Goal: Task Accomplishment & Management: Manage account settings

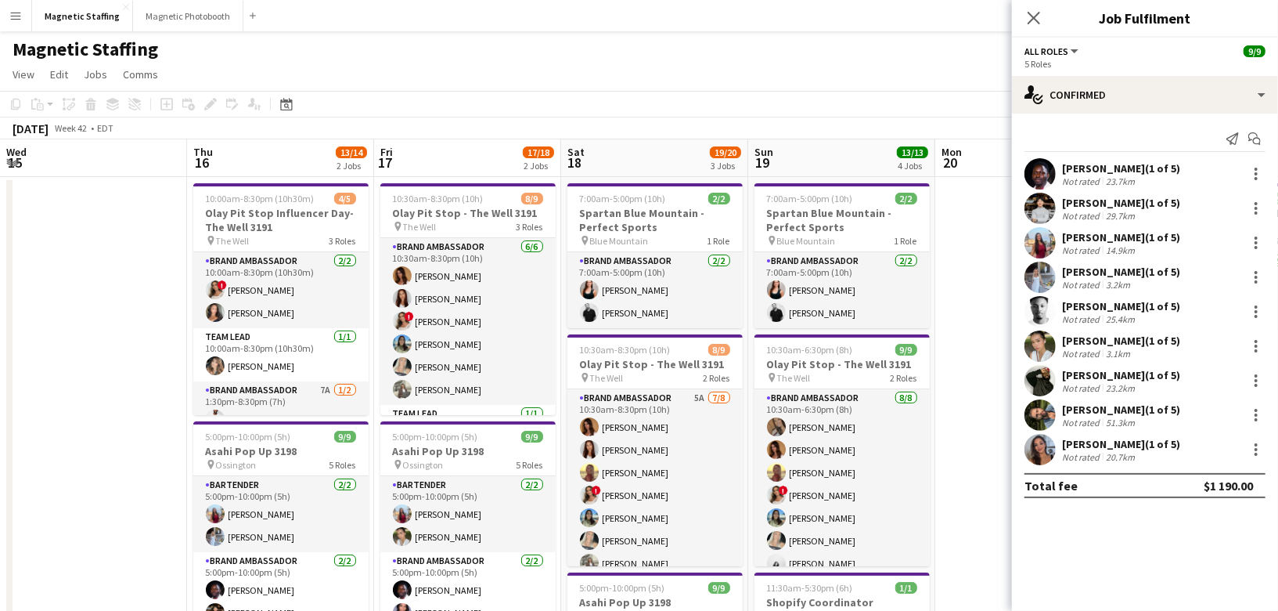
scroll to position [0, 413]
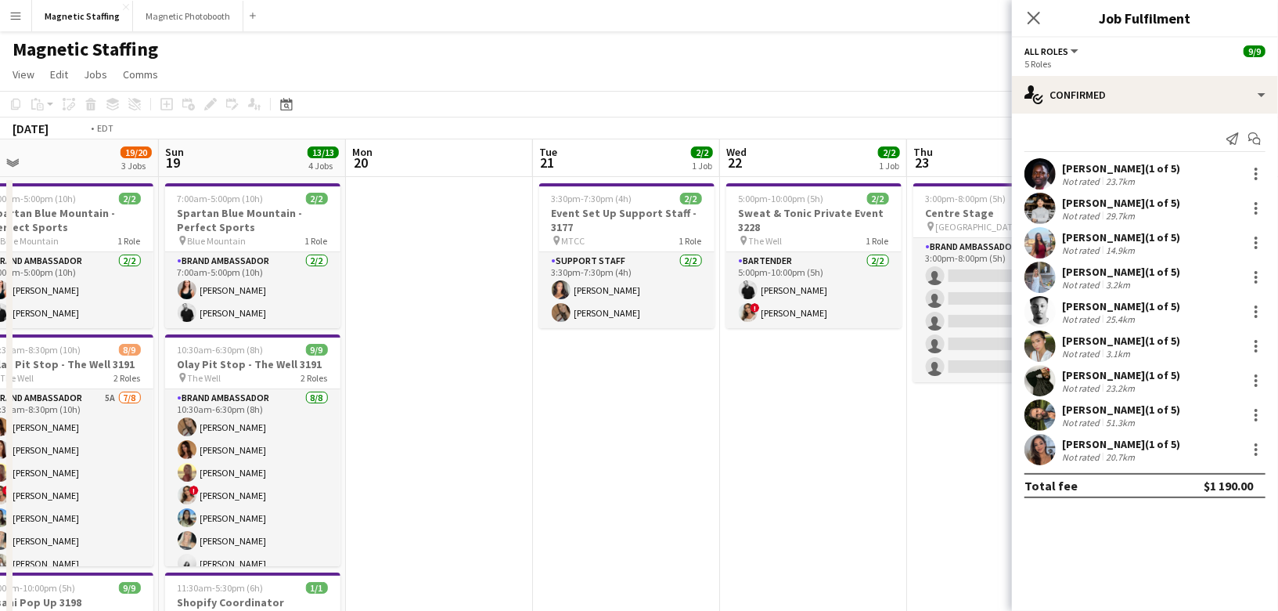
drag, startPoint x: 705, startPoint y: 239, endPoint x: 0, endPoint y: 309, distance: 708.0
click at [0, 309] on app-calendar-viewport "Wed 15 Thu 16 13/14 2 Jobs Fri 17 17/18 2 Jobs Sat 18 19/20 3 Jobs Sun 19 13/13…" at bounding box center [639, 523] width 1278 height 769
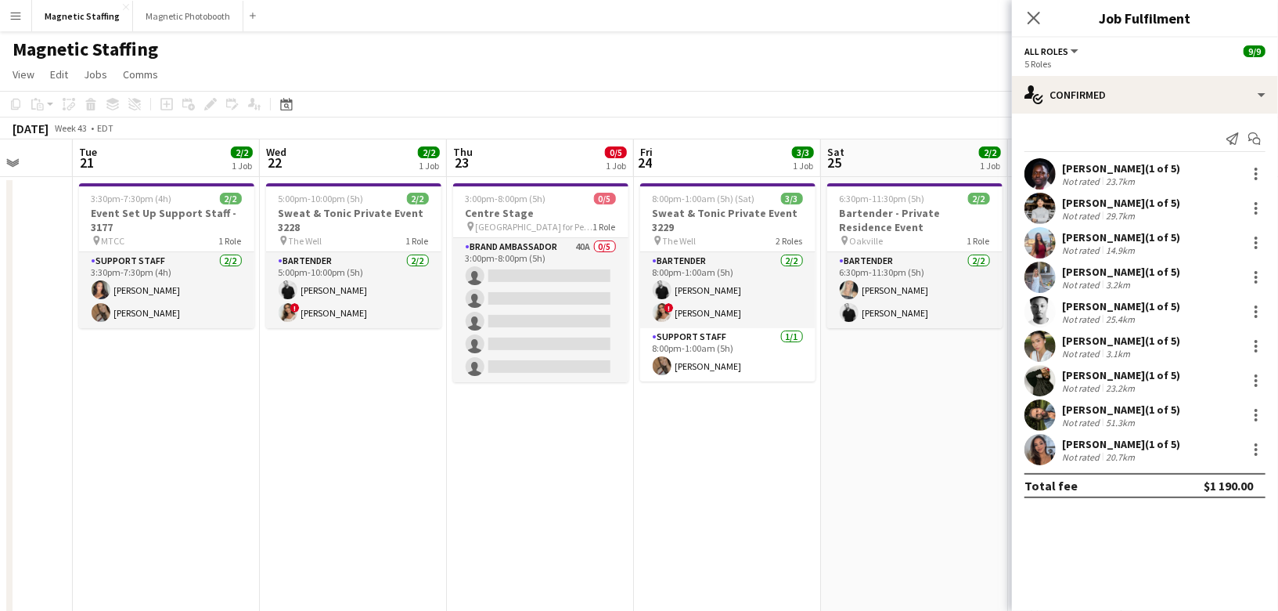
drag, startPoint x: 596, startPoint y: 367, endPoint x: 5, endPoint y: 369, distance: 590.2
click at [6, 369] on div "chevron-right New group Sat 18 19/20 3 Jobs Sun 19 13/13 4 Jobs Mon 20 Tue 21 2…" at bounding box center [639, 523] width 1278 height 769
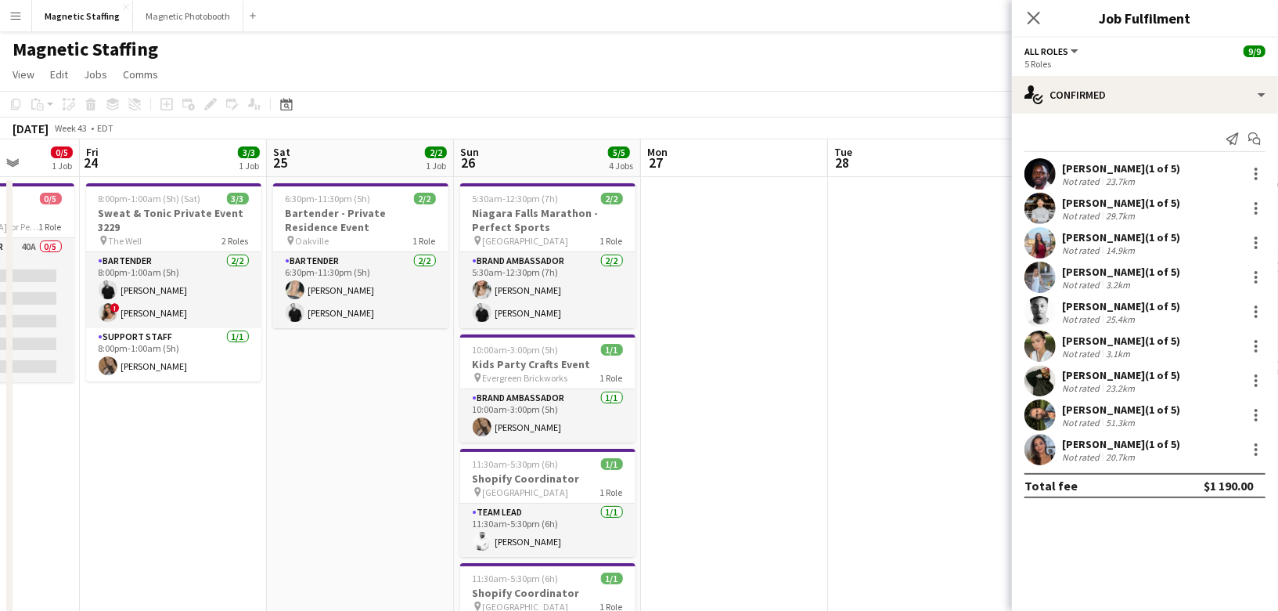
drag, startPoint x: 16, startPoint y: 369, endPoint x: 528, endPoint y: 378, distance: 512.0
click at [528, 378] on app-calendar-viewport "Tue 21 2/2 1 Job Wed 22 2/2 1 Job Thu 23 0/5 1 Job Fri 24 3/3 1 Job Sat 25 2/2 …" at bounding box center [639, 523] width 1278 height 769
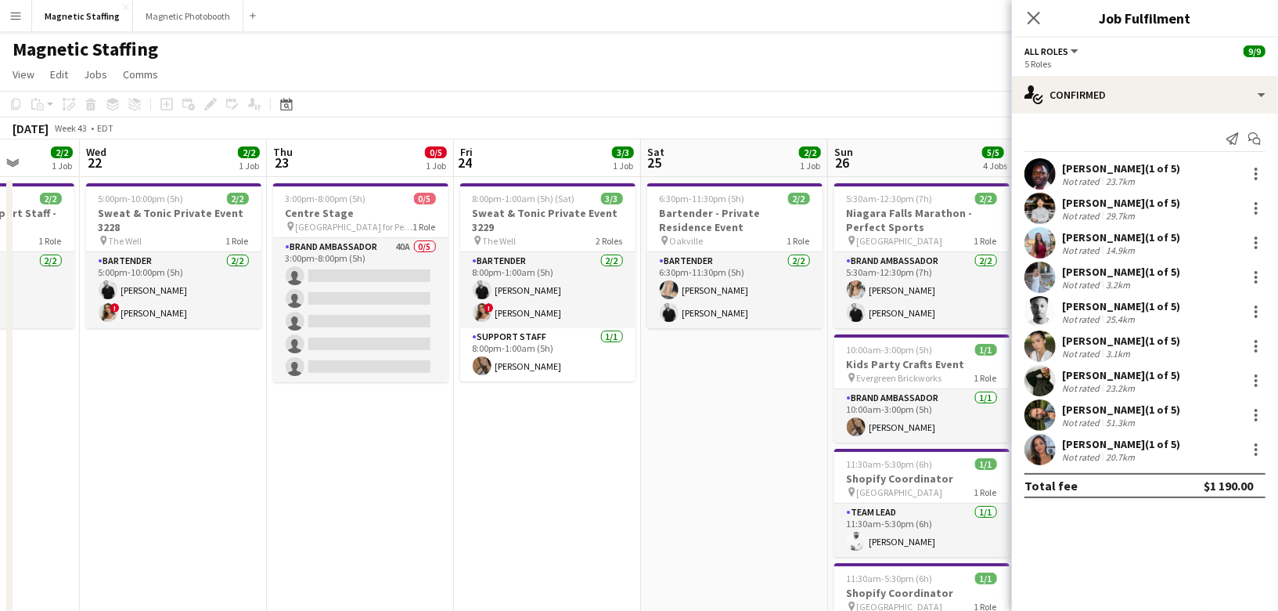
scroll to position [0, 480]
click at [285, 99] on icon at bounding box center [286, 104] width 12 height 13
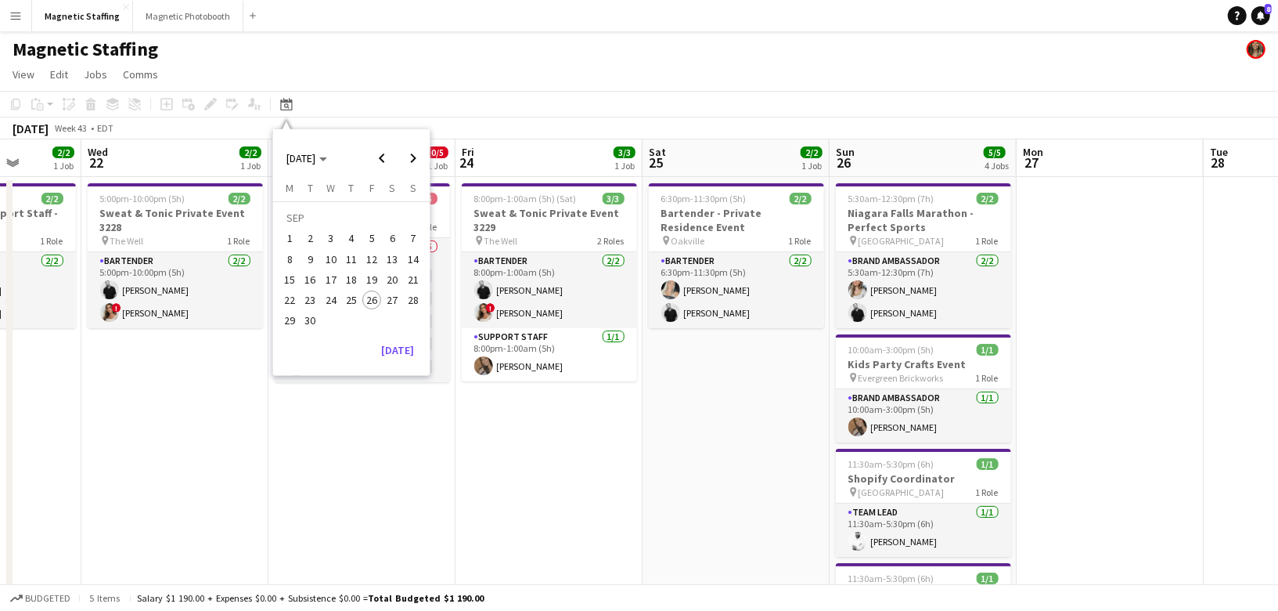
click at [382, 301] on tr "22 23 24 25 26 27 28" at bounding box center [351, 300] width 144 height 20
click at [389, 304] on span "27" at bounding box center [393, 299] width 19 height 19
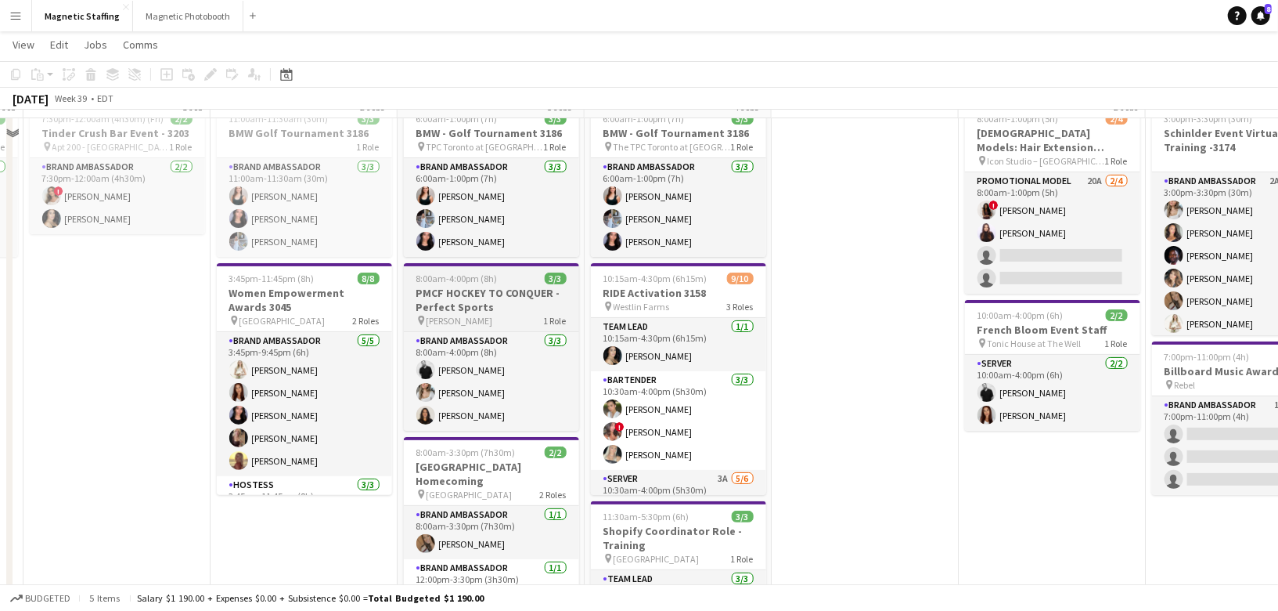
scroll to position [0, 0]
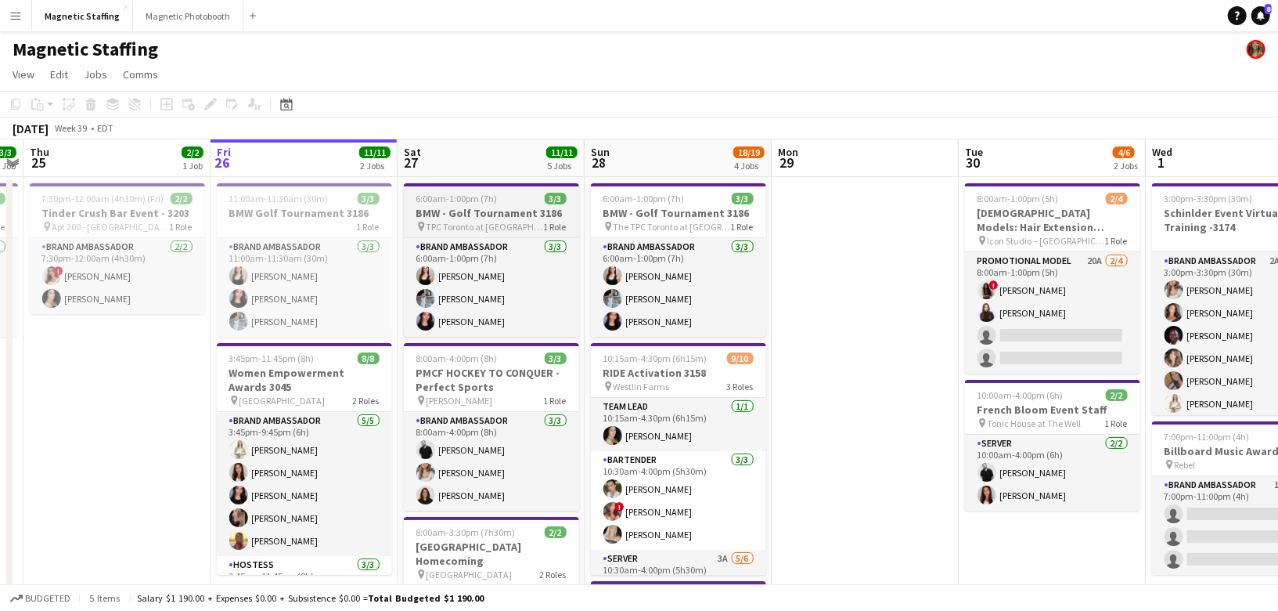
click at [449, 218] on h3 "BMW - Golf Tournament 3186" at bounding box center [491, 213] width 175 height 14
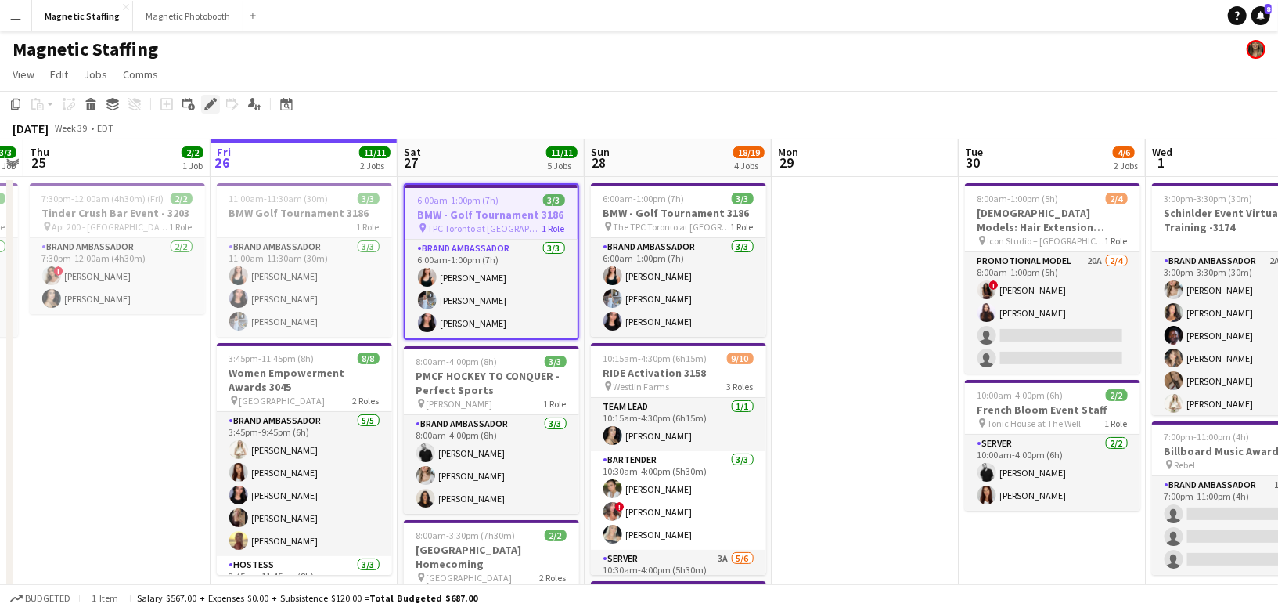
click at [207, 100] on icon "Edit" at bounding box center [210, 104] width 13 height 13
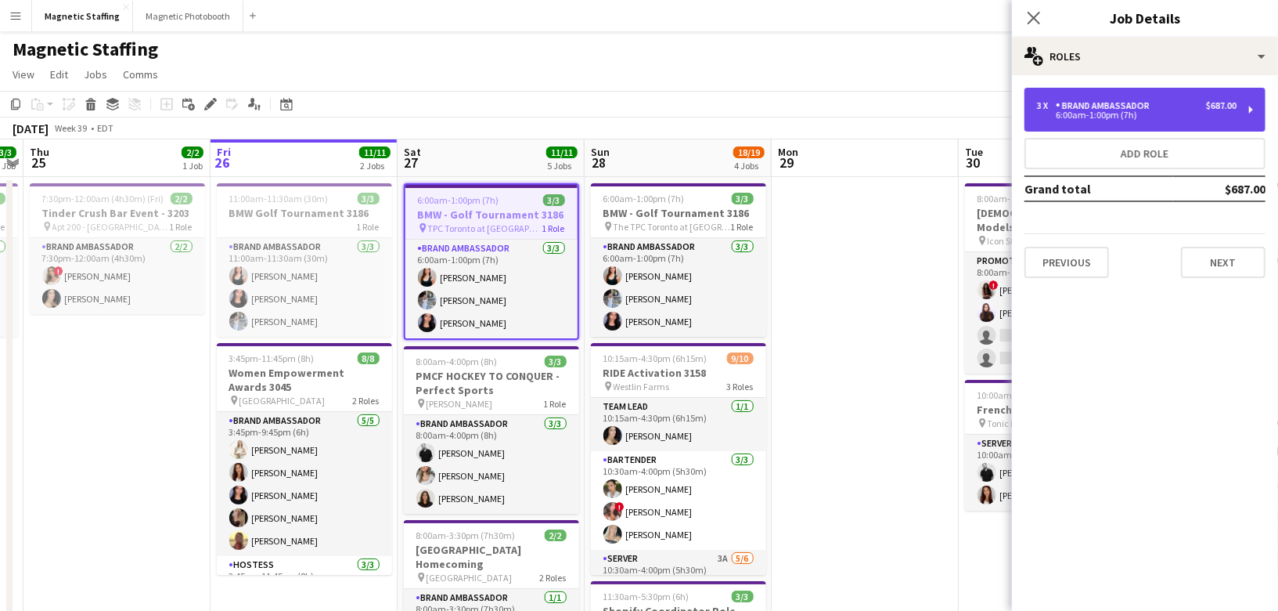
click at [1168, 110] on div "3 x Brand Ambassador $687.00" at bounding box center [1137, 105] width 200 height 11
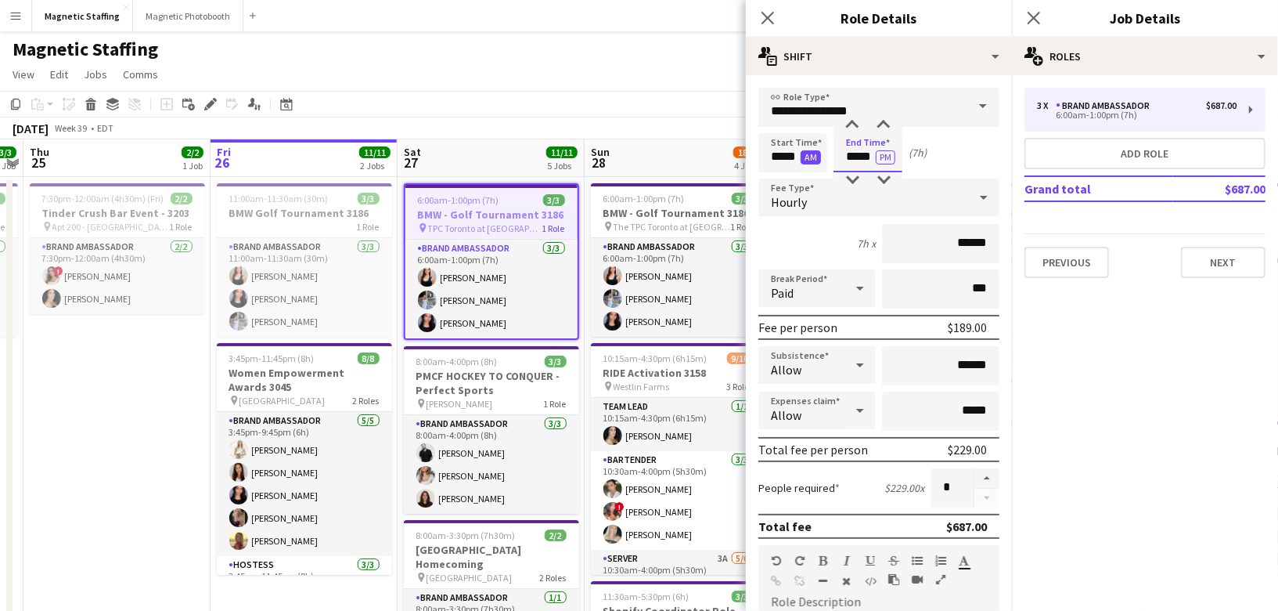
drag, startPoint x: 874, startPoint y: 157, endPoint x: 804, endPoint y: 157, distance: 70.5
click at [804, 157] on div "Start Time ***** AM End Time ***** PM (7h)" at bounding box center [879, 152] width 241 height 39
type input "*****"
drag, startPoint x: 799, startPoint y: 156, endPoint x: 661, endPoint y: 145, distance: 138.2
click at [669, 153] on body "Menu Boards Boards Boards All jobs Status Workforce Workforce My Workforce Recr…" at bounding box center [639, 576] width 1278 height 1152
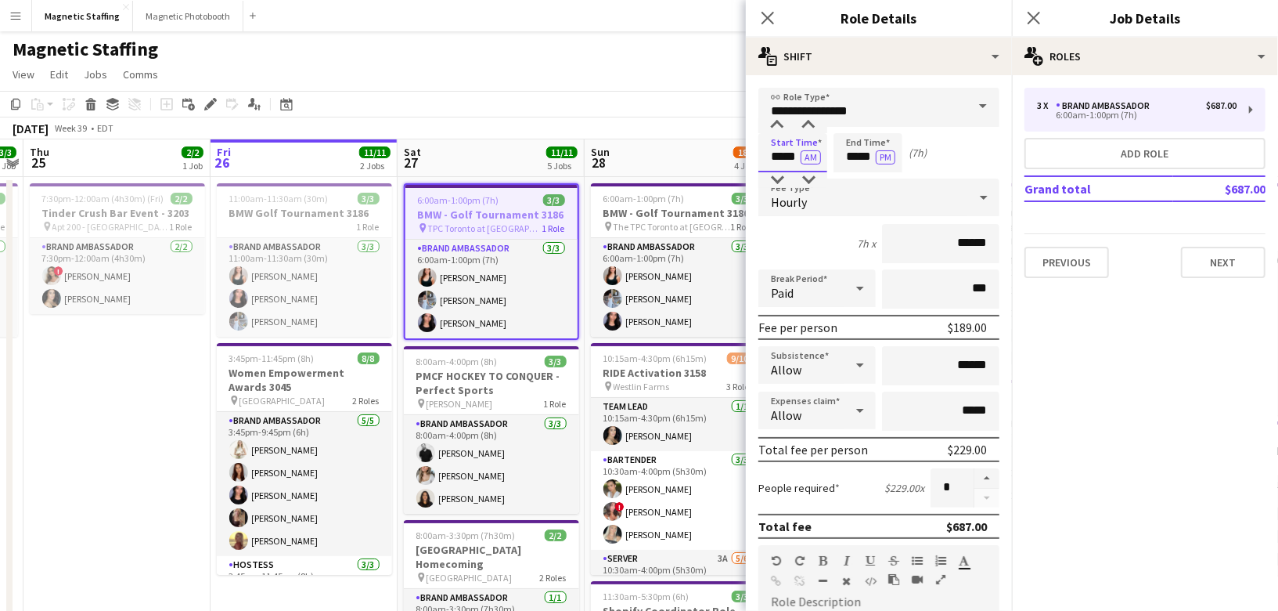
scroll to position [445, 0]
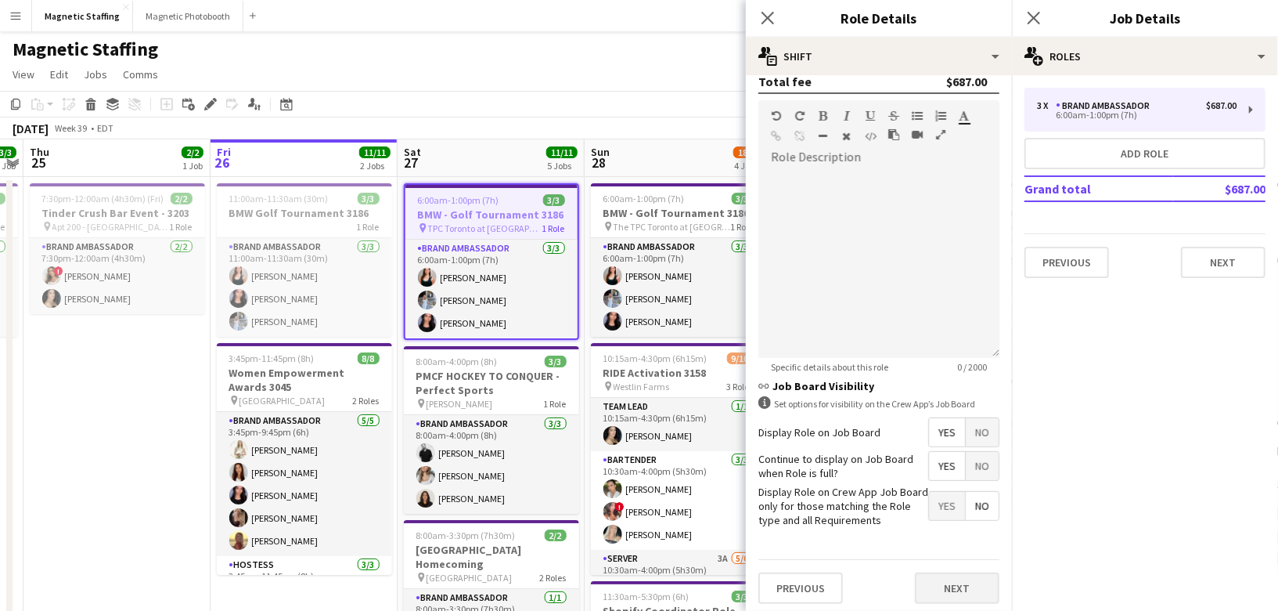
type input "*****"
click at [971, 587] on button "Next" at bounding box center [957, 587] width 85 height 31
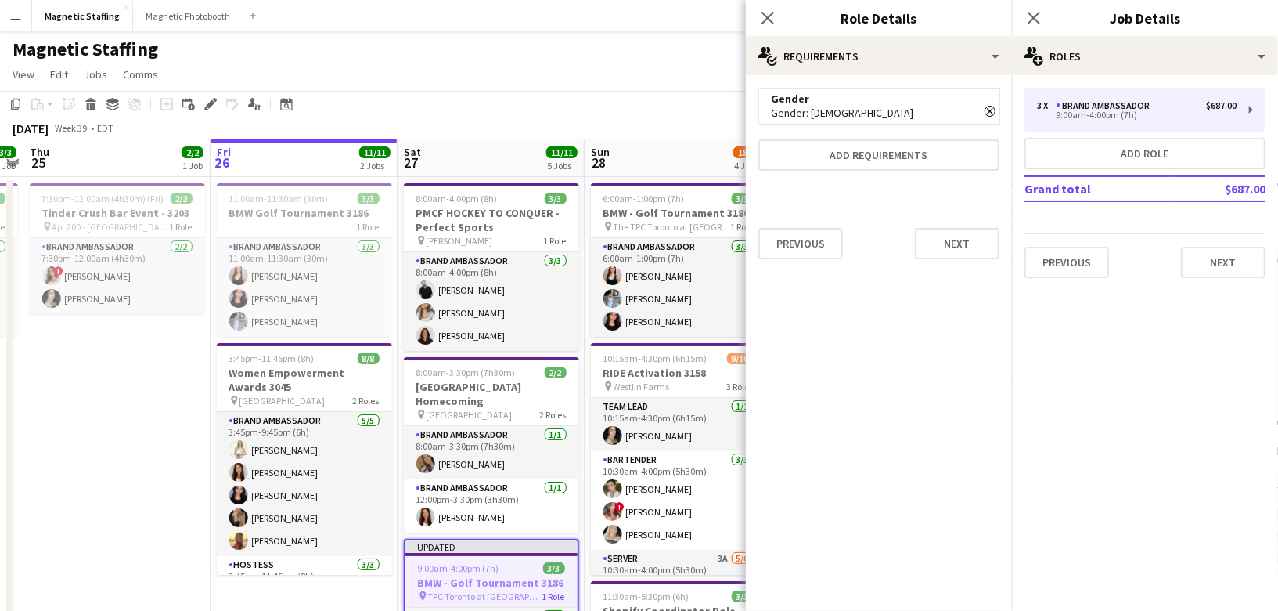
scroll to position [0, 0]
click at [951, 242] on button "Next" at bounding box center [957, 243] width 85 height 31
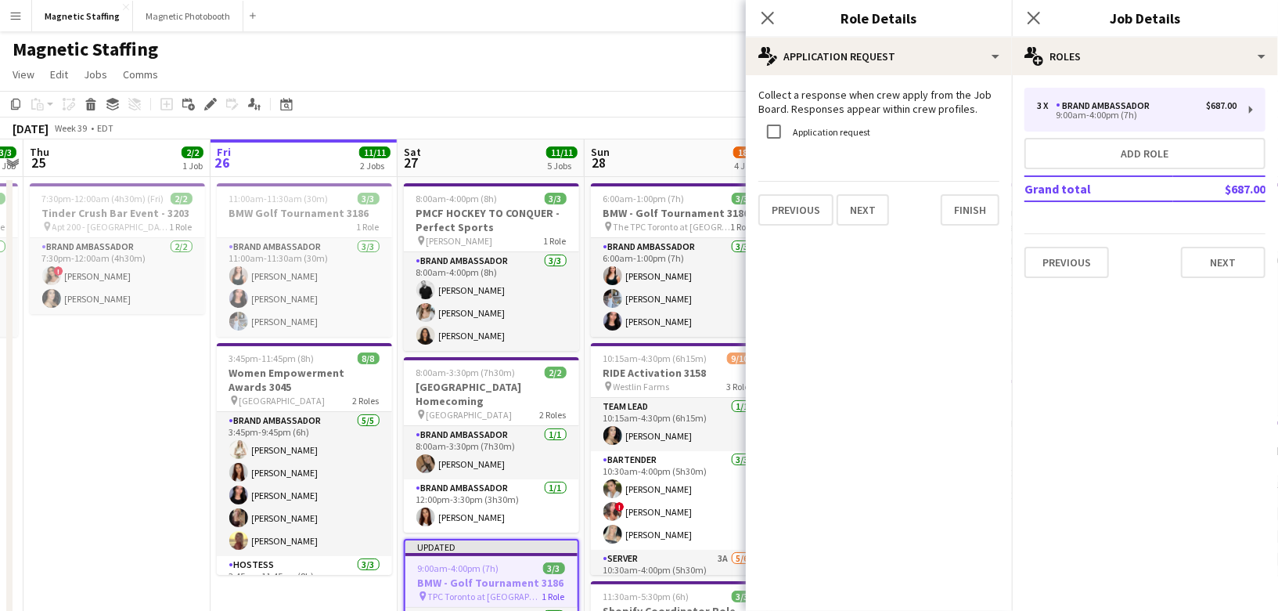
click at [951, 242] on mat-expansion-panel "pencil4 Application Request Collect a response when crew apply from the Job Boa…" at bounding box center [879, 342] width 266 height 535
click at [975, 221] on button "Finish" at bounding box center [970, 209] width 59 height 31
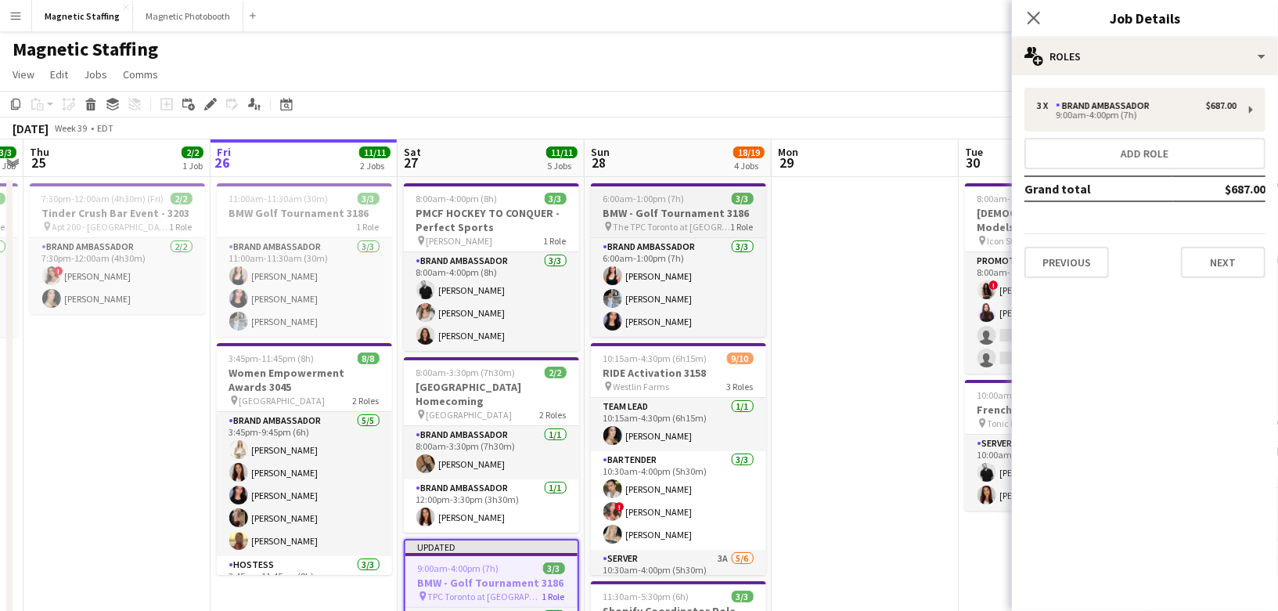
click at [680, 214] on h3 "BMW - Golf Tournament 3186" at bounding box center [678, 213] width 175 height 14
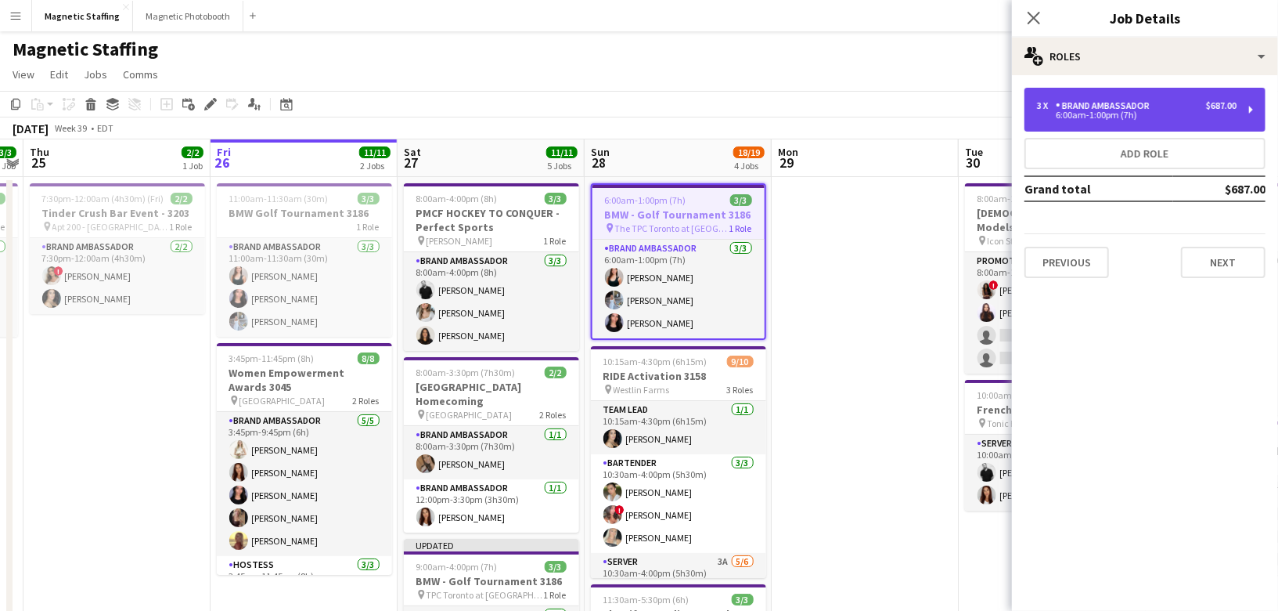
click at [1089, 119] on div "6:00am-1:00pm (7h)" at bounding box center [1137, 115] width 200 height 8
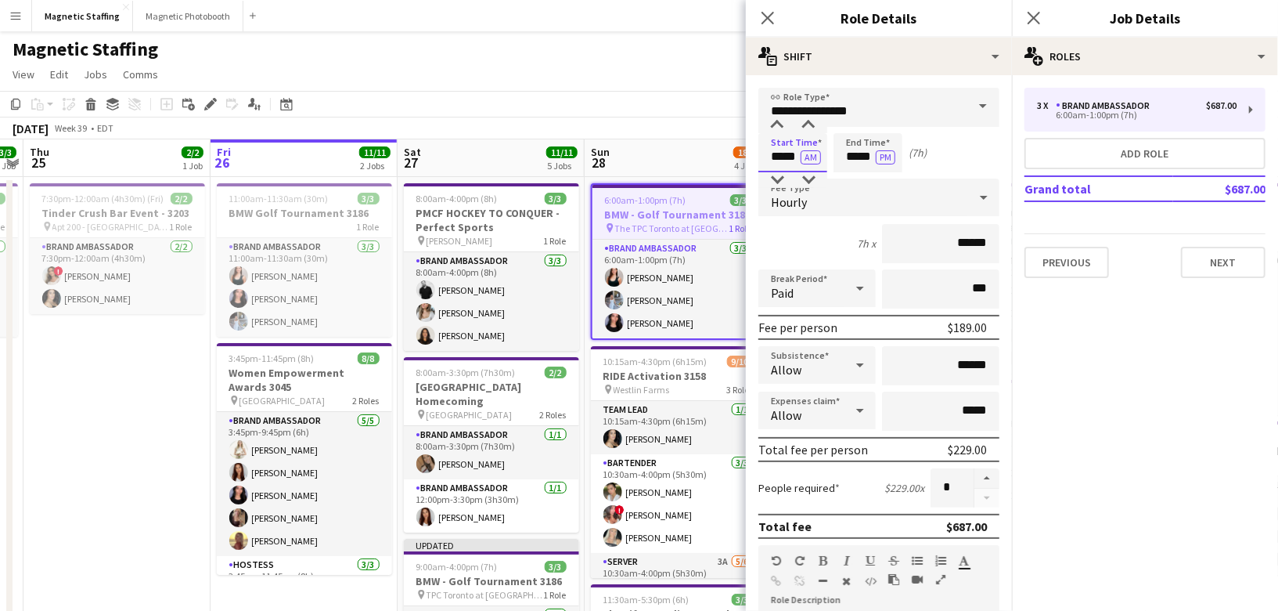
drag, startPoint x: 798, startPoint y: 157, endPoint x: 723, endPoint y: 156, distance: 75.2
click at [723, 156] on body "Menu Boards Boards Boards All jobs Status Workforce Workforce My Workforce Recr…" at bounding box center [639, 582] width 1278 height 1165
type input "*****"
drag, startPoint x: 871, startPoint y: 155, endPoint x: 775, endPoint y: 146, distance: 96.7
click at [780, 153] on div "Start Time ***** AM End Time ***** PM (5h 15m)" at bounding box center [879, 152] width 241 height 39
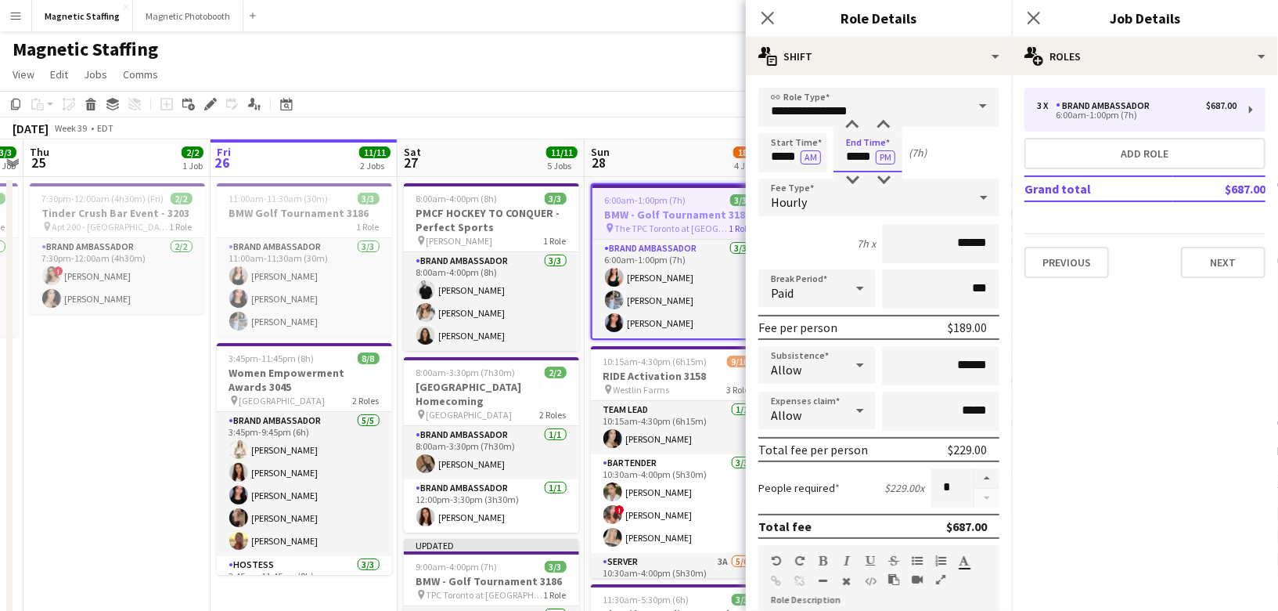
scroll to position [445, 0]
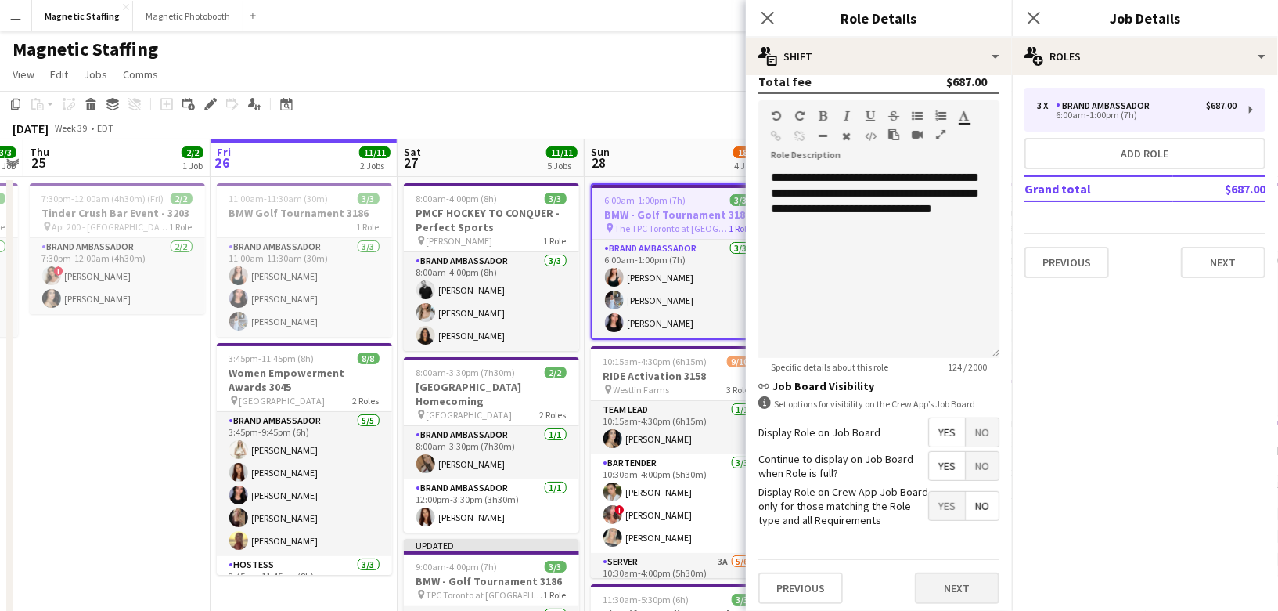
type input "*****"
click at [944, 585] on button "Next" at bounding box center [957, 587] width 85 height 31
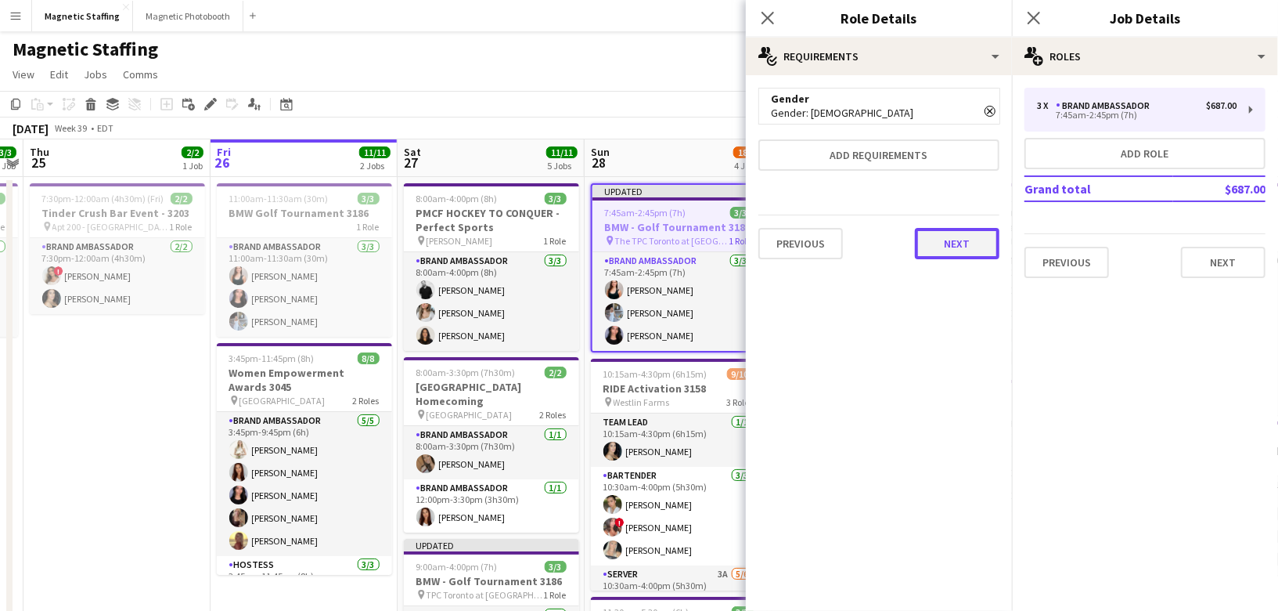
click at [965, 240] on button "Next" at bounding box center [957, 243] width 85 height 31
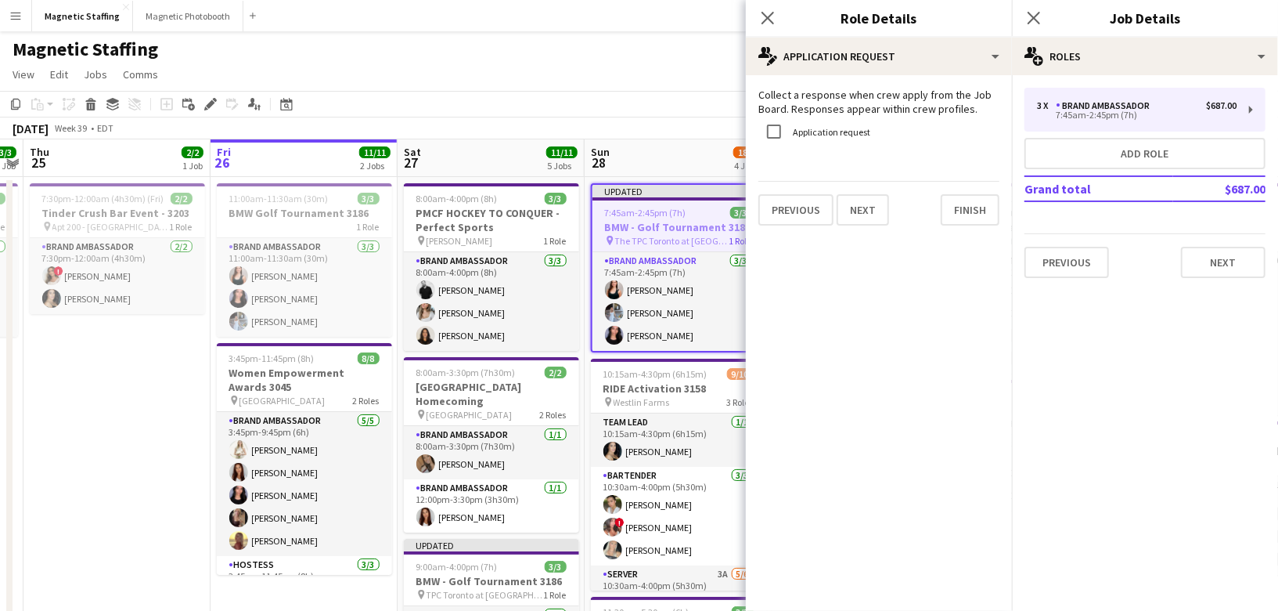
click at [965, 240] on mat-expansion-panel "pencil4 Application Request Collect a response when crew apply from the Job Boa…" at bounding box center [879, 342] width 266 height 535
click at [960, 222] on button "Finish" at bounding box center [970, 209] width 59 height 31
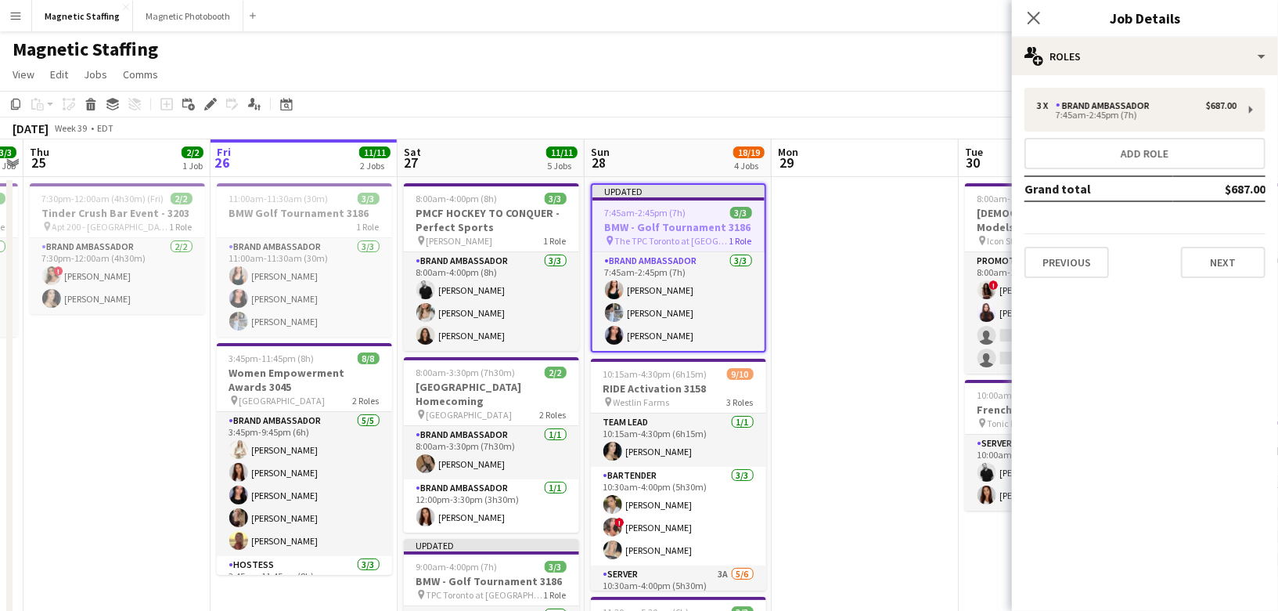
click at [834, 86] on app-page-menu "View Day view expanded Day view collapsed Month view Date picker Jump to today …" at bounding box center [639, 76] width 1278 height 30
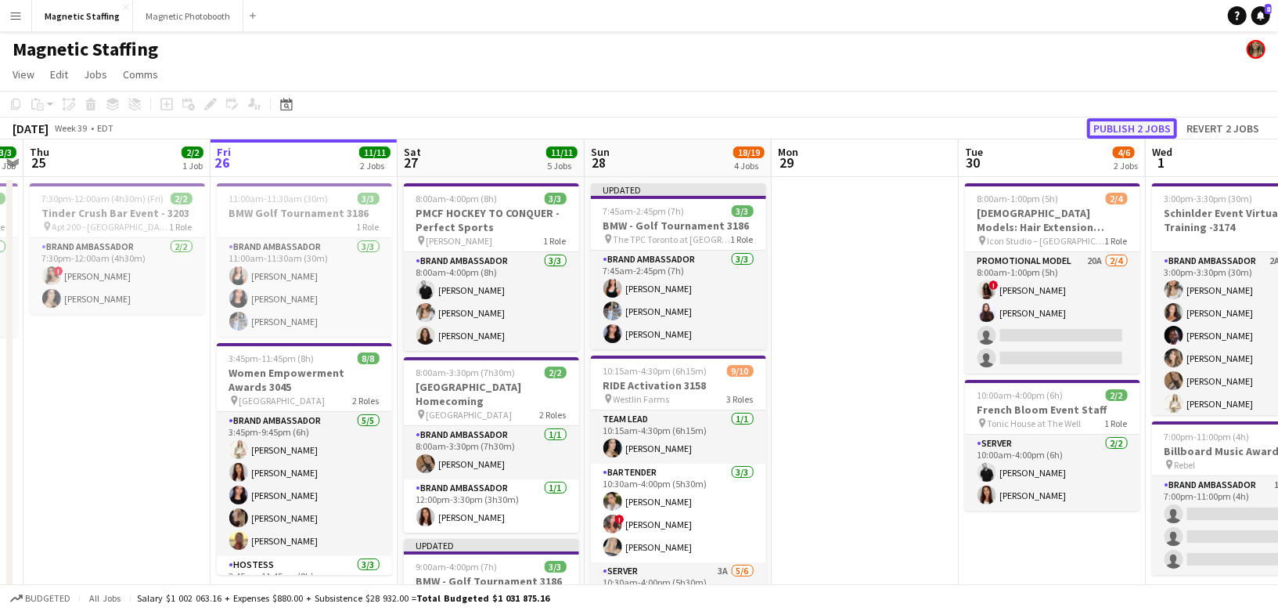
click at [1141, 125] on button "Publish 2 jobs" at bounding box center [1132, 128] width 90 height 20
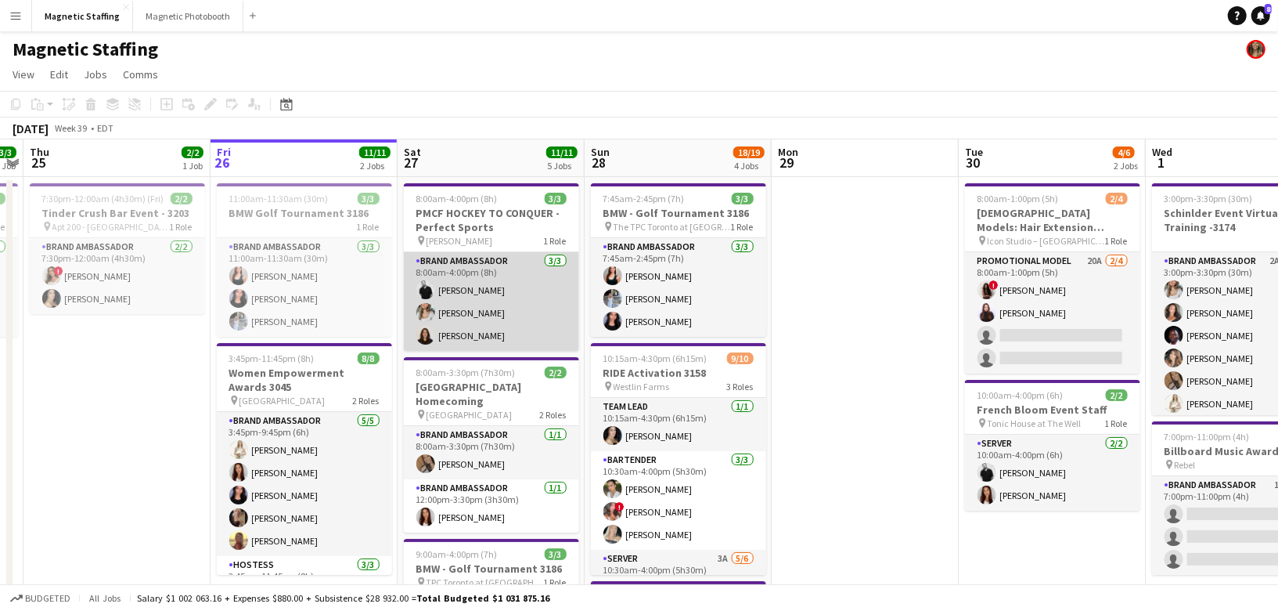
click at [446, 297] on app-card-role "Brand Ambassador 3/3 8:00am-4:00pm (8h) jean-philippe roy Sabrina McCaskill Kat…" at bounding box center [491, 301] width 175 height 99
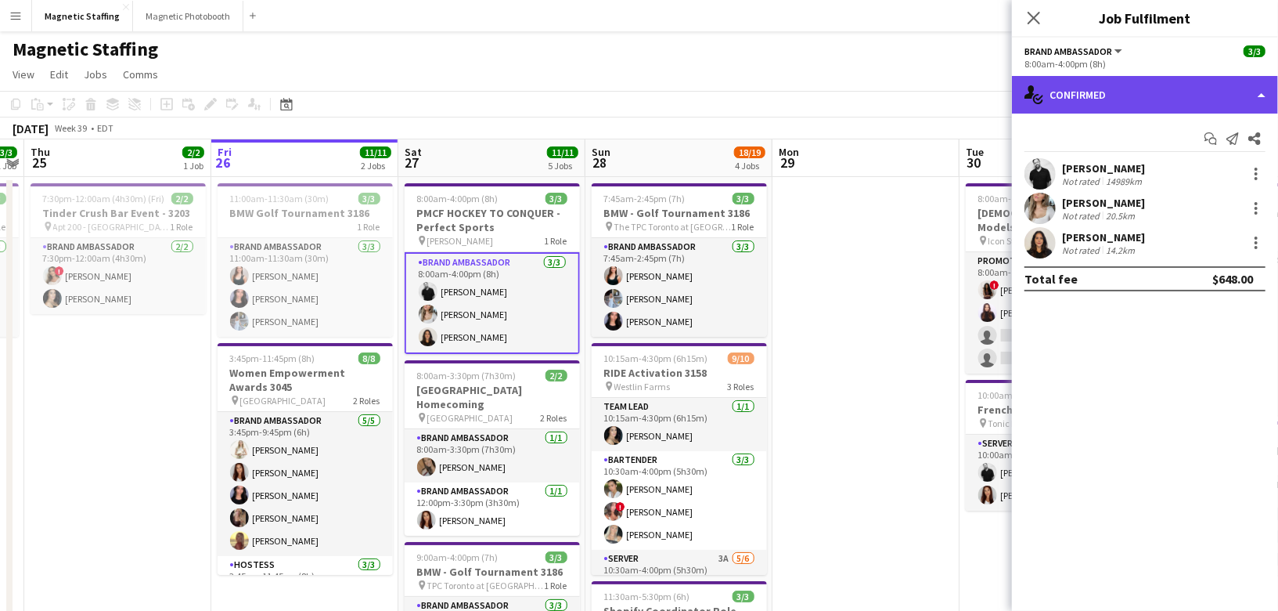
click at [1138, 86] on div "single-neutral-actions-check-2 Confirmed" at bounding box center [1145, 95] width 266 height 38
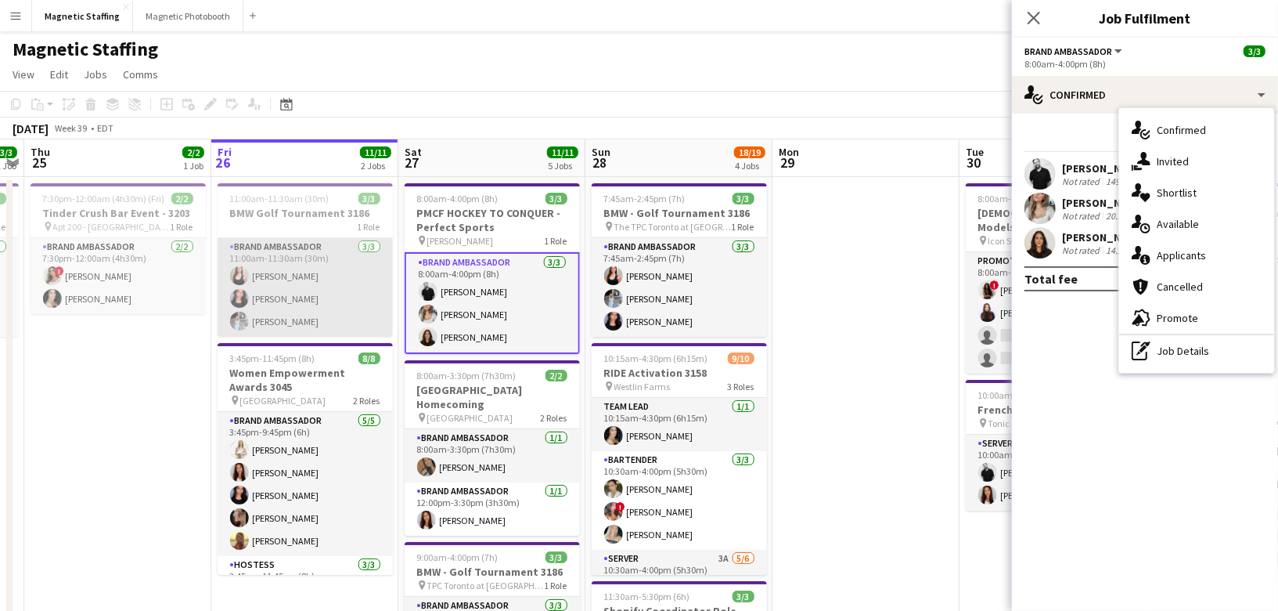
click at [282, 288] on app-card-role "Brand Ambassador 3/3 11:00am-11:30am (30m) Amy Matyszczuk Jennifer Bigirimana H…" at bounding box center [305, 287] width 175 height 99
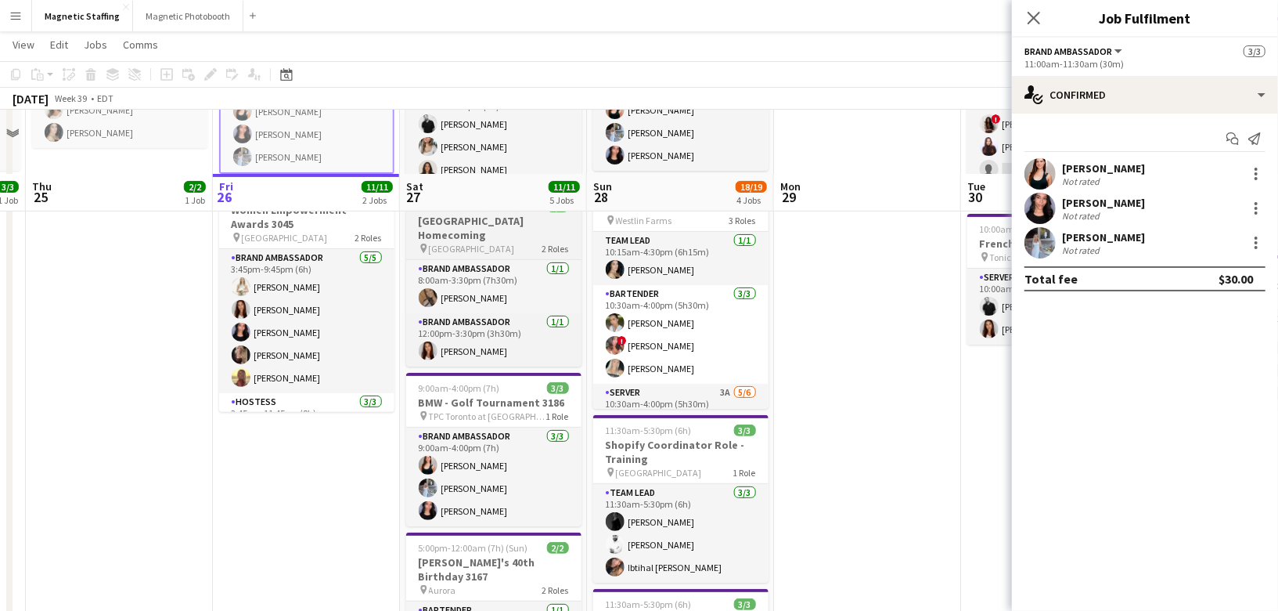
scroll to position [265, 0]
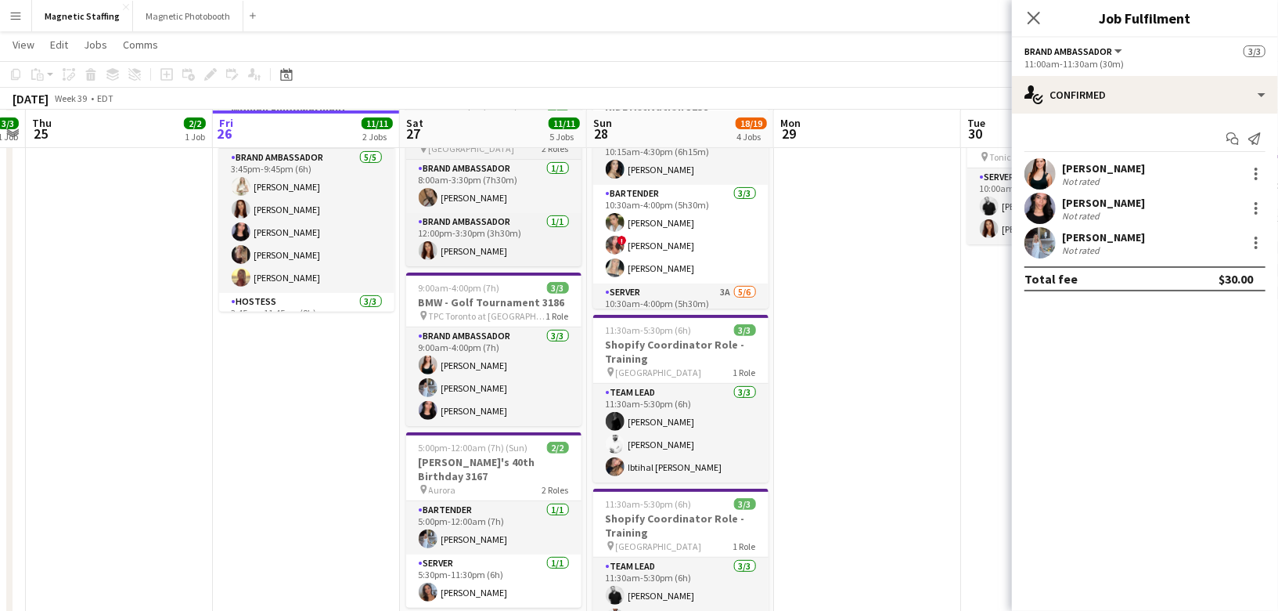
click at [497, 381] on app-card-role "Brand Ambassador 3/3 9:00am-4:00pm (7h) Amy Matyszczuk Heather Siemonsen Jennif…" at bounding box center [493, 376] width 175 height 99
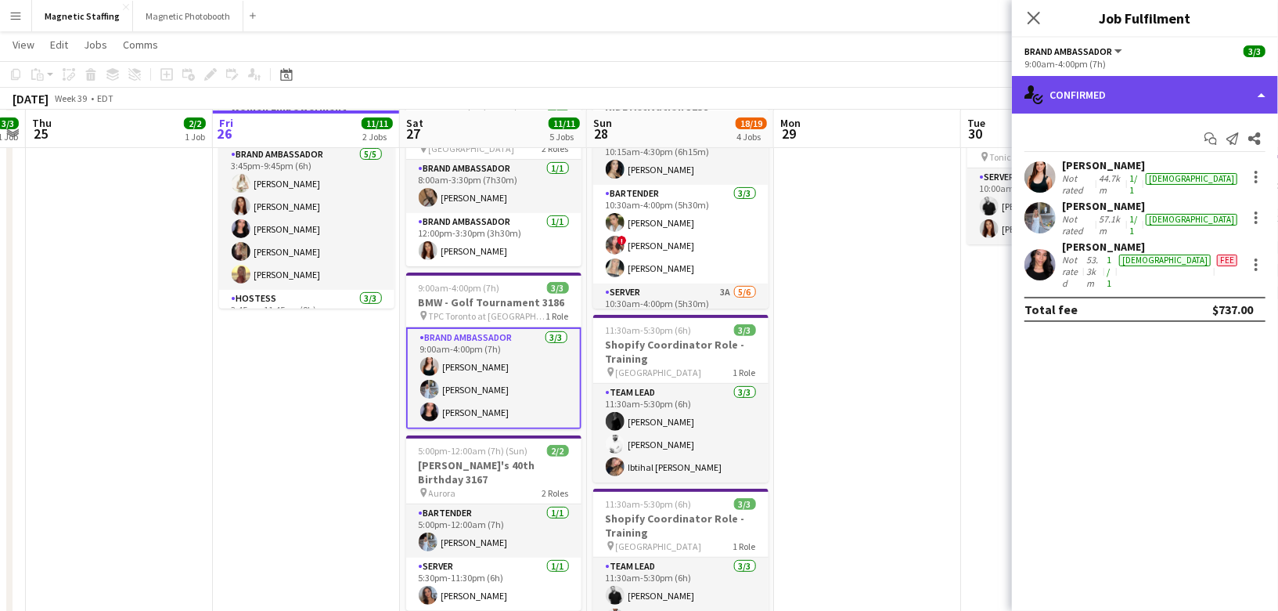
click at [1177, 92] on div "single-neutral-actions-check-2 Confirmed" at bounding box center [1145, 95] width 266 height 38
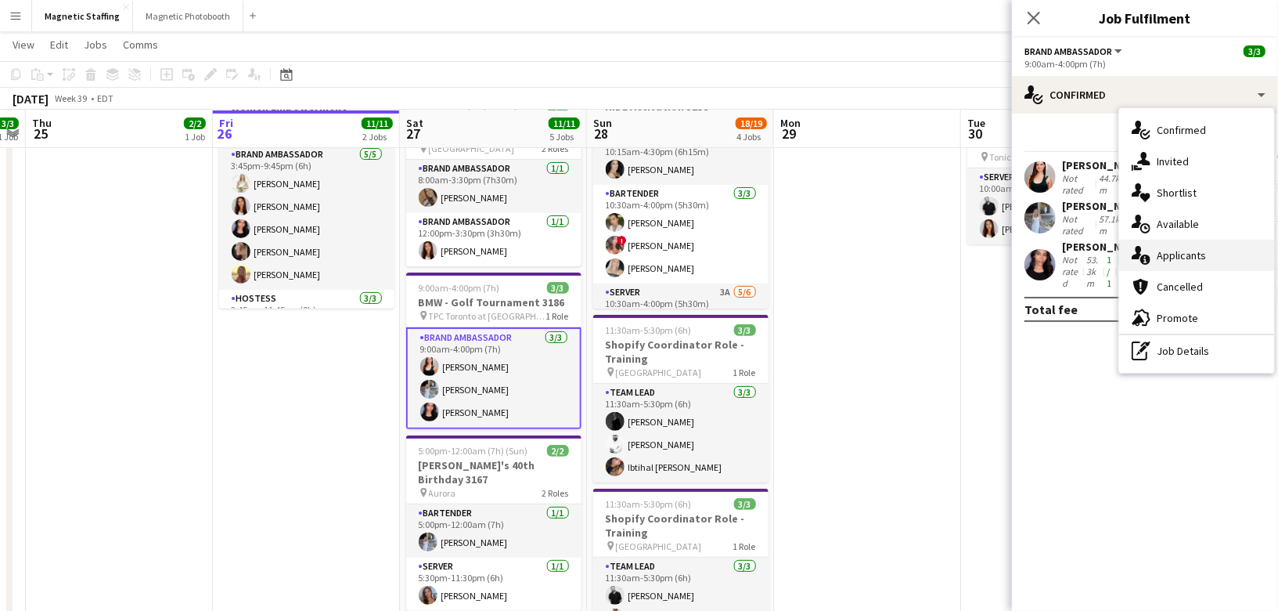
click at [1191, 255] on span "Applicants" at bounding box center [1181, 255] width 49 height 14
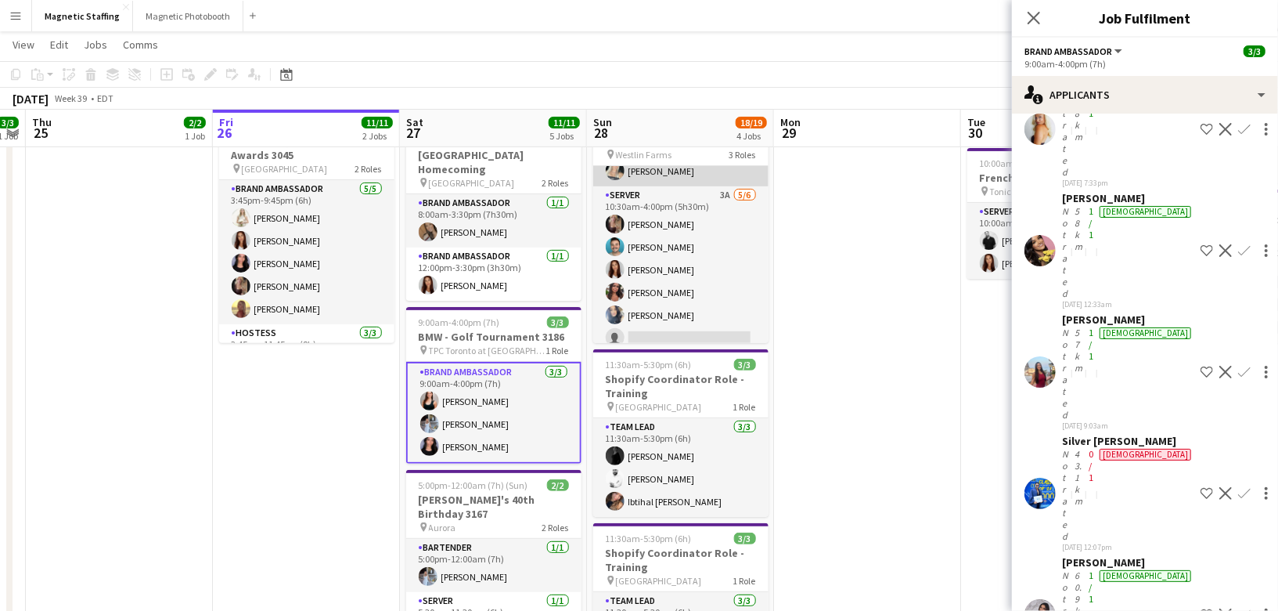
scroll to position [141, 0]
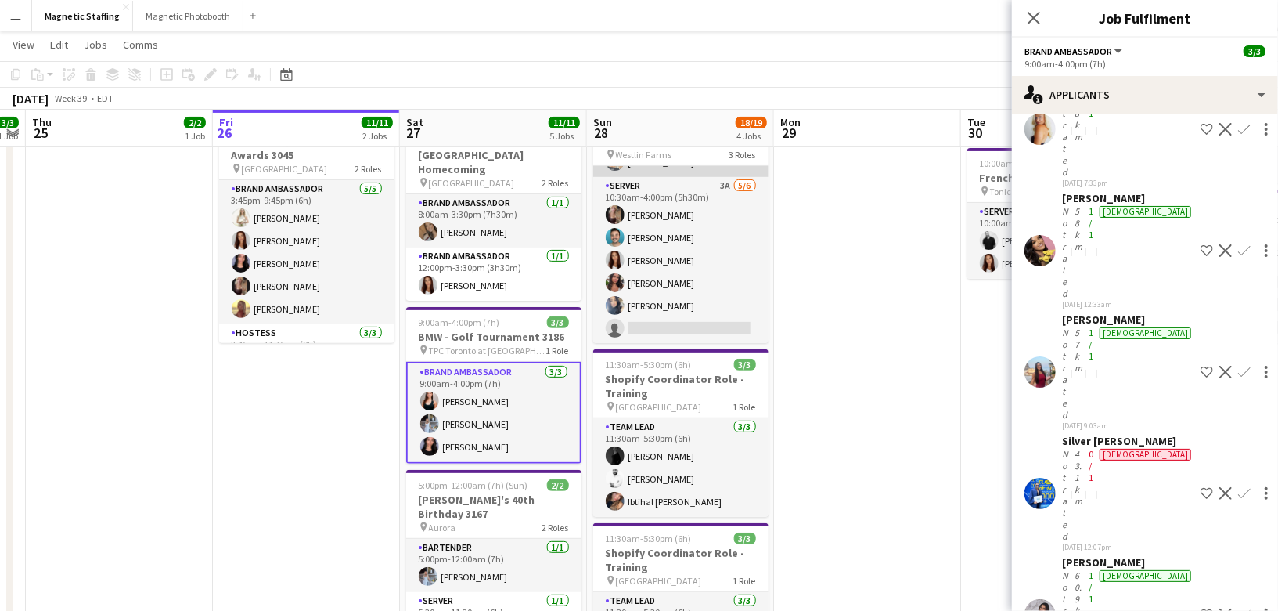
click at [699, 294] on app-card-role "Server 3A 5/6 10:30am-4:00pm (5h30m) Morgan Ballantyne Harrison Smith Luana Cim…" at bounding box center [680, 260] width 175 height 167
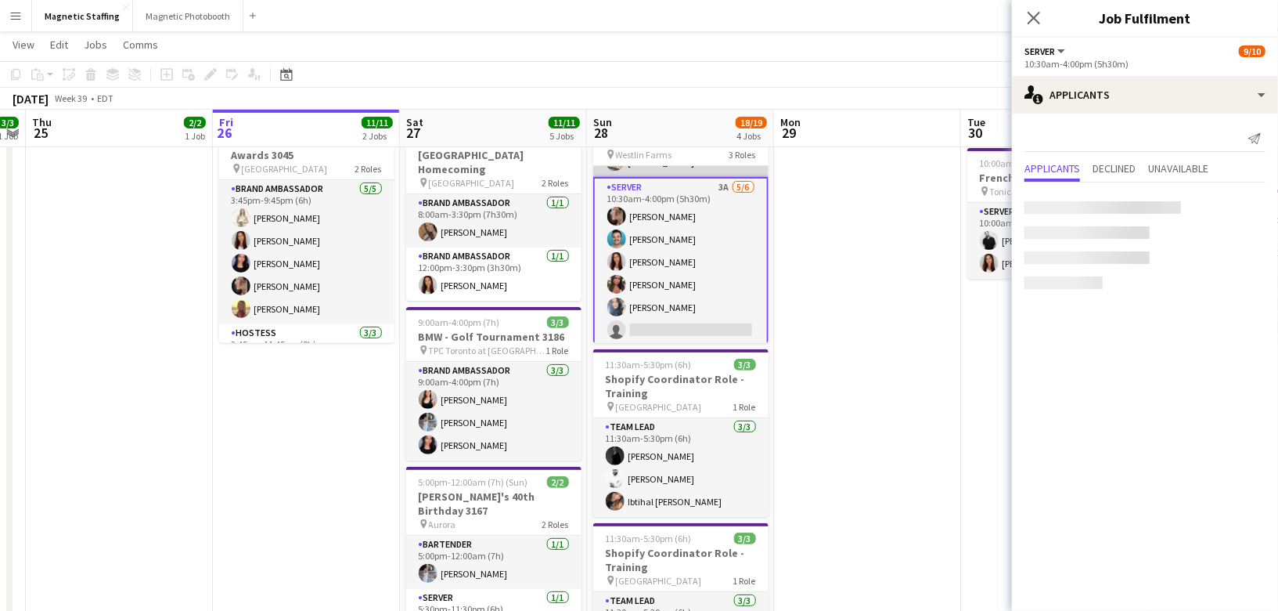
scroll to position [0, 0]
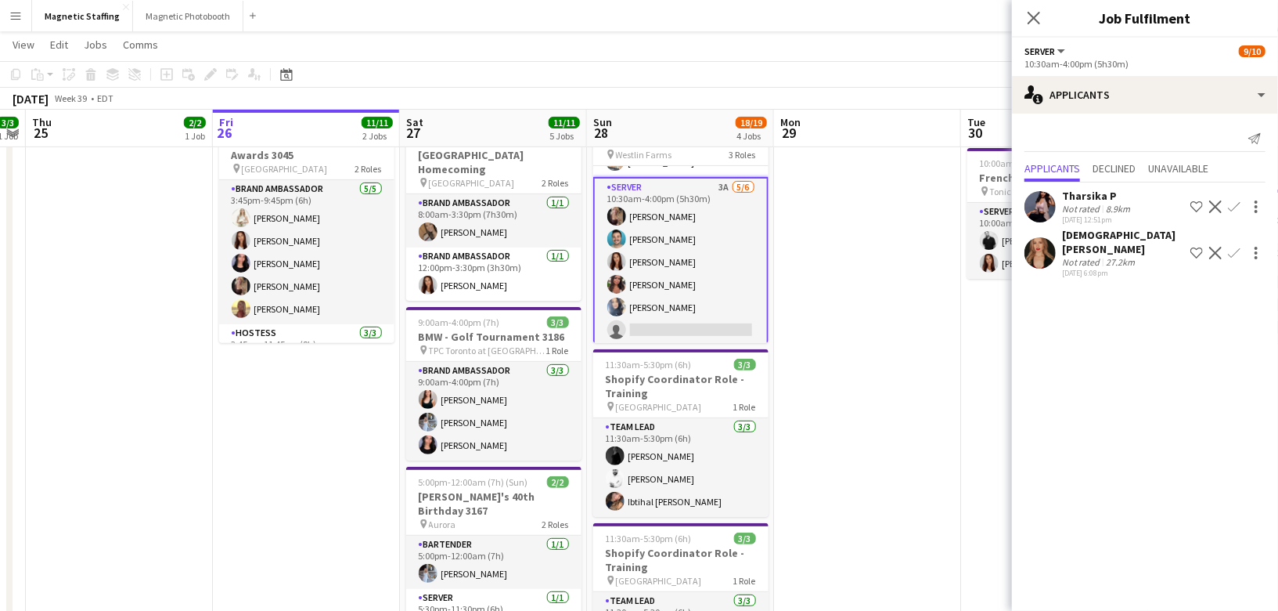
click at [643, 317] on app-card-role "Server 3A 5/6 10:30am-4:00pm (5h30m) Morgan Ballantyne Harrison Smith Luana Cim…" at bounding box center [680, 262] width 175 height 170
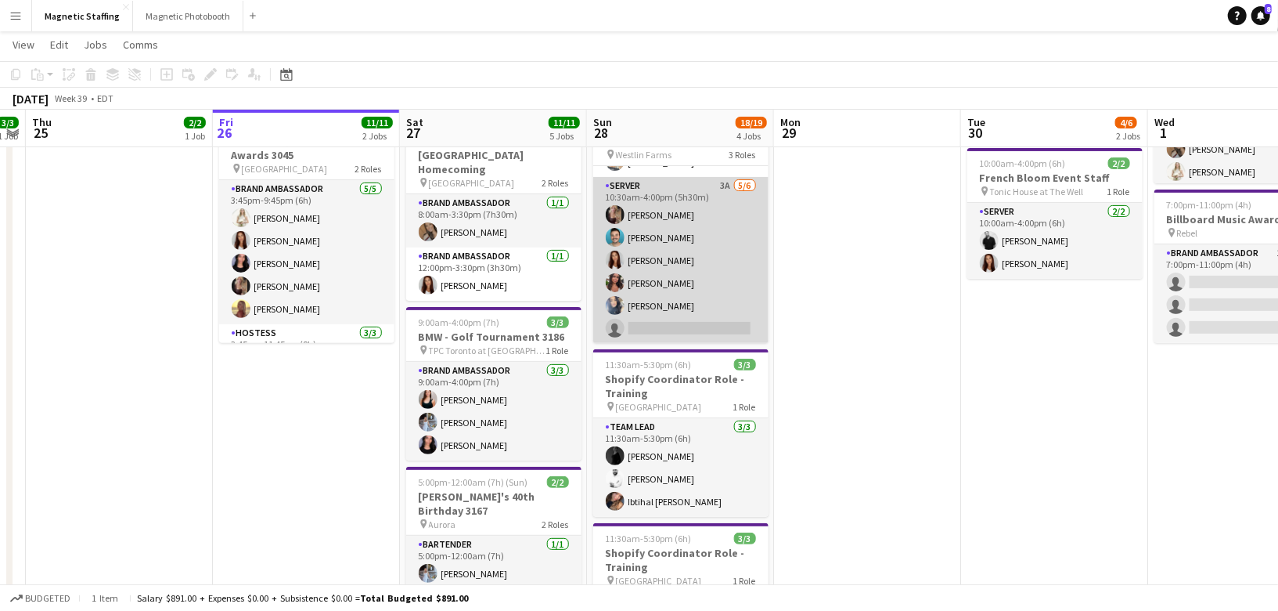
scroll to position [0, 535]
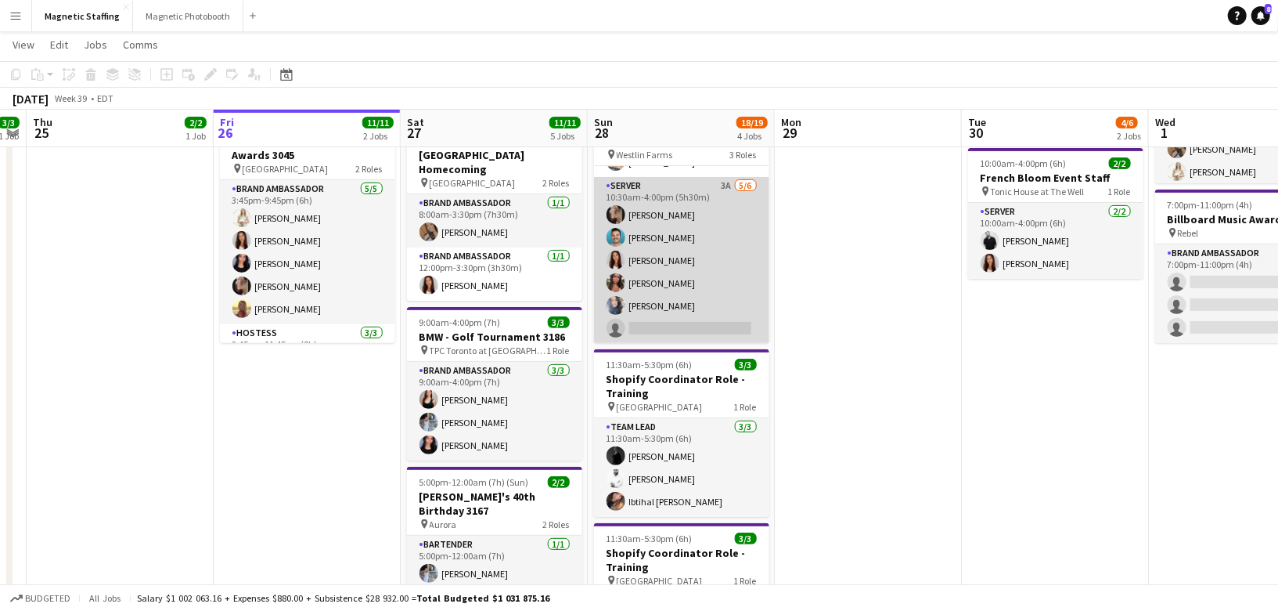
click at [643, 317] on app-card-role "Server 3A 5/6 10:30am-4:00pm (5h30m) Morgan Ballantyne Harrison Smith Luana Cim…" at bounding box center [681, 260] width 175 height 167
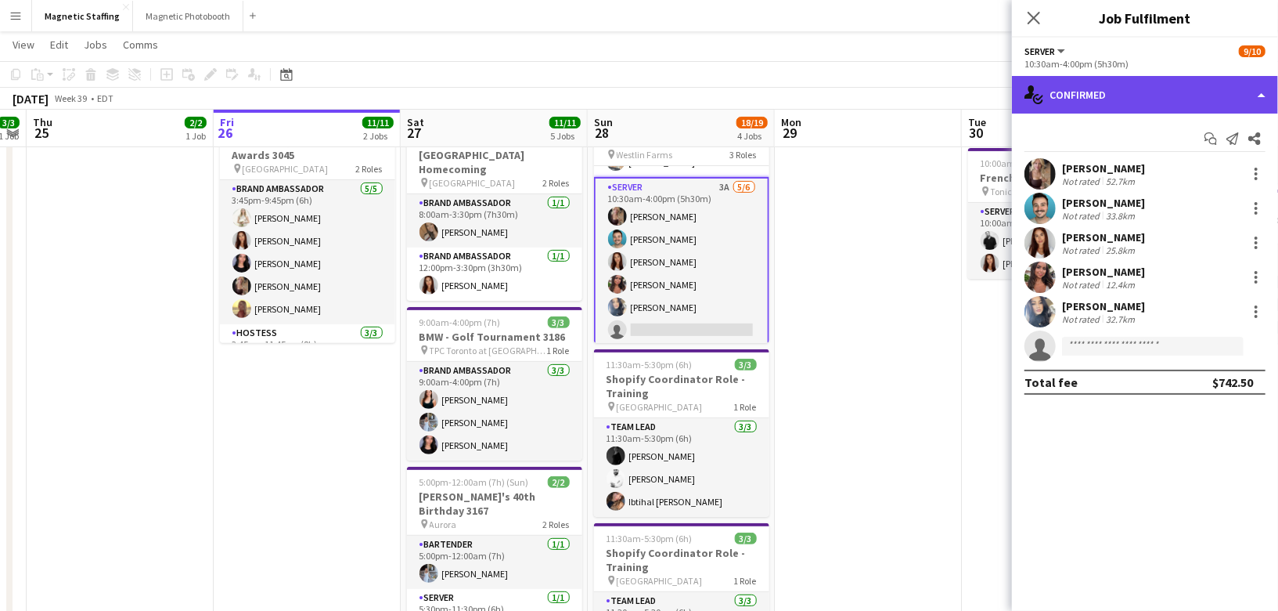
click at [1261, 86] on div "single-neutral-actions-check-2 Confirmed" at bounding box center [1145, 95] width 266 height 38
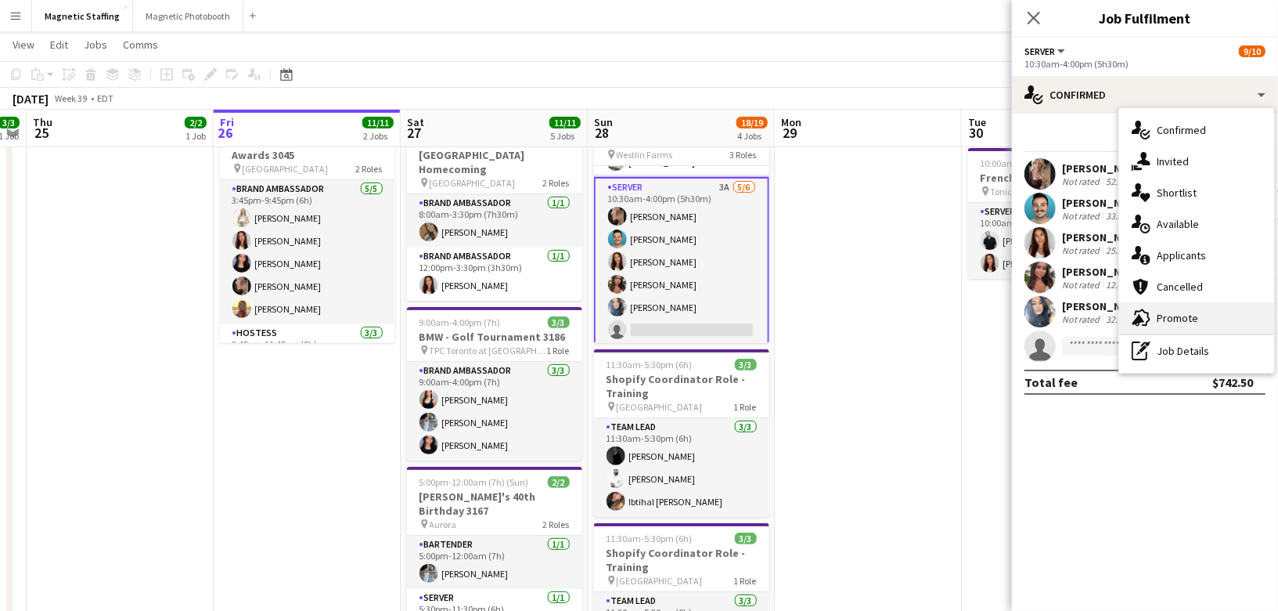
click at [1174, 321] on span "Promote" at bounding box center [1177, 318] width 41 height 14
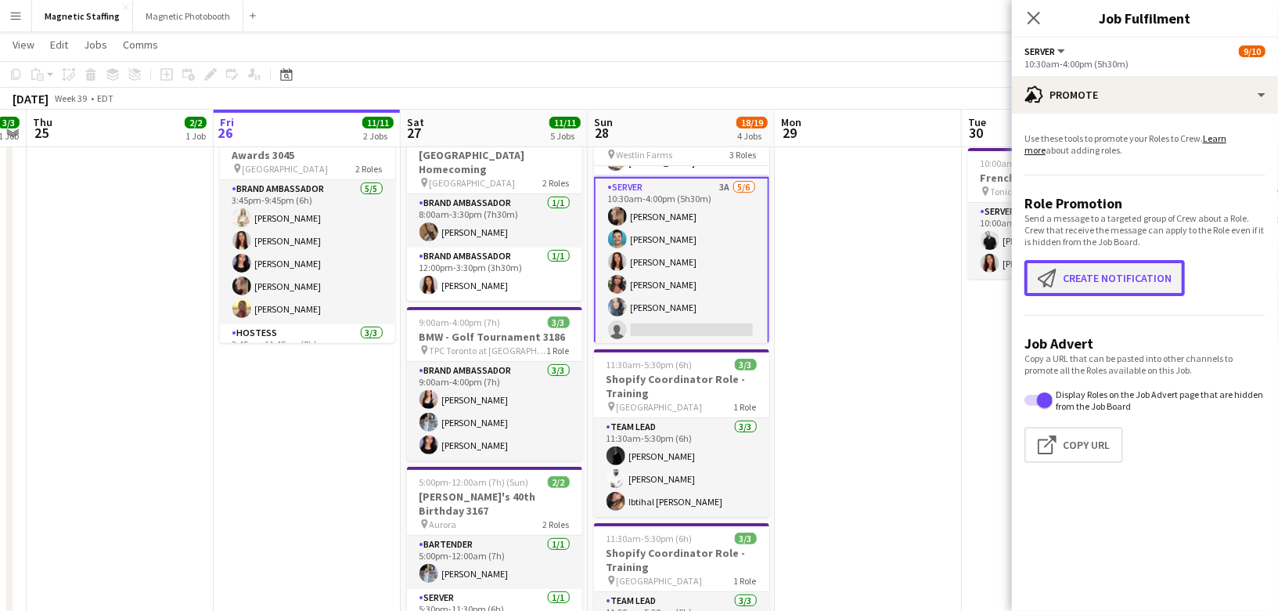
click at [1079, 275] on button "Create notification Create notification" at bounding box center [1105, 278] width 160 height 36
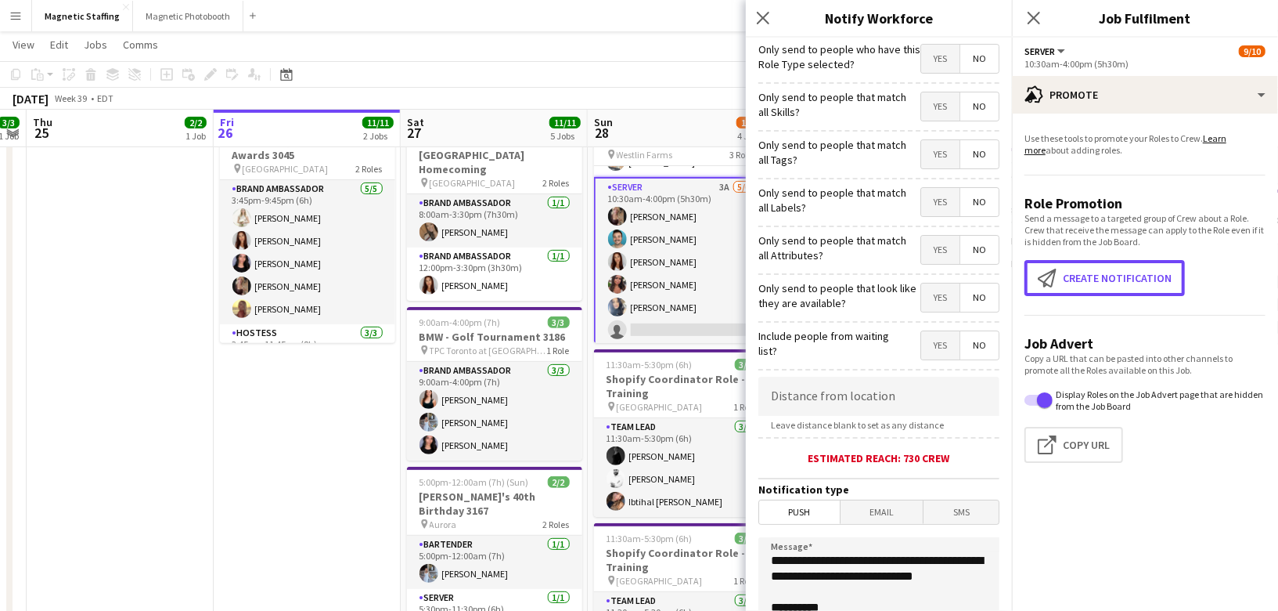
scroll to position [244, 0]
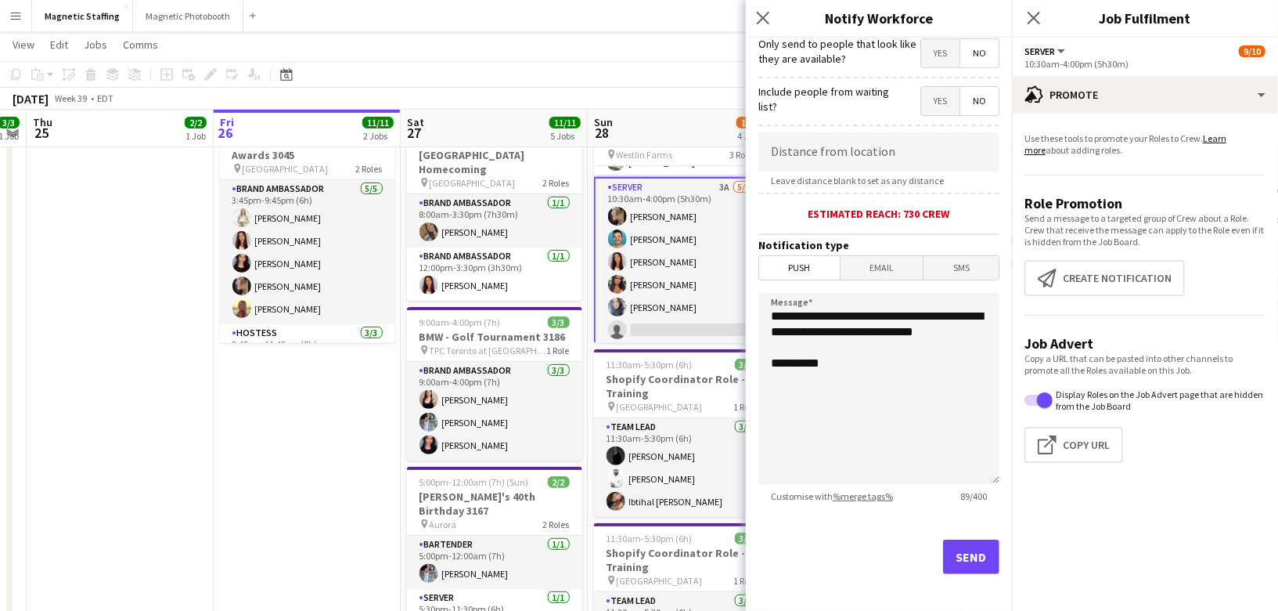
click at [874, 261] on span "Email" at bounding box center [882, 267] width 83 height 23
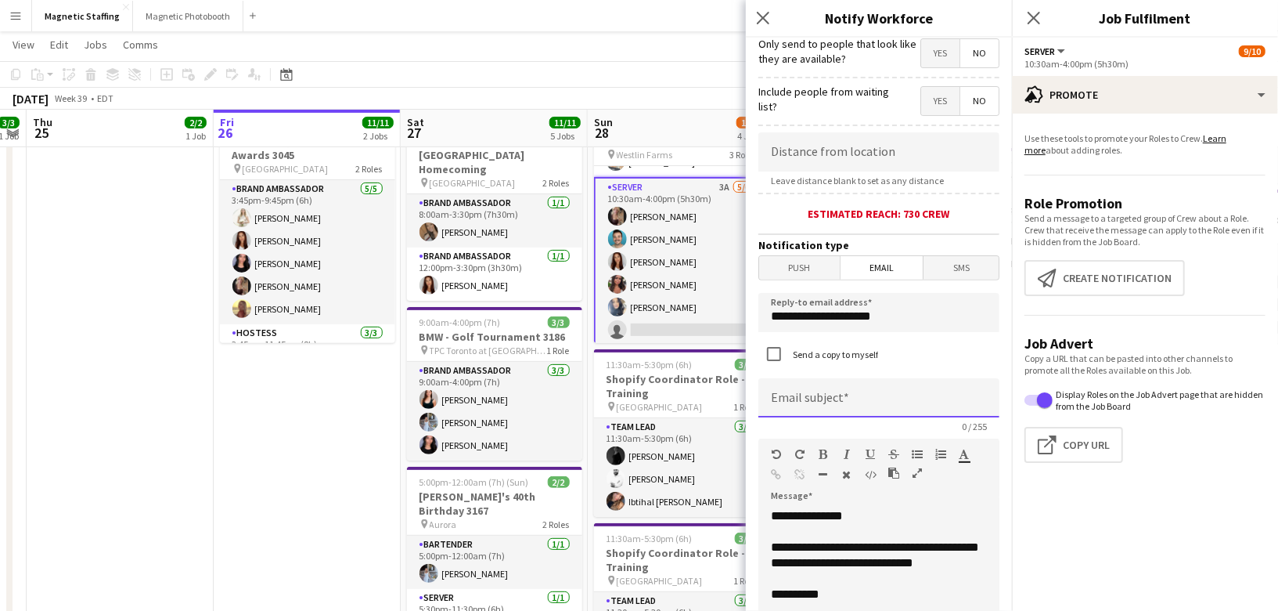
click at [838, 384] on input at bounding box center [879, 397] width 241 height 39
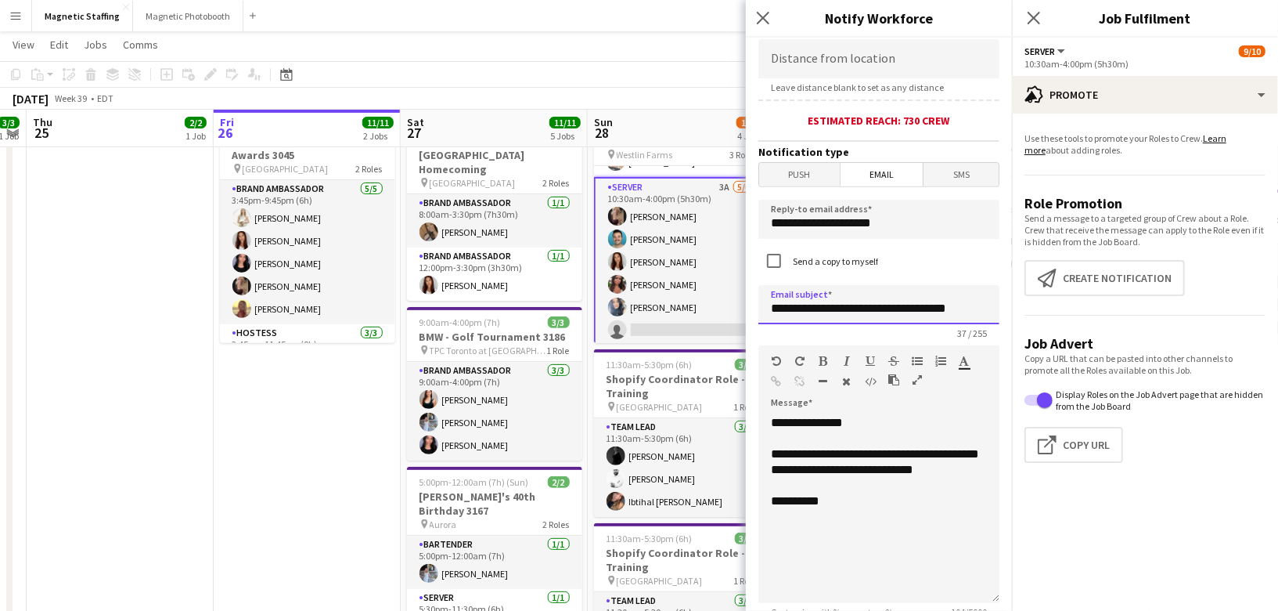
scroll to position [398, 0]
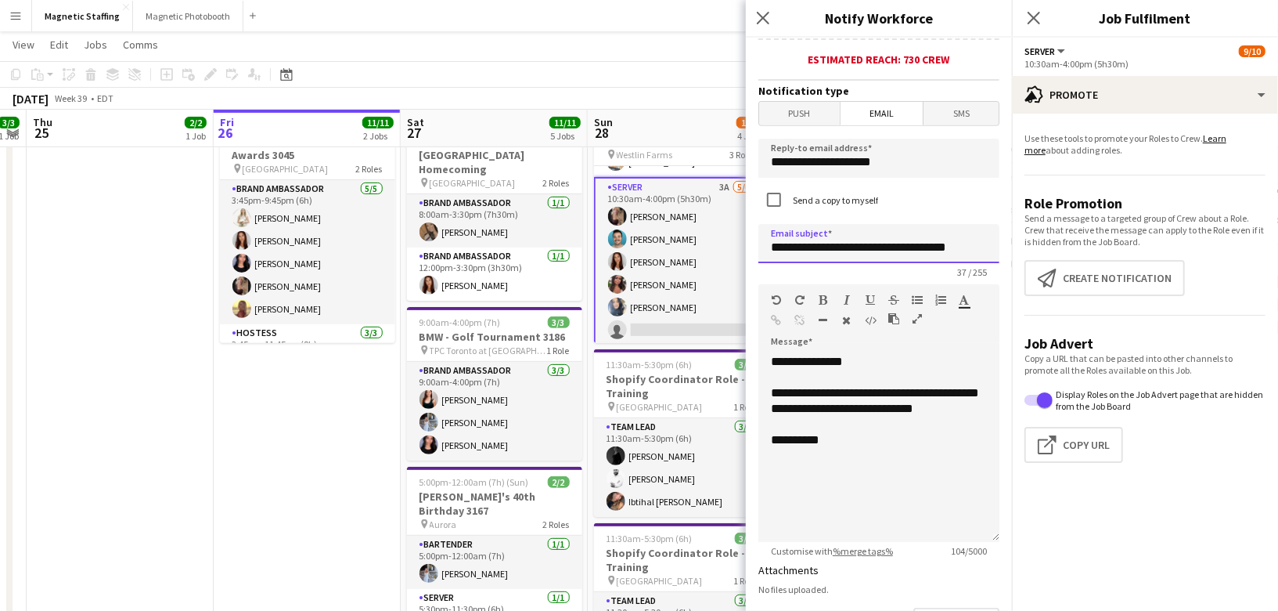
type input "**********"
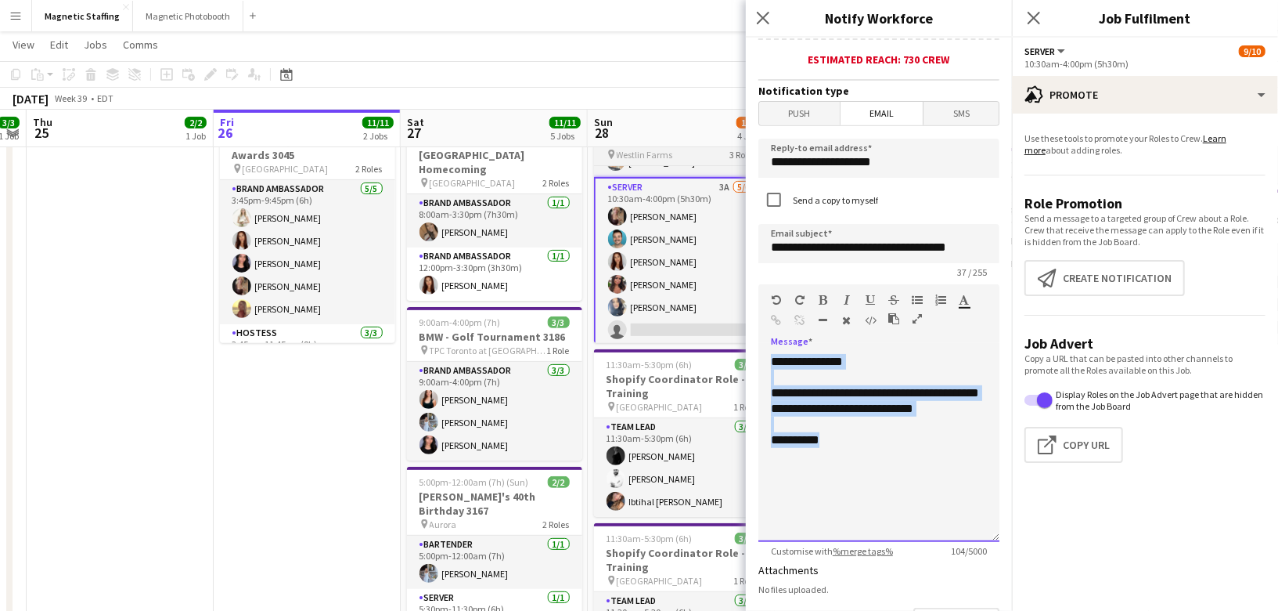
drag, startPoint x: 872, startPoint y: 487, endPoint x: 728, endPoint y: 302, distance: 234.3
click at [728, 302] on body "Menu Boards Boards Boards All jobs Status Workforce Workforce My Workforce Recr…" at bounding box center [639, 345] width 1278 height 1151
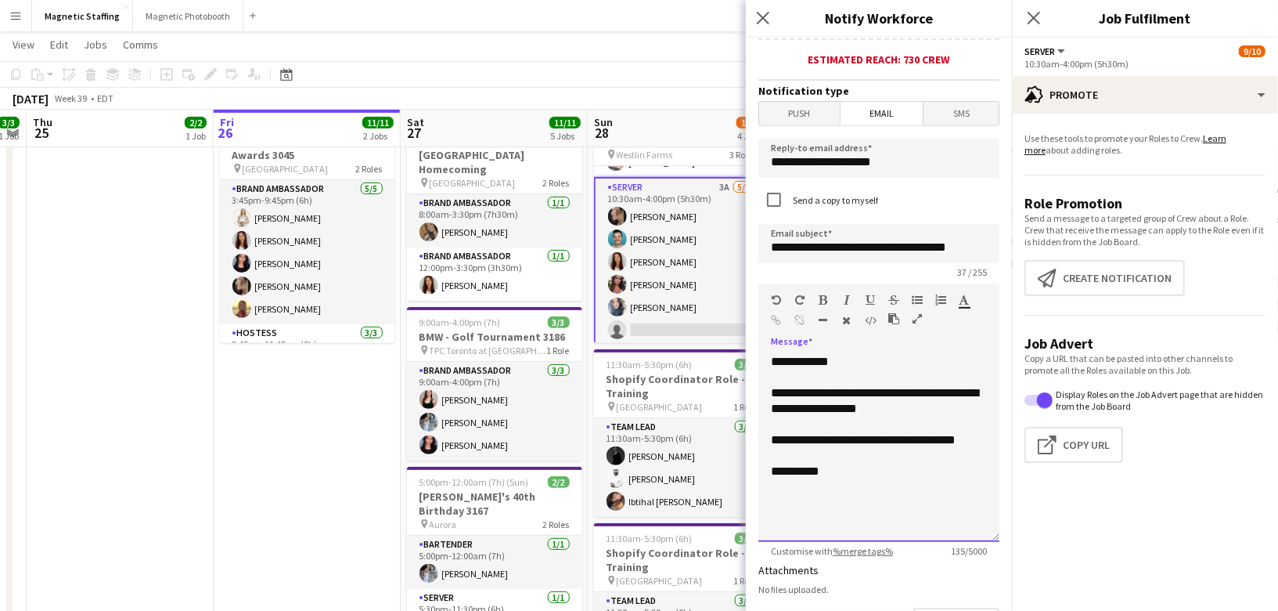
click at [973, 433] on div "**********" at bounding box center [879, 440] width 216 height 16
click at [816, 451] on div at bounding box center [879, 456] width 216 height 16
click at [898, 402] on div "**********" at bounding box center [879, 400] width 216 height 31
click at [844, 469] on div "**********" at bounding box center [879, 471] width 216 height 16
click at [876, 432] on div "**********" at bounding box center [879, 440] width 216 height 16
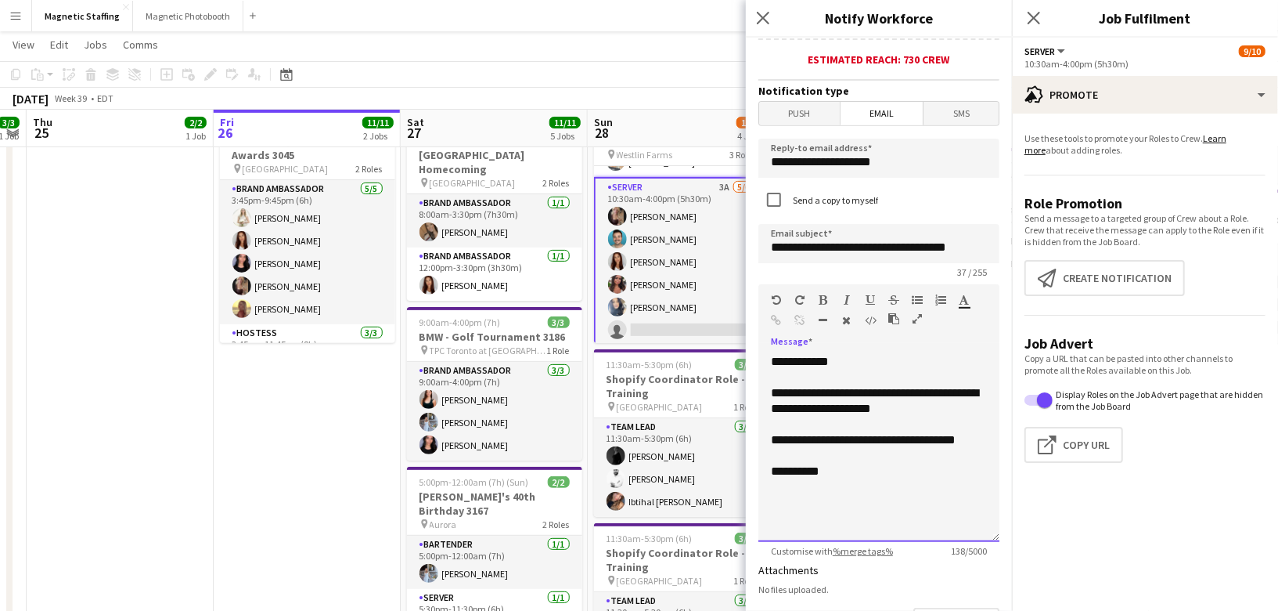
click at [865, 468] on div "**********" at bounding box center [879, 471] width 216 height 16
click at [852, 243] on input "**********" at bounding box center [879, 243] width 241 height 39
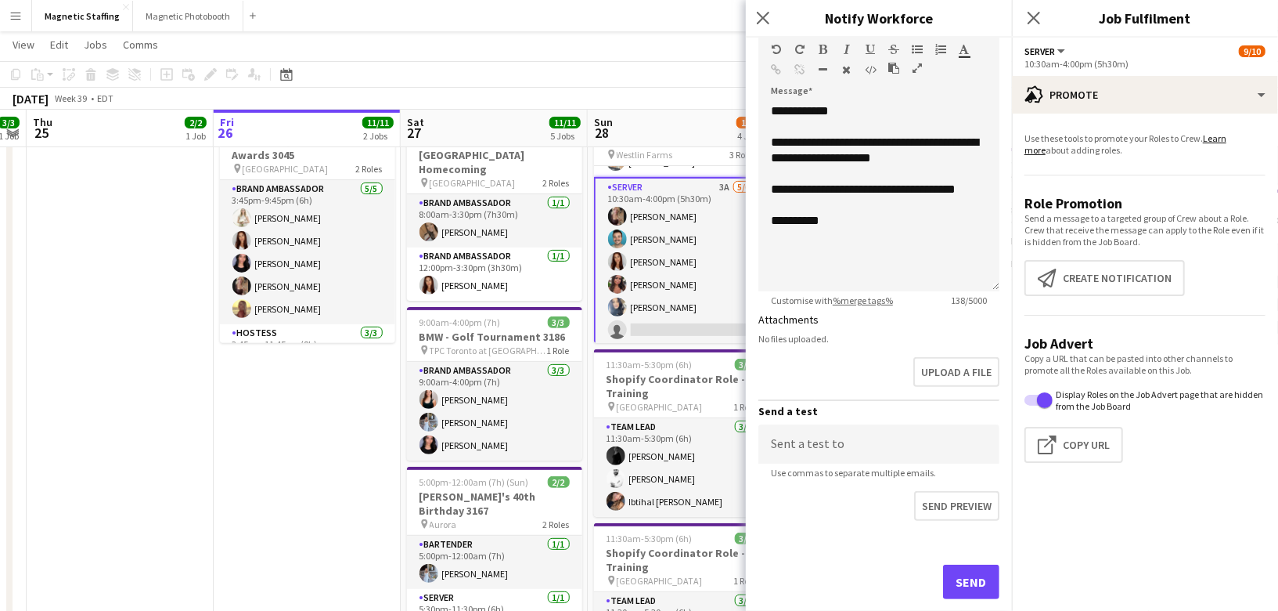
scroll to position [672, 0]
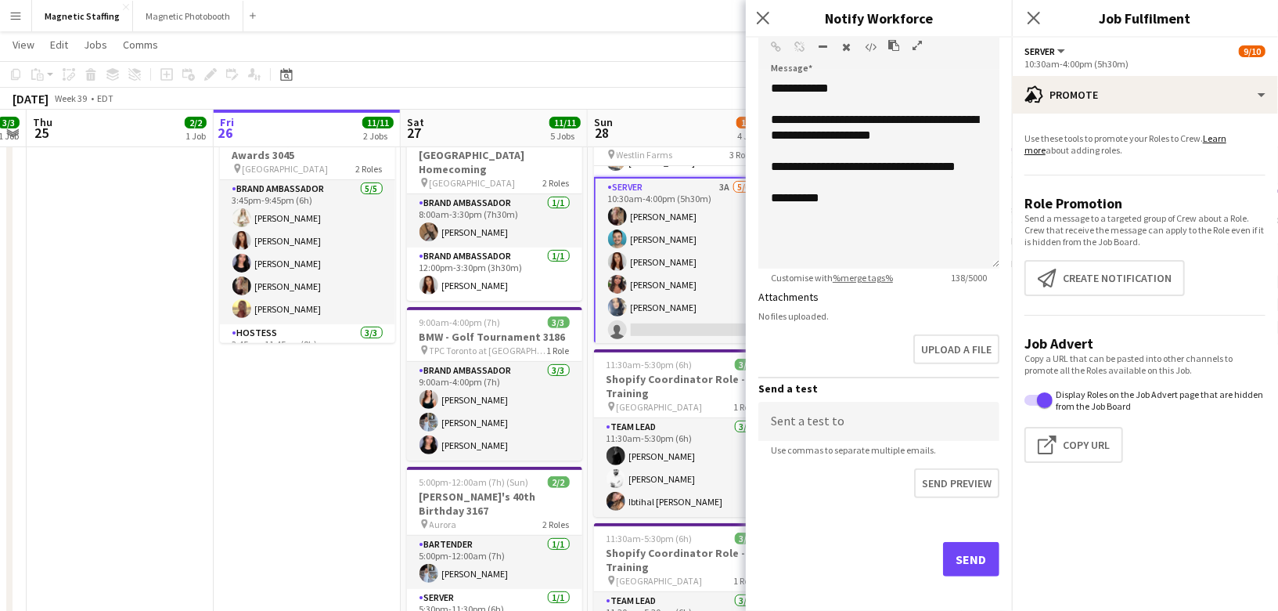
type input "**********"
click at [986, 553] on button "Send" at bounding box center [971, 559] width 56 height 34
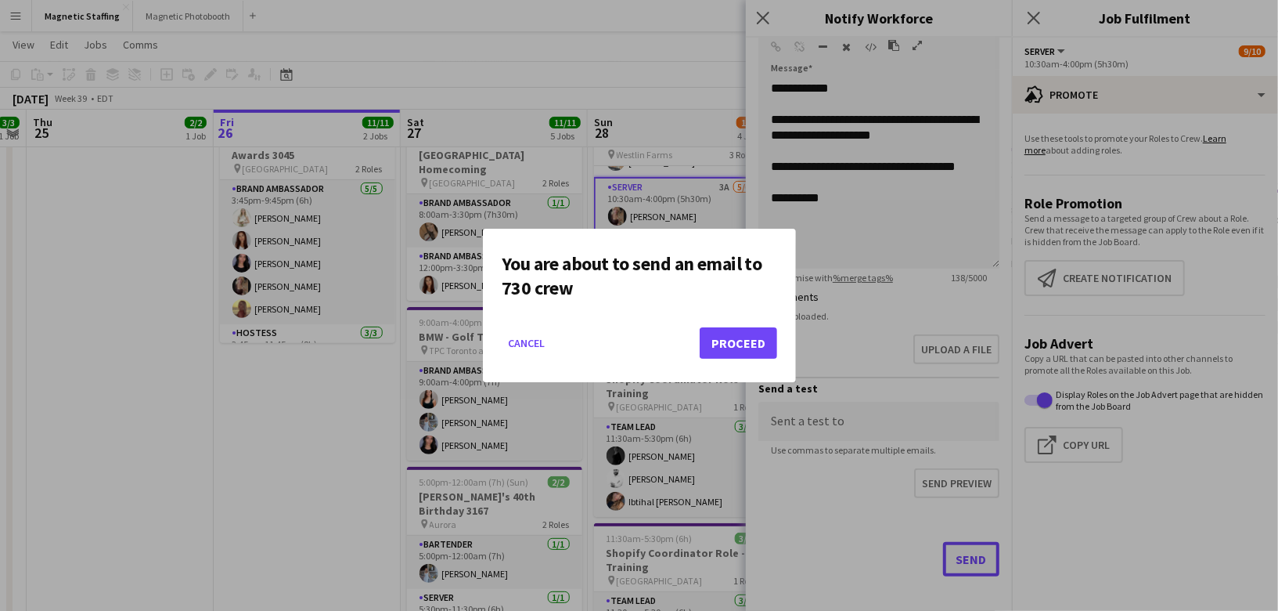
scroll to position [0, 0]
click at [759, 349] on button "Proceed" at bounding box center [738, 342] width 77 height 31
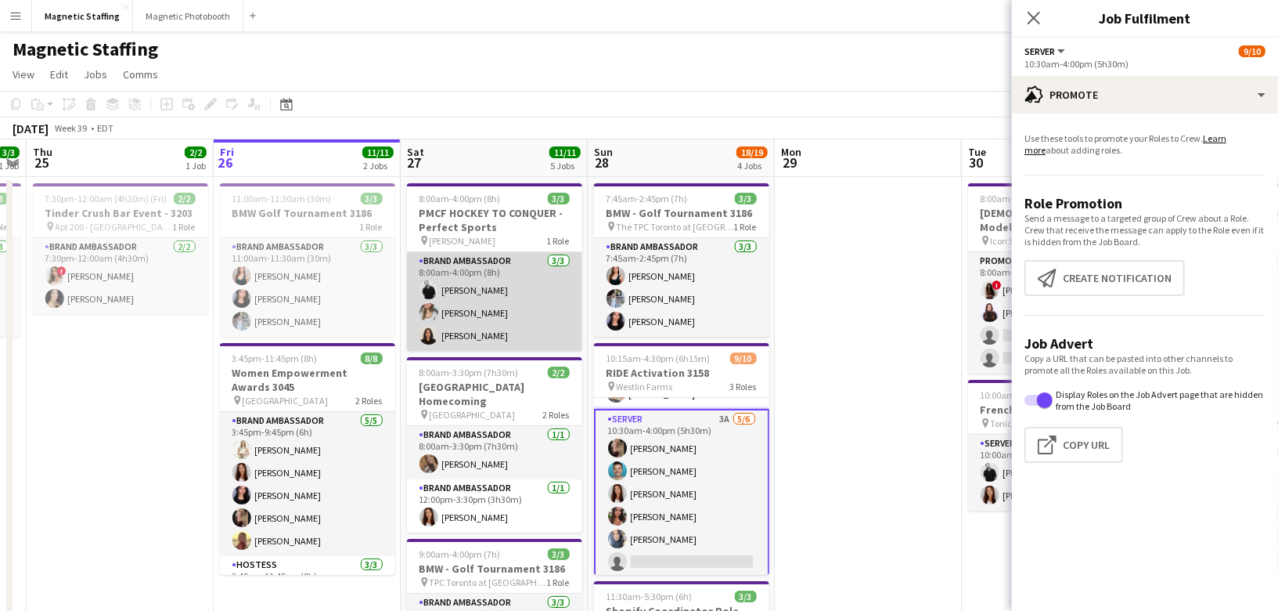
click at [512, 337] on app-card-role "Brand Ambassador 3/3 8:00am-4:00pm (8h) jean-philippe roy Sabrina McCaskill Kat…" at bounding box center [494, 301] width 175 height 99
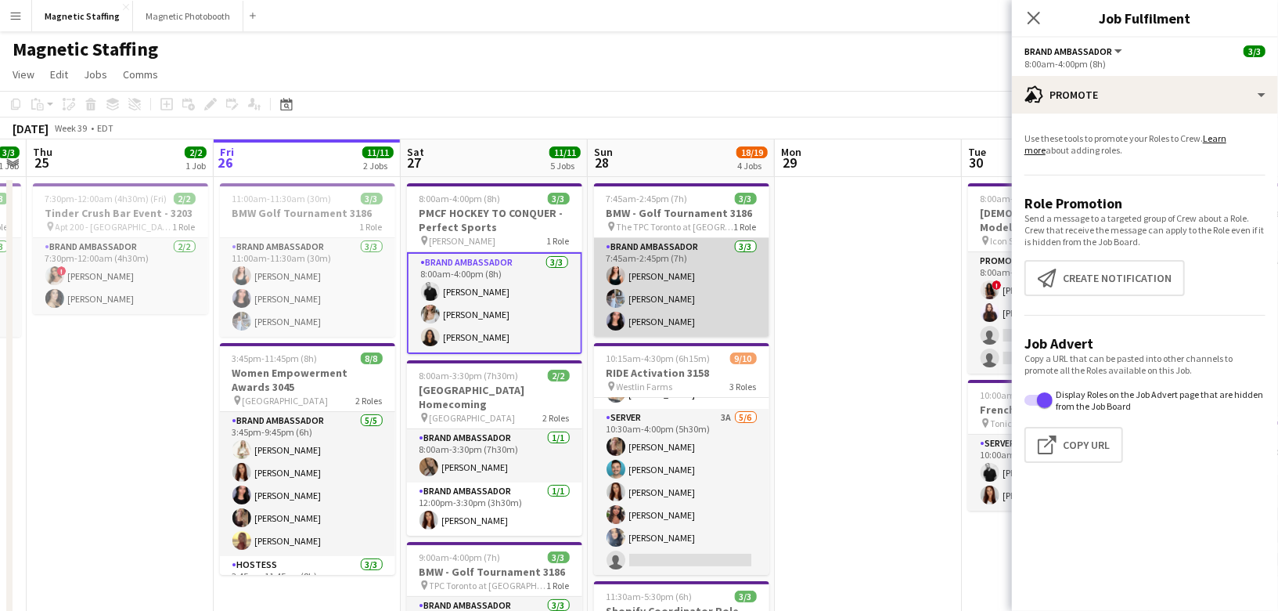
scroll to position [0, 534]
click at [706, 281] on app-card-role "Brand Ambassador 3/3 7:45am-2:45pm (7h) Amy Matyszczuk Heather Siemonsen Jennif…" at bounding box center [682, 287] width 175 height 99
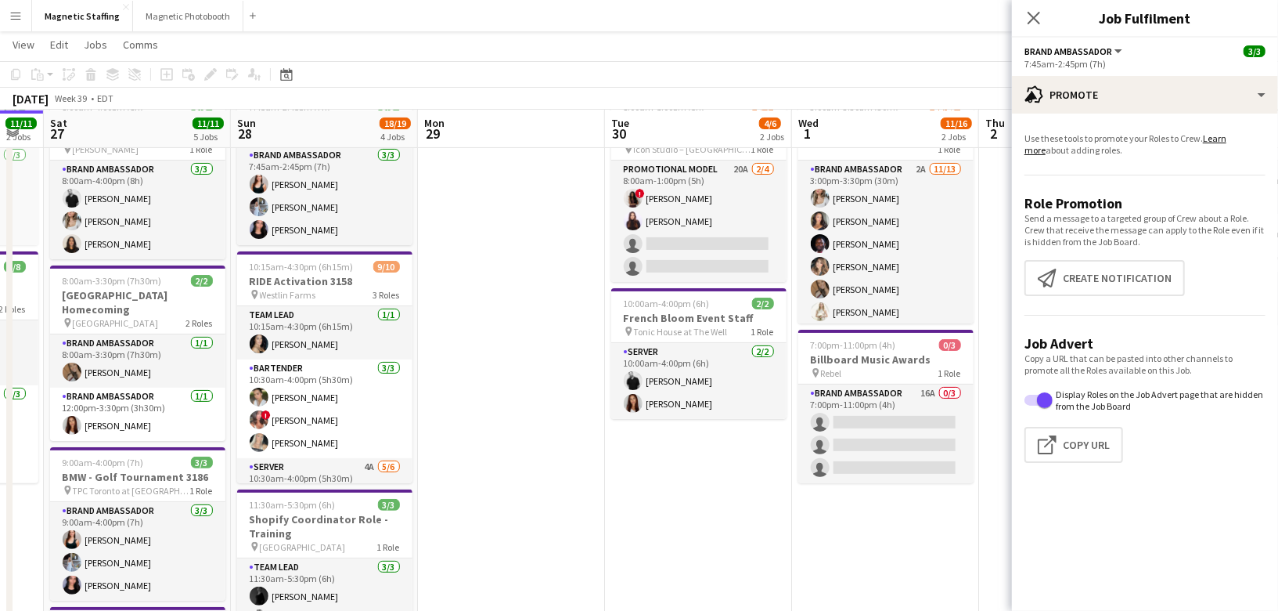
scroll to position [0, 498]
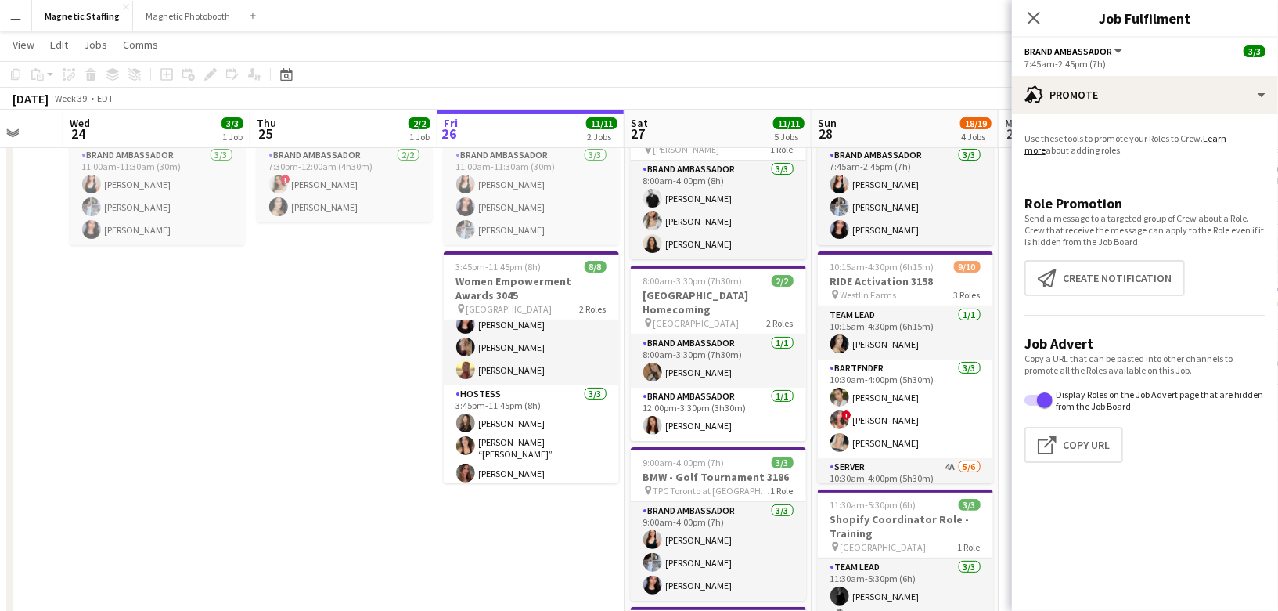
click at [413, 474] on app-date-cell "7:30pm-12:00am (4h30m) (Fri) 2/2 Tinder Crush Bar Event - 3203 pin Apt 200 - To…" at bounding box center [343, 523] width 187 height 877
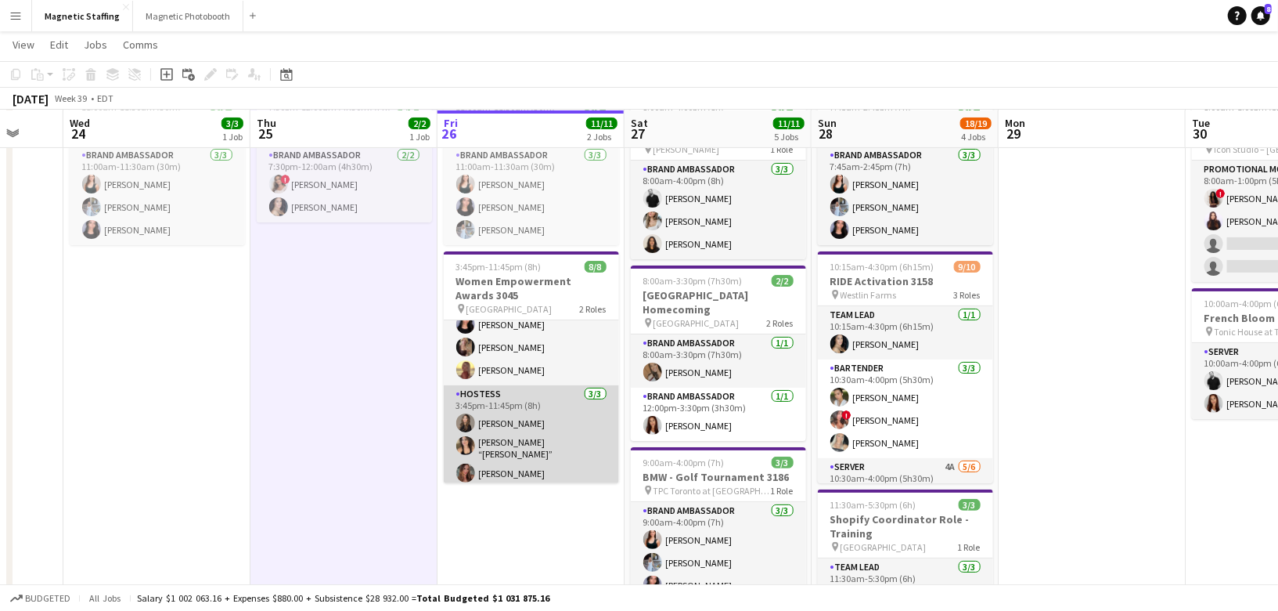
click at [498, 467] on app-card-role "Hostess 3/3 3:45pm-11:45pm (8h) Kaitlin Cruz Nicole “NIKKI” Schirrmacher Meghan…" at bounding box center [531, 436] width 175 height 103
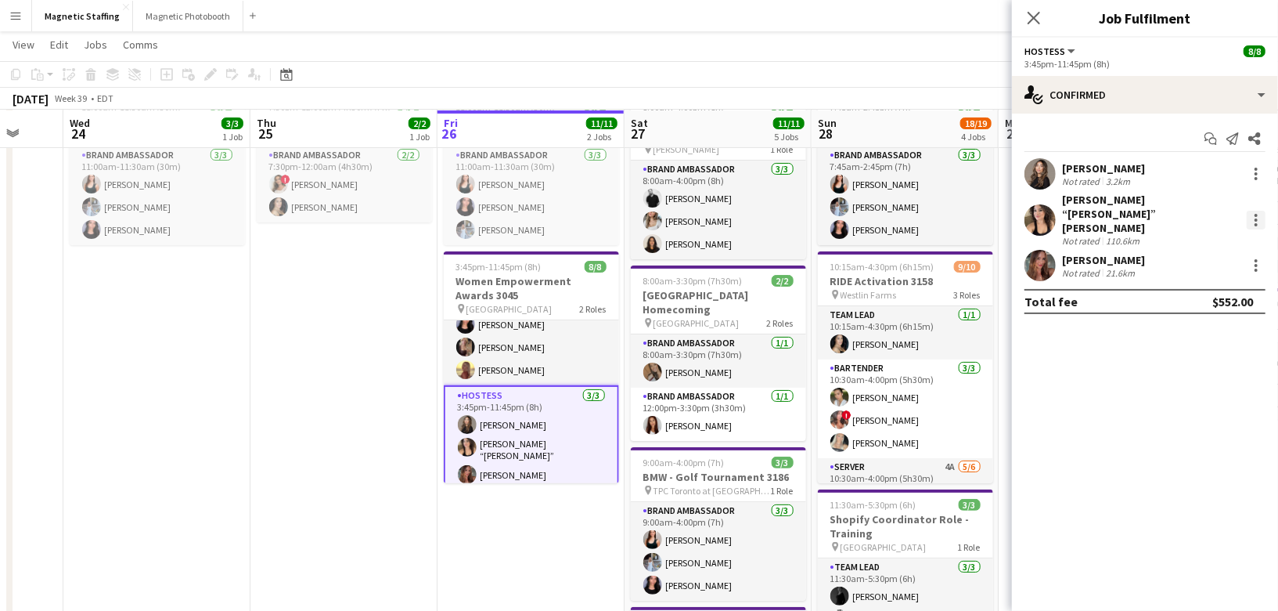
click at [1259, 211] on div at bounding box center [1256, 220] width 19 height 19
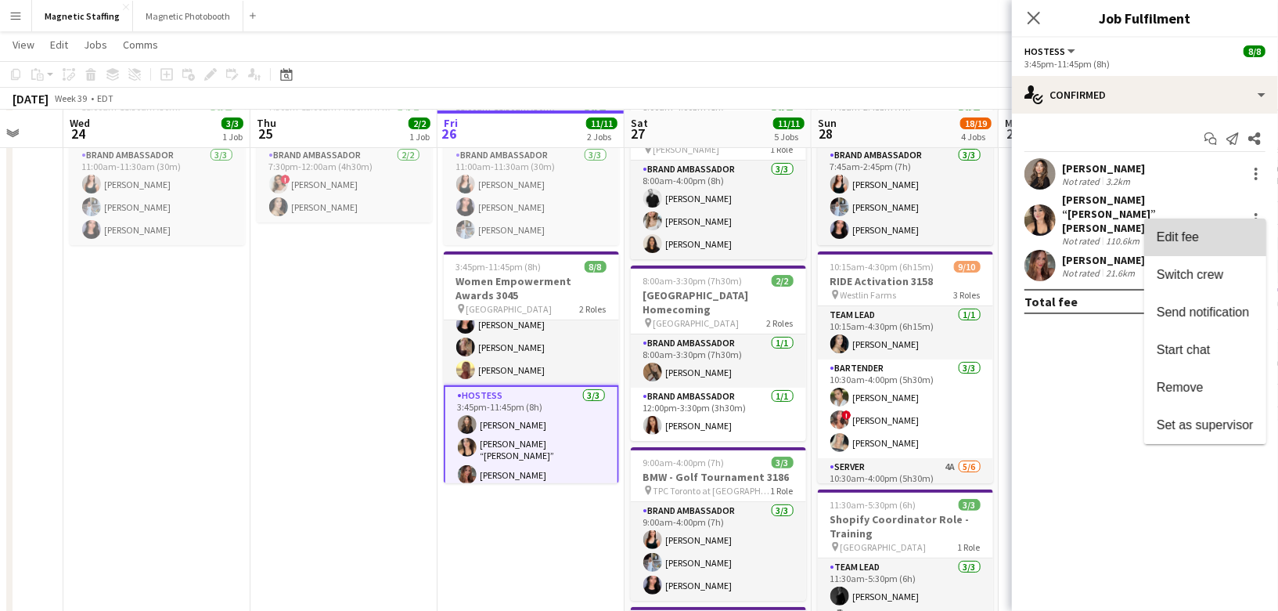
click at [1231, 241] on span "Edit fee" at bounding box center [1205, 236] width 97 height 14
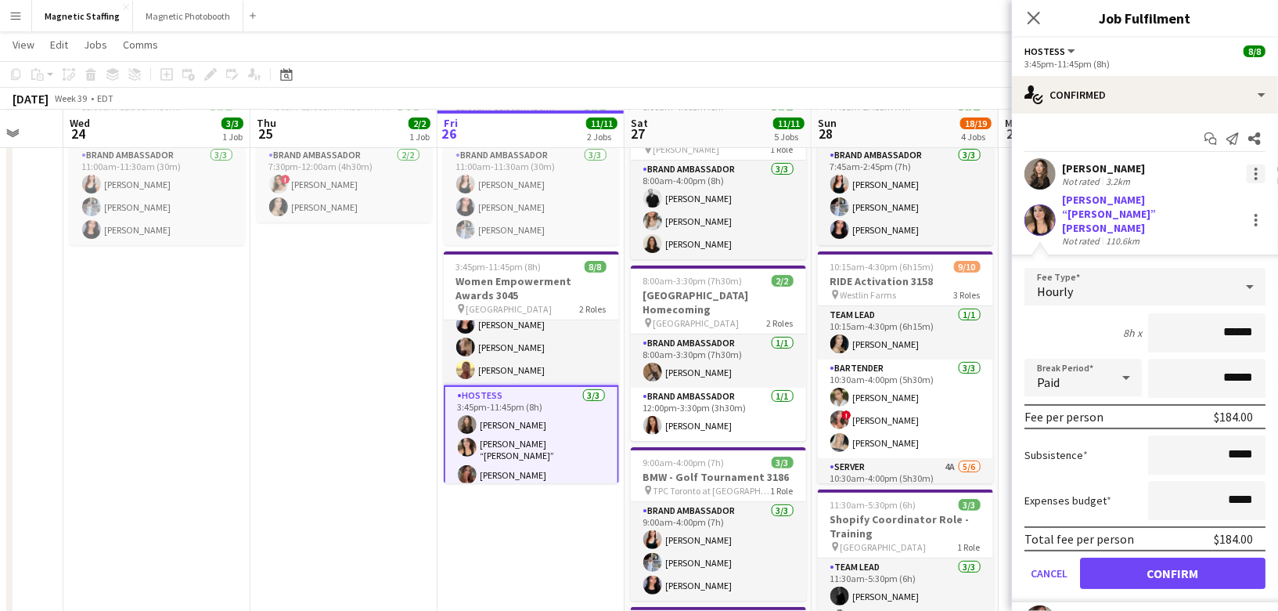
click at [1250, 177] on div at bounding box center [1256, 173] width 19 height 19
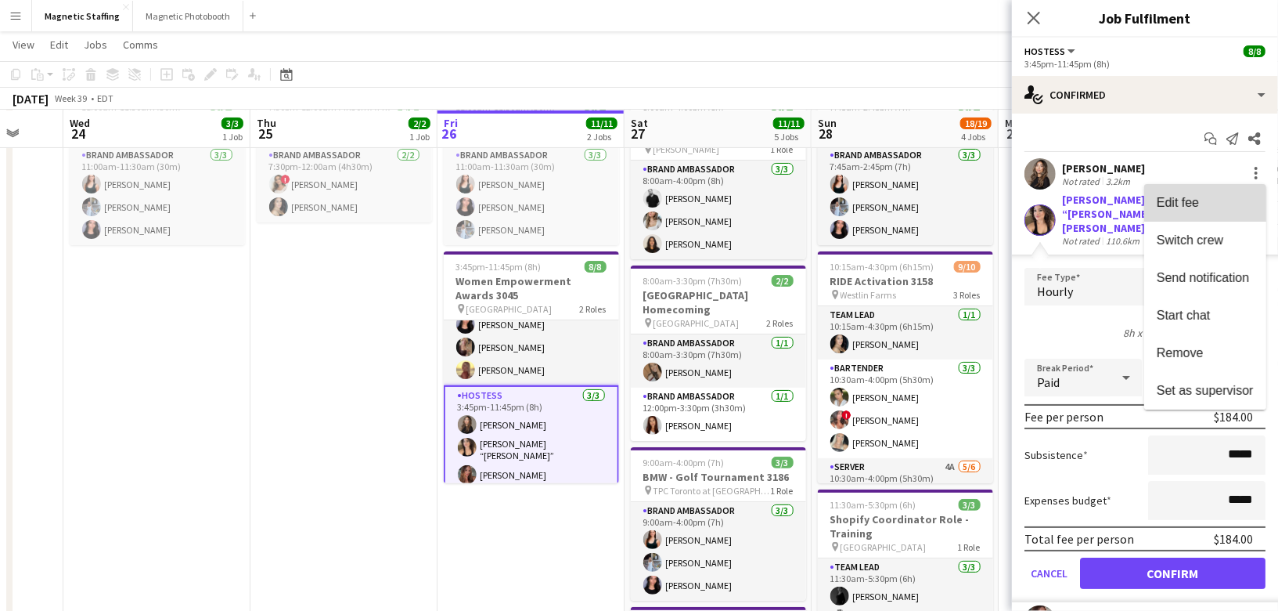
click at [1231, 193] on button "Edit fee" at bounding box center [1205, 203] width 122 height 38
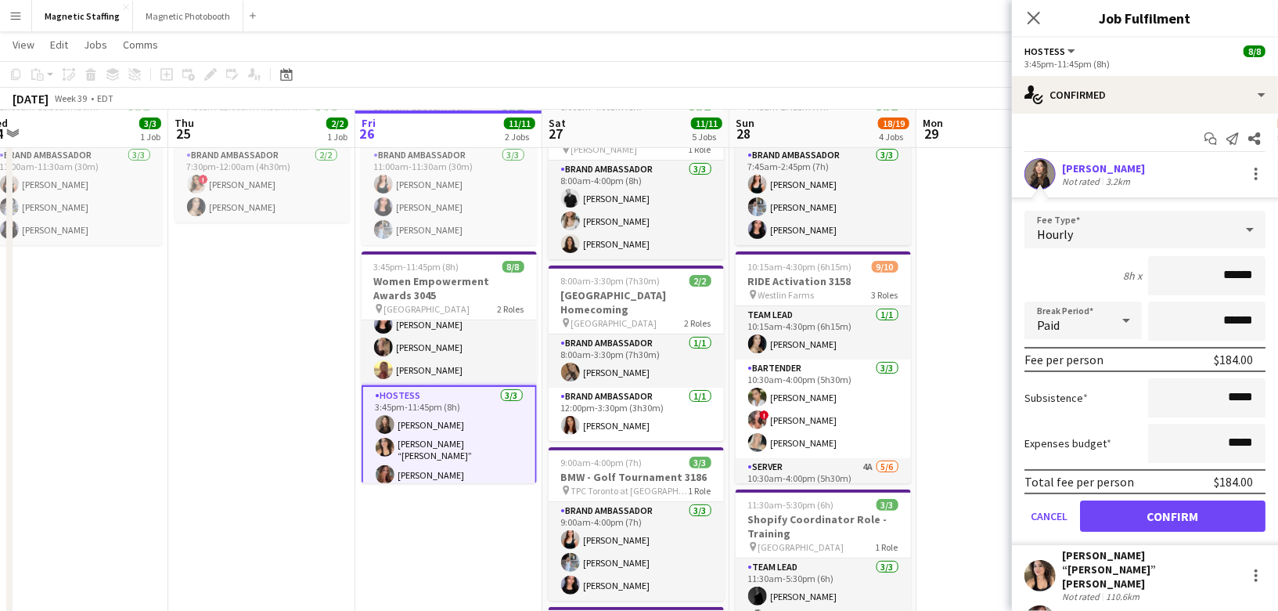
scroll to position [0, 621]
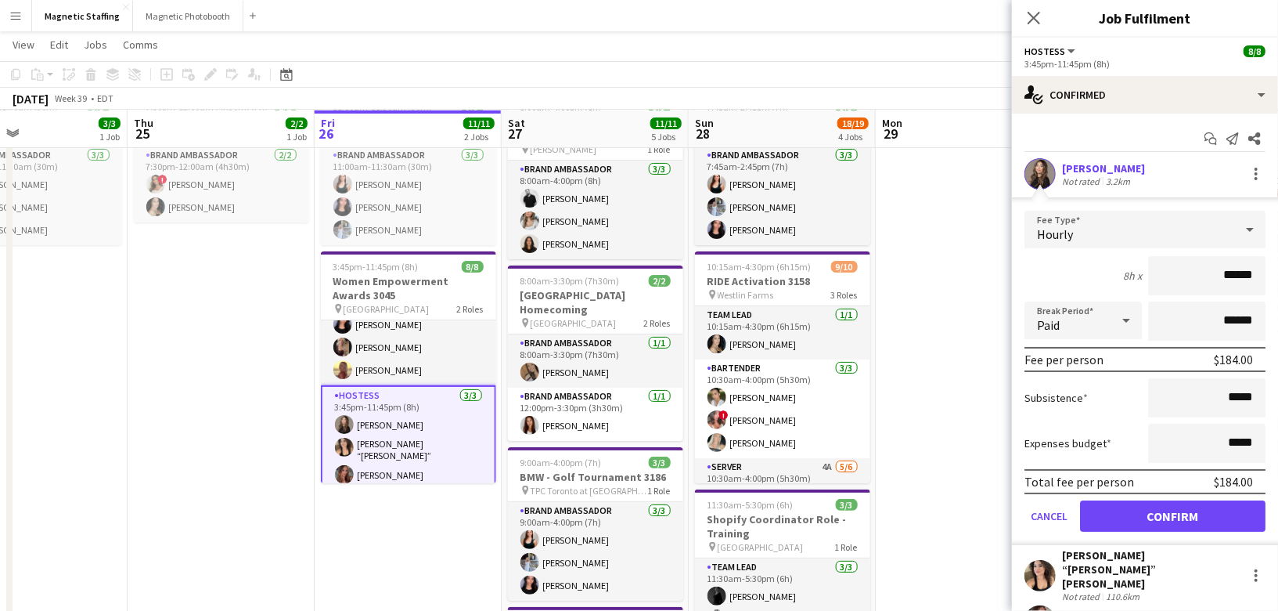
click at [399, 535] on app-date-cell "11:00am-11:30am (30m) 3/3 BMW Golf Tournament 3186 1 Role Brand Ambassador 3/3 …" at bounding box center [408, 523] width 187 height 877
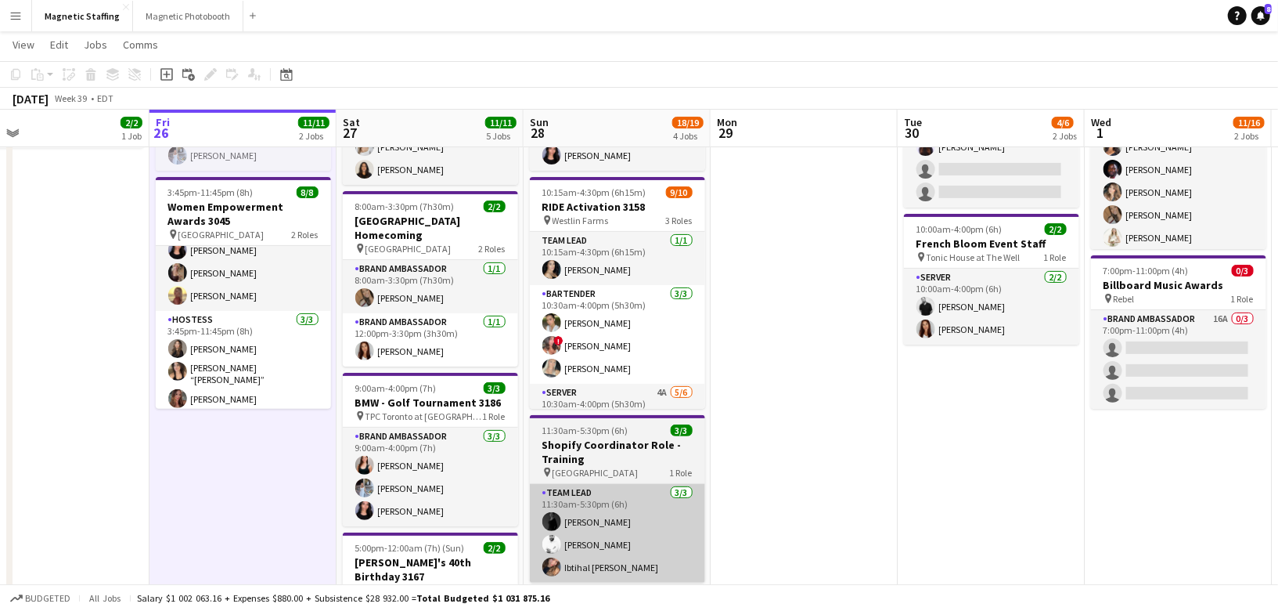
scroll to position [141, 0]
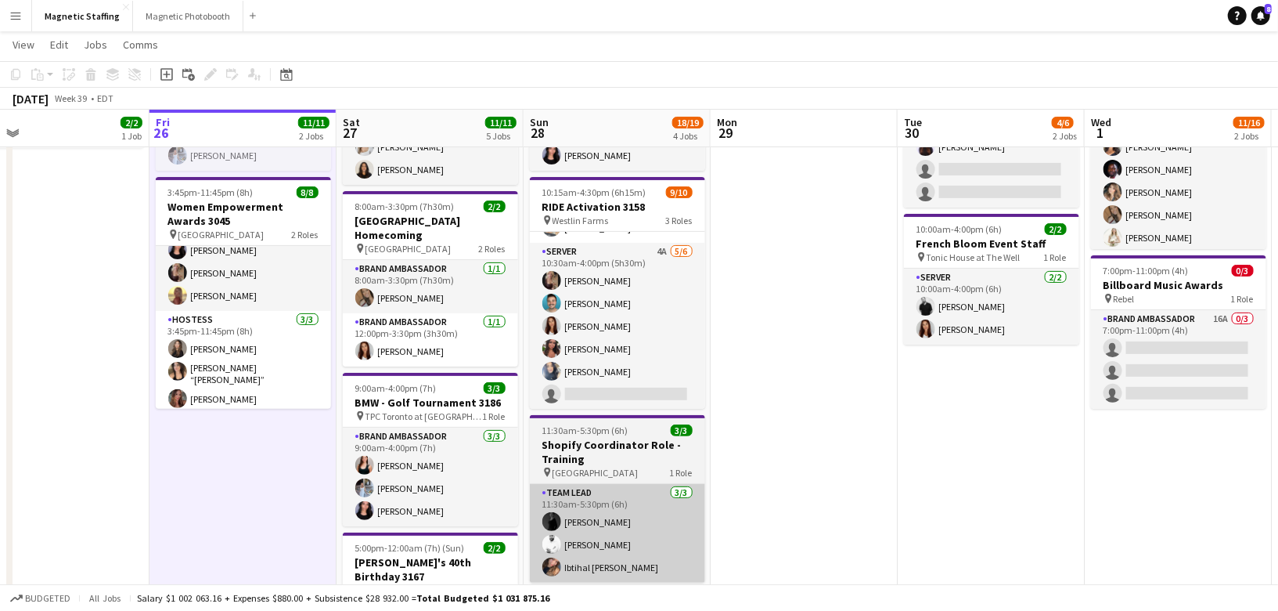
click at [674, 302] on app-card-role "Server 4A 5/6 10:30am-4:00pm (5h30m) Morgan Ballantyne Harrison Smith Luana Cim…" at bounding box center [617, 326] width 175 height 167
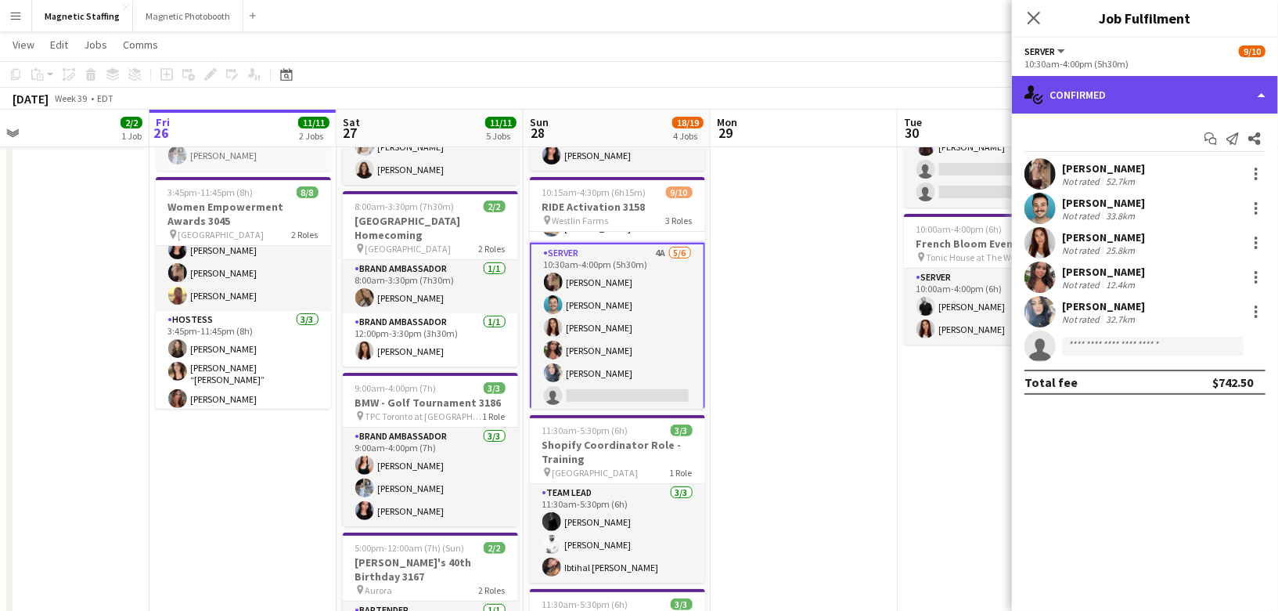
click at [1186, 93] on div "single-neutral-actions-check-2 Confirmed" at bounding box center [1145, 95] width 266 height 38
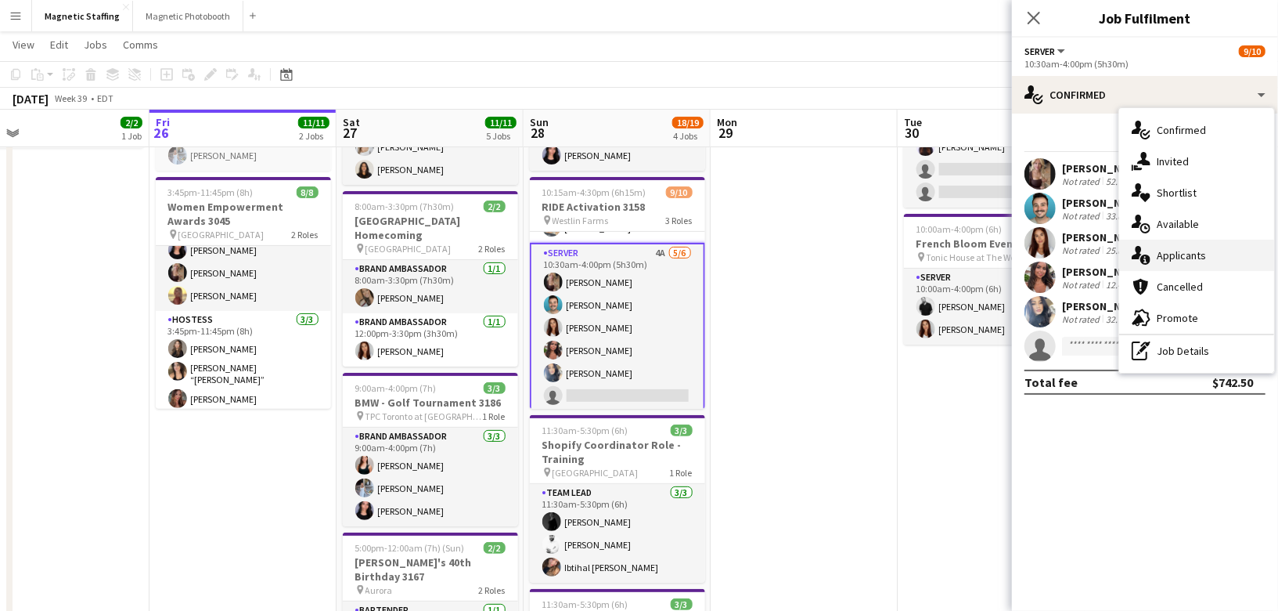
click at [1166, 258] on span "Applicants" at bounding box center [1181, 255] width 49 height 14
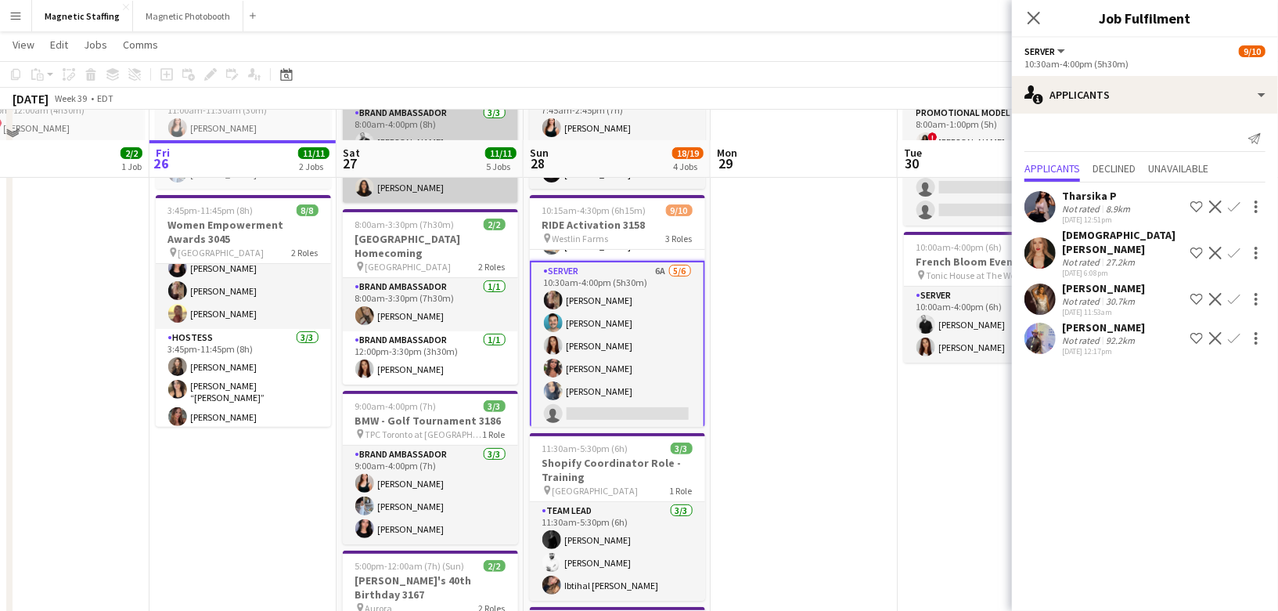
scroll to position [216, 0]
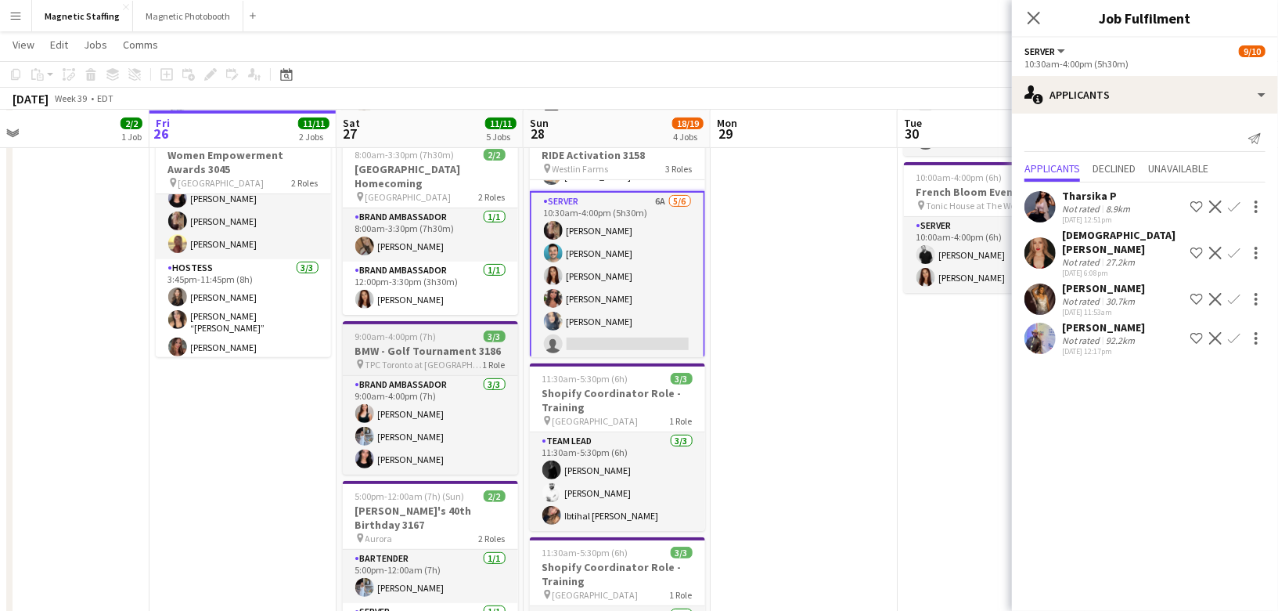
click at [386, 348] on h3 "BMW - Golf Tournament 3186" at bounding box center [430, 351] width 175 height 14
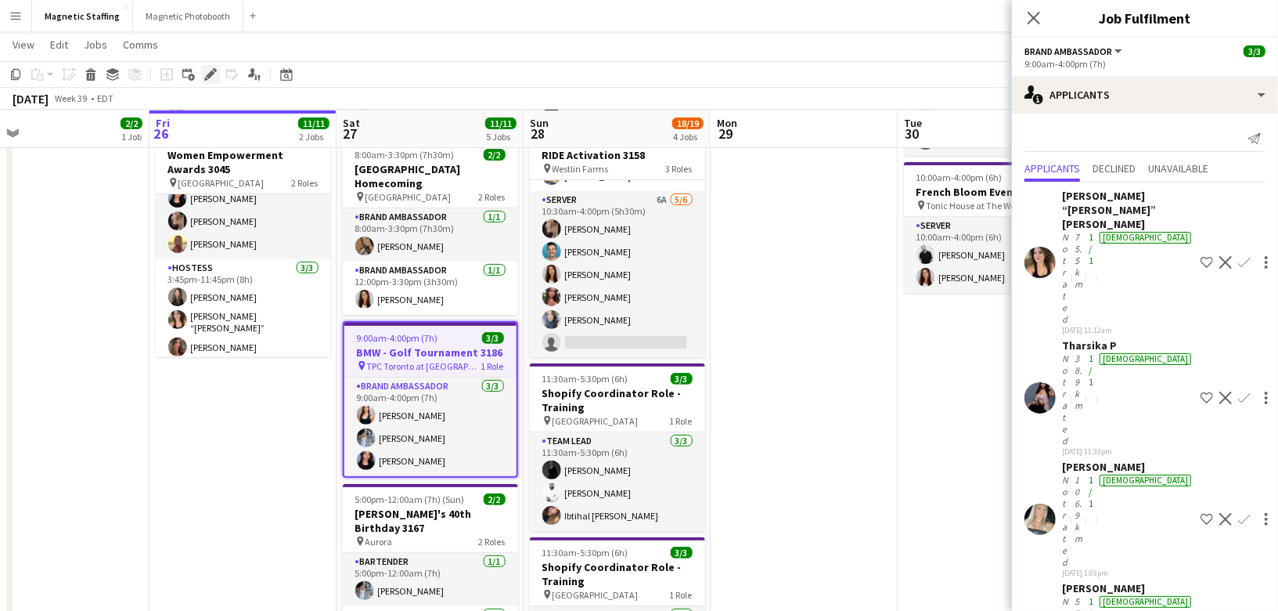
click at [213, 67] on div "Edit" at bounding box center [210, 74] width 19 height 19
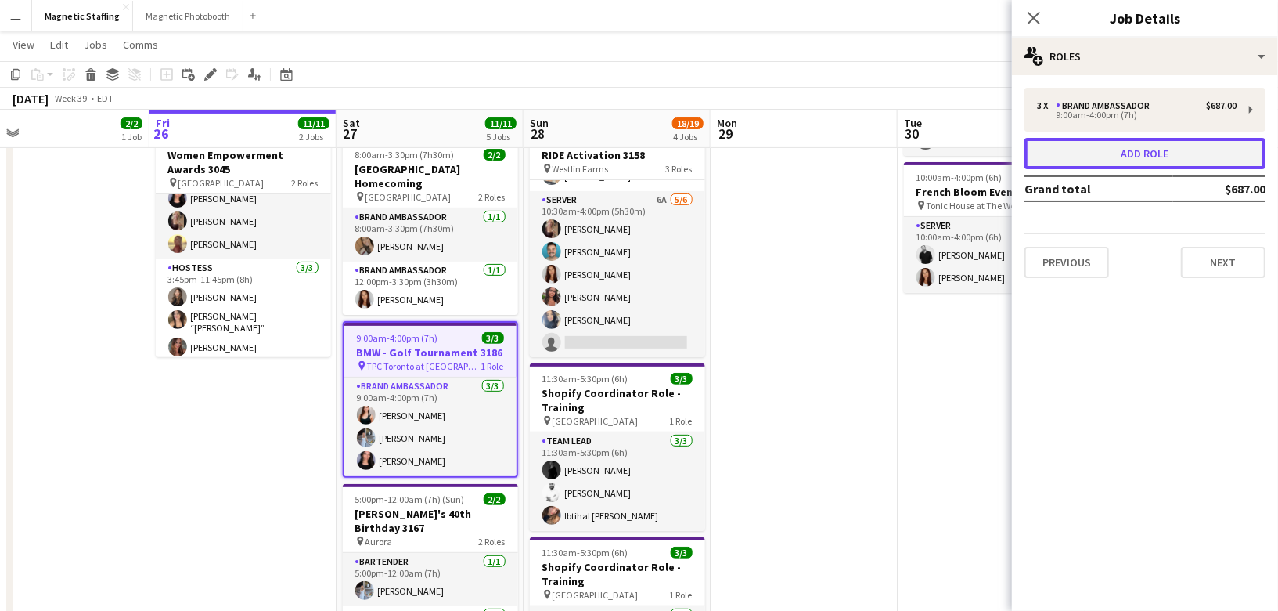
click at [1184, 152] on button "Add role" at bounding box center [1145, 153] width 241 height 31
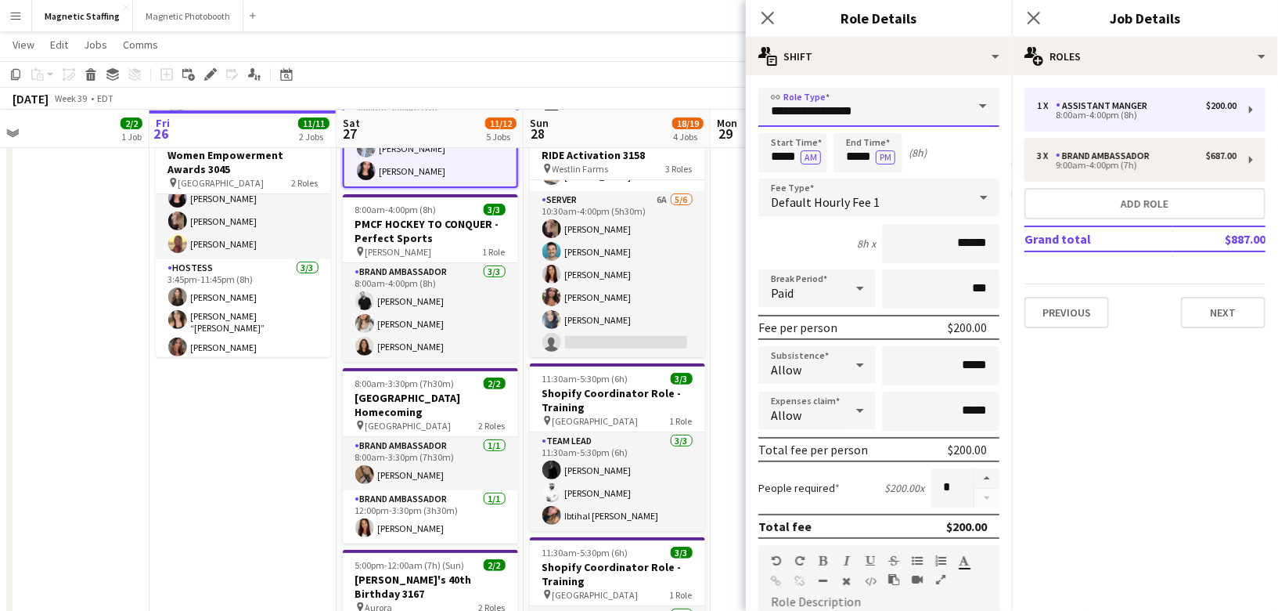
drag, startPoint x: 871, startPoint y: 113, endPoint x: 546, endPoint y: 96, distance: 325.3
click at [552, 100] on body "Menu Boards Boards Boards All jobs Status Workforce Workforce My Workforce Recr…" at bounding box center [639, 390] width 1278 height 1213
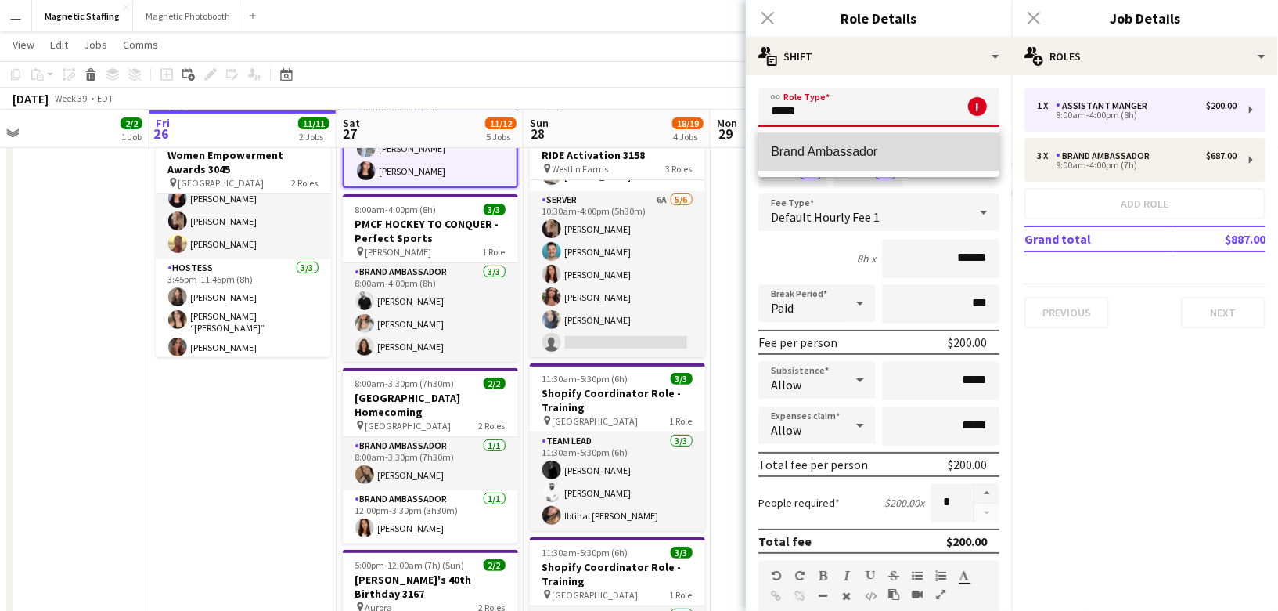
click at [856, 153] on span "Brand Ambassador" at bounding box center [879, 151] width 216 height 15
type input "**********"
type input "******"
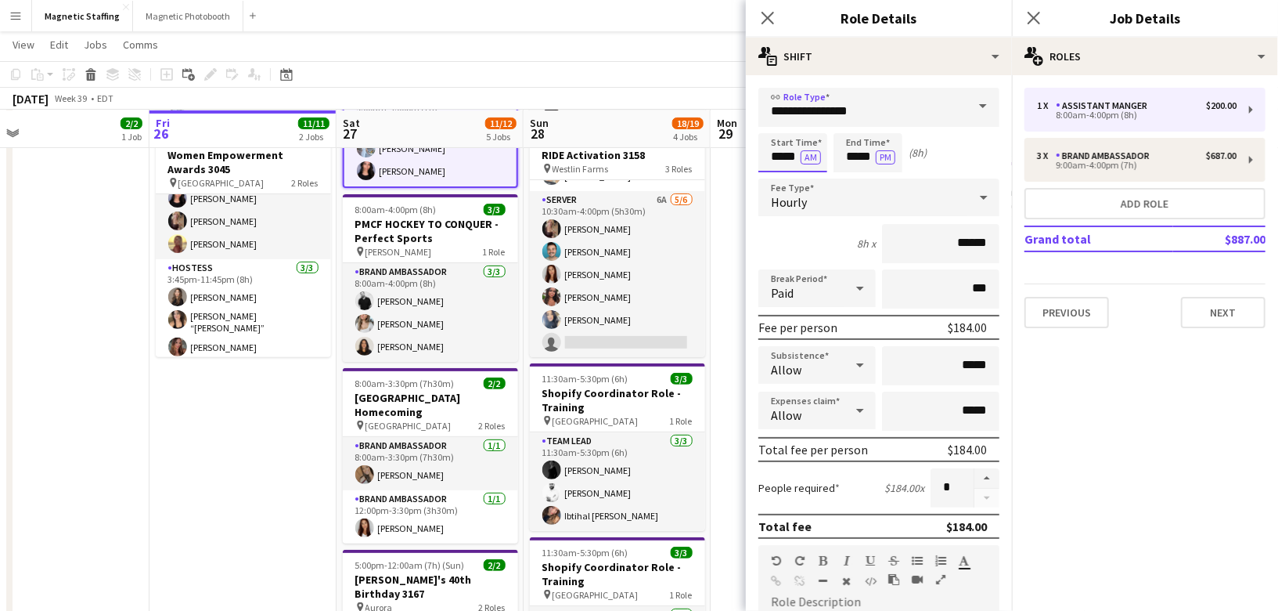
drag, startPoint x: 798, startPoint y: 157, endPoint x: 670, endPoint y: 136, distance: 130.1
click at [674, 146] on body "Menu Boards Boards Boards All jobs Status Workforce Workforce My Workforce Recr…" at bounding box center [639, 390] width 1278 height 1213
type input "*****"
drag, startPoint x: 874, startPoint y: 159, endPoint x: 726, endPoint y: 142, distance: 148.9
click at [733, 151] on body "Menu Boards Boards Boards All jobs Status Workforce Workforce My Workforce Recr…" at bounding box center [639, 390] width 1278 height 1213
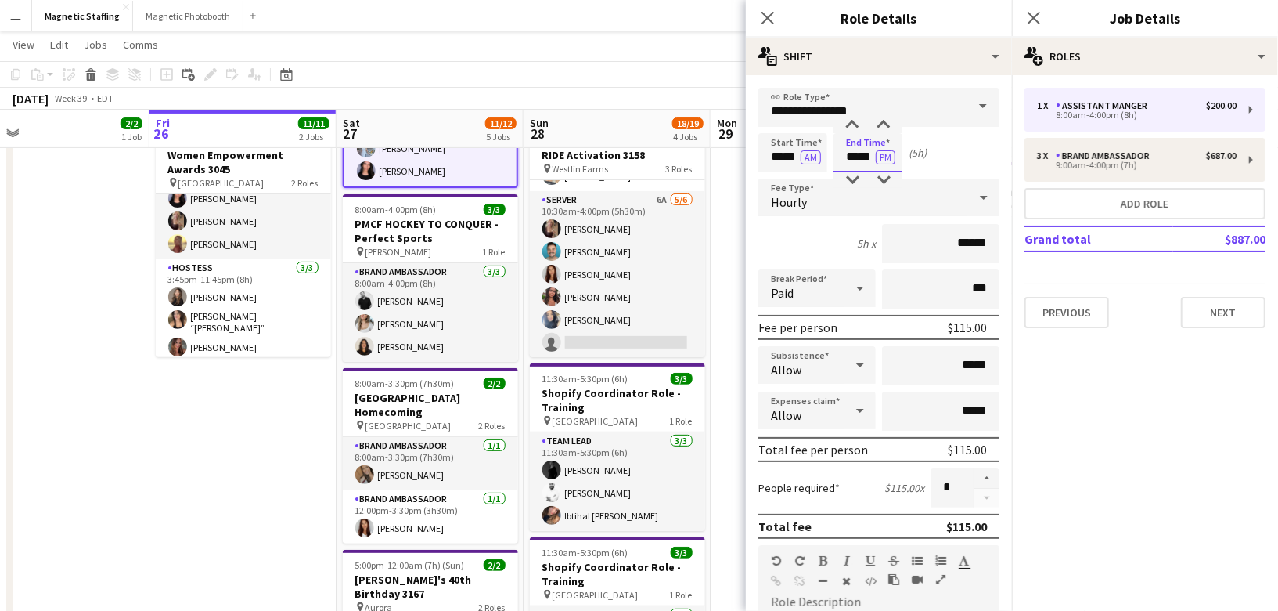
scroll to position [445, 0]
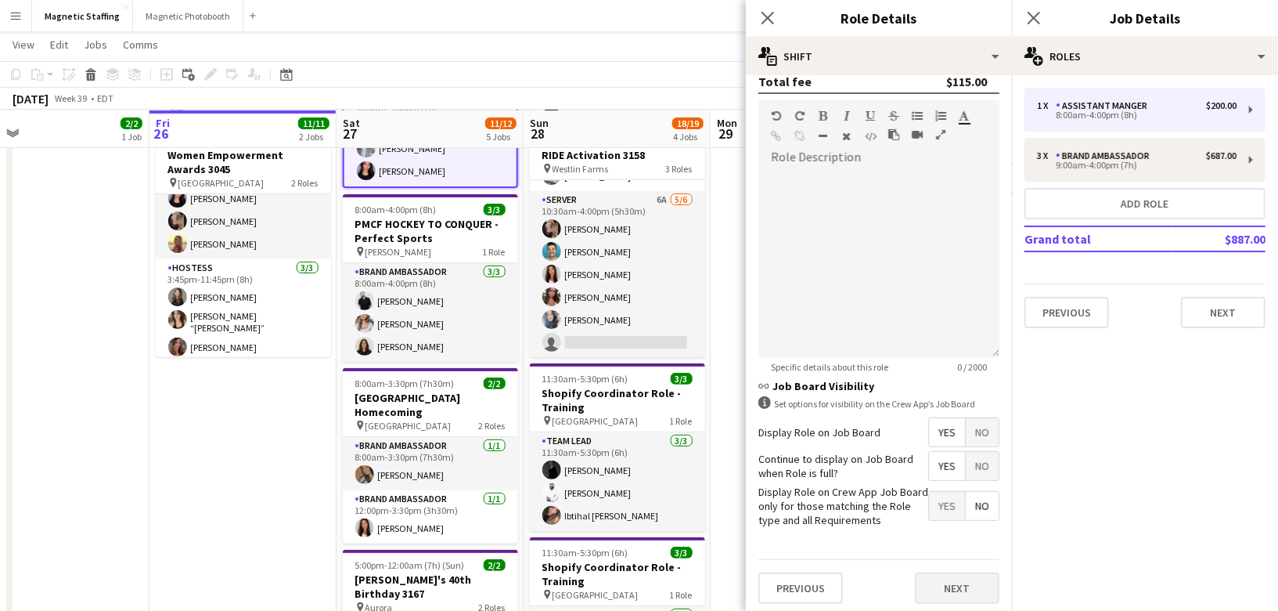
type input "*****"
click at [935, 582] on button "Next" at bounding box center [957, 587] width 85 height 31
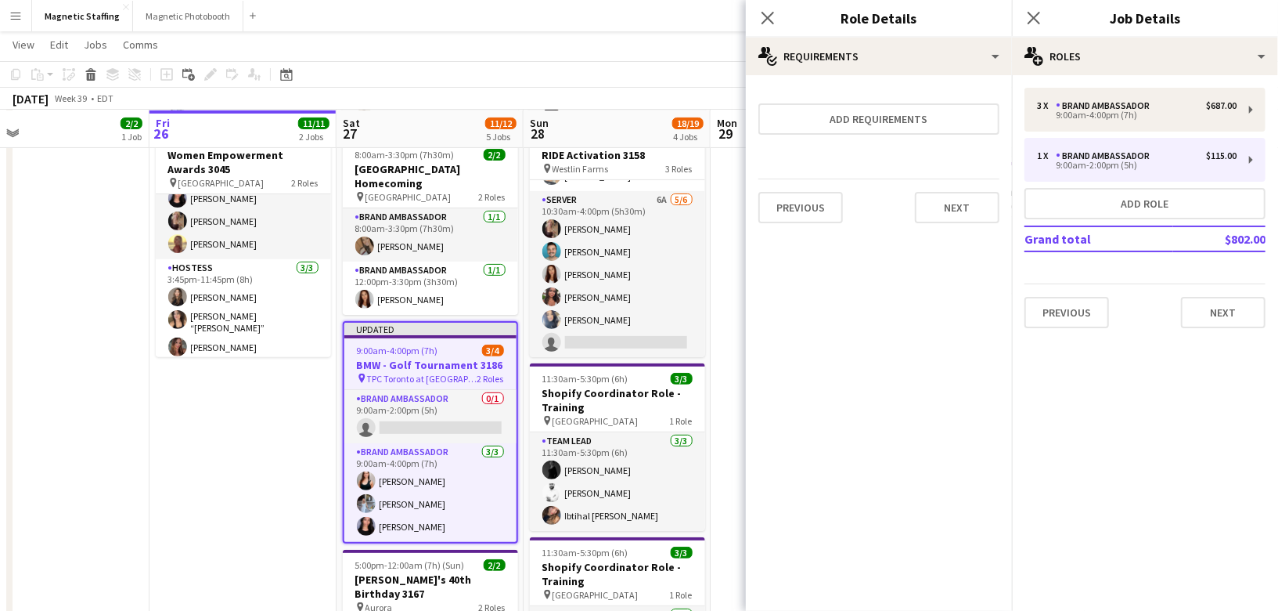
scroll to position [0, 0]
click at [961, 211] on button "Next" at bounding box center [957, 207] width 85 height 31
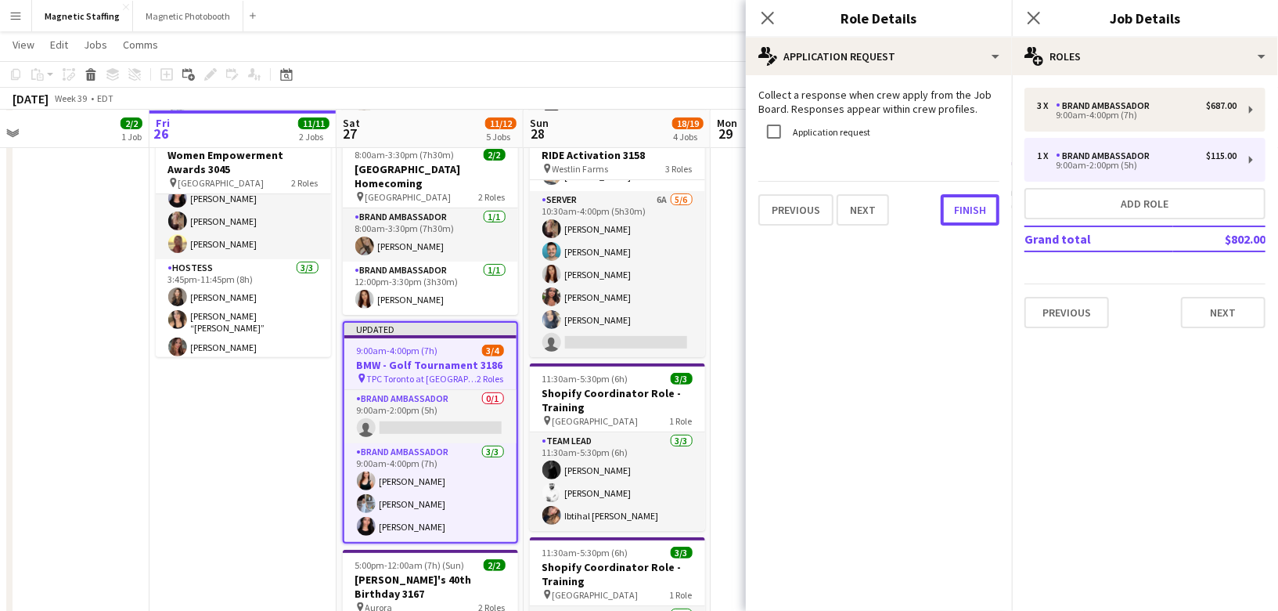
click at [961, 211] on button "Finish" at bounding box center [970, 209] width 59 height 31
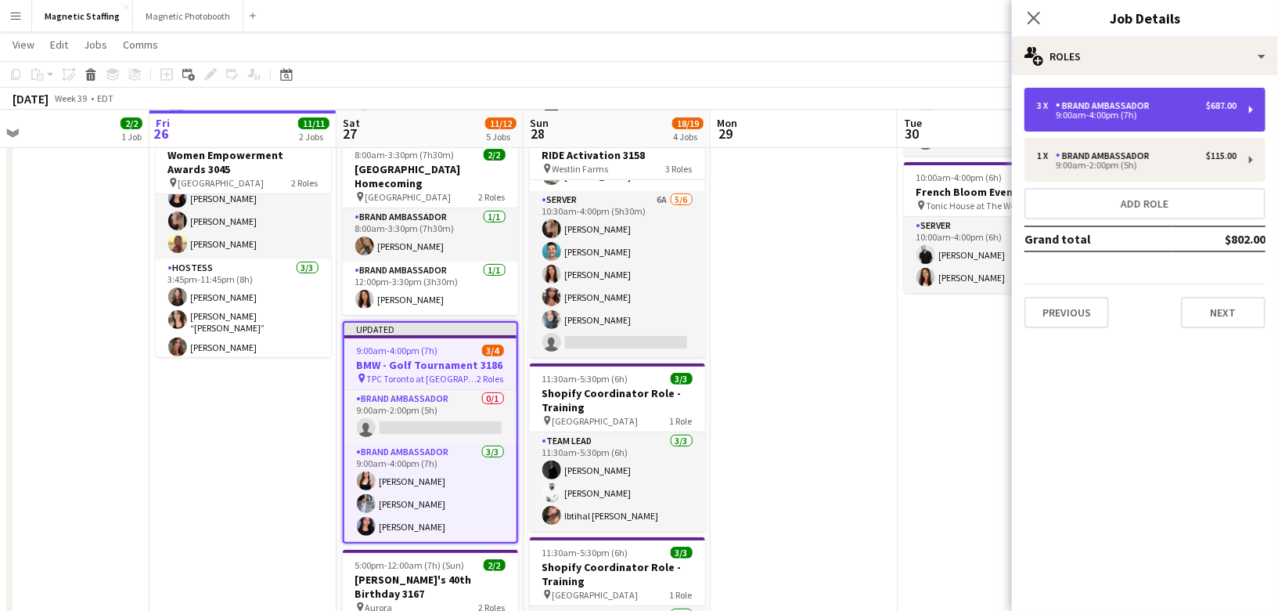
click at [1111, 113] on div "9:00am-4:00pm (7h)" at bounding box center [1137, 115] width 200 height 8
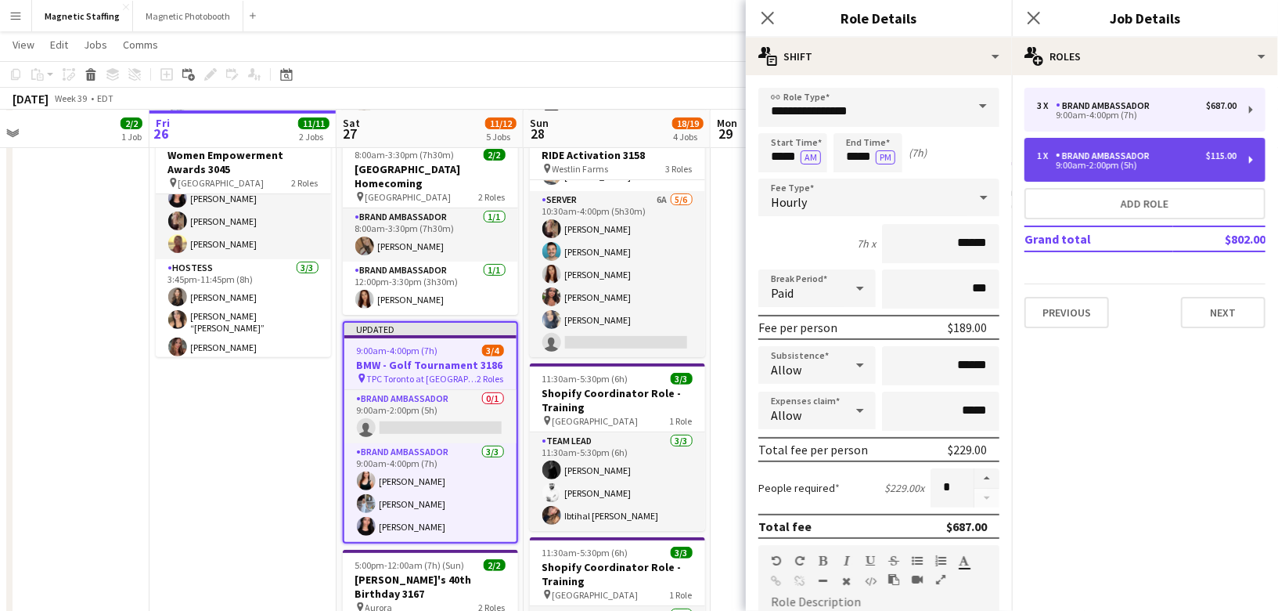
click at [1091, 145] on div "1 x Brand Ambassador $115.00 9:00am-2:00pm (5h)" at bounding box center [1145, 160] width 241 height 44
type input "*****"
type input "******"
type input "*****"
type input "*"
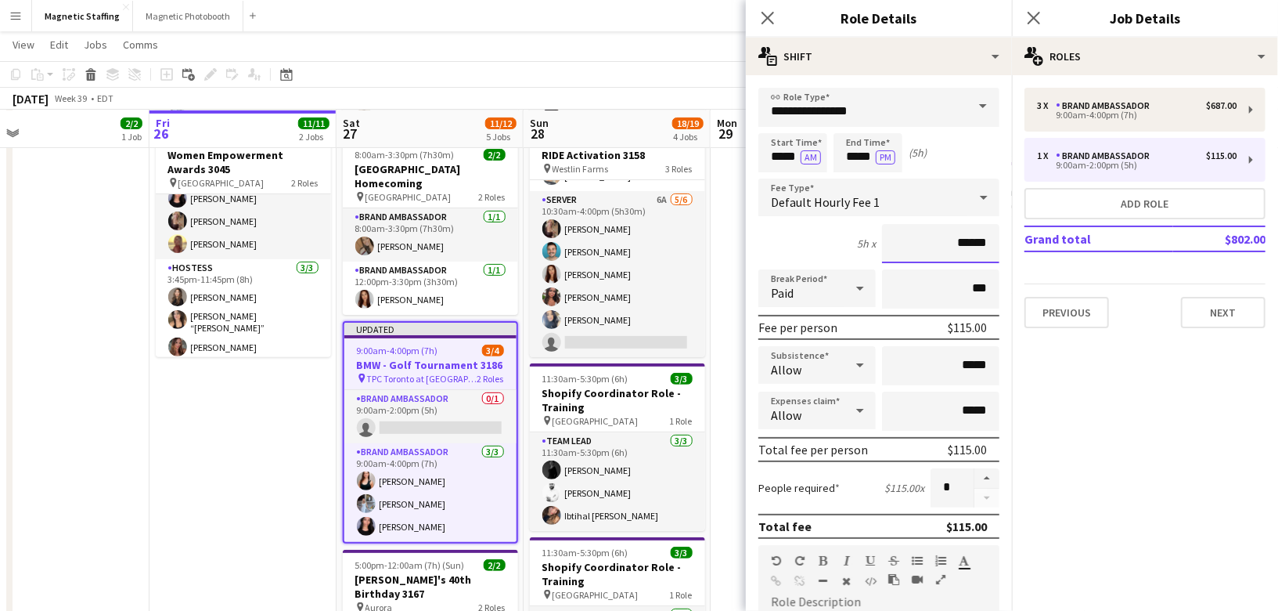
click at [968, 242] on input "******" at bounding box center [940, 243] width 117 height 39
type input "******"
drag, startPoint x: 958, startPoint y: 362, endPoint x: 1002, endPoint y: 360, distance: 43.9
click at [1002, 361] on form "**********" at bounding box center [879, 574] width 266 height 973
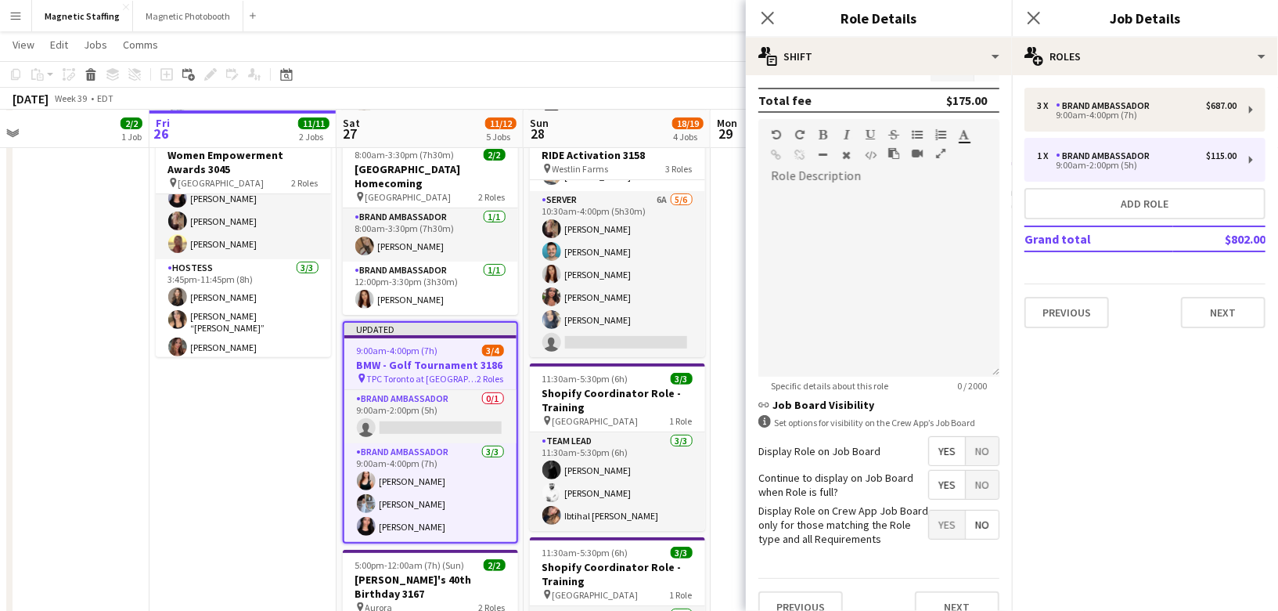
scroll to position [445, 0]
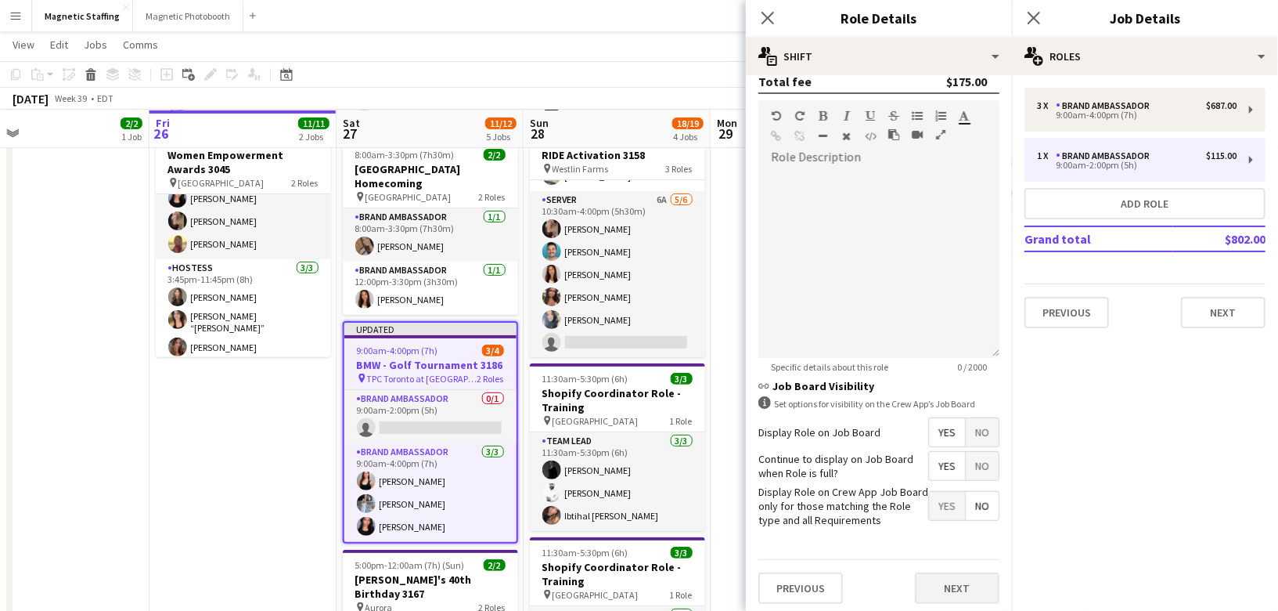
type input "******"
click at [943, 578] on button "Next" at bounding box center [957, 587] width 85 height 31
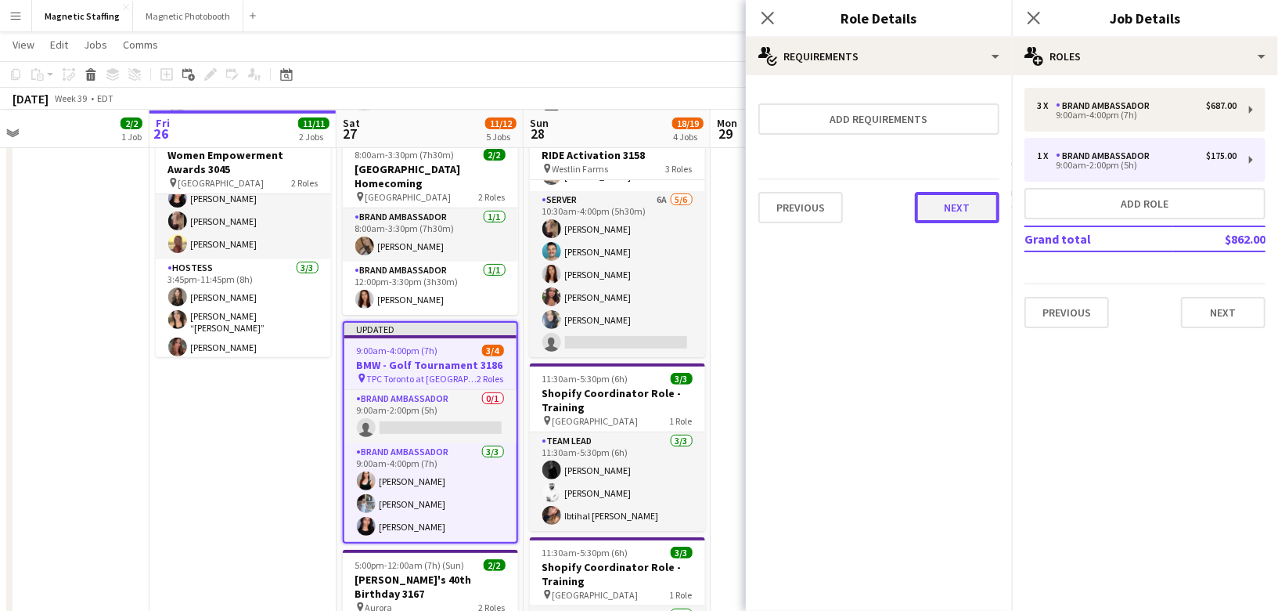
click at [958, 208] on button "Next" at bounding box center [957, 207] width 85 height 31
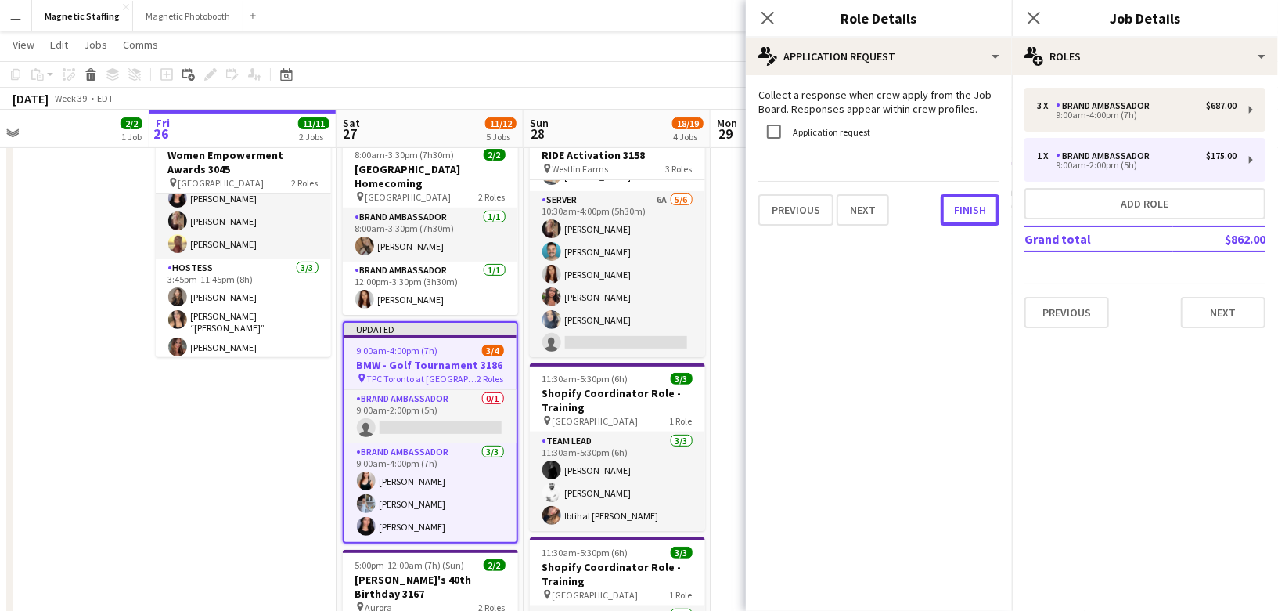
click at [958, 208] on button "Finish" at bounding box center [970, 209] width 59 height 31
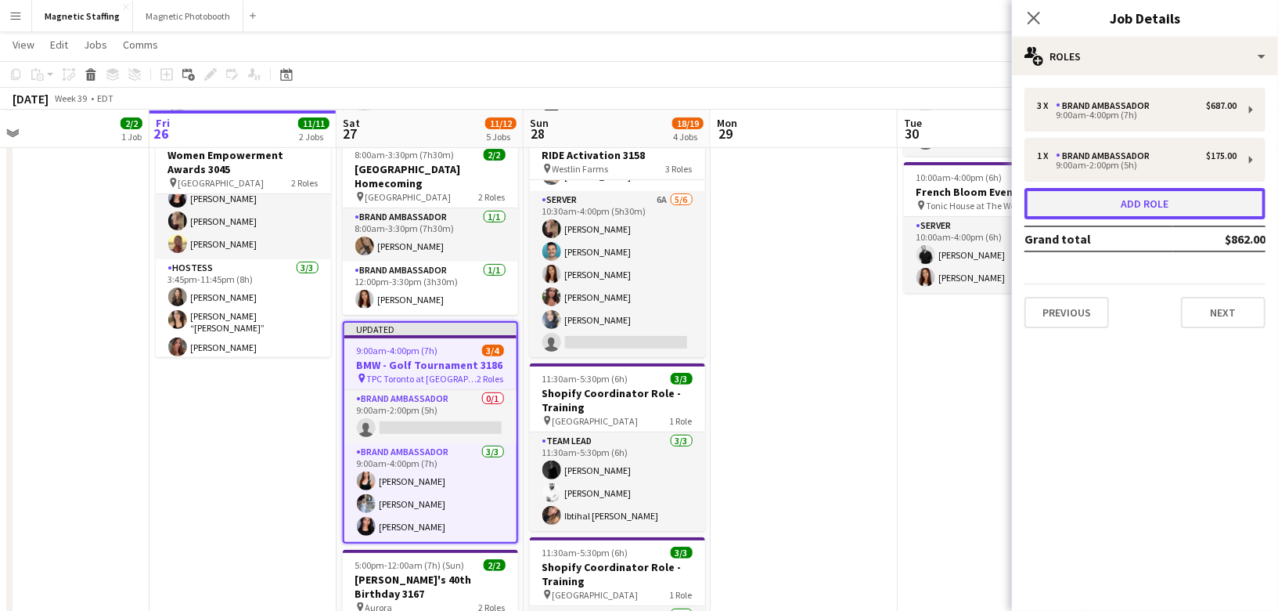
click at [1093, 214] on button "Add role" at bounding box center [1145, 203] width 241 height 31
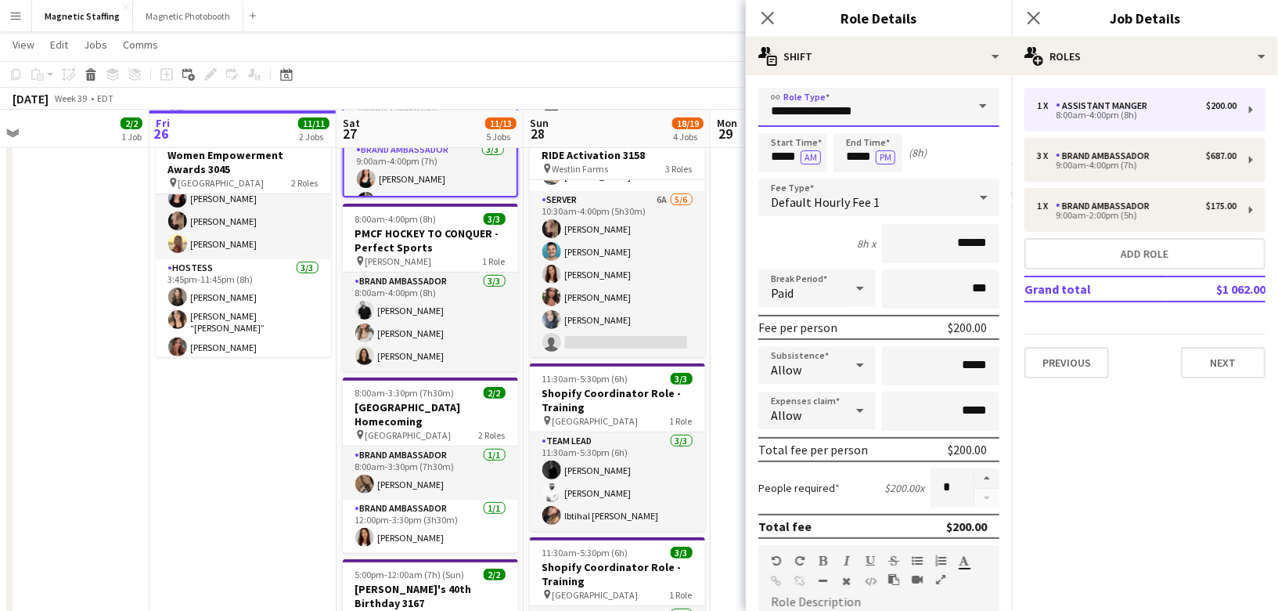
drag, startPoint x: 826, startPoint y: 114, endPoint x: 610, endPoint y: 95, distance: 216.9
click at [614, 100] on body "Menu Boards Boards Boards All jobs Status Workforce Workforce My Workforce Recr…" at bounding box center [639, 390] width 1278 height 1213
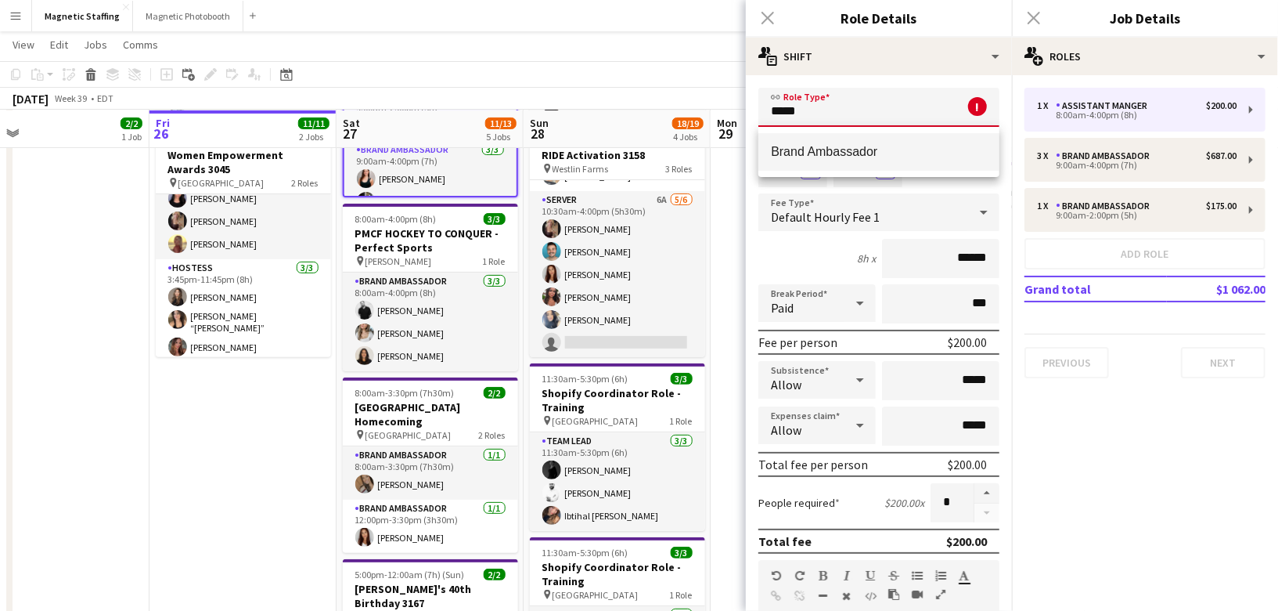
click at [805, 142] on mat-option "Brand Ambassador" at bounding box center [879, 152] width 241 height 38
type input "**********"
type input "******"
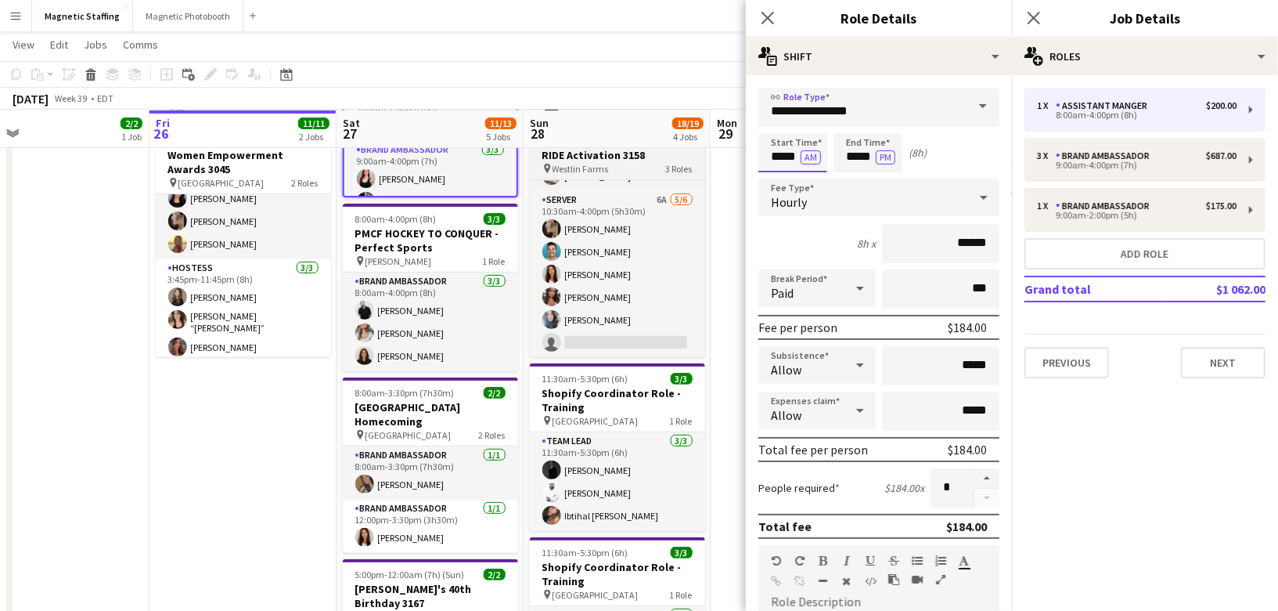
drag, startPoint x: 798, startPoint y: 158, endPoint x: 683, endPoint y: 152, distance: 115.2
click at [684, 155] on body "Menu Boards Boards Boards All jobs Status Workforce Workforce My Workforce Recr…" at bounding box center [639, 390] width 1278 height 1213
type input "*****"
drag, startPoint x: 874, startPoint y: 158, endPoint x: 769, endPoint y: 153, distance: 104.3
click at [769, 153] on div "Start Time ***** AM End Time ***** PM (7h)" at bounding box center [879, 152] width 241 height 39
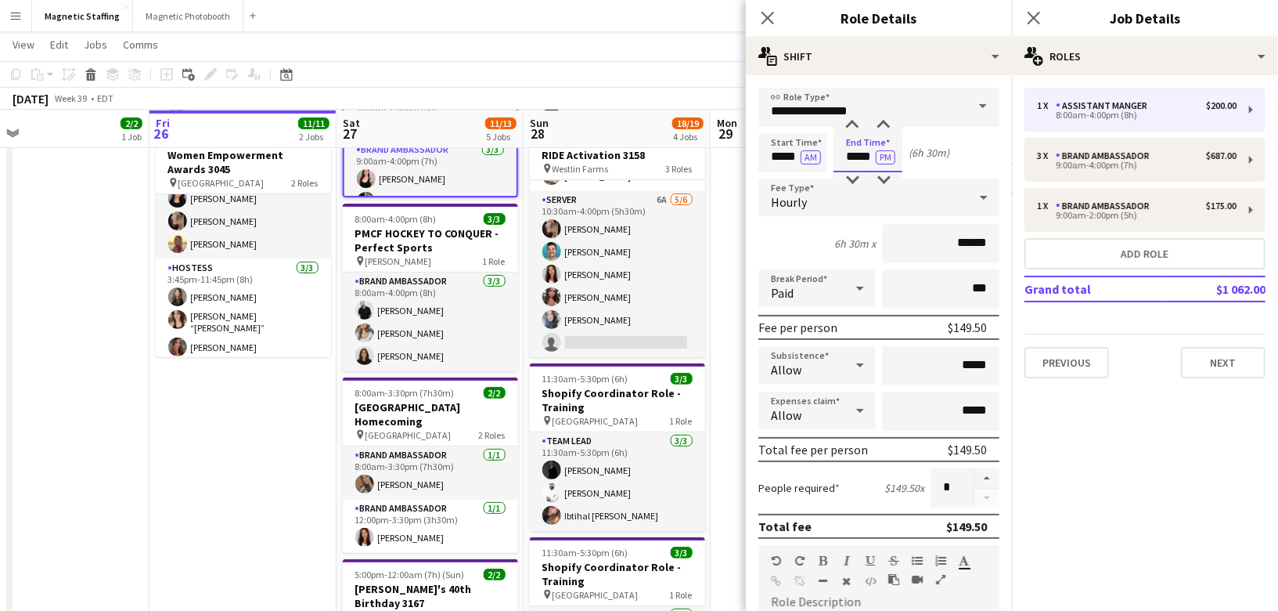
type input "*****"
click at [968, 244] on input "******" at bounding box center [940, 243] width 117 height 39
type input "******"
drag, startPoint x: 959, startPoint y: 365, endPoint x: 1006, endPoint y: 364, distance: 47.0
click at [1007, 365] on form "**********" at bounding box center [879, 574] width 266 height 973
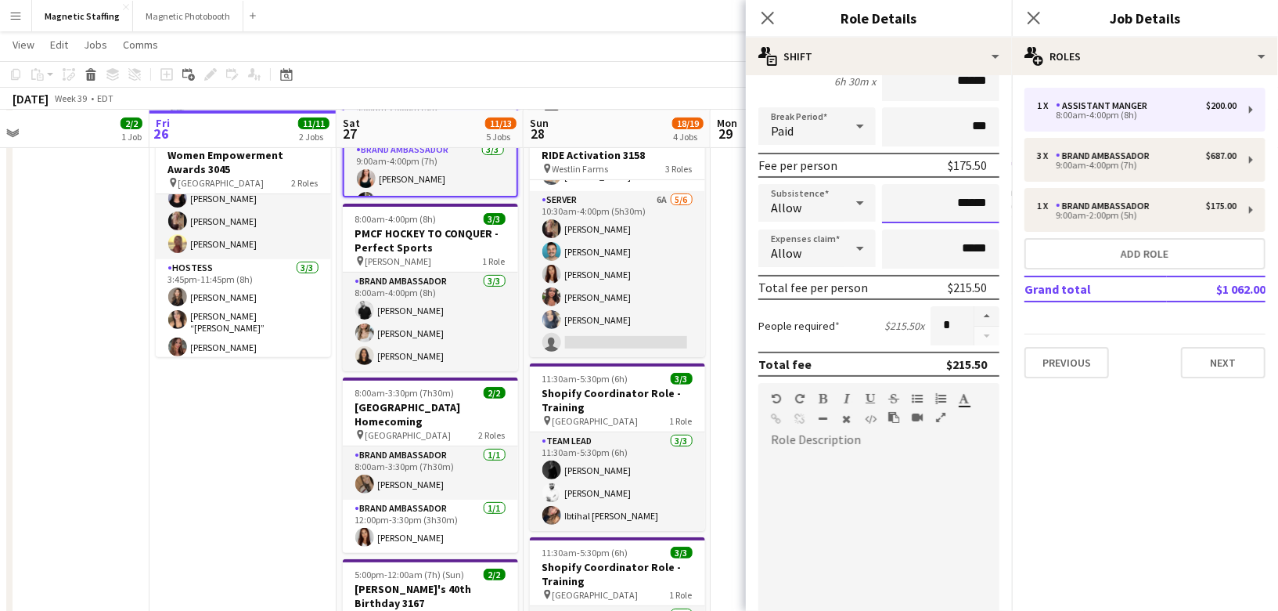
scroll to position [445, 0]
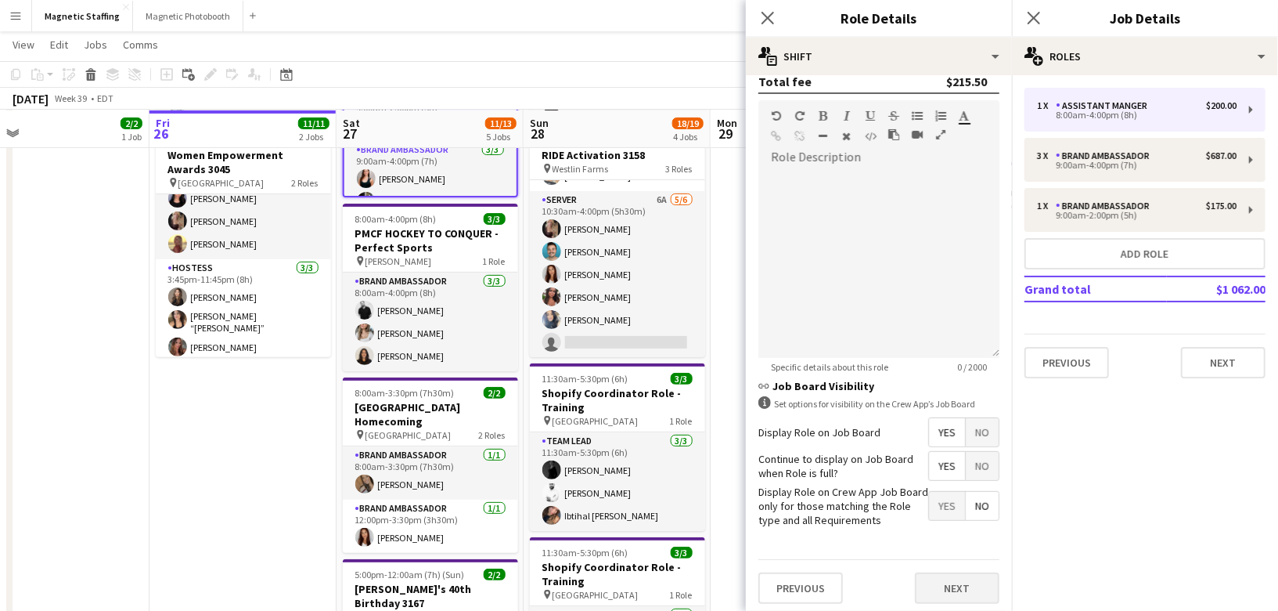
type input "******"
click at [960, 576] on button "Next" at bounding box center [957, 587] width 85 height 31
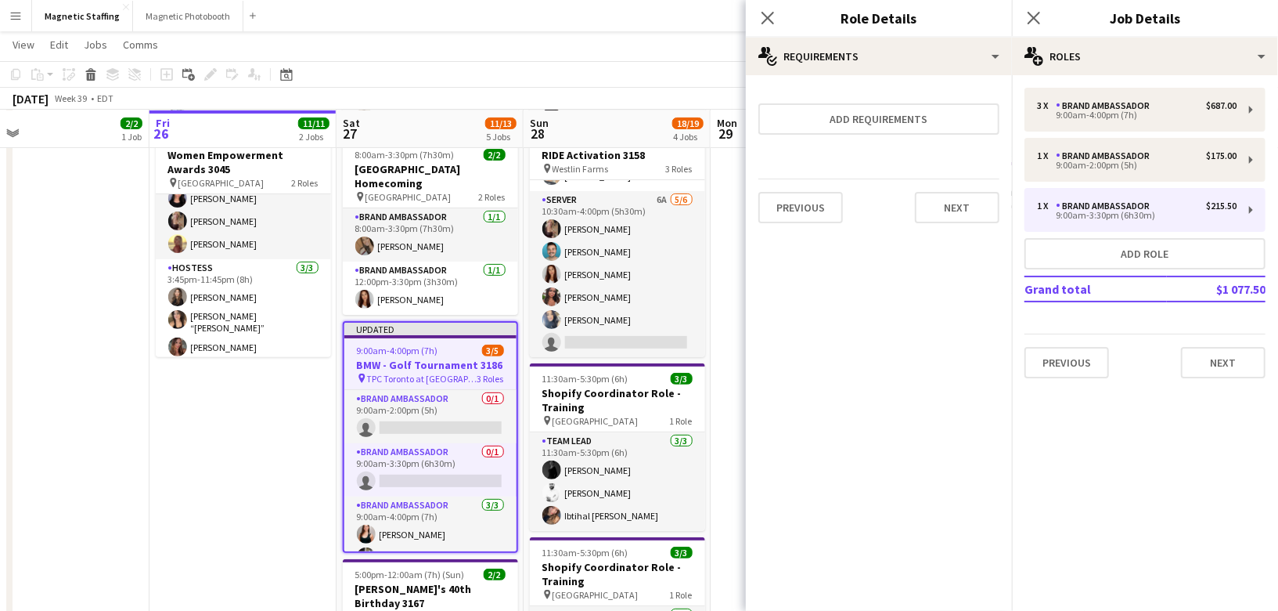
scroll to position [0, 0]
click at [967, 209] on button "Next" at bounding box center [957, 207] width 85 height 31
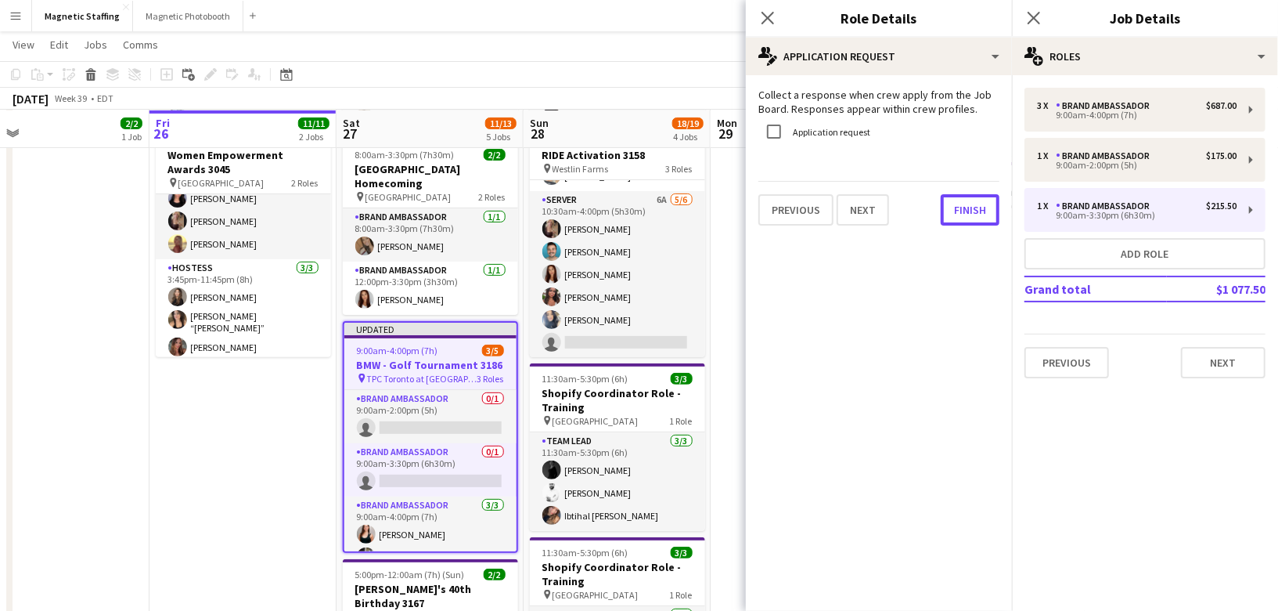
click at [967, 209] on button "Finish" at bounding box center [970, 209] width 59 height 31
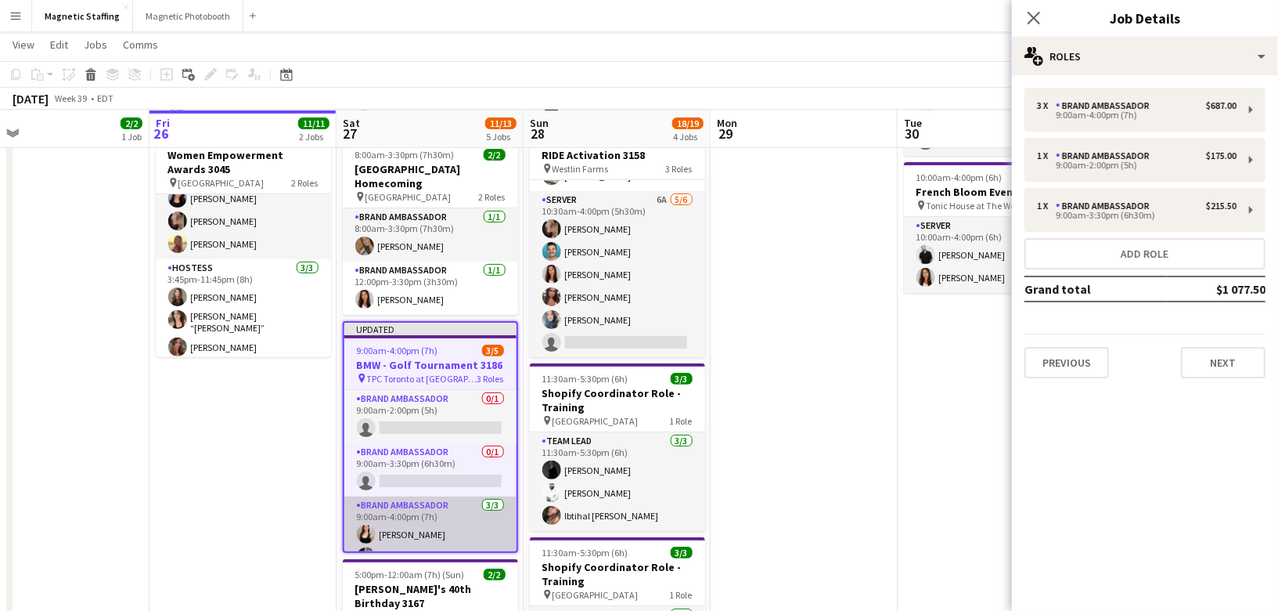
click at [402, 528] on app-card-role "Brand Ambassador 3/3 9:00am-4:00pm (7h) Amy Matyszczuk Heather Siemonsen Jennif…" at bounding box center [430, 545] width 172 height 99
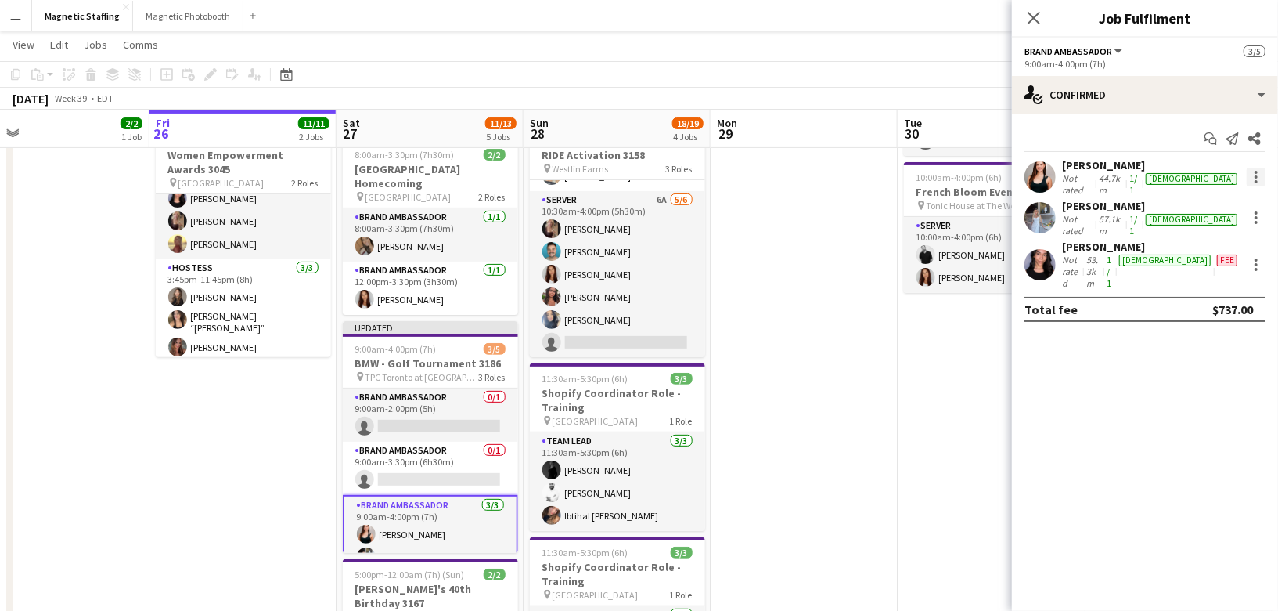
click at [1255, 170] on div at bounding box center [1256, 177] width 19 height 19
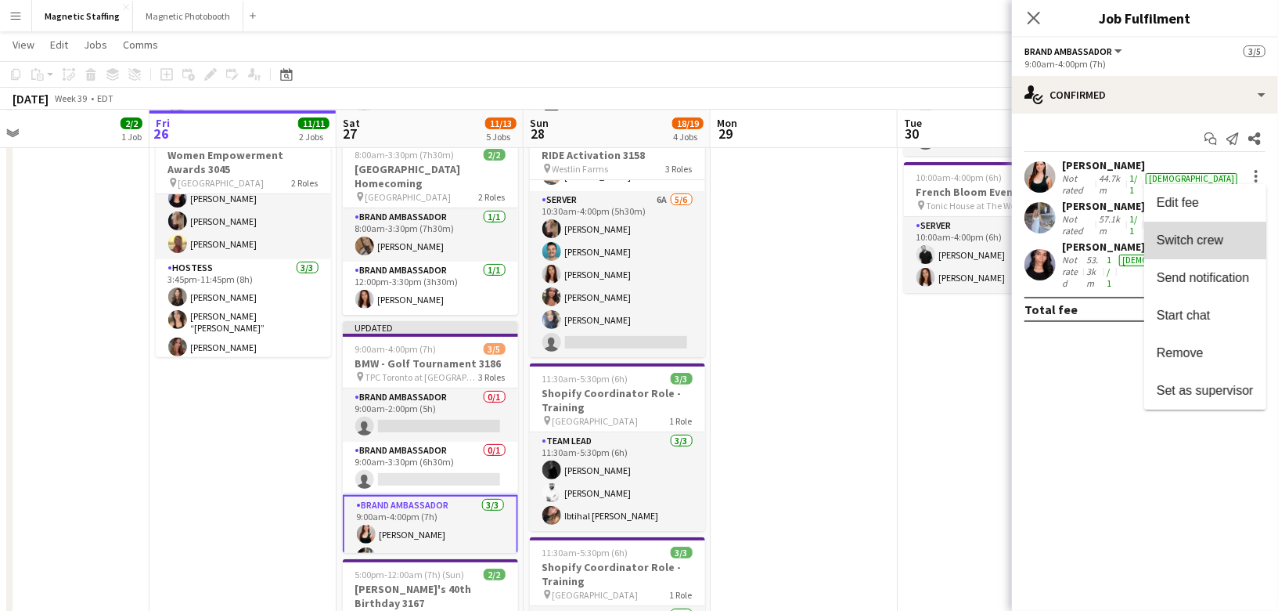
click at [1202, 245] on span "Switch crew" at bounding box center [1190, 238] width 67 height 13
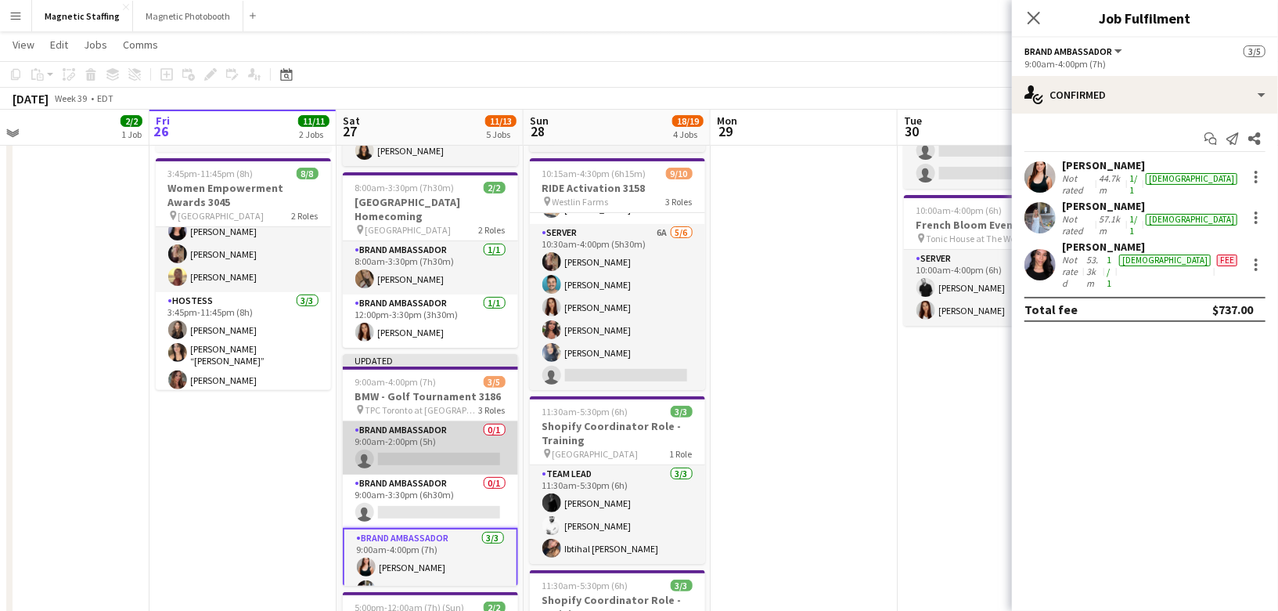
click at [436, 454] on app-card-role "Brand Ambassador 0/1 9:00am-2:00pm (5h) single-neutral-actions" at bounding box center [430, 447] width 175 height 53
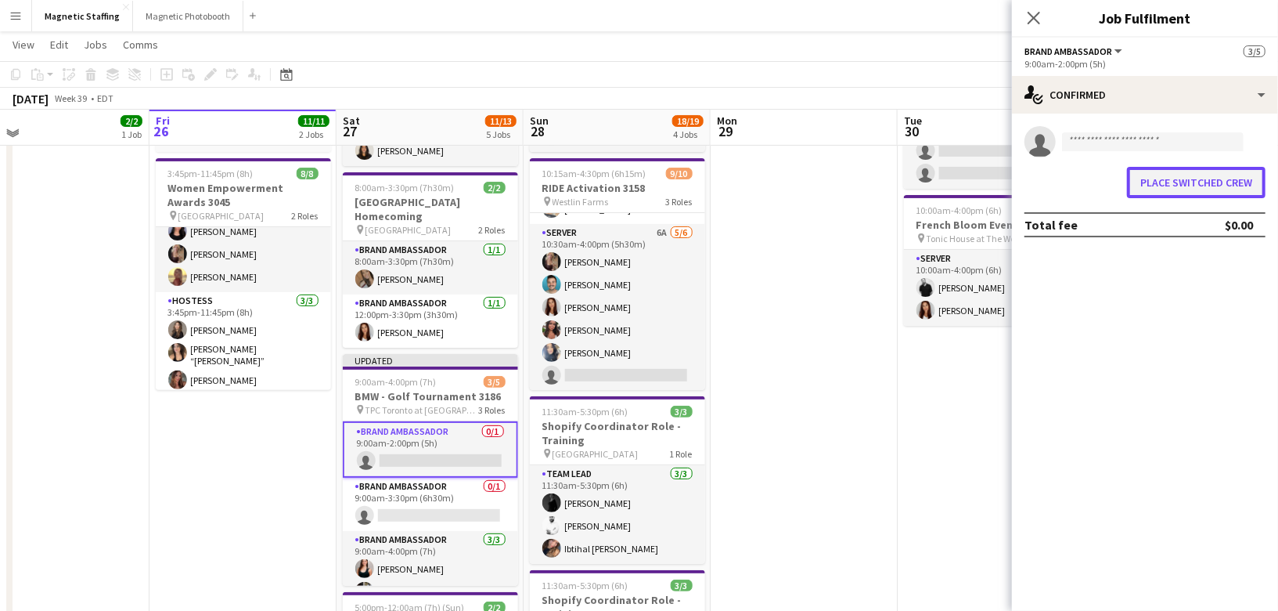
click at [1198, 178] on button "Place switched crew" at bounding box center [1196, 182] width 139 height 31
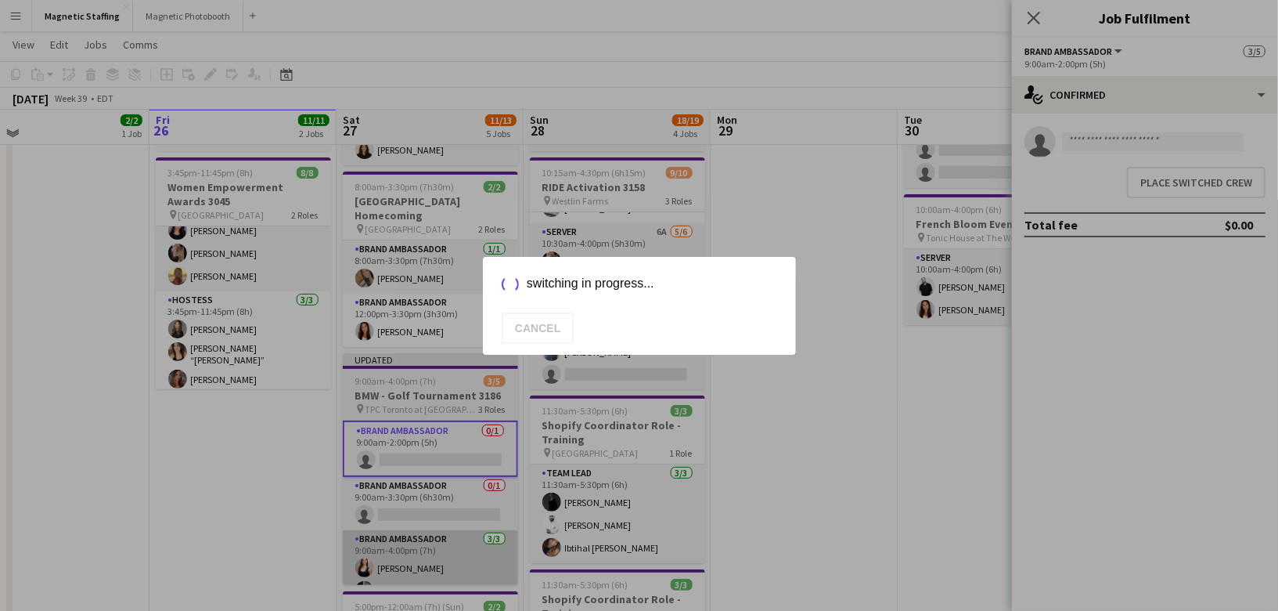
scroll to position [216, 0]
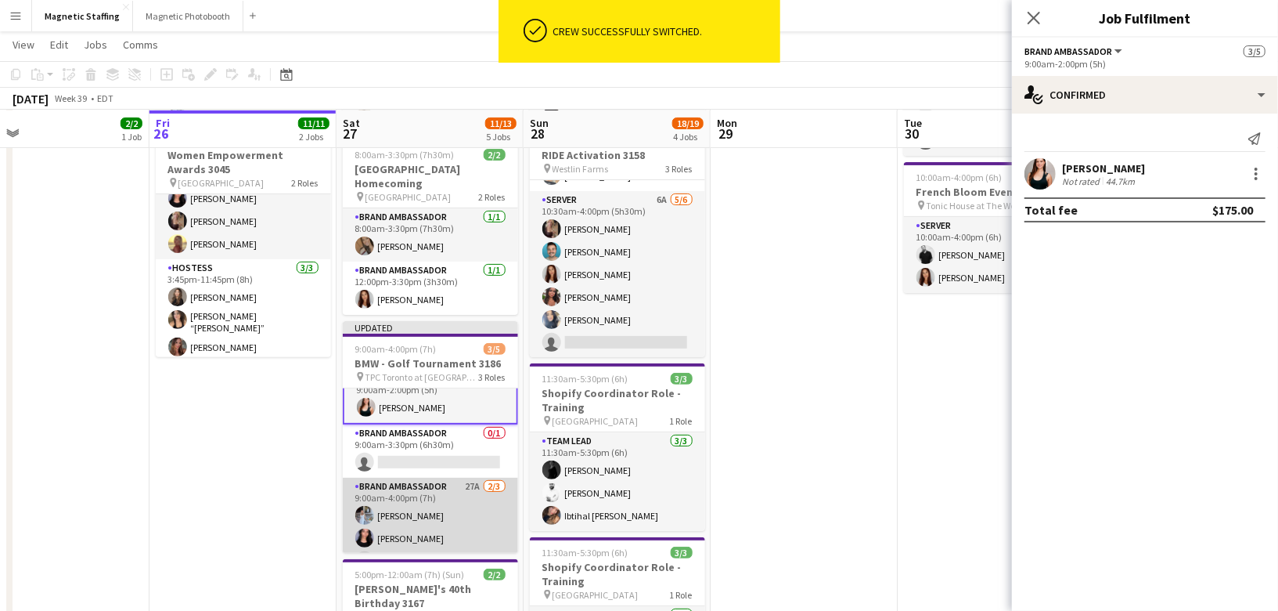
click at [464, 527] on app-card-role "Brand Ambassador 27A 2/3 9:00am-4:00pm (7h) Heather Siemonsen Jennifer Bigirima…" at bounding box center [430, 527] width 175 height 99
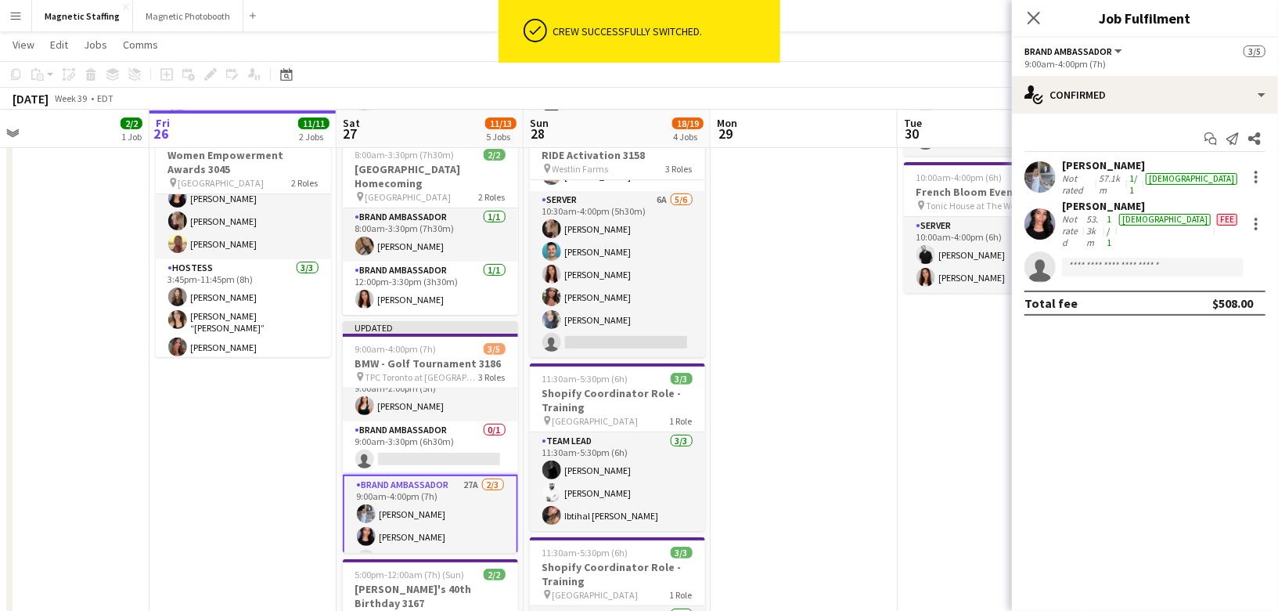
scroll to position [20, 0]
click at [1257, 179] on div at bounding box center [1256, 177] width 19 height 19
click at [1198, 235] on span "Switch crew" at bounding box center [1190, 238] width 67 height 13
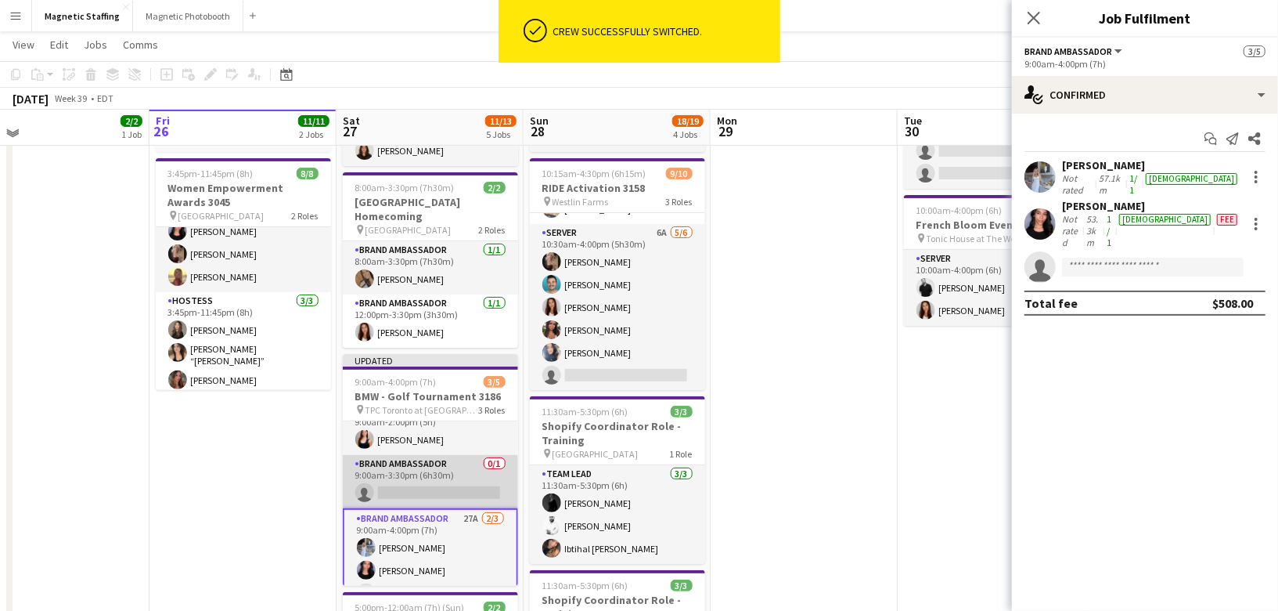
click at [477, 485] on app-card-role "Brand Ambassador 0/1 9:00am-3:30pm (6h30m) single-neutral-actions" at bounding box center [430, 481] width 175 height 53
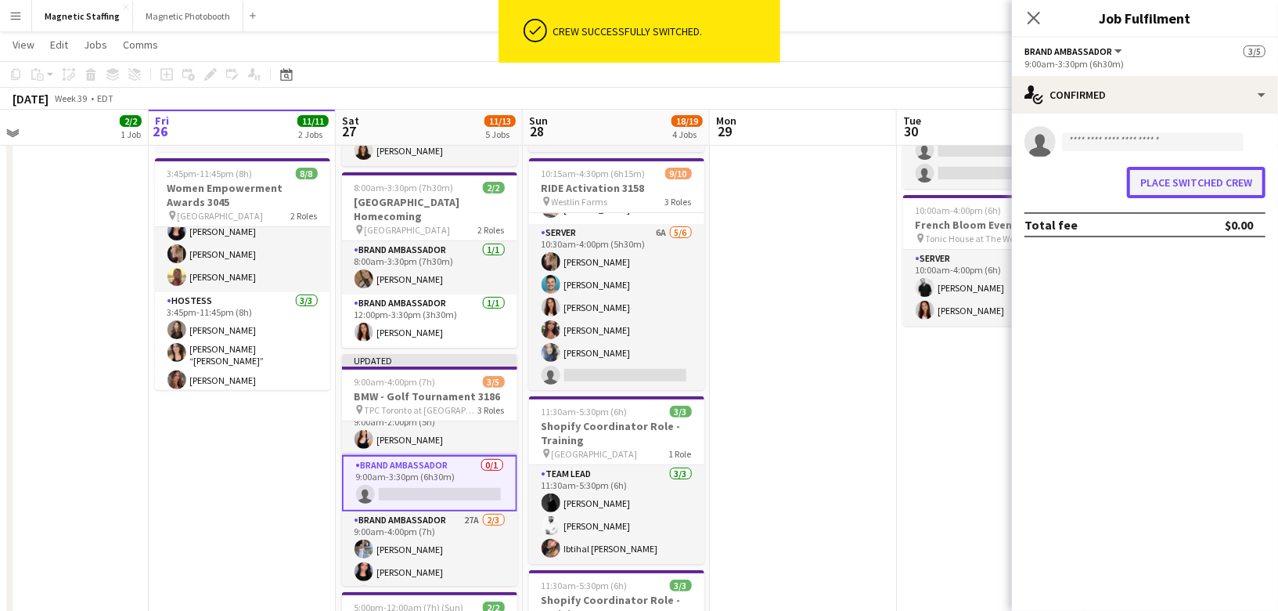
click at [1216, 185] on button "Place switched crew" at bounding box center [1196, 182] width 139 height 31
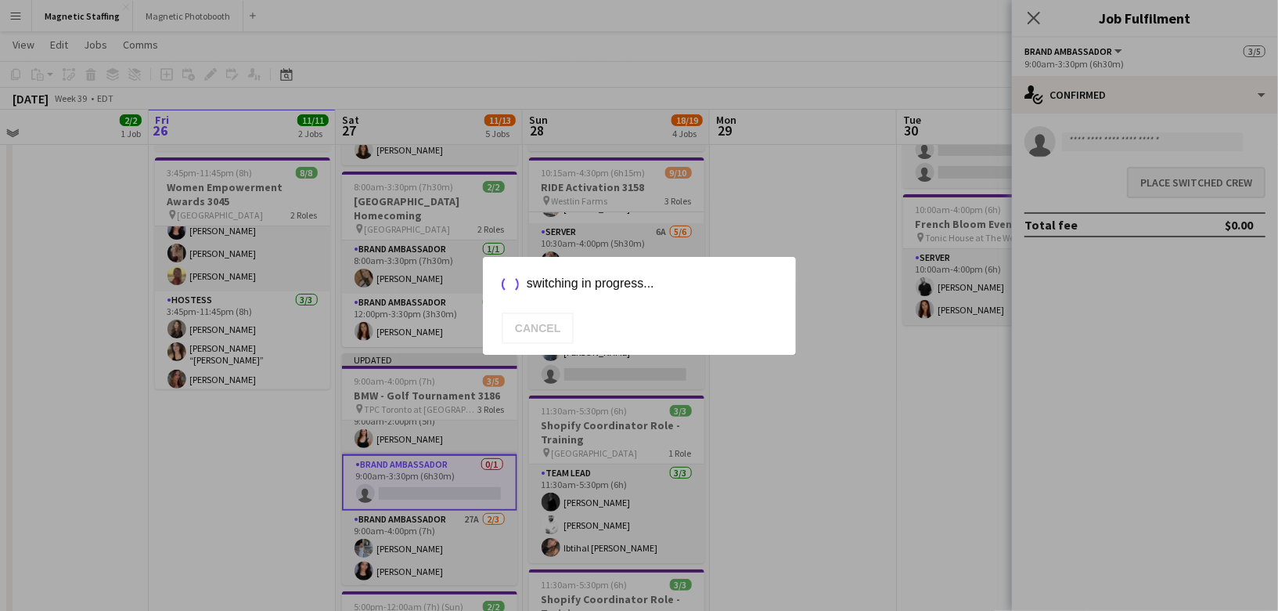
scroll to position [216, 0]
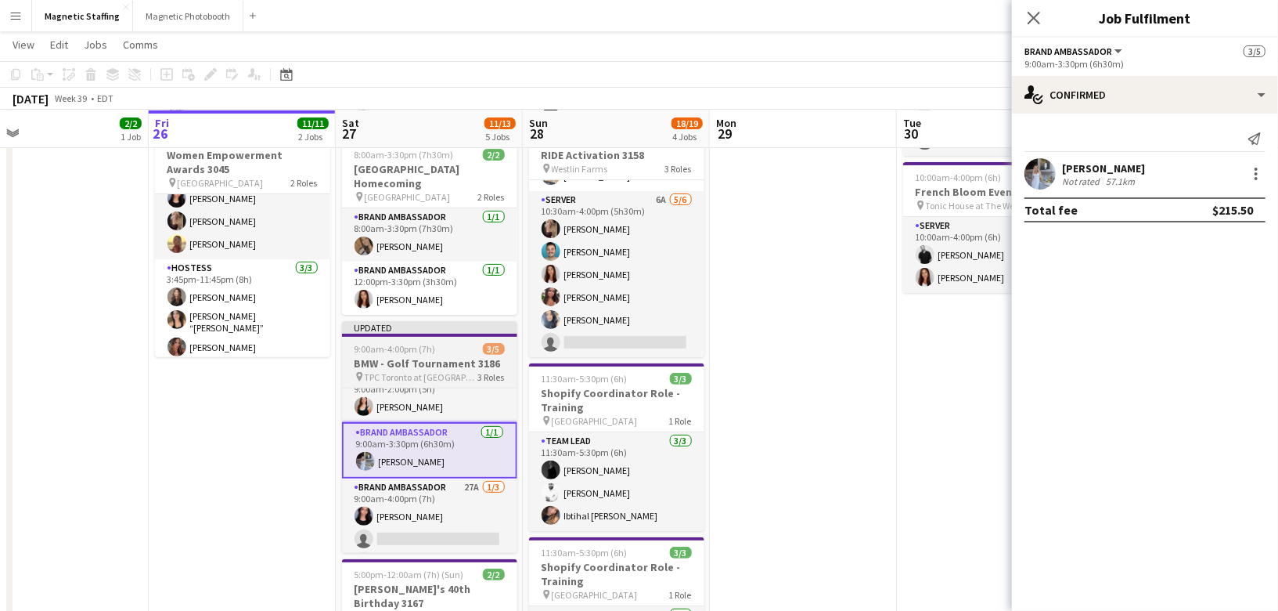
click at [396, 362] on h3 "BMW - Golf Tournament 3186" at bounding box center [429, 363] width 175 height 14
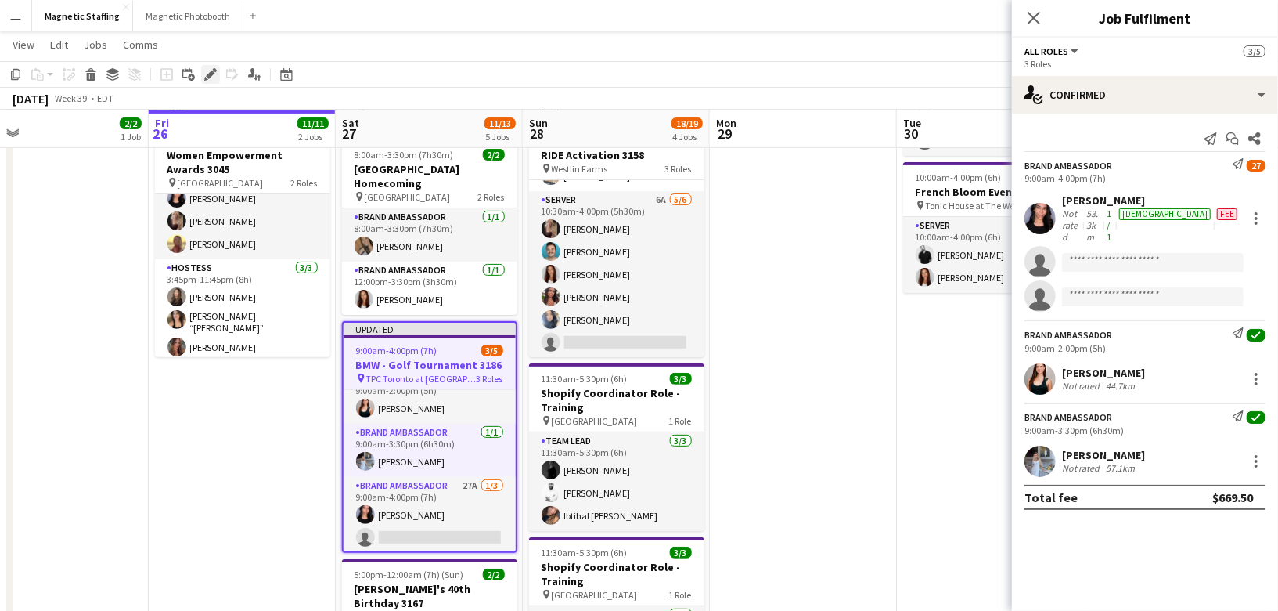
click at [207, 73] on icon "Edit" at bounding box center [210, 74] width 13 height 13
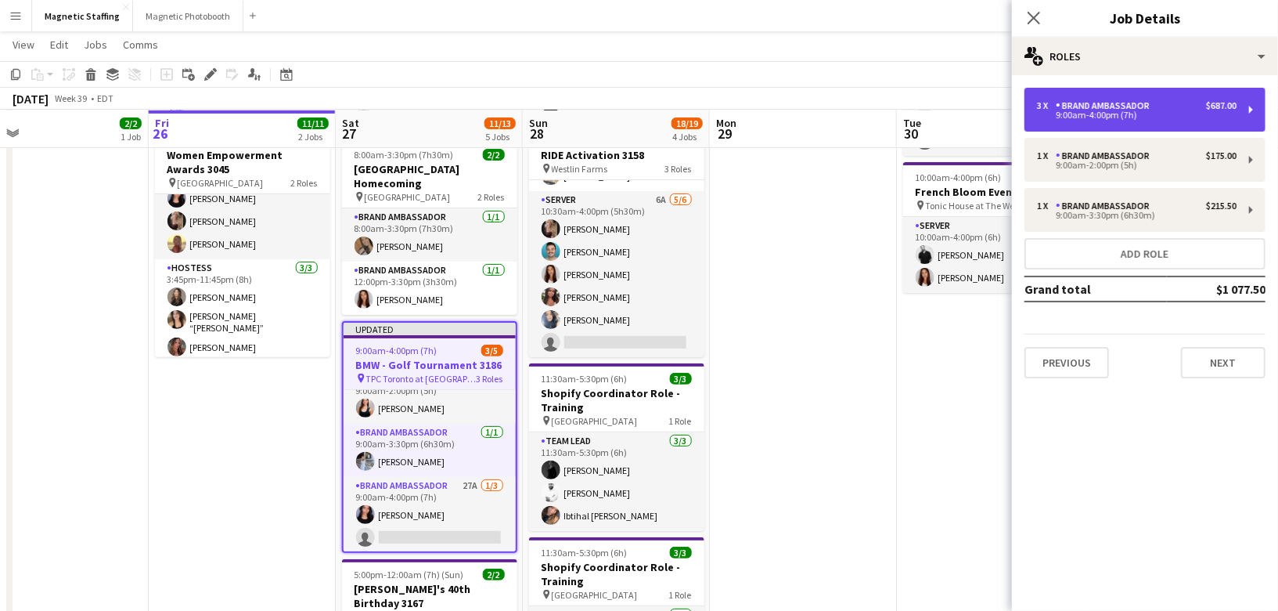
click at [1108, 113] on div "9:00am-4:00pm (7h)" at bounding box center [1137, 115] width 200 height 8
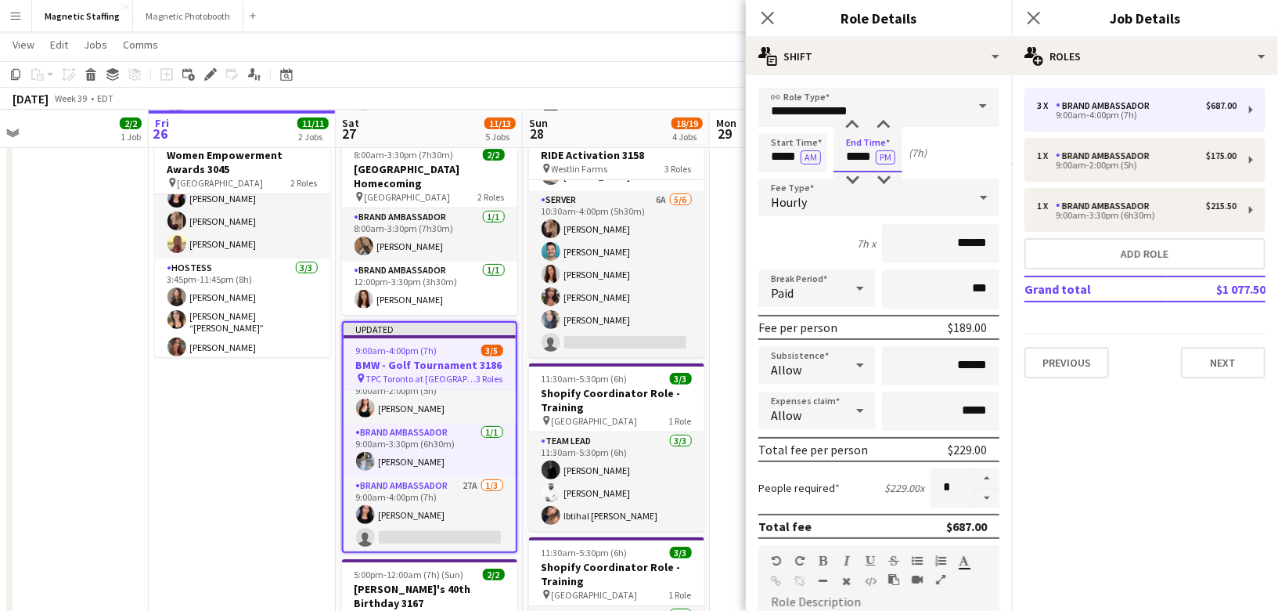
drag, startPoint x: 874, startPoint y: 158, endPoint x: 776, endPoint y: 148, distance: 98.4
click at [779, 153] on div "Start Time ***** AM End Time ***** PM (7h)" at bounding box center [879, 152] width 241 height 39
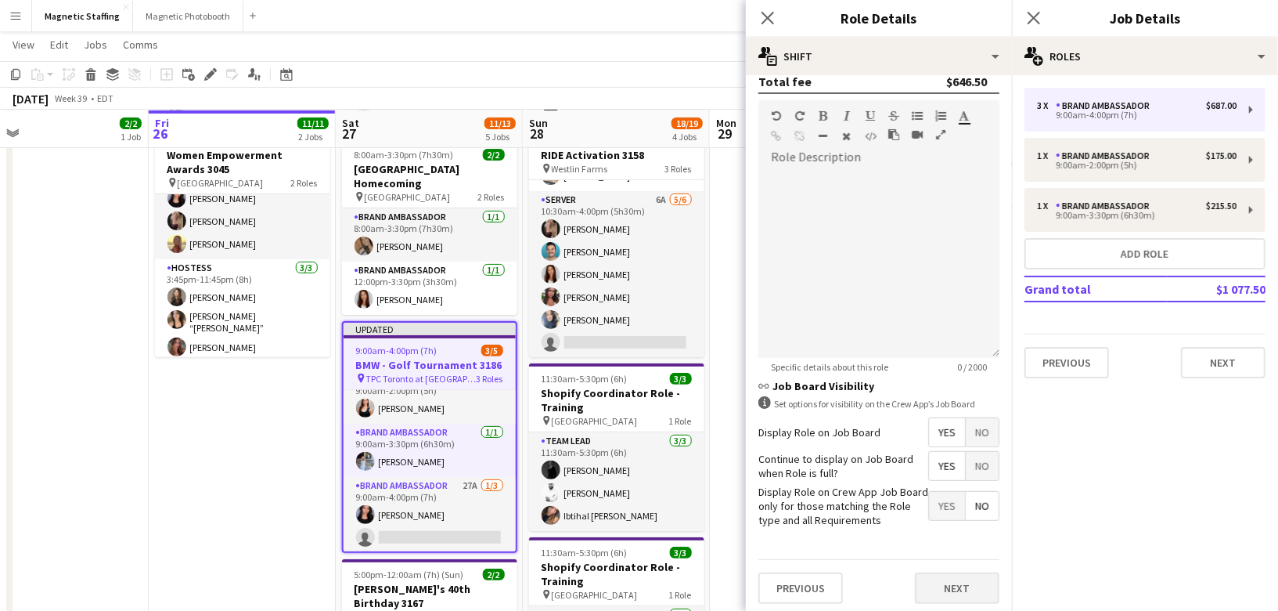
type input "*****"
click at [942, 582] on button "Next" at bounding box center [957, 587] width 85 height 31
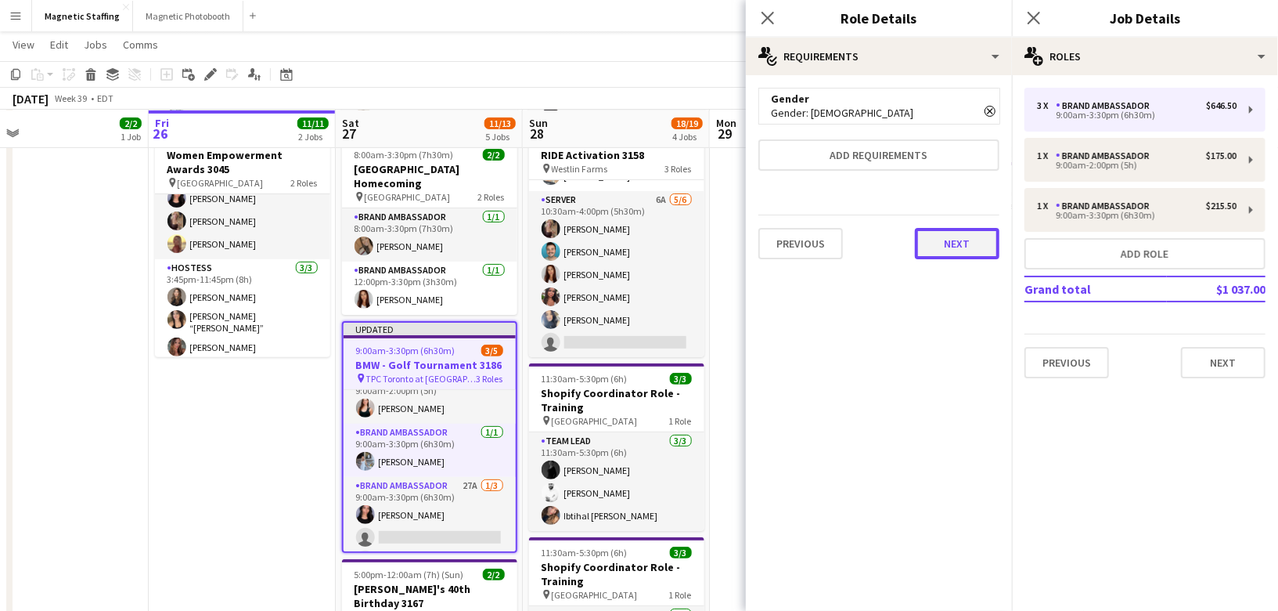
click at [964, 239] on button "Next" at bounding box center [957, 243] width 85 height 31
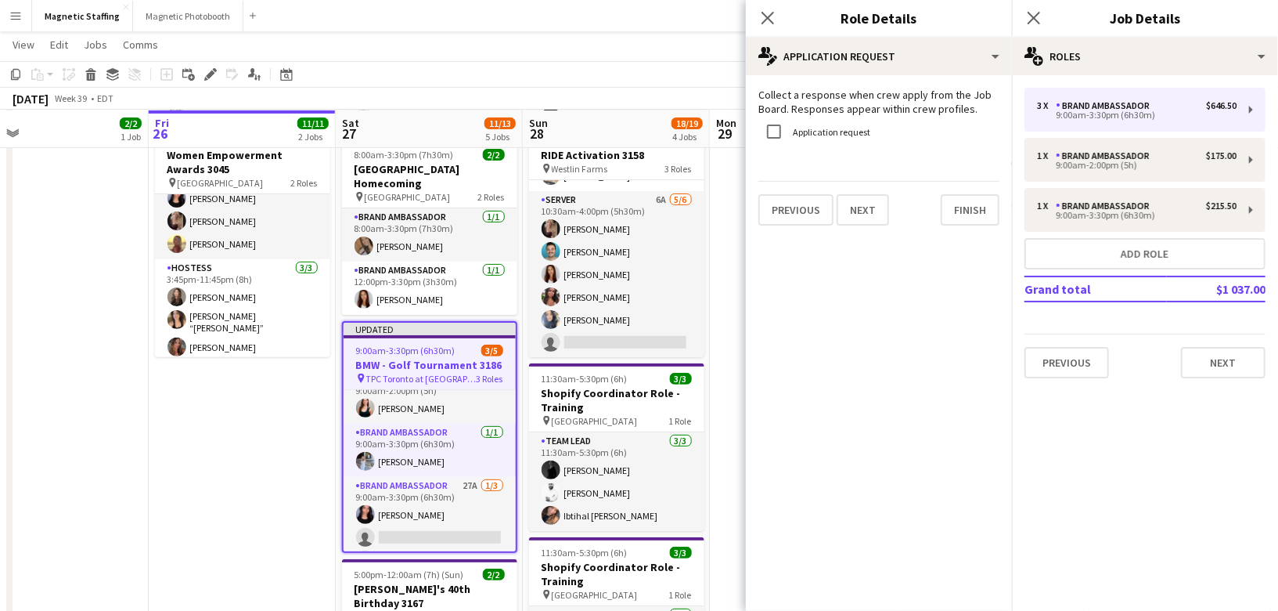
click at [964, 239] on mat-expansion-panel "pencil4 Application Request Collect a response when crew apply from the Job Boa…" at bounding box center [879, 342] width 266 height 535
click at [212, 509] on app-date-cell "11:00am-11:30am (30m) 3/3 BMW Golf Tournament 3186 1 Role Brand Ambassador 3/3 …" at bounding box center [242, 428] width 187 height 939
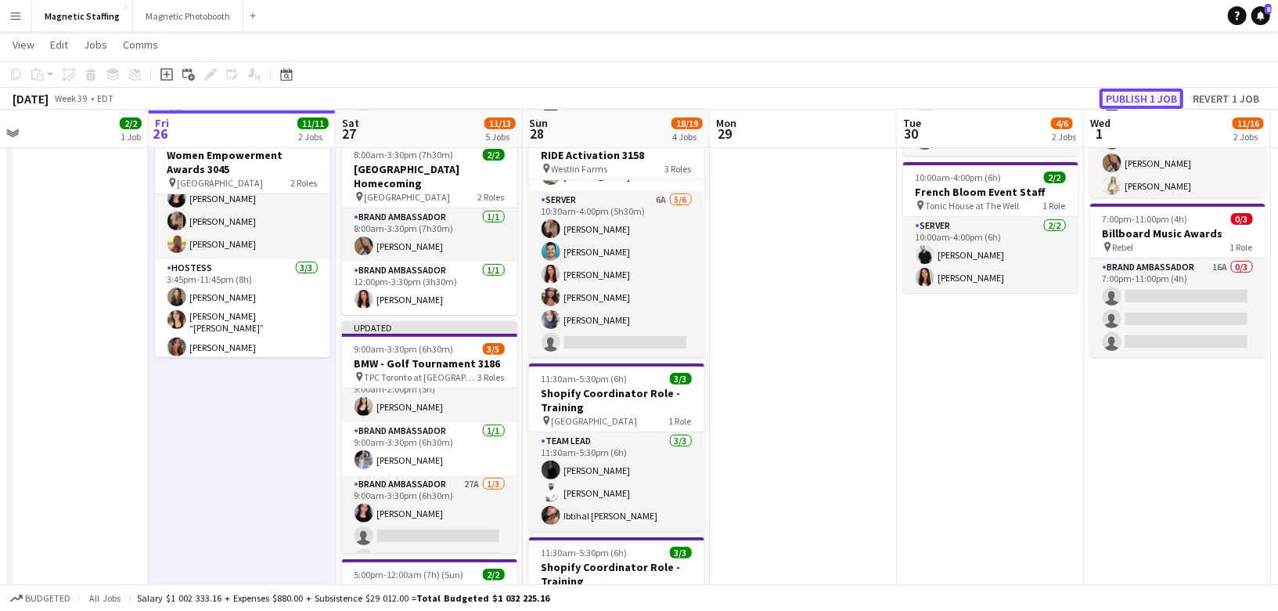
click at [1139, 91] on button "Publish 1 job" at bounding box center [1142, 98] width 84 height 20
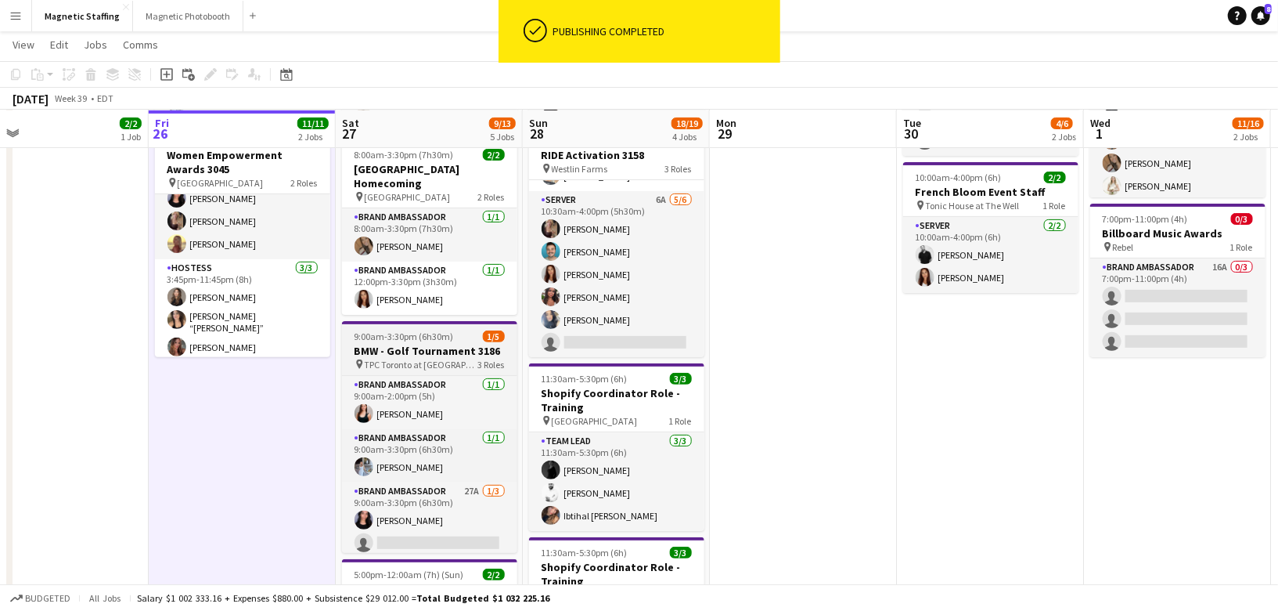
click at [393, 346] on h3 "BMW - Golf Tournament 3186" at bounding box center [429, 351] width 175 height 14
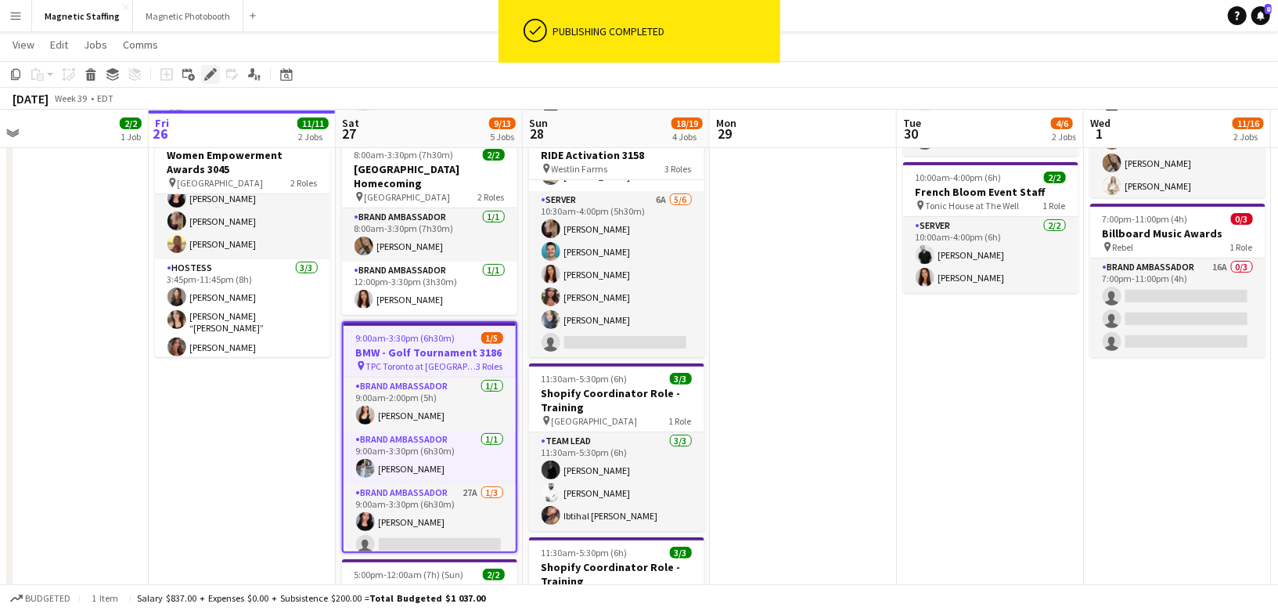
click at [209, 69] on icon "Edit" at bounding box center [210, 74] width 13 height 13
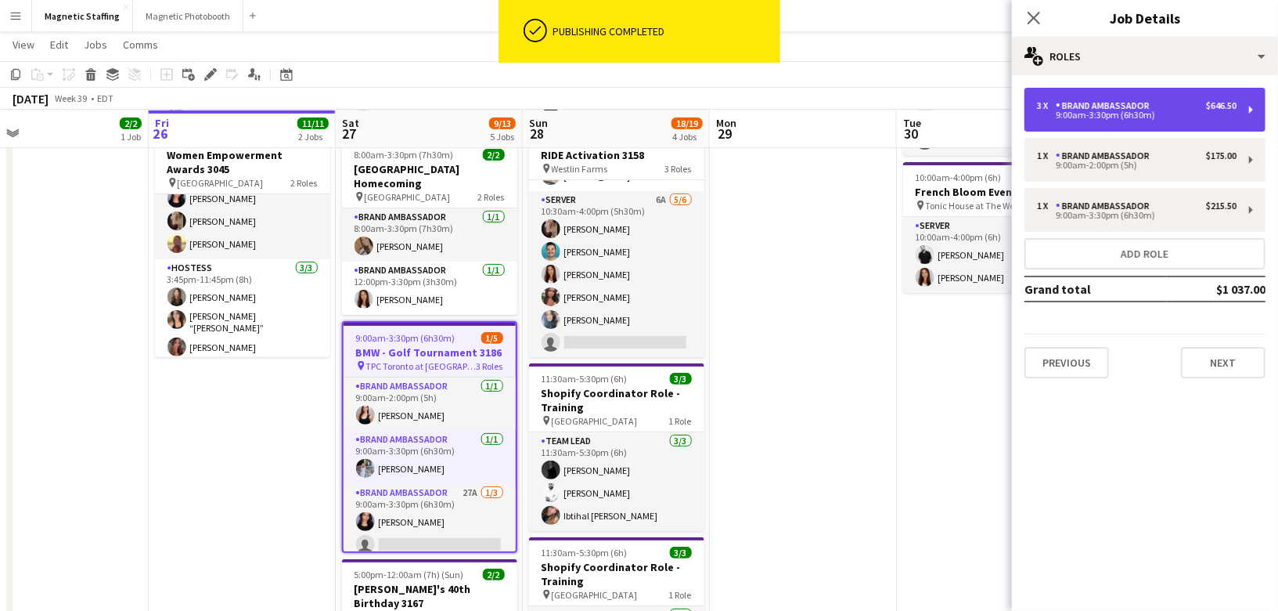
click at [1182, 110] on div "3 x Brand Ambassador $646.50" at bounding box center [1137, 105] width 200 height 11
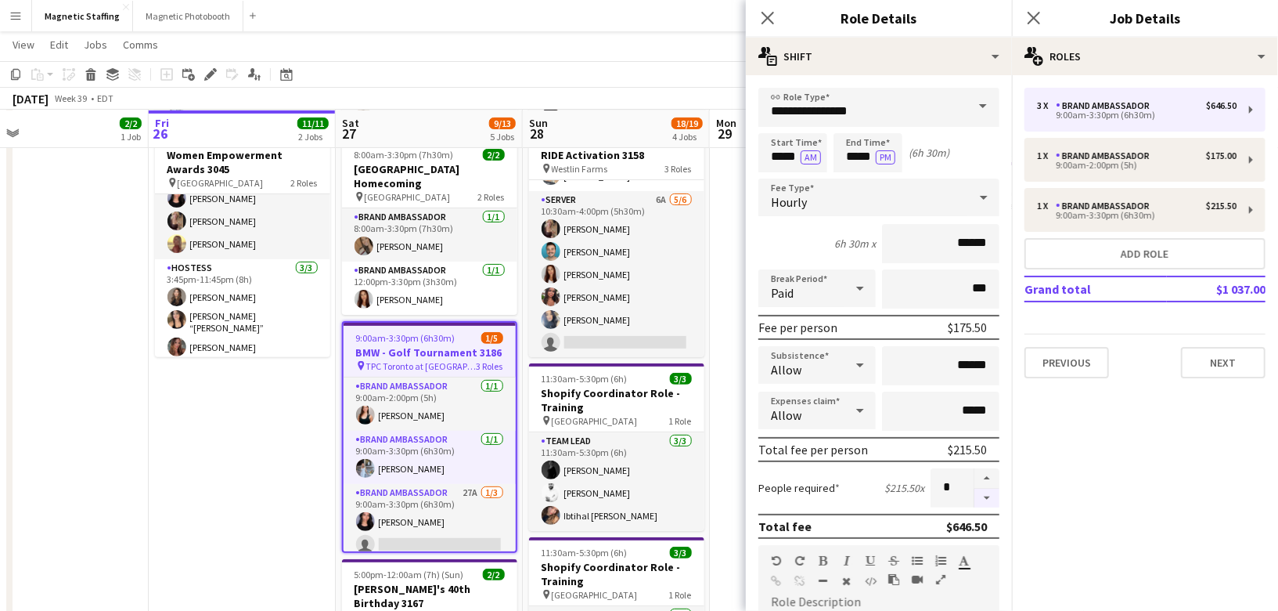
click at [989, 500] on button "button" at bounding box center [987, 498] width 25 height 20
type input "*"
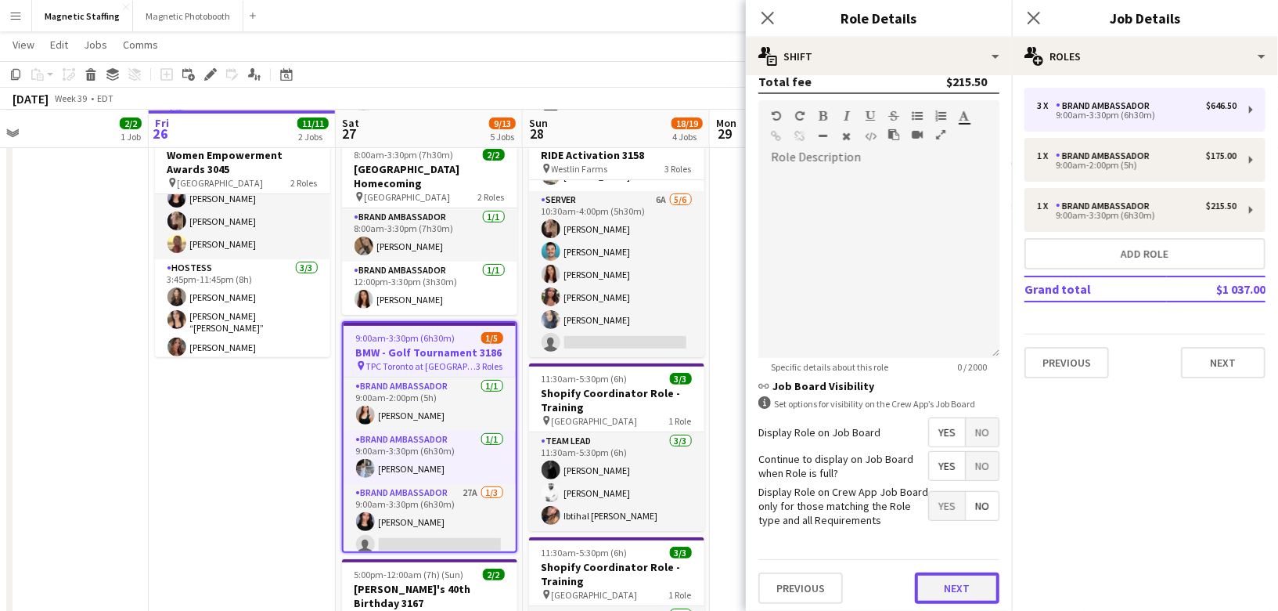
click at [949, 575] on button "Next" at bounding box center [957, 587] width 85 height 31
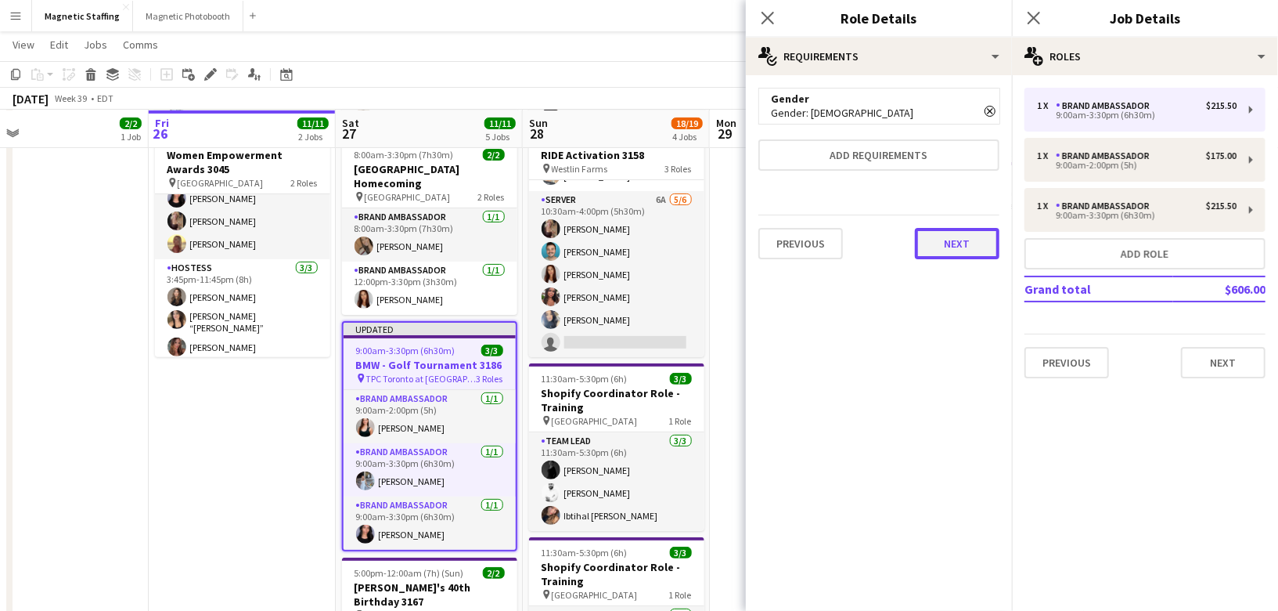
click at [953, 244] on button "Next" at bounding box center [957, 243] width 85 height 31
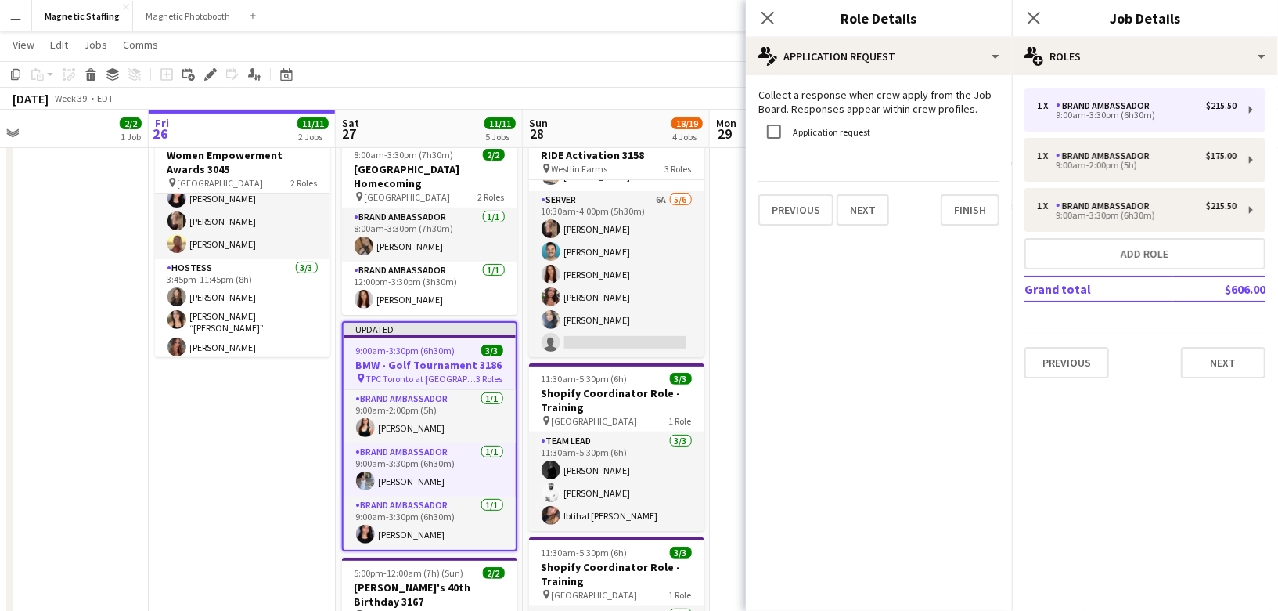
click at [953, 244] on mat-expansion-panel "pencil4 Application Request Collect a response when crew apply from the Job Boa…" at bounding box center [879, 342] width 266 height 535
click at [942, 211] on button "Finish" at bounding box center [970, 209] width 59 height 31
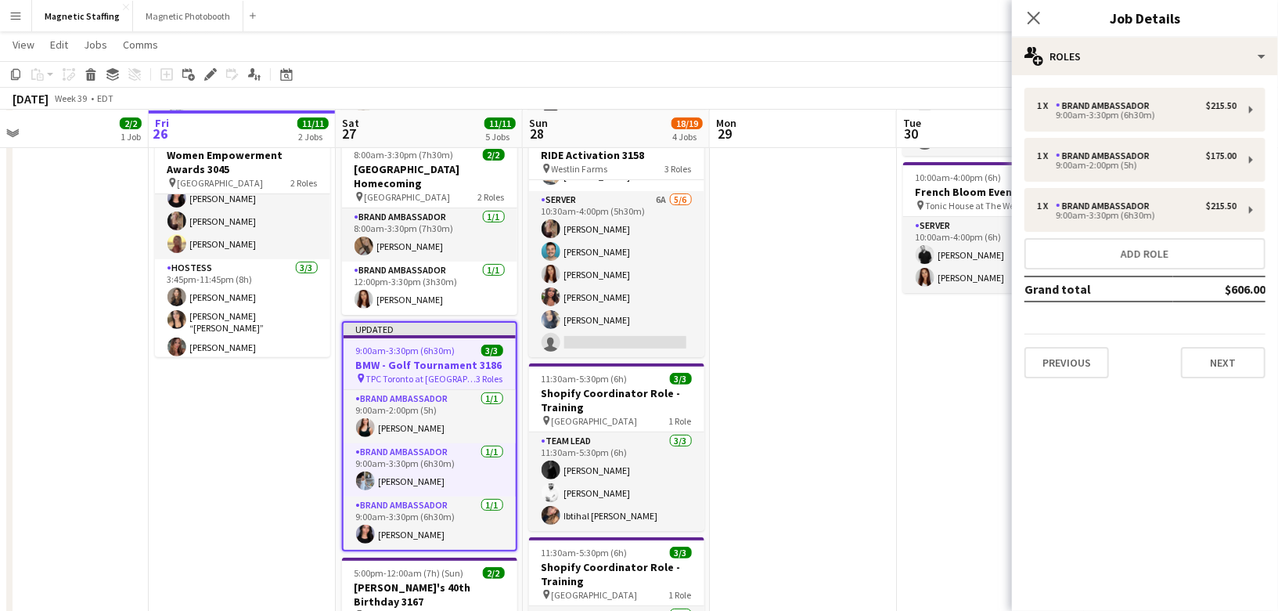
click at [737, 336] on app-date-cell at bounding box center [803, 428] width 187 height 939
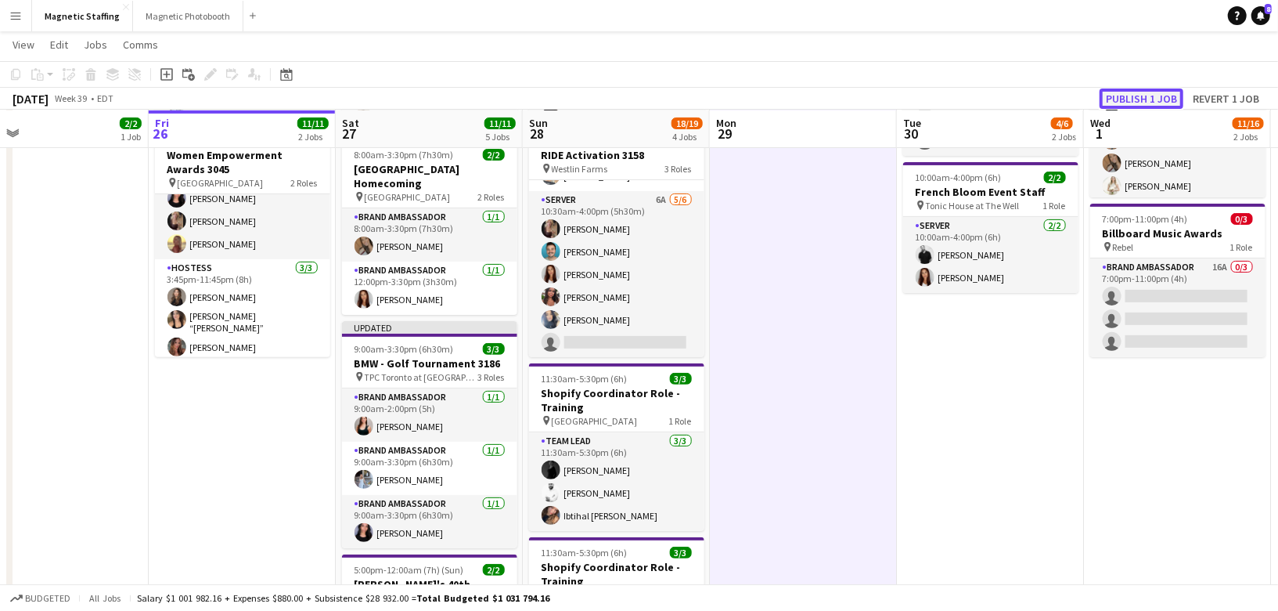
click at [1162, 95] on button "Publish 1 job" at bounding box center [1142, 98] width 84 height 20
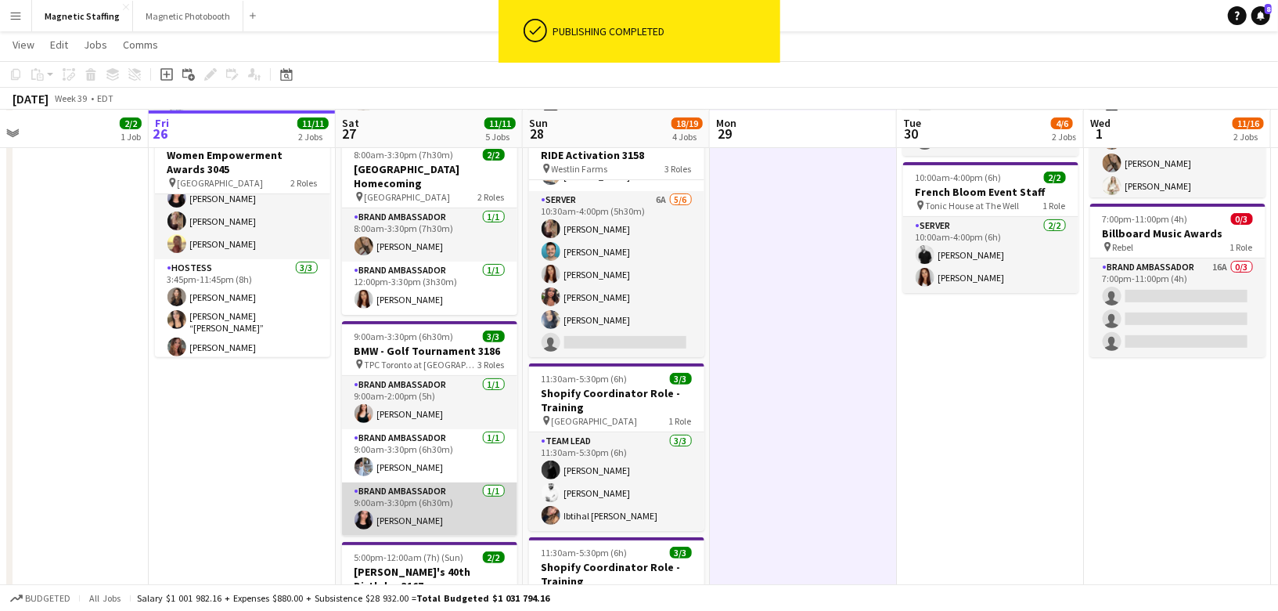
click at [383, 510] on app-card-role "Brand Ambassador 1/1 9:00am-3:30pm (6h30m) Jennifer Bigirimana" at bounding box center [429, 508] width 175 height 53
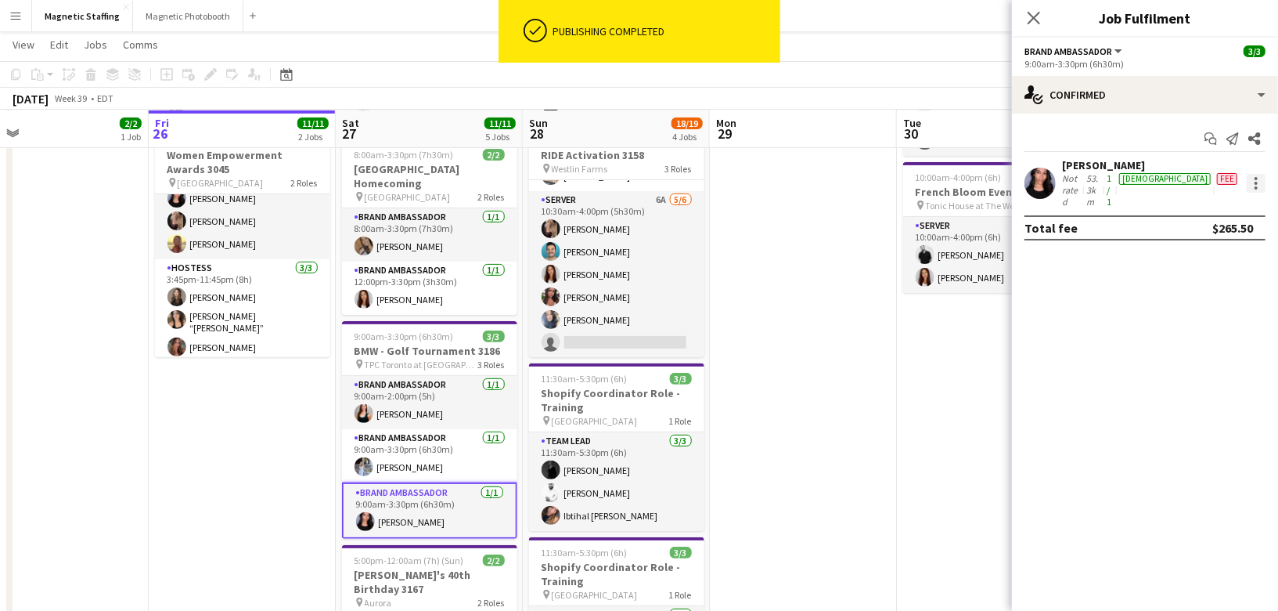
click at [1261, 179] on div at bounding box center [1256, 183] width 19 height 19
click at [1241, 207] on span "Edit fee" at bounding box center [1205, 202] width 97 height 14
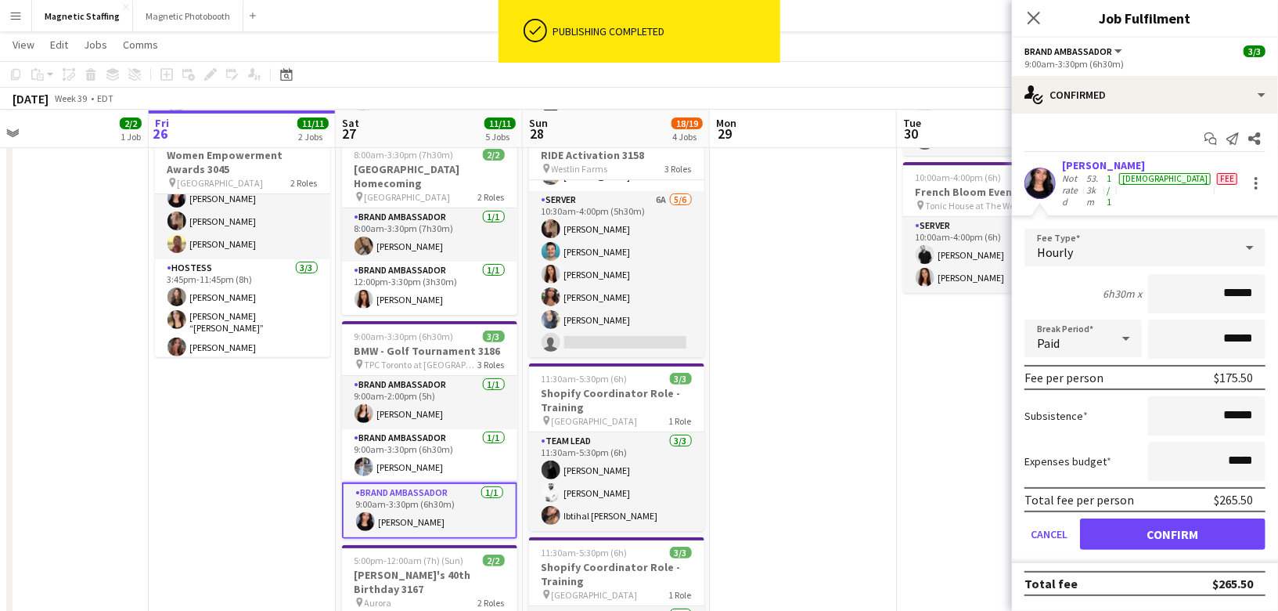
click at [783, 422] on app-date-cell at bounding box center [803, 428] width 187 height 938
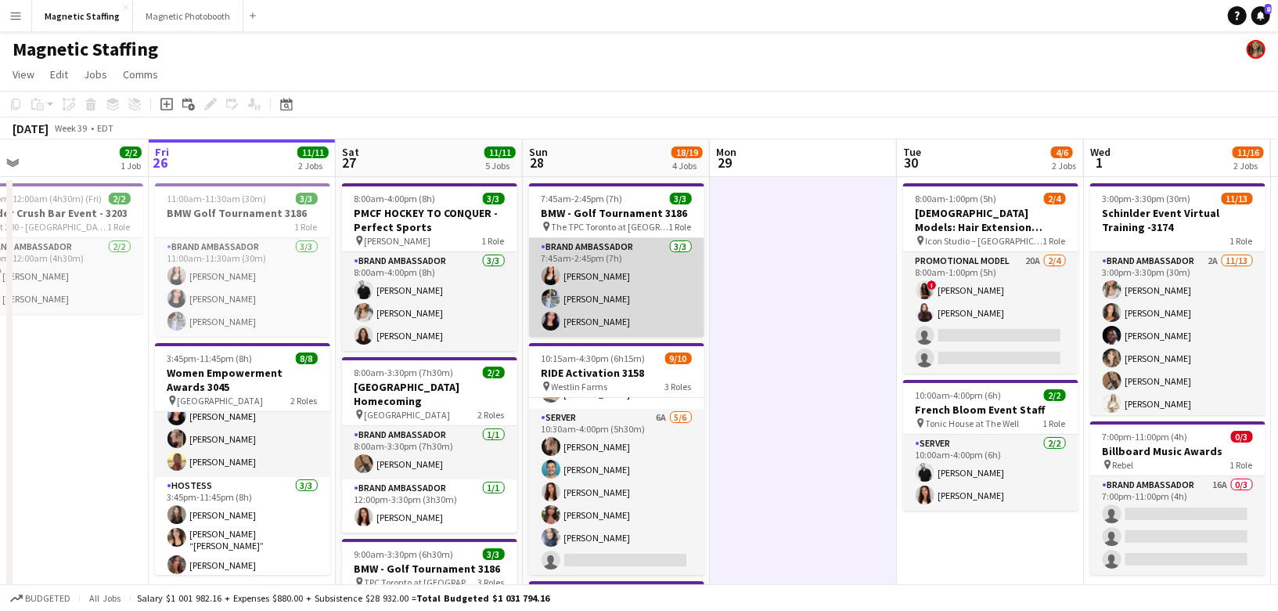
click at [626, 306] on app-card-role "Brand Ambassador 3/3 7:45am-2:45pm (7h) Amy Matyszczuk Heather Siemonsen Jennif…" at bounding box center [616, 287] width 175 height 99
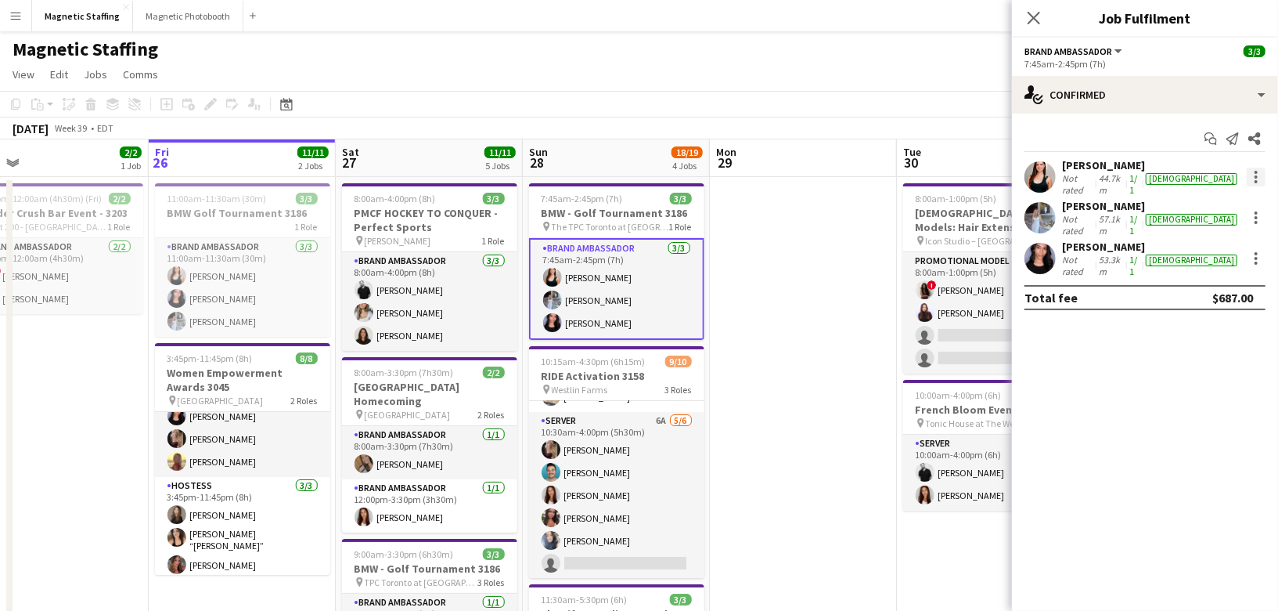
click at [1254, 170] on div at bounding box center [1256, 177] width 19 height 19
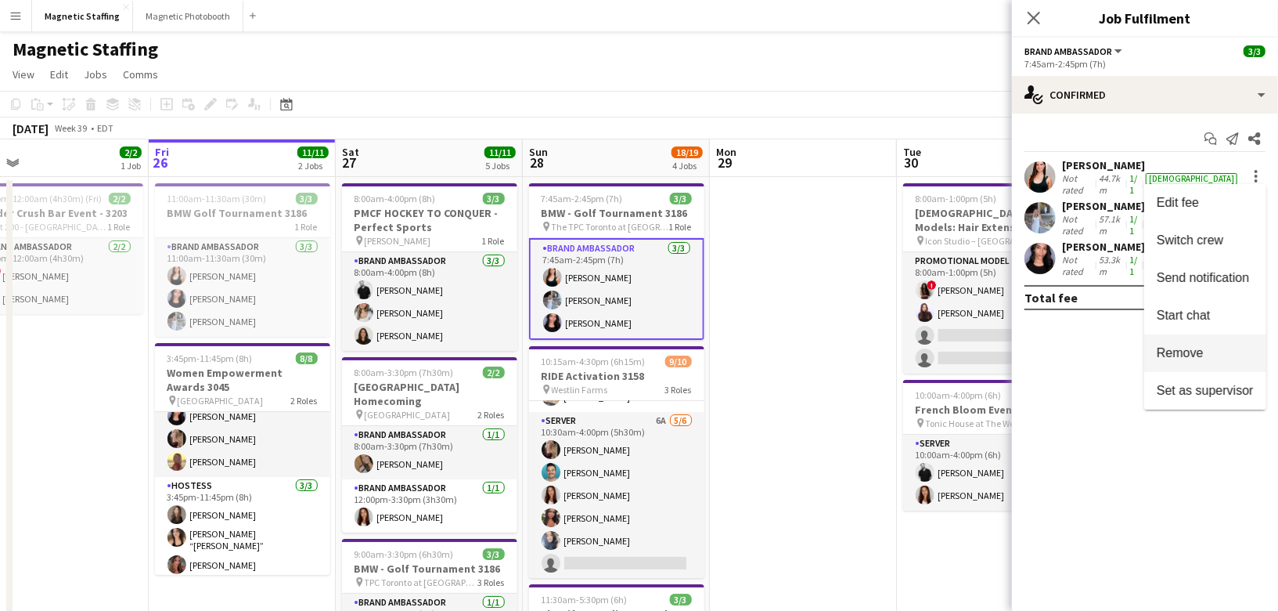
click at [1178, 338] on button "Remove" at bounding box center [1205, 353] width 122 height 38
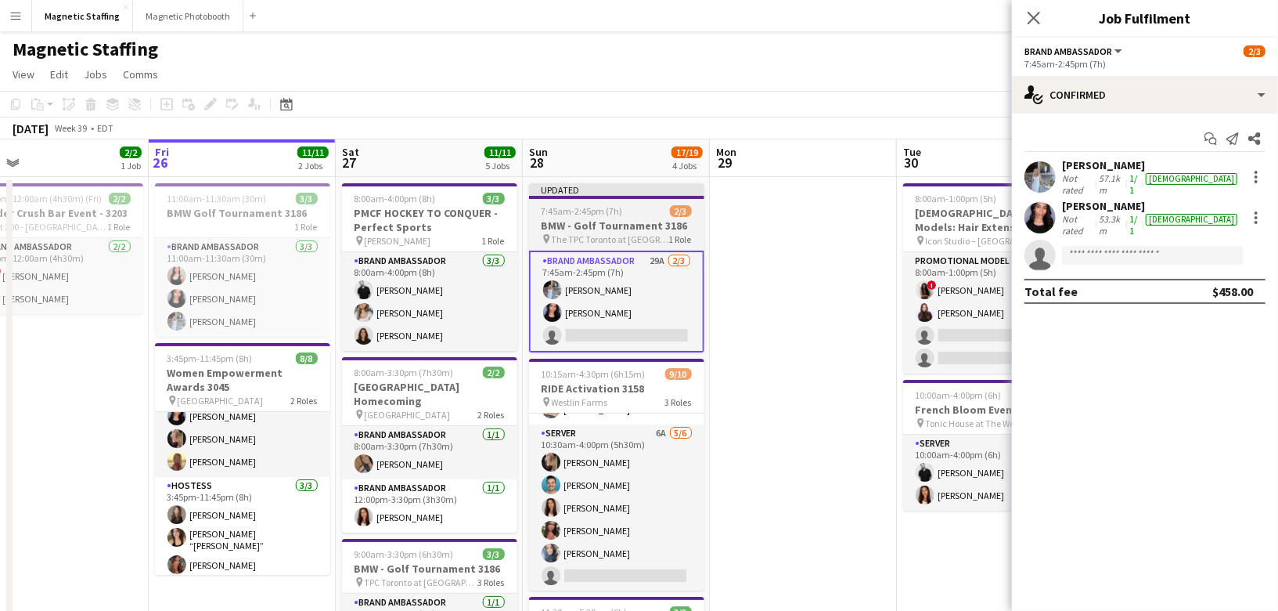
click at [625, 210] on div "7:45am-2:45pm (7h) 2/3" at bounding box center [616, 211] width 175 height 12
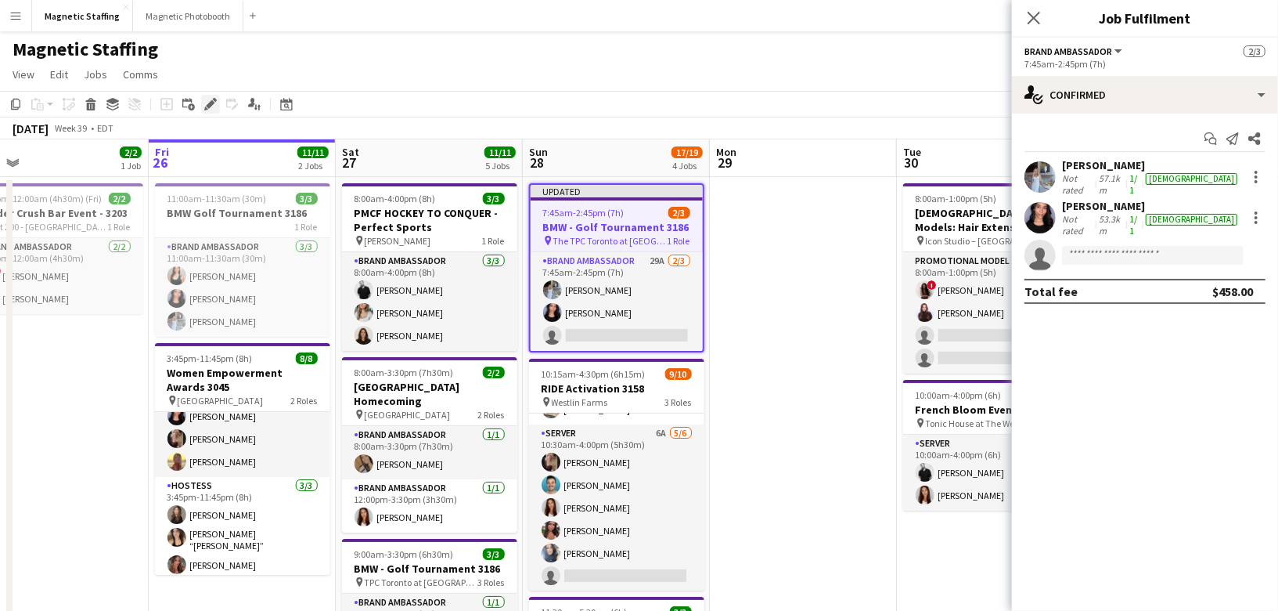
click at [207, 108] on icon at bounding box center [206, 108] width 4 height 4
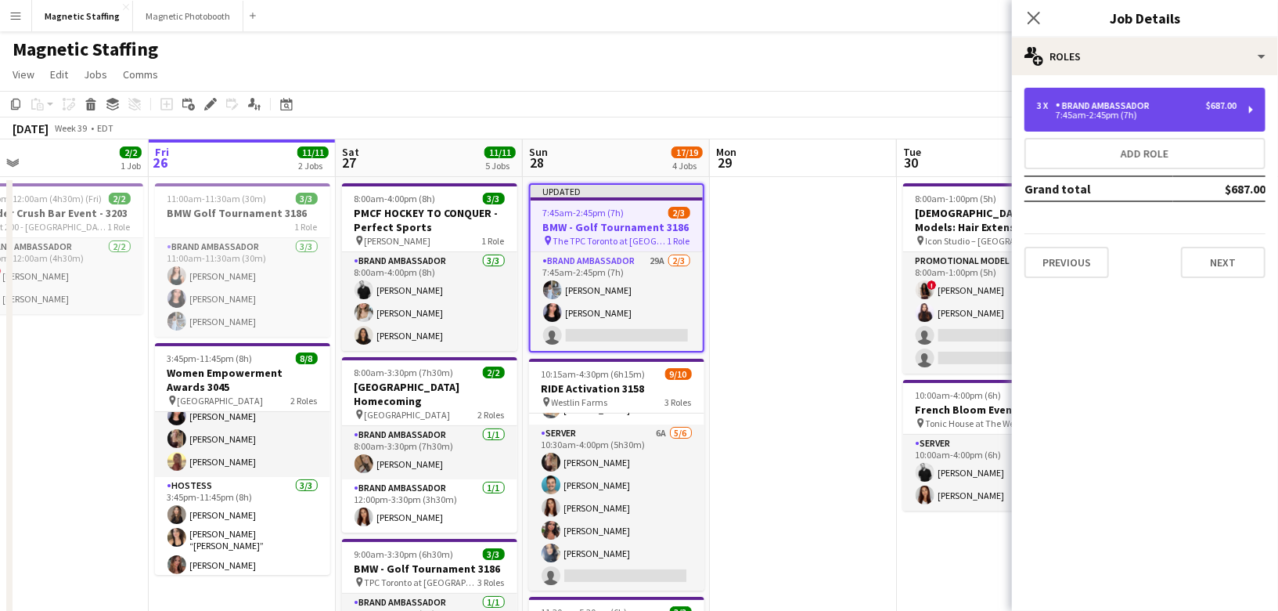
click at [1145, 119] on div "3 x Brand Ambassador $687.00 7:45am-2:45pm (7h)" at bounding box center [1145, 110] width 241 height 44
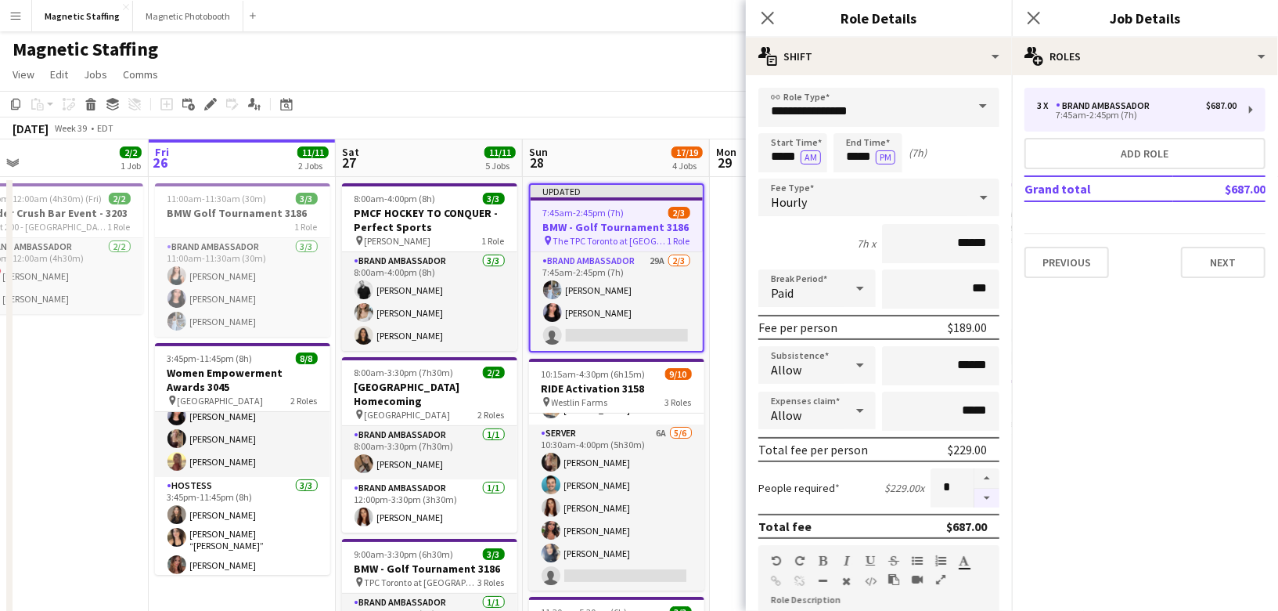
click at [990, 499] on button "button" at bounding box center [987, 498] width 25 height 20
type input "*"
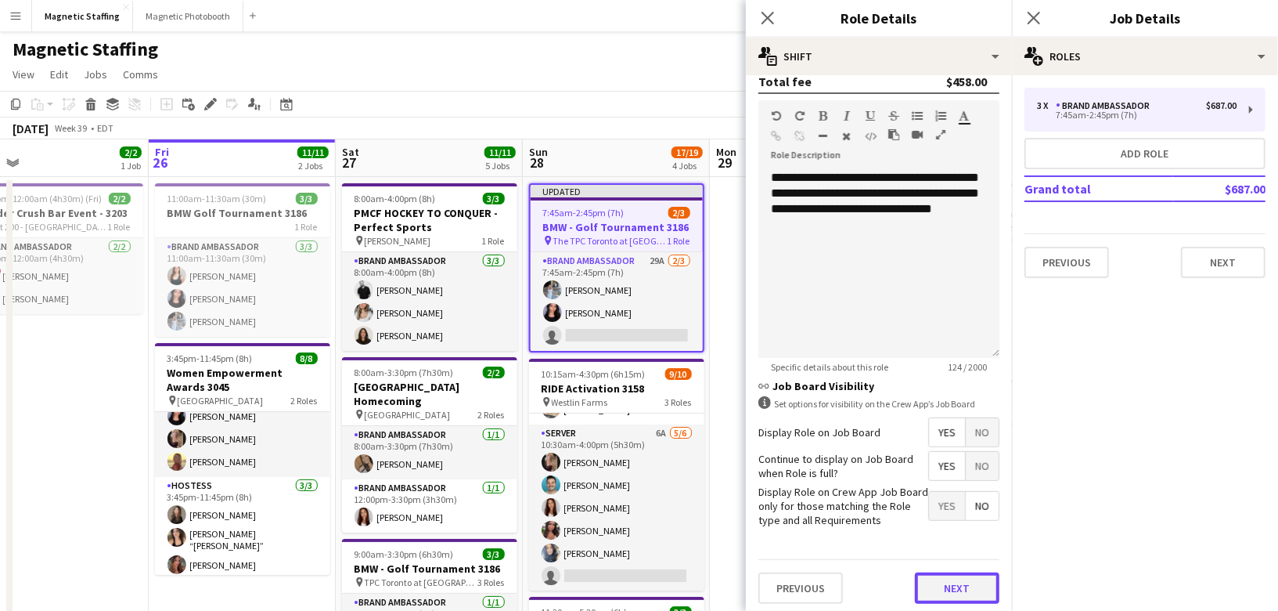
click at [934, 591] on button "Next" at bounding box center [957, 587] width 85 height 31
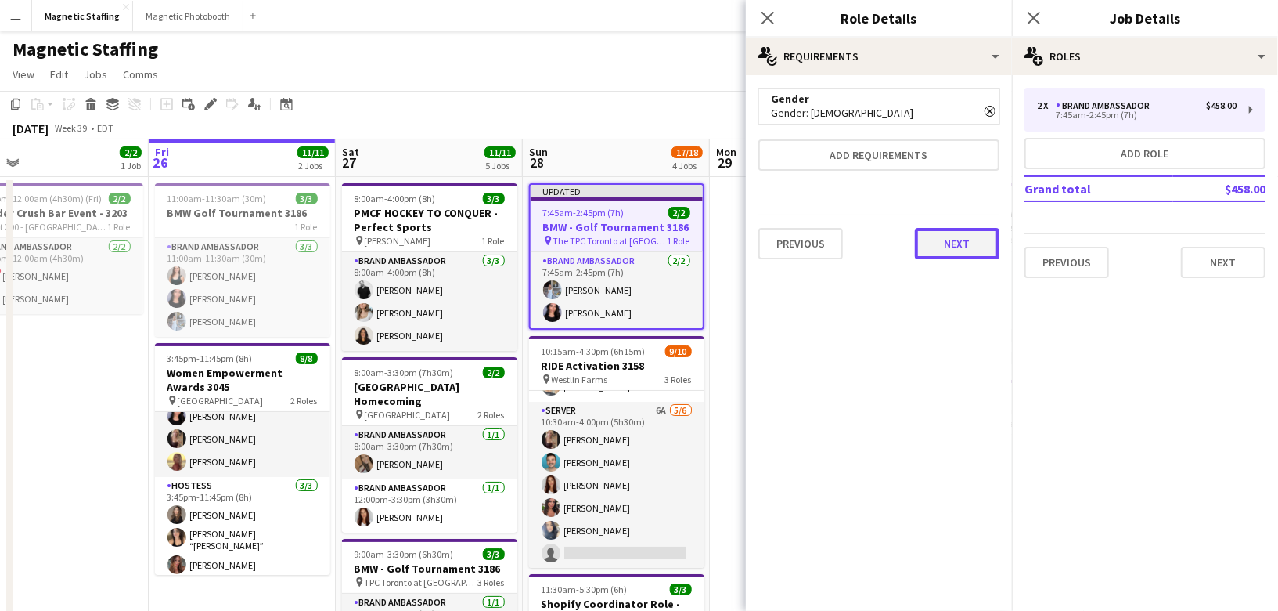
click at [946, 248] on button "Next" at bounding box center [957, 243] width 85 height 31
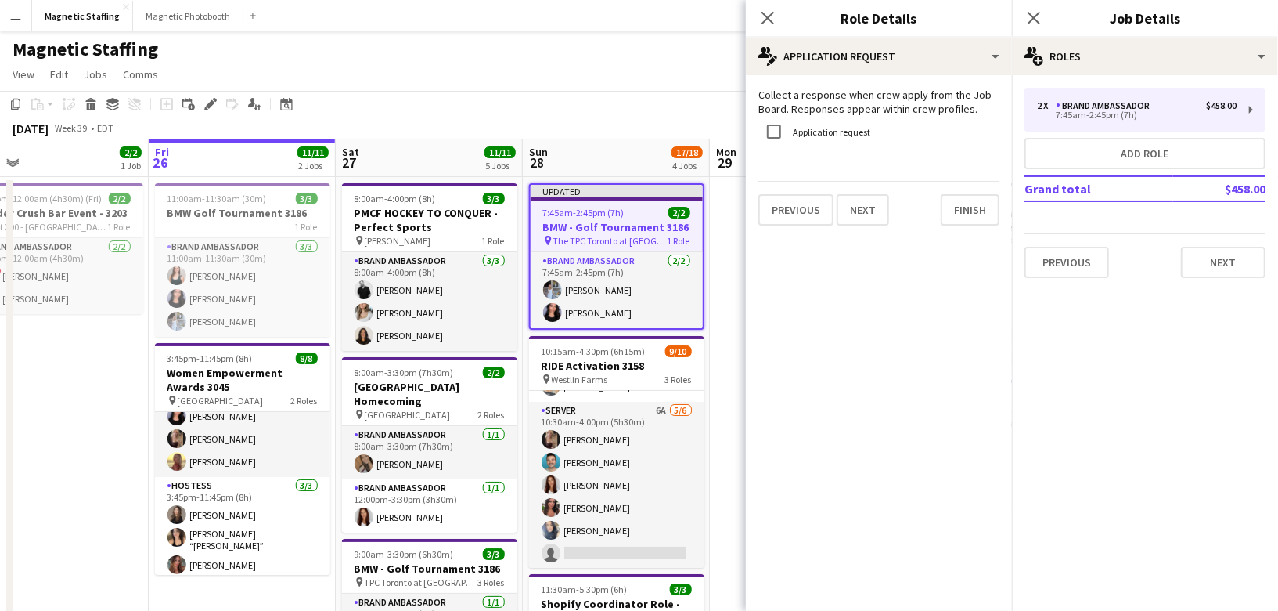
click at [946, 248] on mat-expansion-panel "pencil4 Application Request Collect a response when crew apply from the Job Boa…" at bounding box center [879, 342] width 266 height 535
click at [952, 221] on button "Finish" at bounding box center [970, 209] width 59 height 31
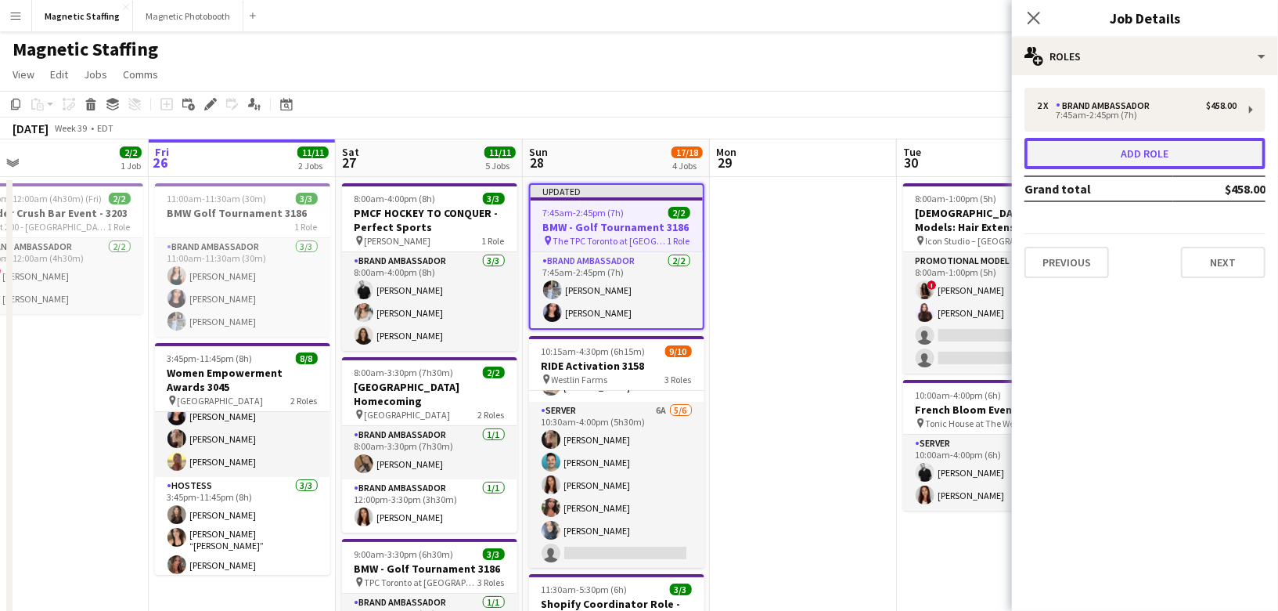
click at [1099, 147] on button "Add role" at bounding box center [1145, 153] width 241 height 31
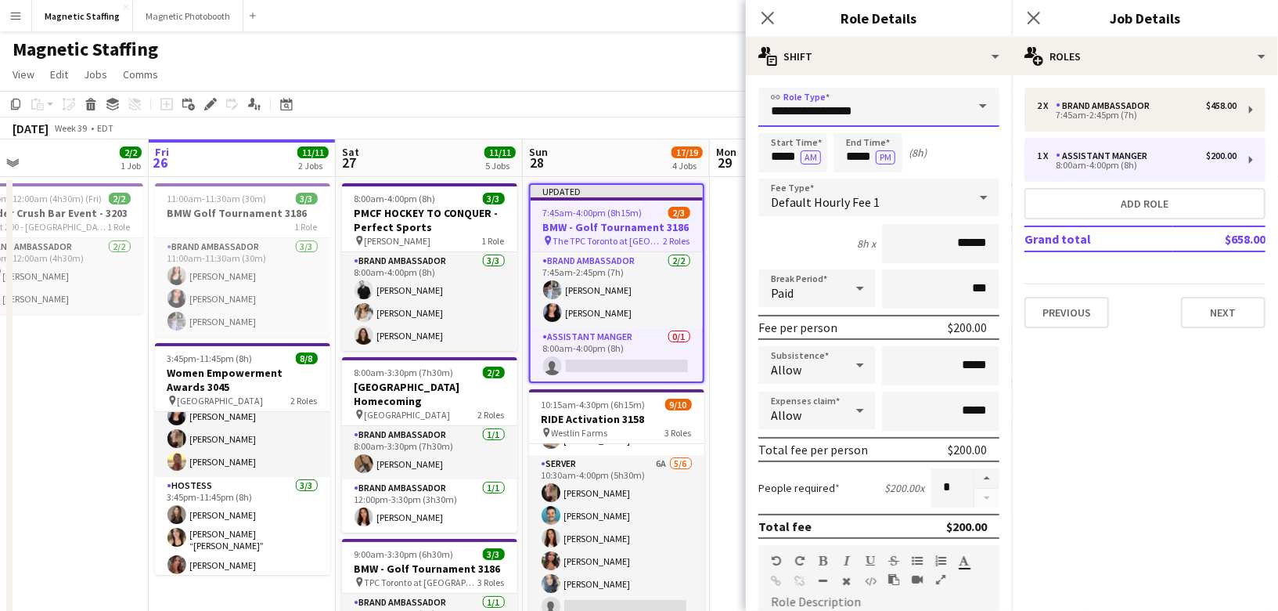
drag, startPoint x: 876, startPoint y: 112, endPoint x: 604, endPoint y: 93, distance: 273.1
click at [611, 99] on body "Menu Boards Boards Boards All jobs Status Workforce Workforce My Workforce Recr…" at bounding box center [639, 606] width 1278 height 1213
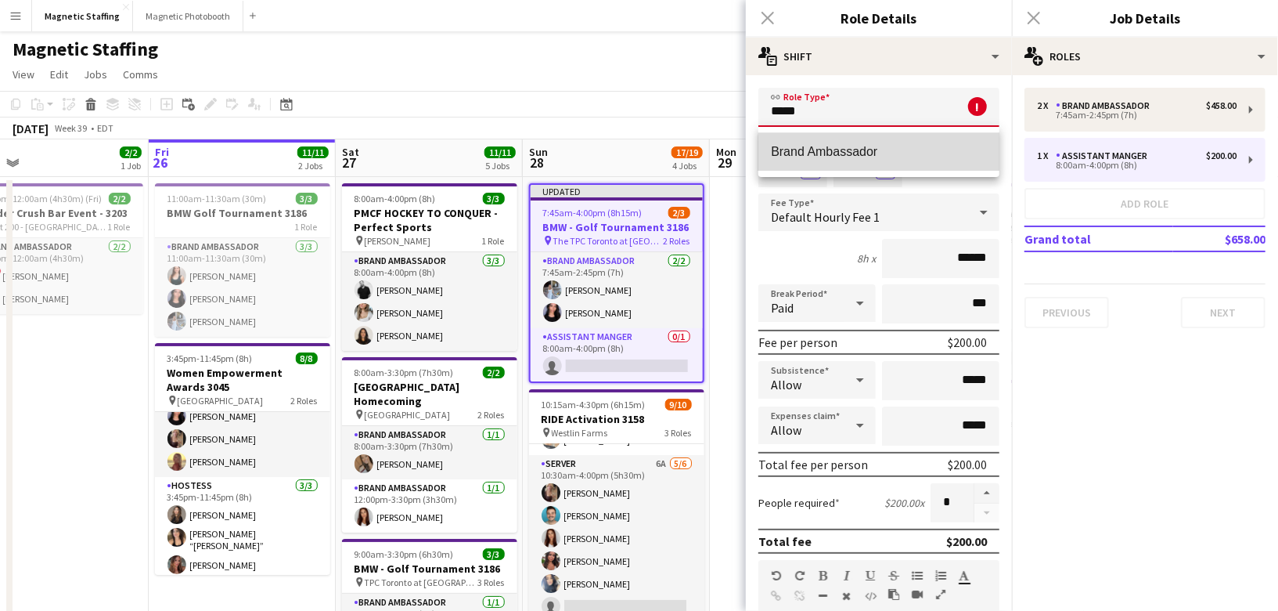
click at [910, 159] on mat-option "Brand Ambassador" at bounding box center [879, 152] width 241 height 38
type input "**********"
type input "******"
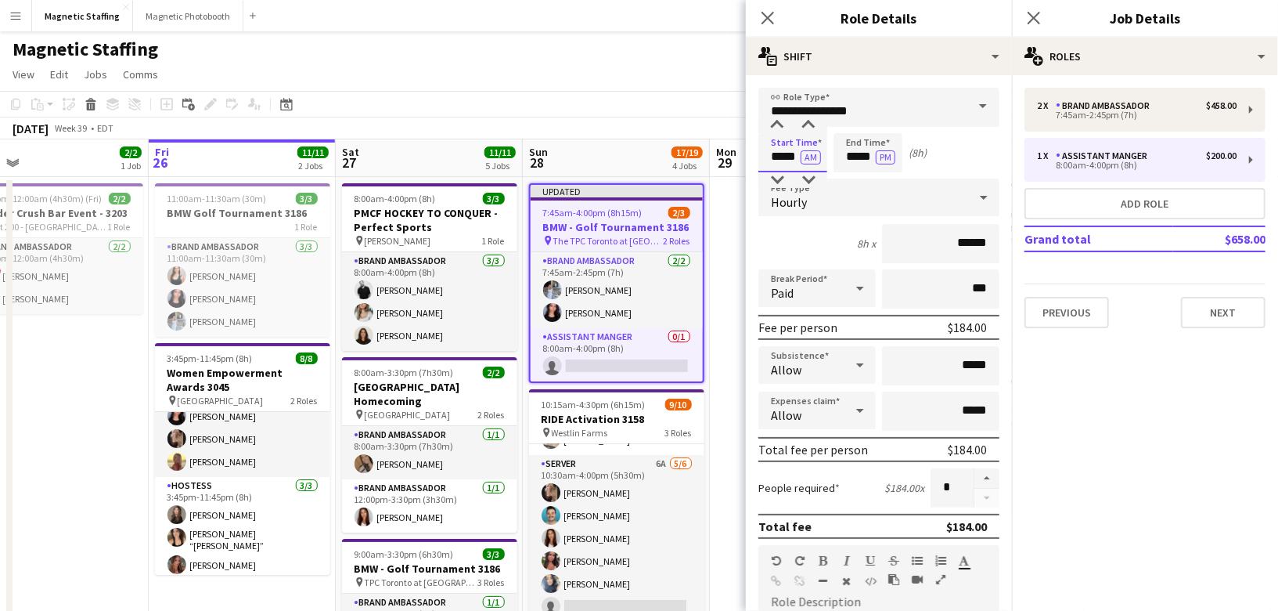
drag, startPoint x: 798, startPoint y: 157, endPoint x: 696, endPoint y: 146, distance: 102.3
click at [699, 150] on body "Menu Boards Boards Boards All jobs Status Workforce Workforce My Workforce Recr…" at bounding box center [639, 606] width 1278 height 1213
type input "*****"
drag, startPoint x: 874, startPoint y: 154, endPoint x: 763, endPoint y: 148, distance: 110.6
click at [763, 148] on div "Start Time ***** AM End Time ***** PM (8h 15m)" at bounding box center [879, 152] width 241 height 39
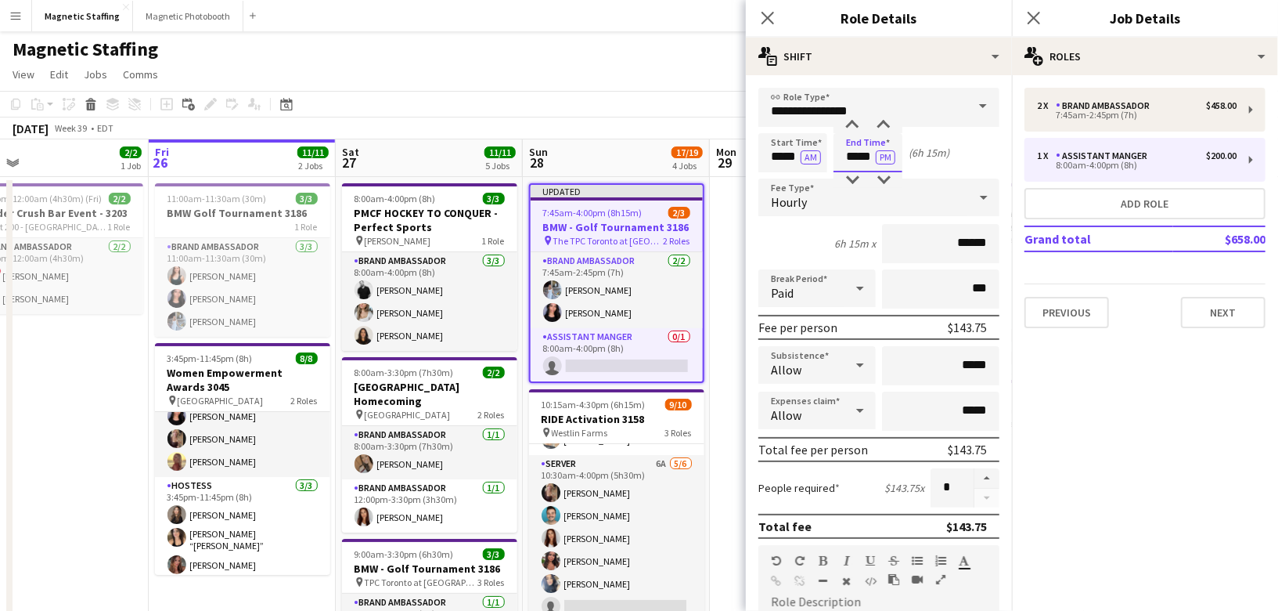
type input "*****"
click at [965, 239] on input "******" at bounding box center [940, 243] width 117 height 39
type input "******"
drag, startPoint x: 964, startPoint y: 365, endPoint x: 1003, endPoint y: 369, distance: 39.4
click at [1001, 369] on form "**********" at bounding box center [879, 574] width 266 height 973
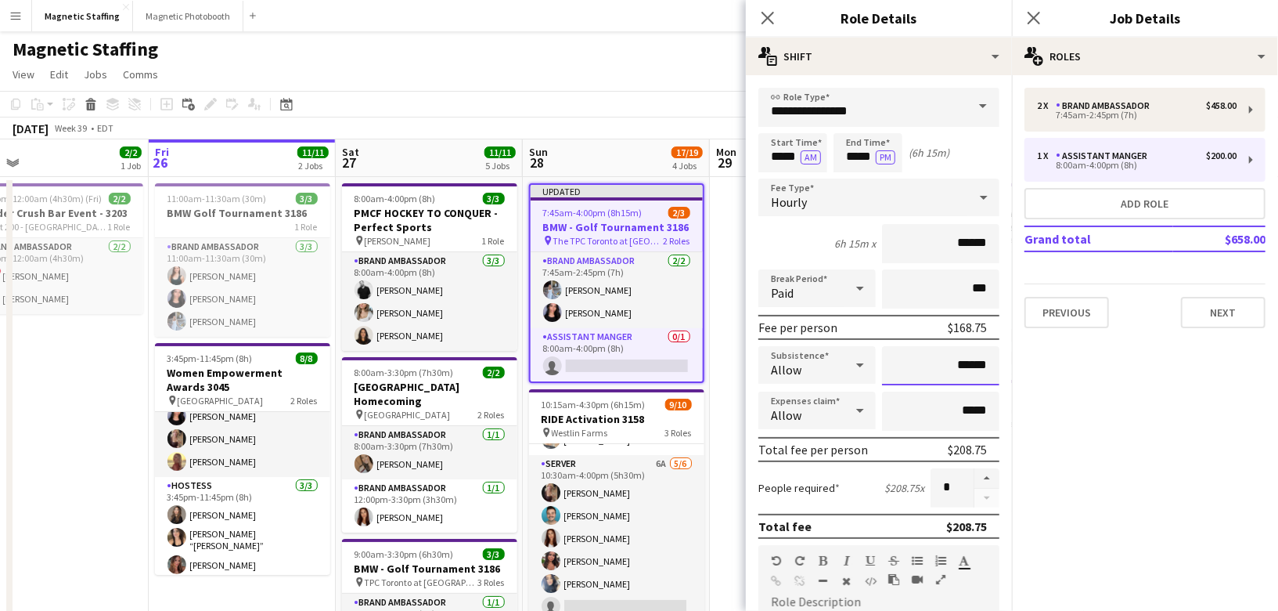
scroll to position [445, 0]
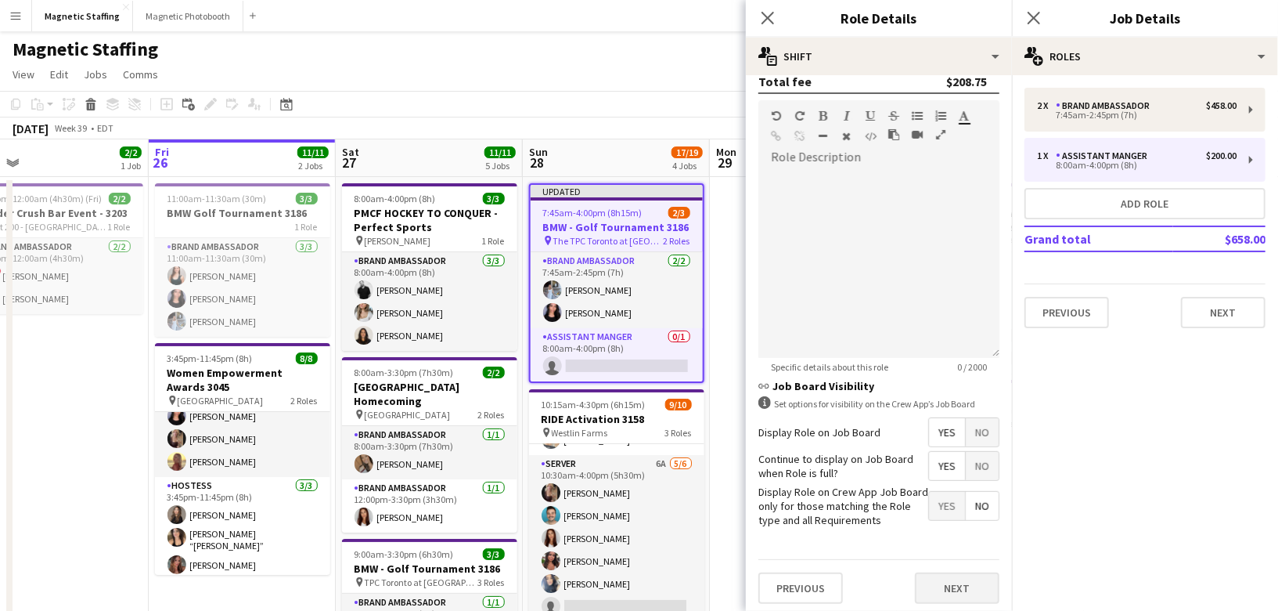
type input "******"
click at [941, 578] on button "Next" at bounding box center [957, 587] width 85 height 31
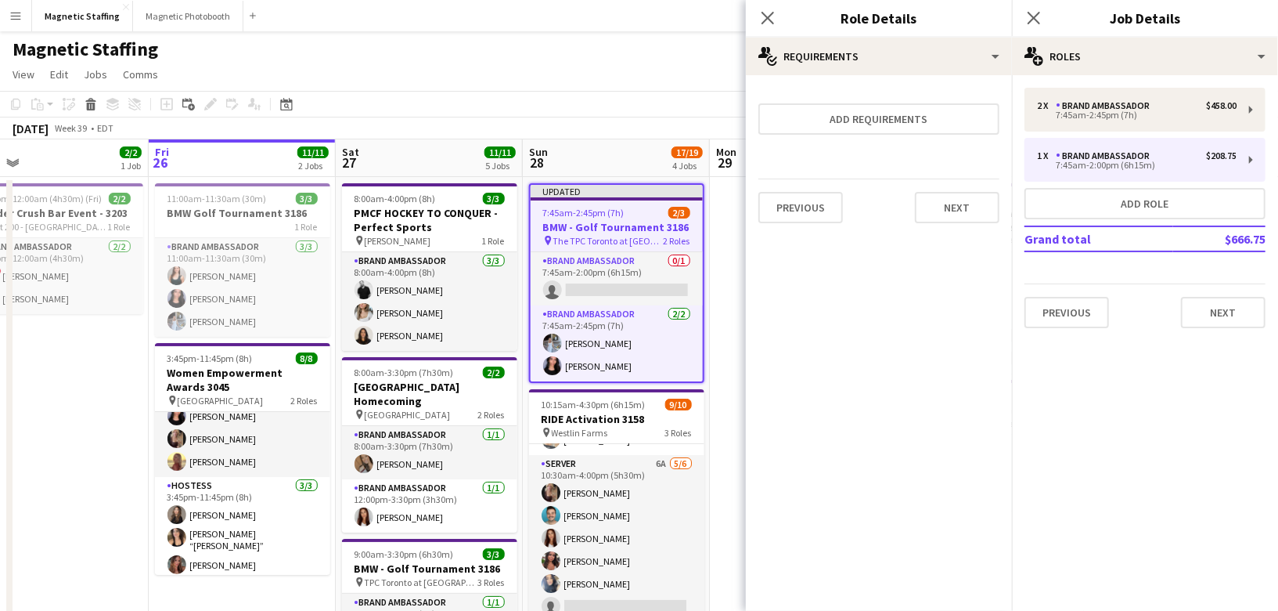
scroll to position [0, 0]
click at [970, 204] on button "Next" at bounding box center [957, 207] width 85 height 31
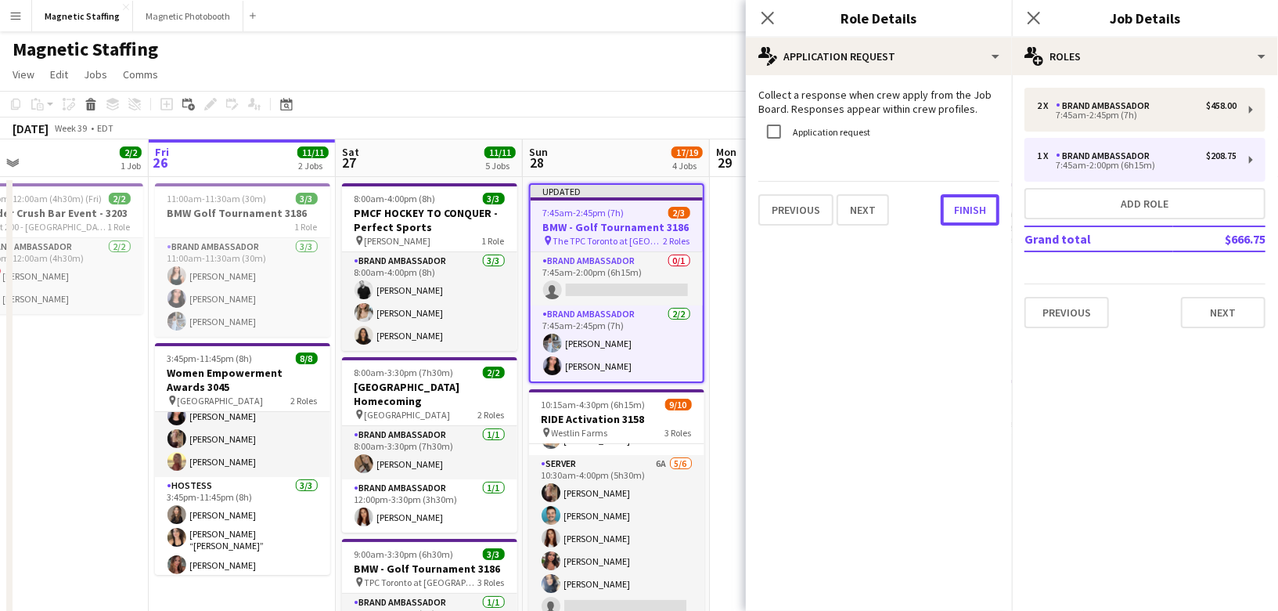
click at [970, 204] on button "Finish" at bounding box center [970, 209] width 59 height 31
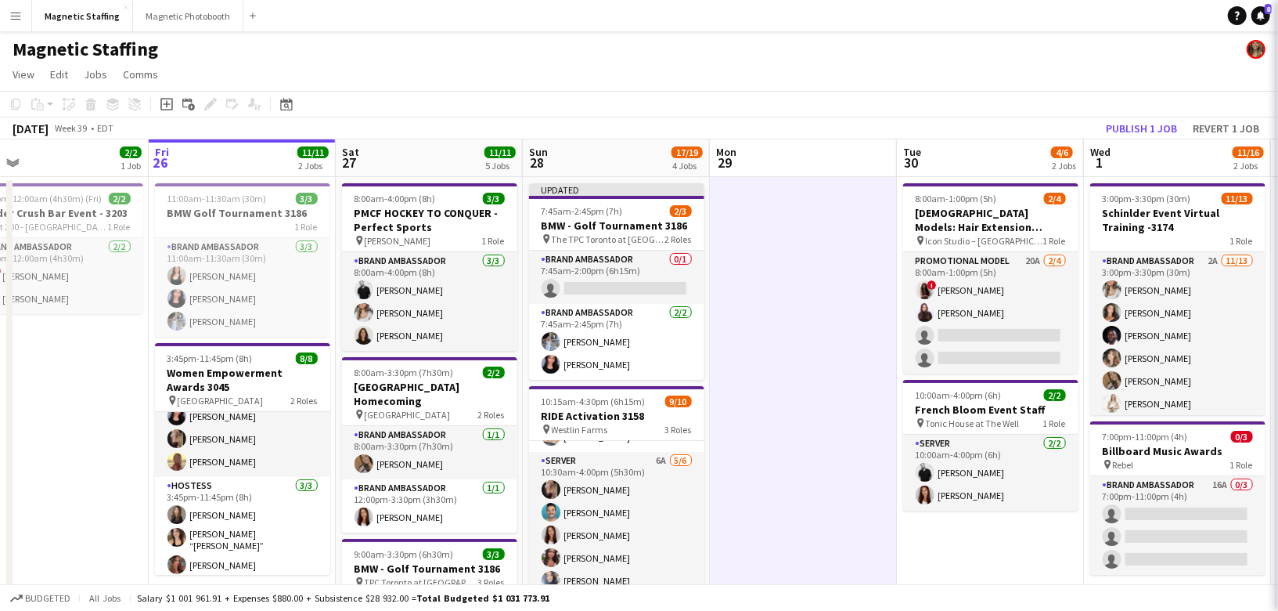
scroll to position [0, 600]
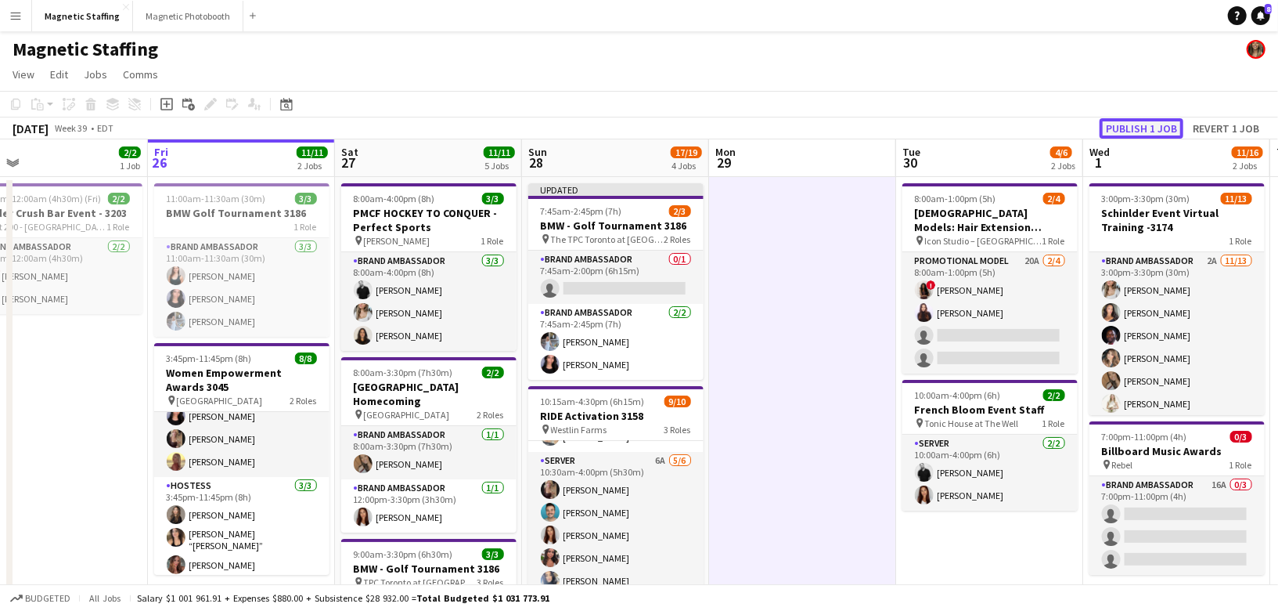
click at [1142, 128] on button "Publish 1 job" at bounding box center [1142, 128] width 84 height 20
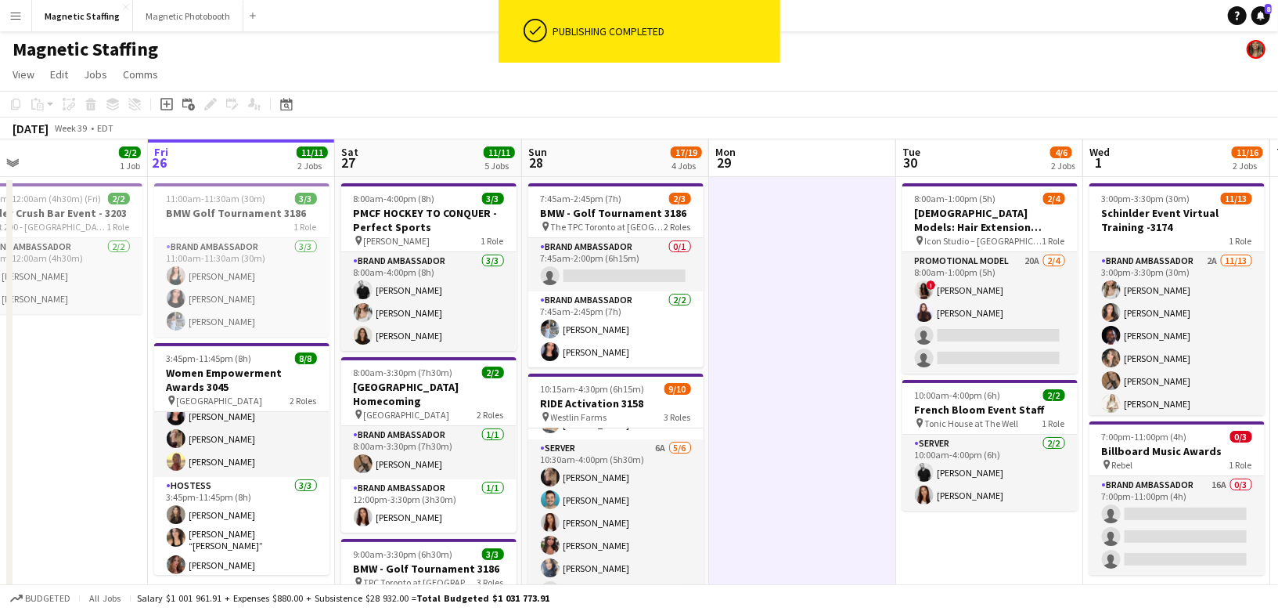
click at [611, 277] on app-card-role "Brand Ambassador 0/1 7:45am-2:00pm (6h15m) single-neutral-actions" at bounding box center [615, 264] width 175 height 53
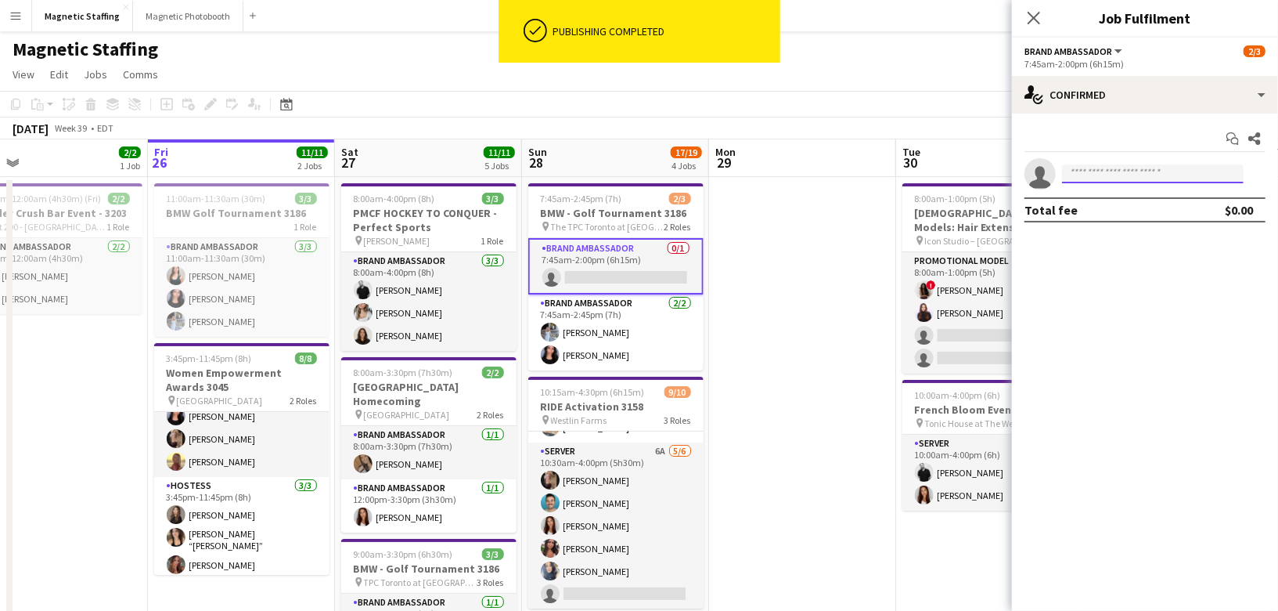
click at [1101, 175] on input at bounding box center [1153, 173] width 182 height 19
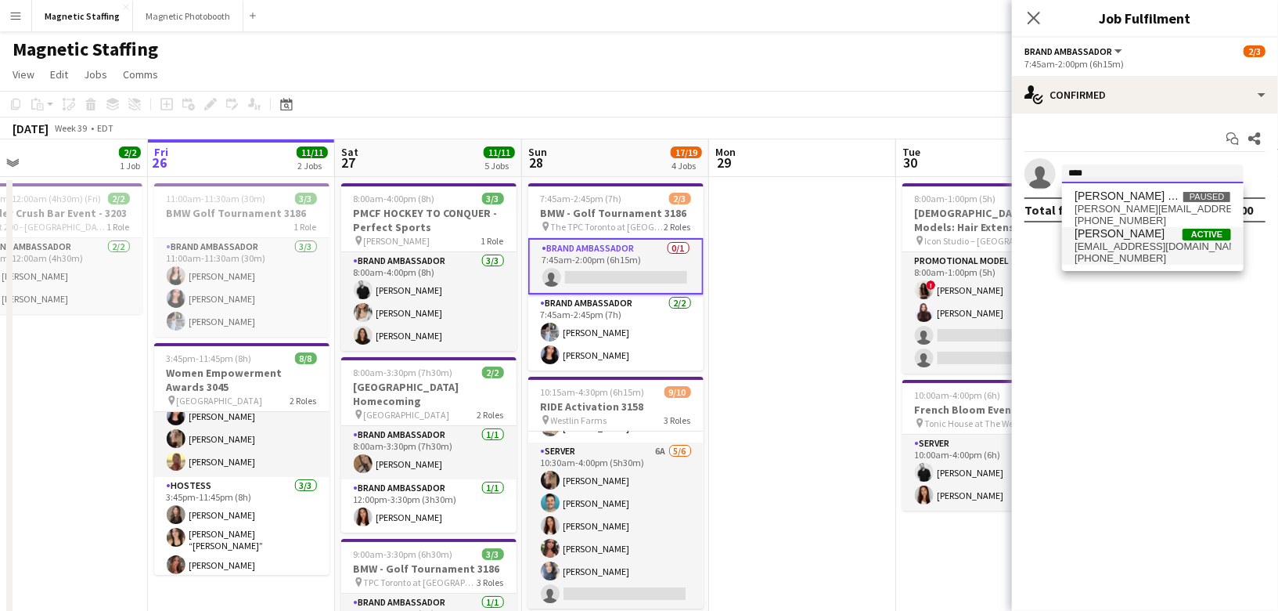
type input "***"
click at [1083, 242] on span "amymatyszczuk@hotmail.com" at bounding box center [1153, 246] width 157 height 13
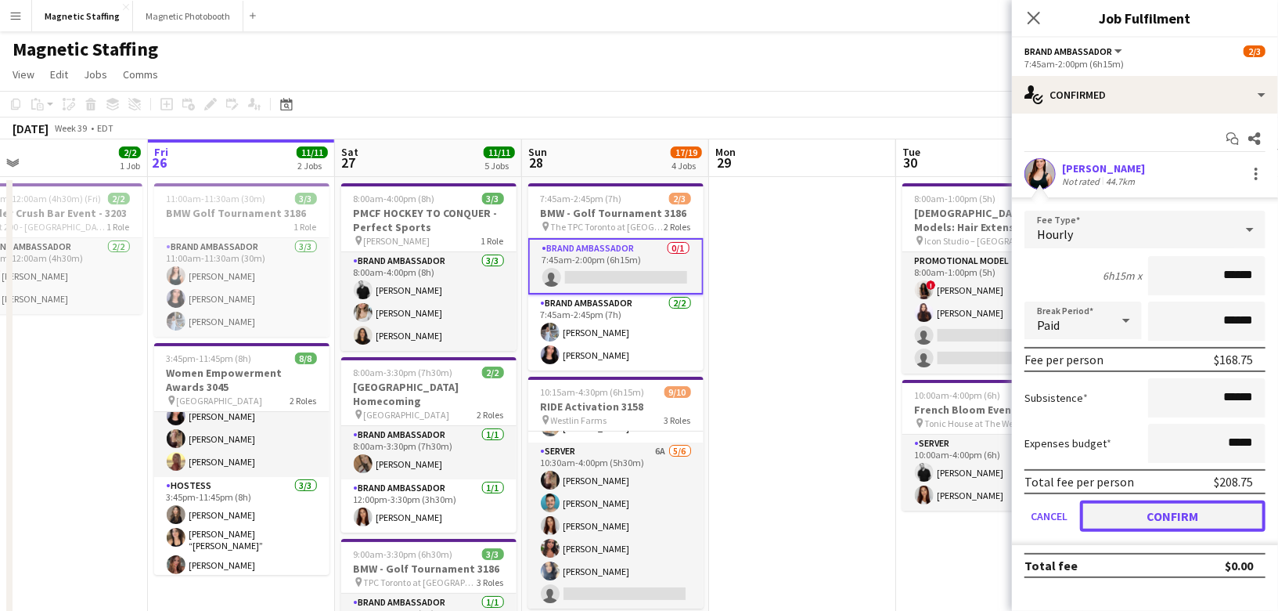
click at [1094, 513] on button "Confirm" at bounding box center [1173, 515] width 186 height 31
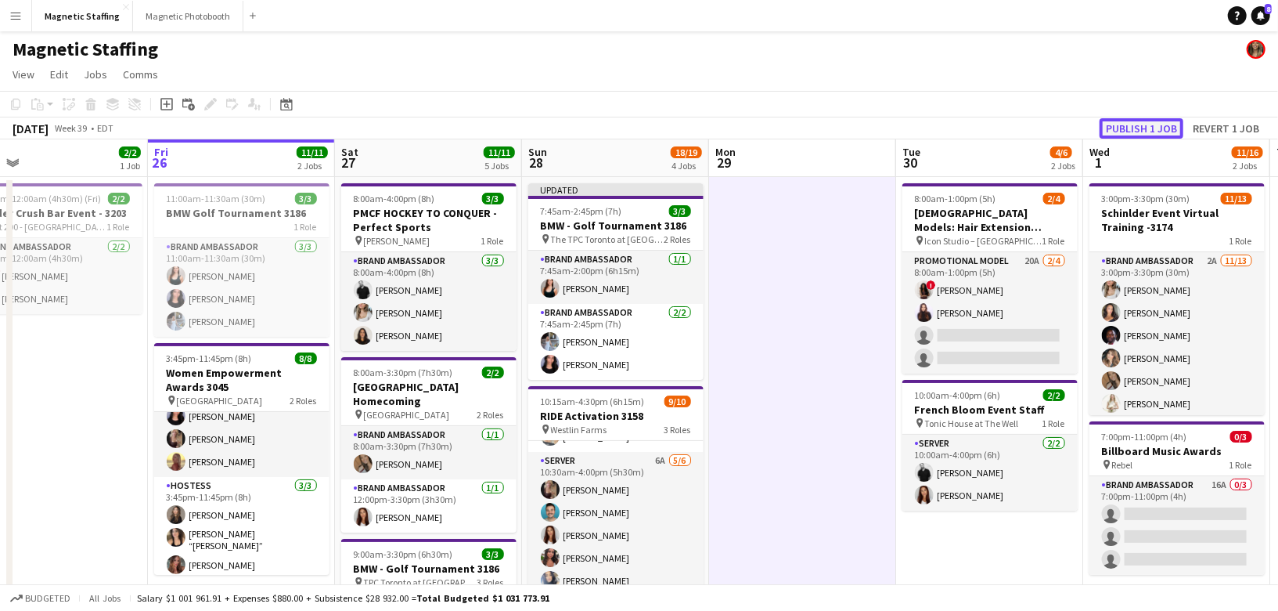
click at [1147, 125] on button "Publish 1 job" at bounding box center [1142, 128] width 84 height 20
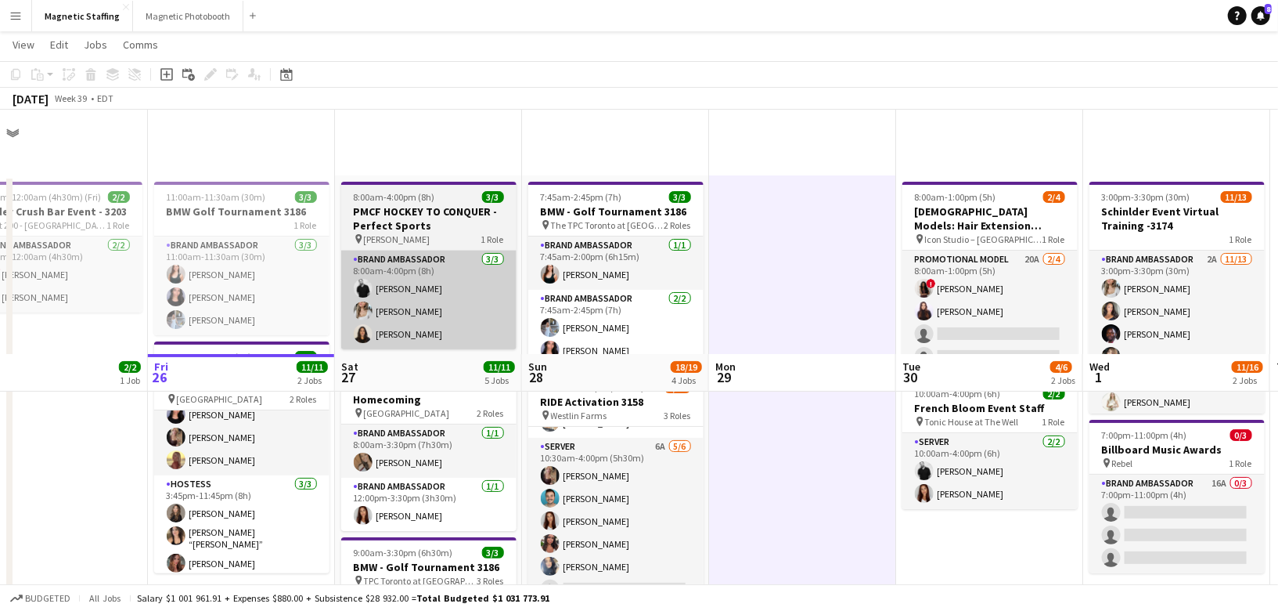
scroll to position [264, 0]
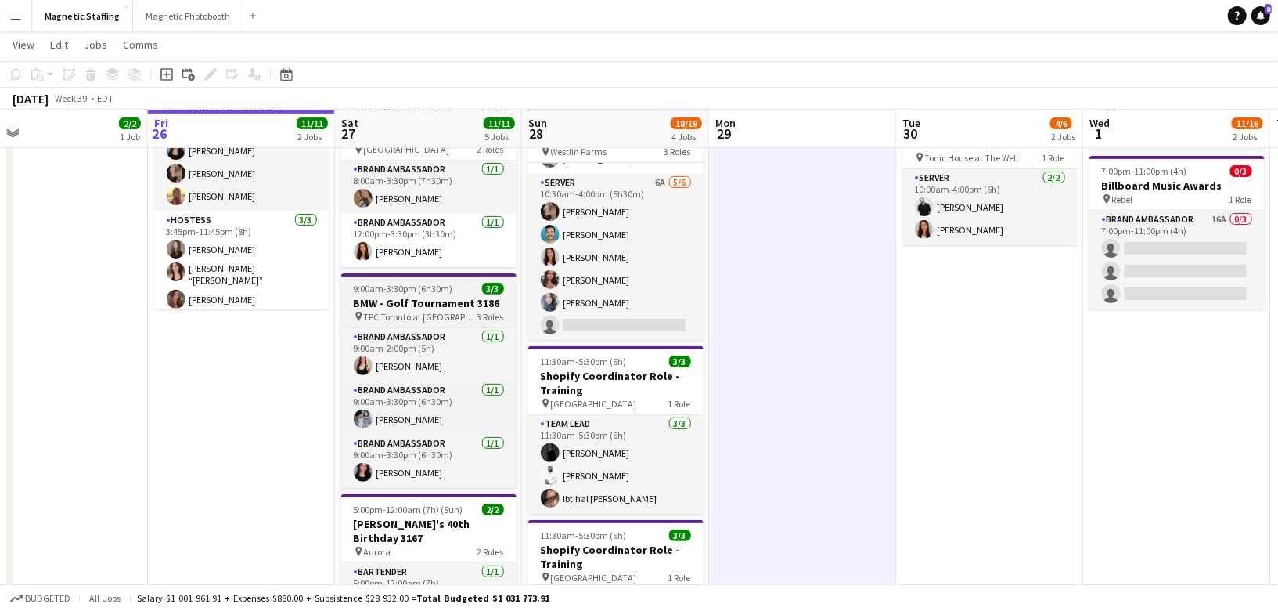
click at [372, 290] on span "9:00am-3:30pm (6h30m)" at bounding box center [403, 289] width 99 height 12
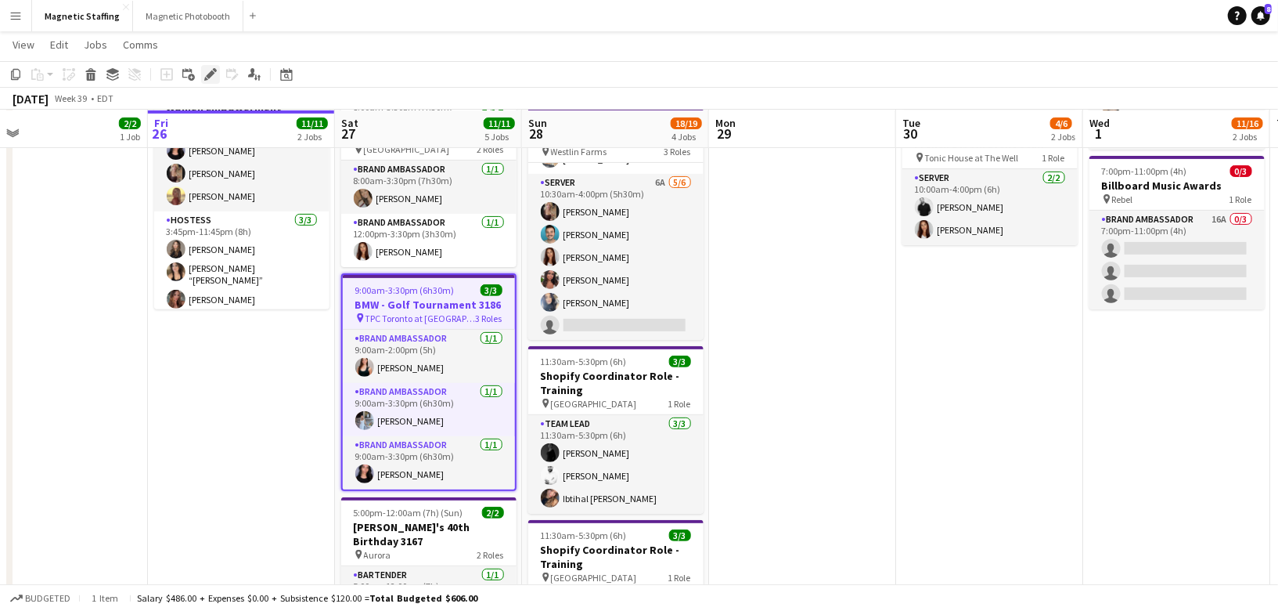
click at [211, 73] on icon at bounding box center [210, 74] width 9 height 9
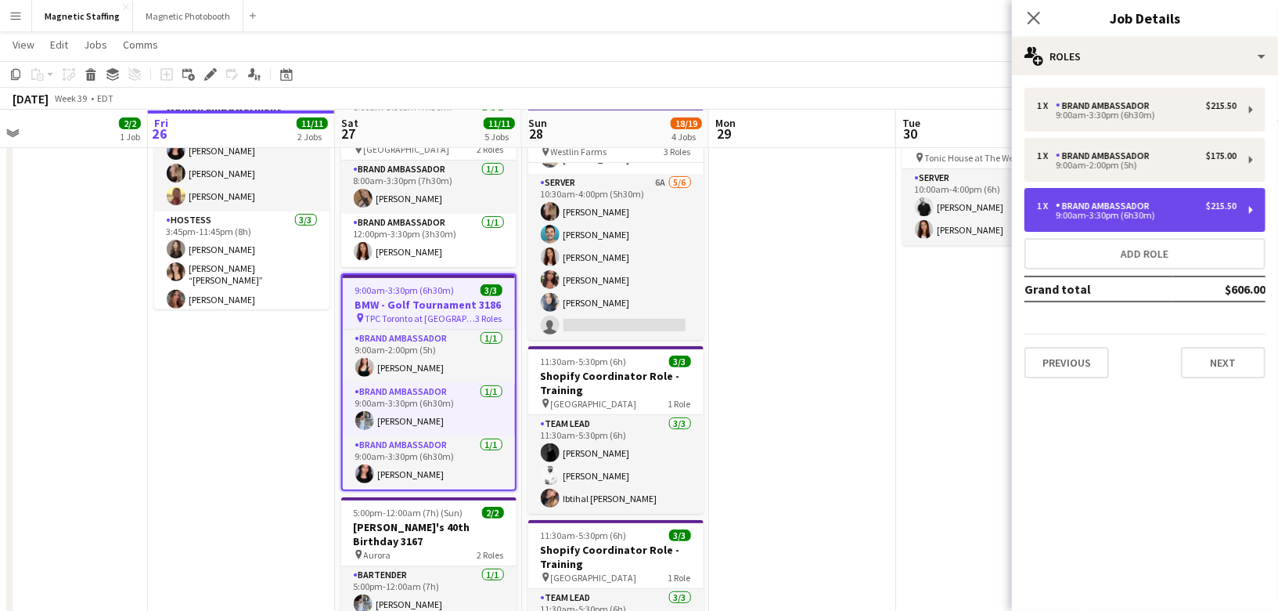
click at [1195, 205] on div "1 x Brand Ambassador $215.50" at bounding box center [1137, 205] width 200 height 11
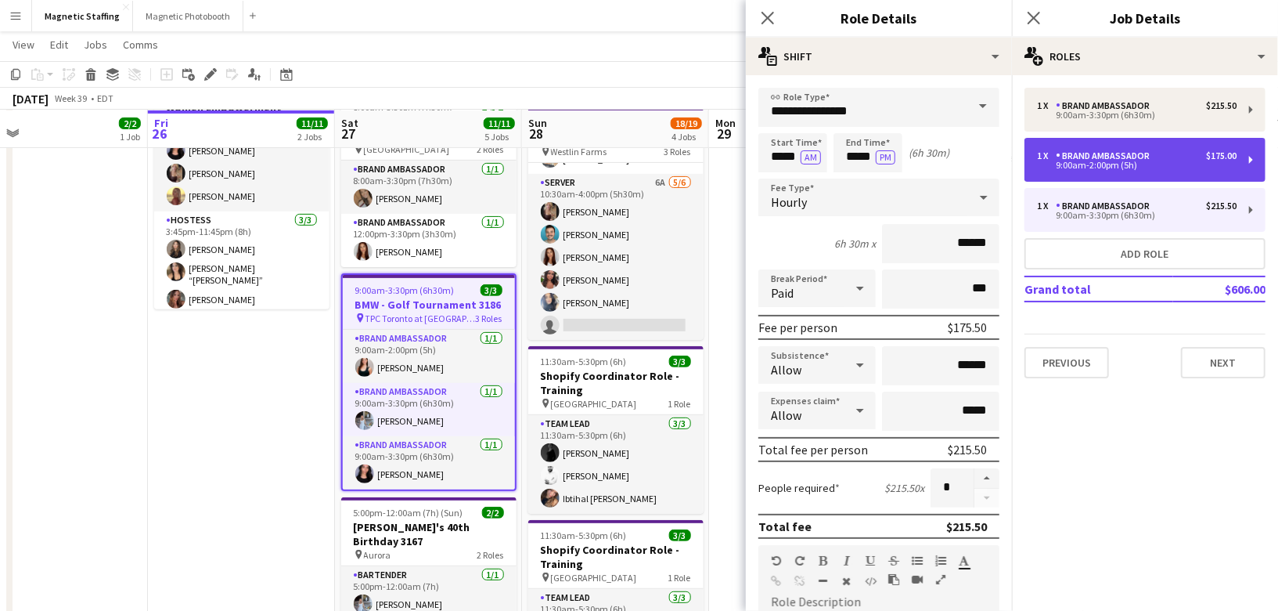
click at [1172, 148] on div "1 x Brand Ambassador $175.00 9:00am-2:00pm (5h)" at bounding box center [1145, 160] width 241 height 44
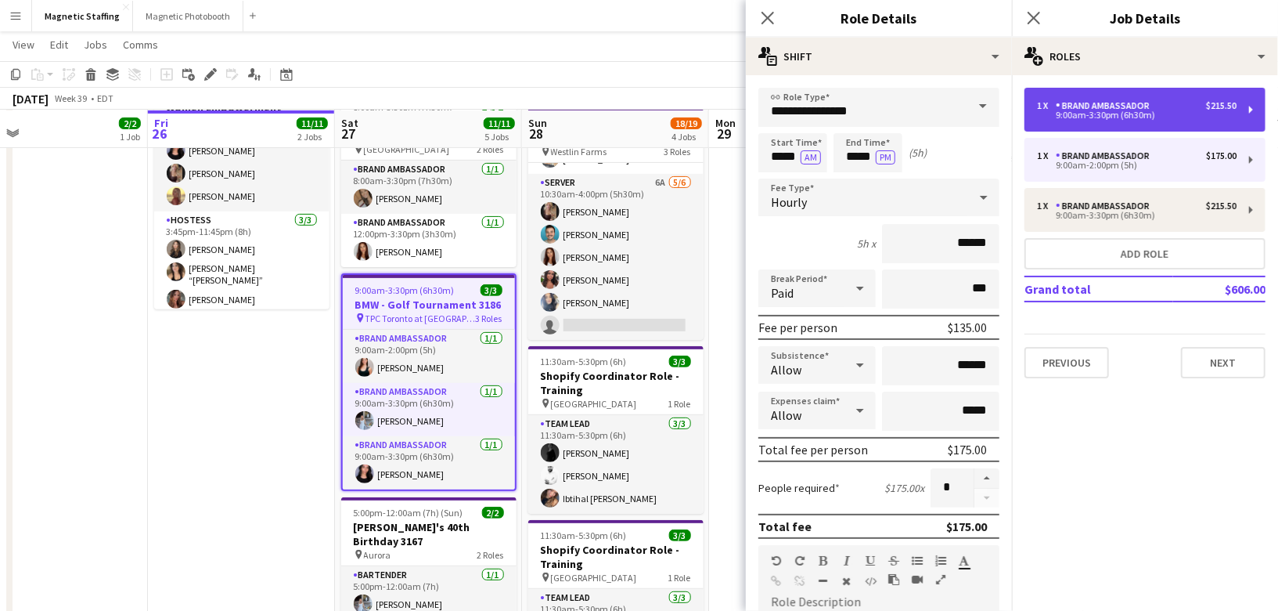
click at [1174, 101] on div "1 x Brand Ambassador $215.50" at bounding box center [1137, 105] width 200 height 11
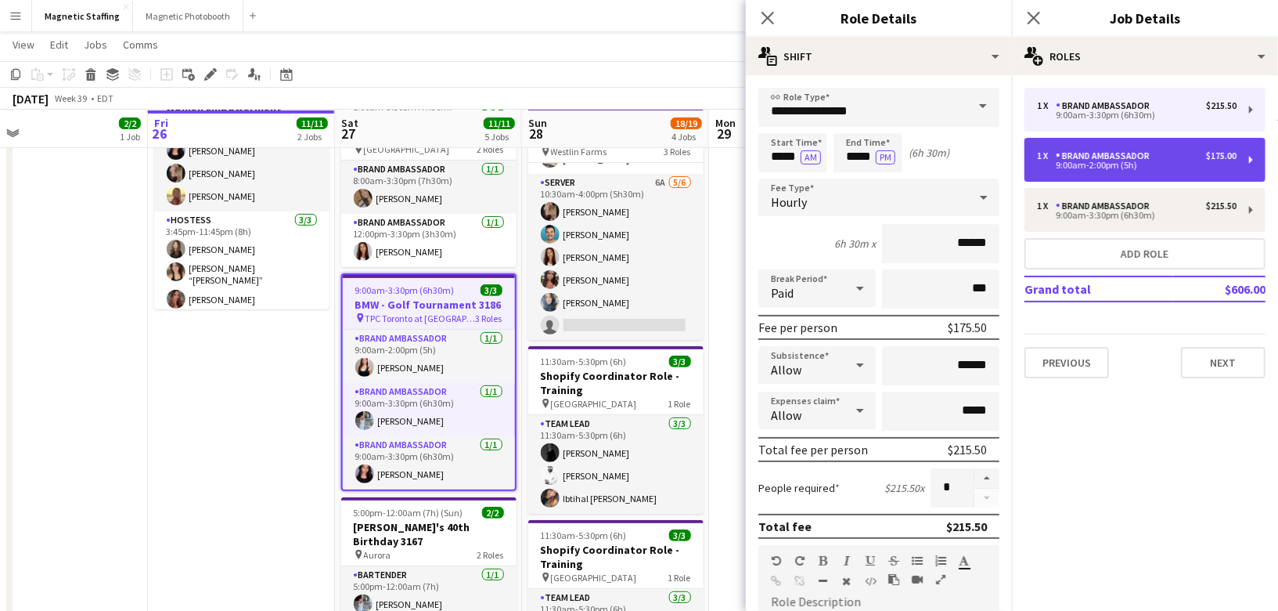
click at [1089, 153] on div "Brand Ambassador" at bounding box center [1106, 155] width 100 height 11
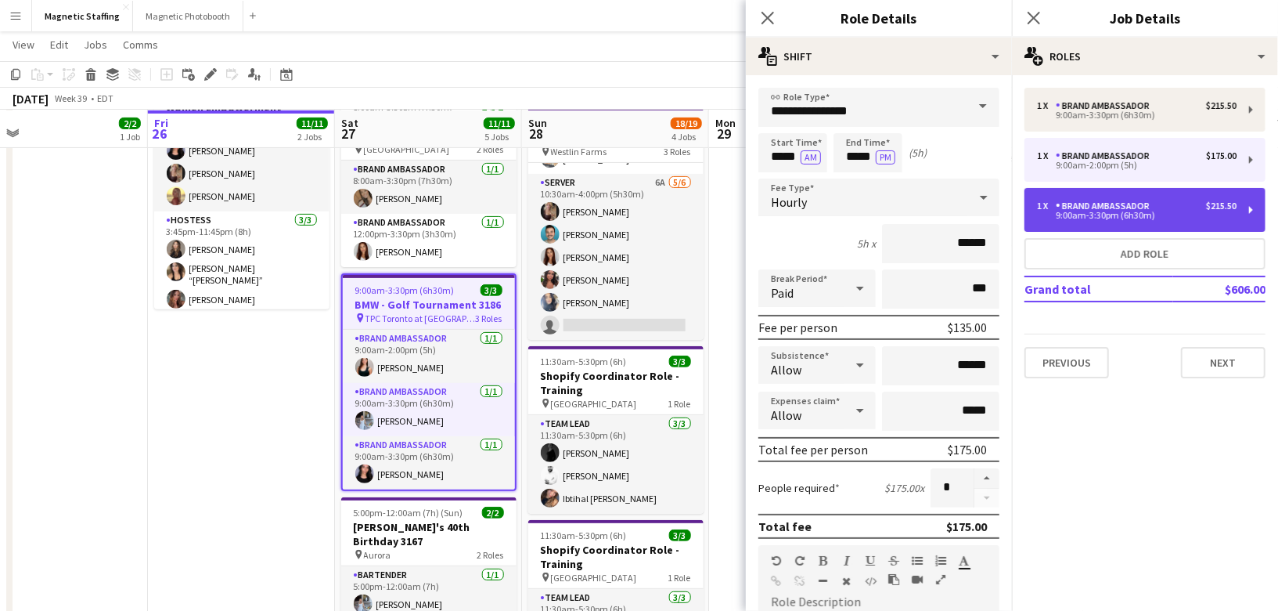
click at [1072, 205] on div "Brand Ambassador" at bounding box center [1106, 205] width 100 height 11
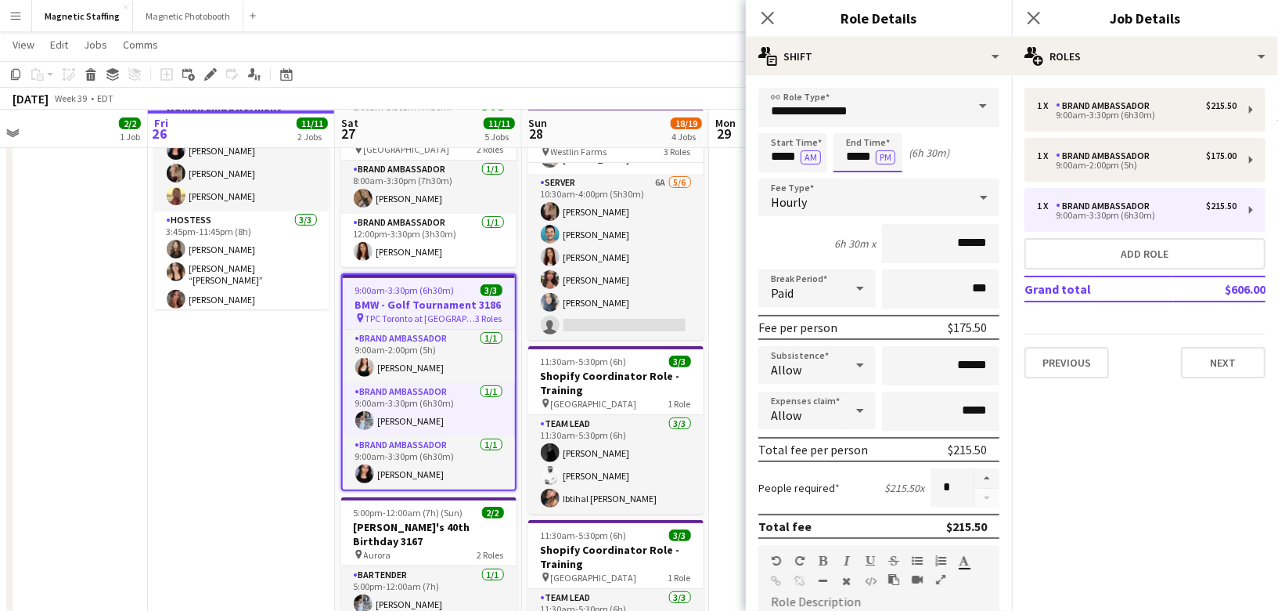
click at [873, 157] on input "*****" at bounding box center [868, 152] width 69 height 39
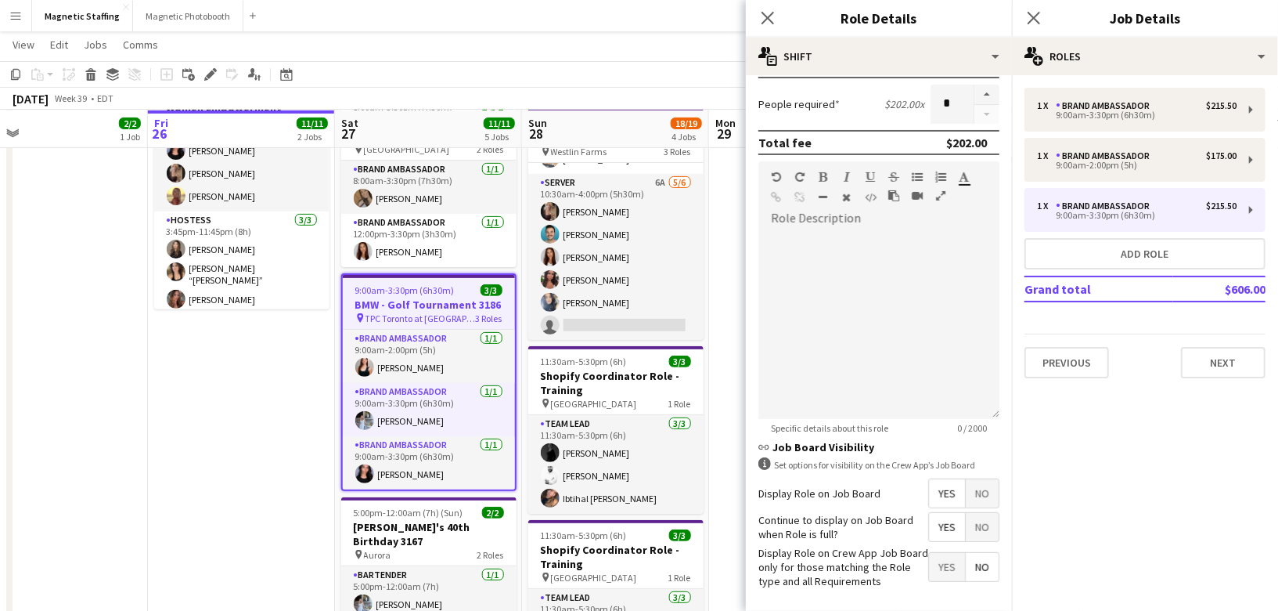
scroll to position [445, 0]
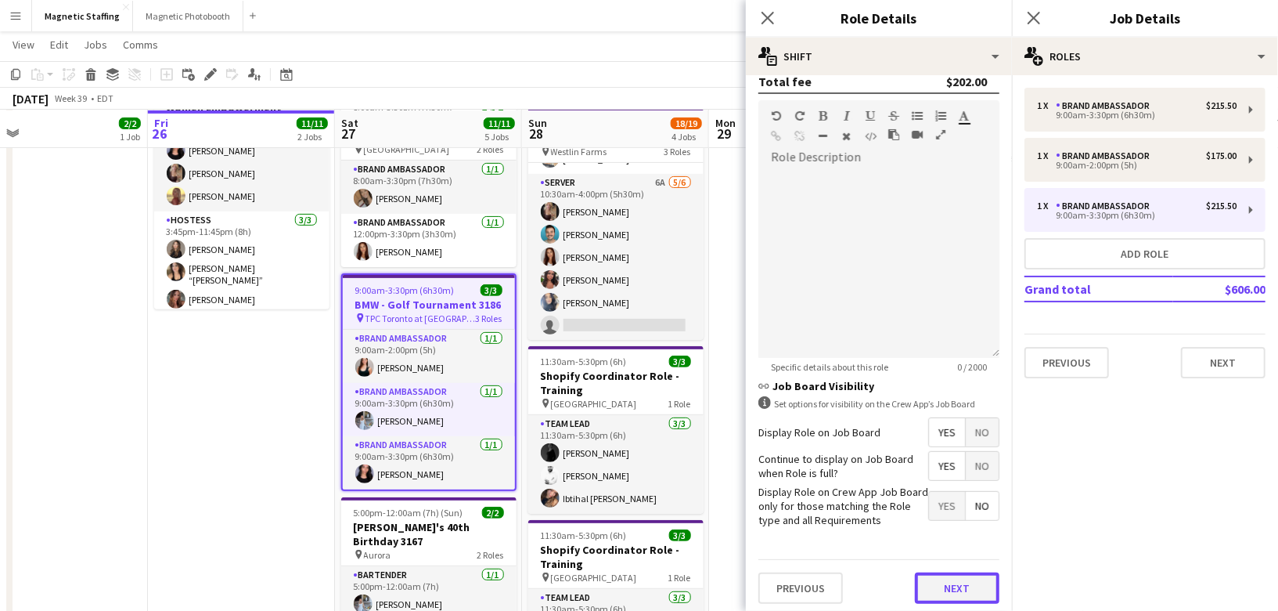
click at [964, 584] on button "Next" at bounding box center [957, 587] width 85 height 31
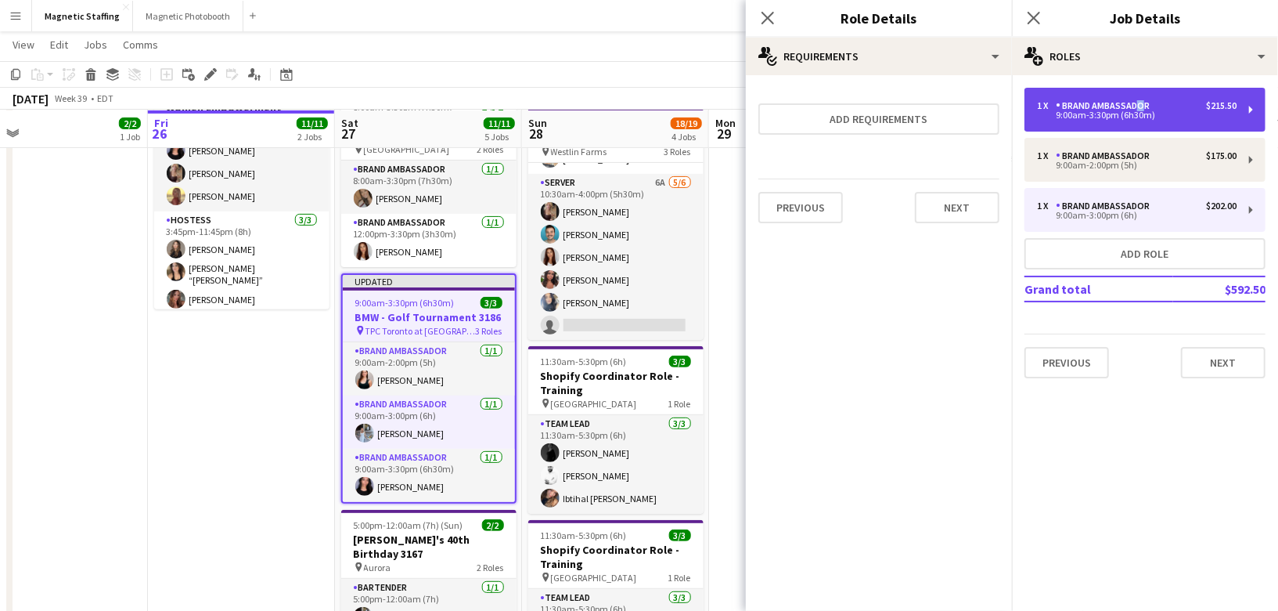
click at [1134, 107] on div "Brand Ambassador" at bounding box center [1106, 105] width 100 height 11
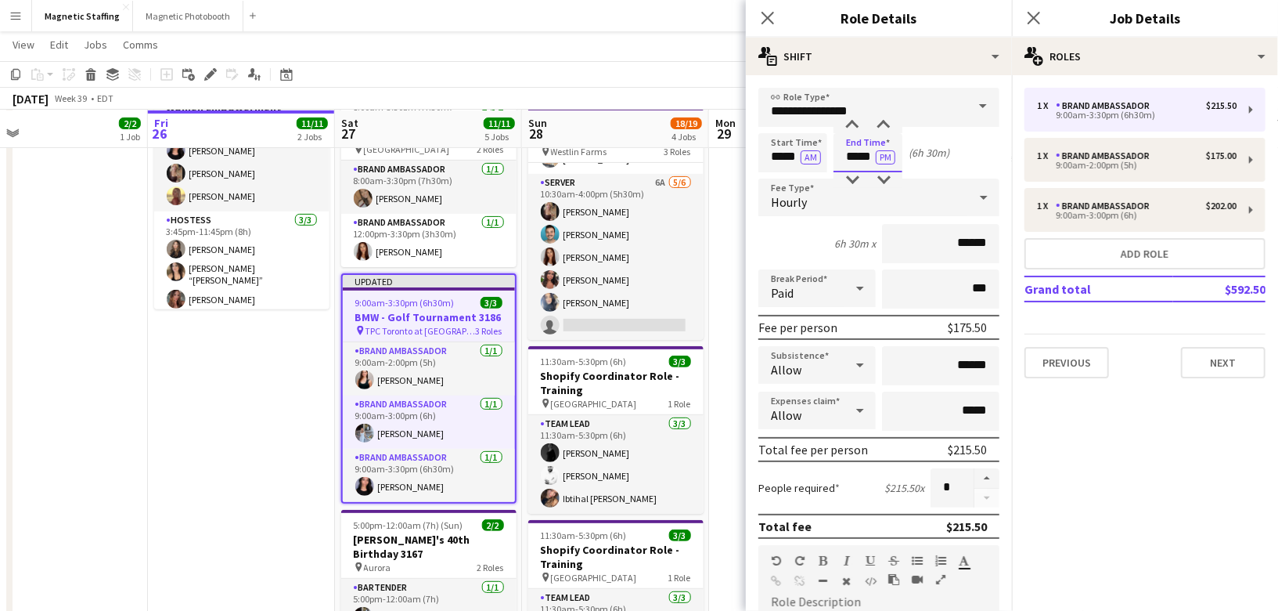
click at [874, 158] on input "*****" at bounding box center [868, 152] width 69 height 39
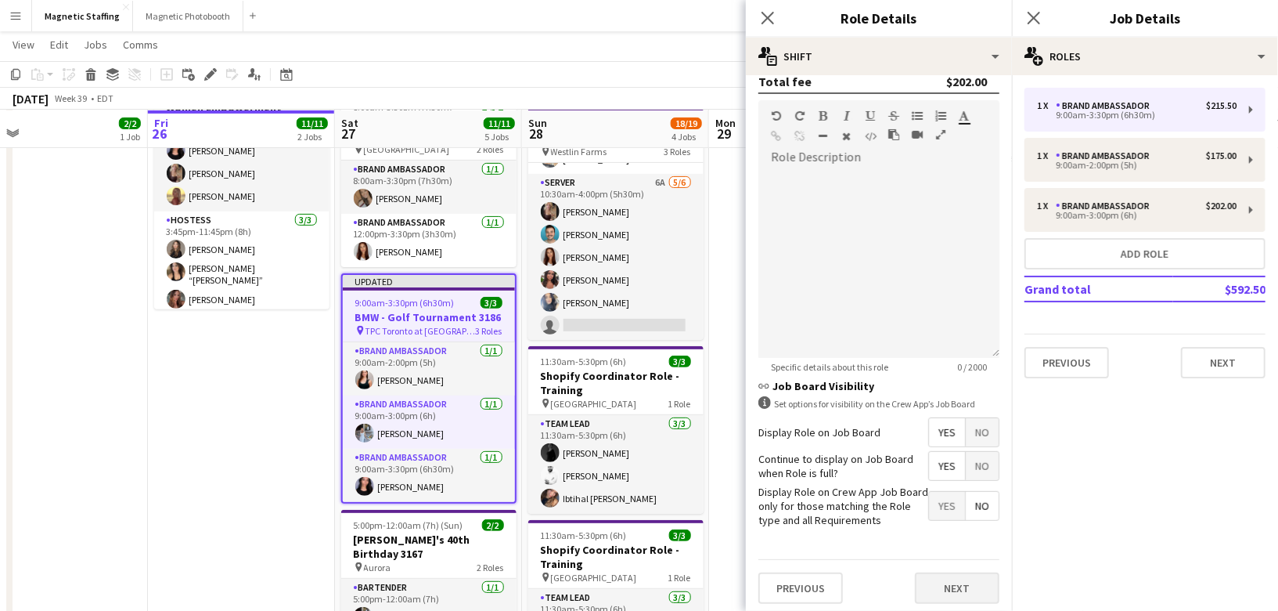
type input "*****"
click at [975, 589] on button "Next" at bounding box center [957, 587] width 85 height 31
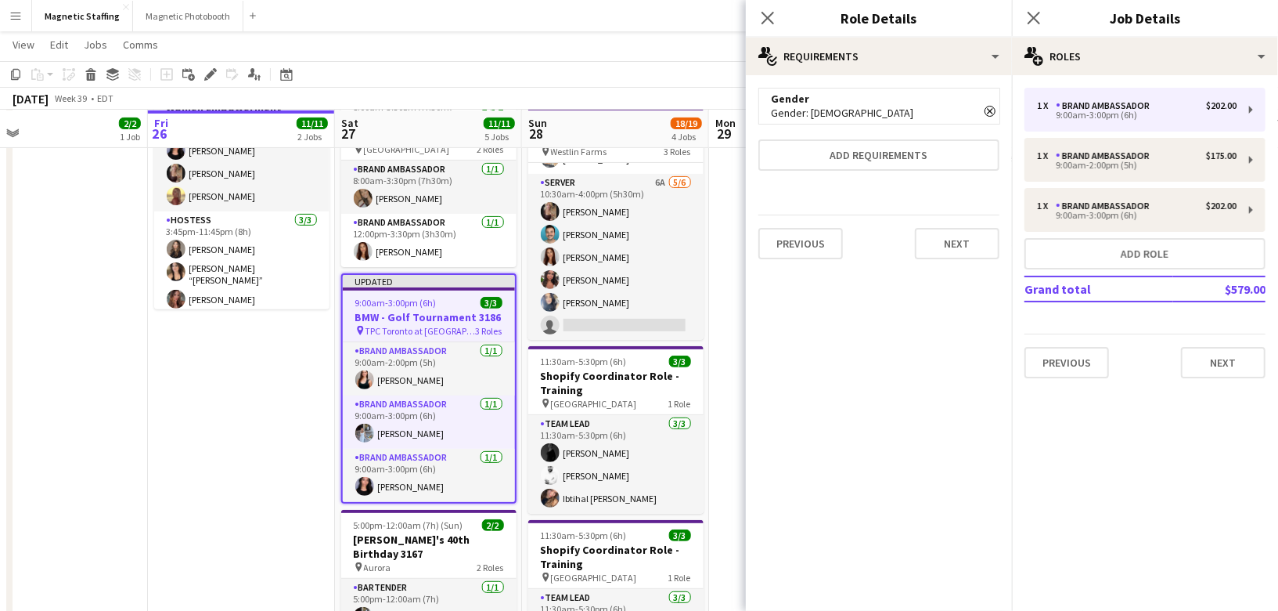
scroll to position [0, 0]
click at [957, 236] on button "Next" at bounding box center [957, 243] width 85 height 31
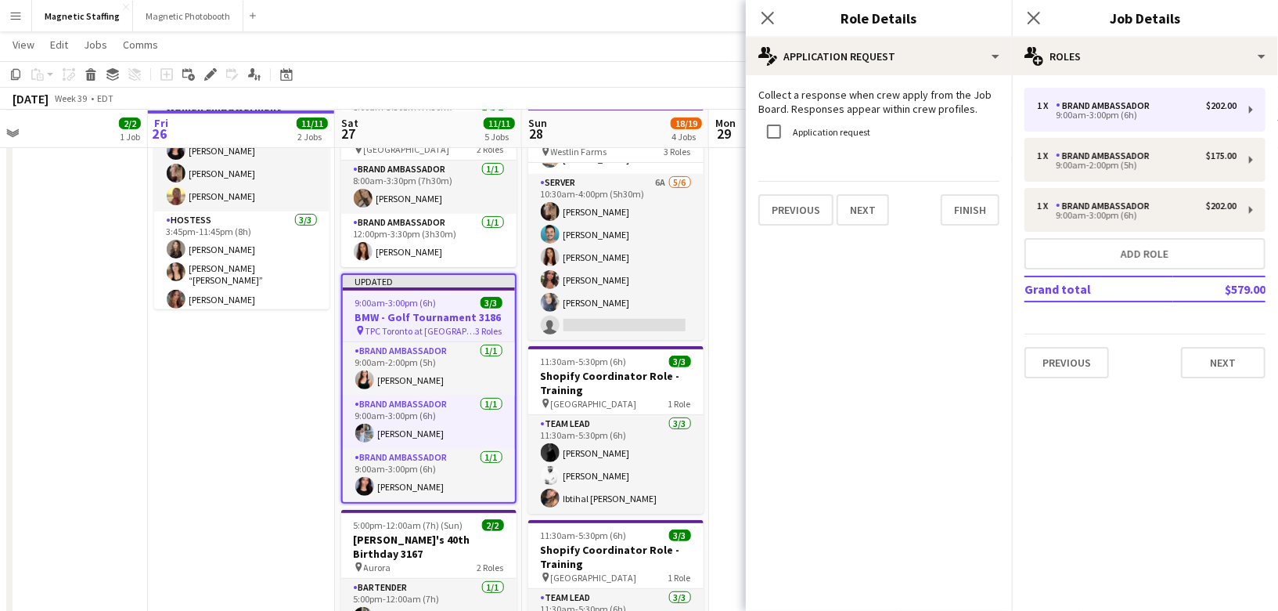
click at [957, 236] on div "Collect a response when crew apply from the Job Board. Responses appear within …" at bounding box center [879, 156] width 266 height 163
click at [978, 207] on button "Finish" at bounding box center [970, 209] width 59 height 31
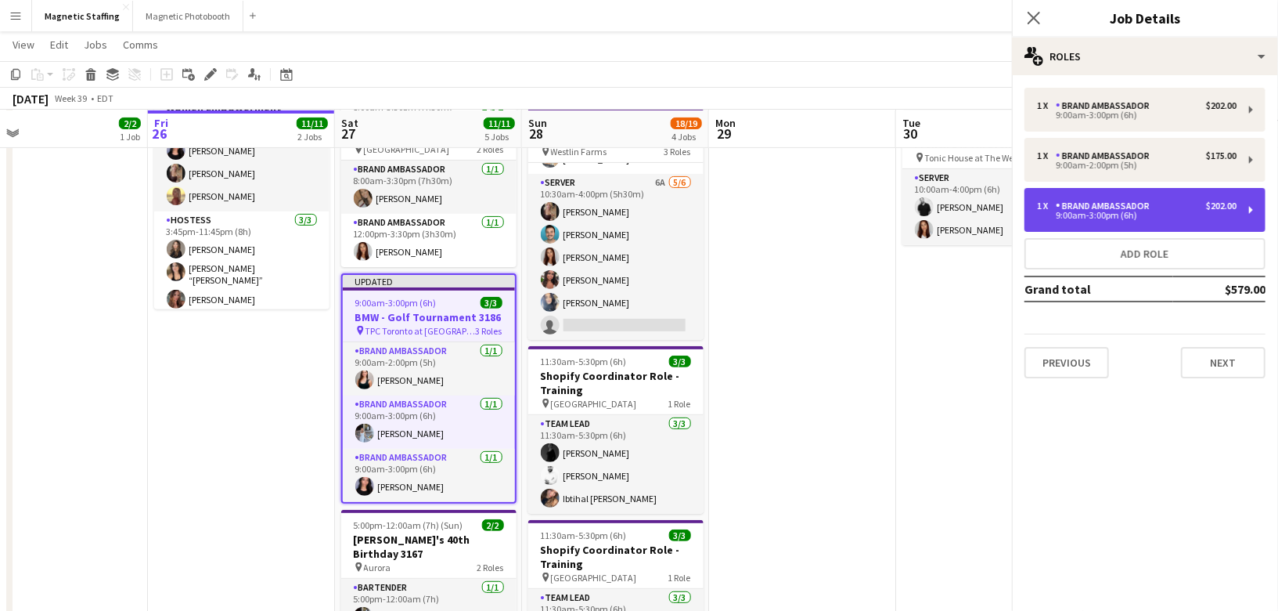
click at [1048, 211] on div "1 x Brand Ambassador $202.00 9:00am-3:00pm (6h)" at bounding box center [1137, 209] width 200 height 19
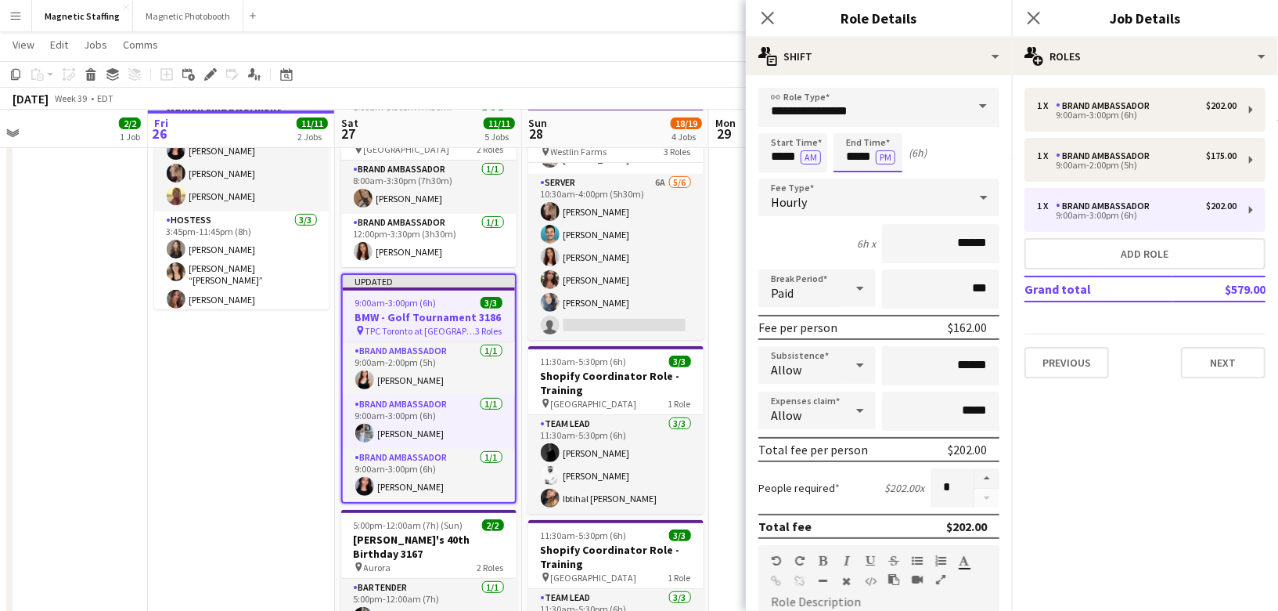
click at [872, 159] on input "*****" at bounding box center [868, 152] width 69 height 39
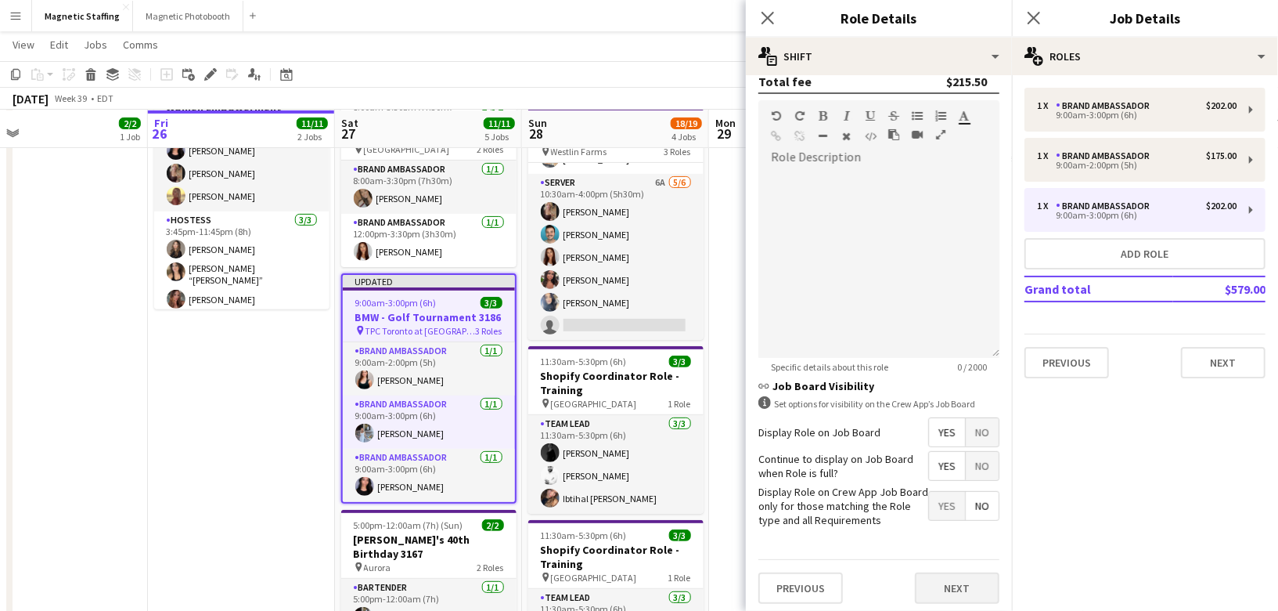
type input "*****"
click at [924, 578] on button "Next" at bounding box center [957, 587] width 85 height 31
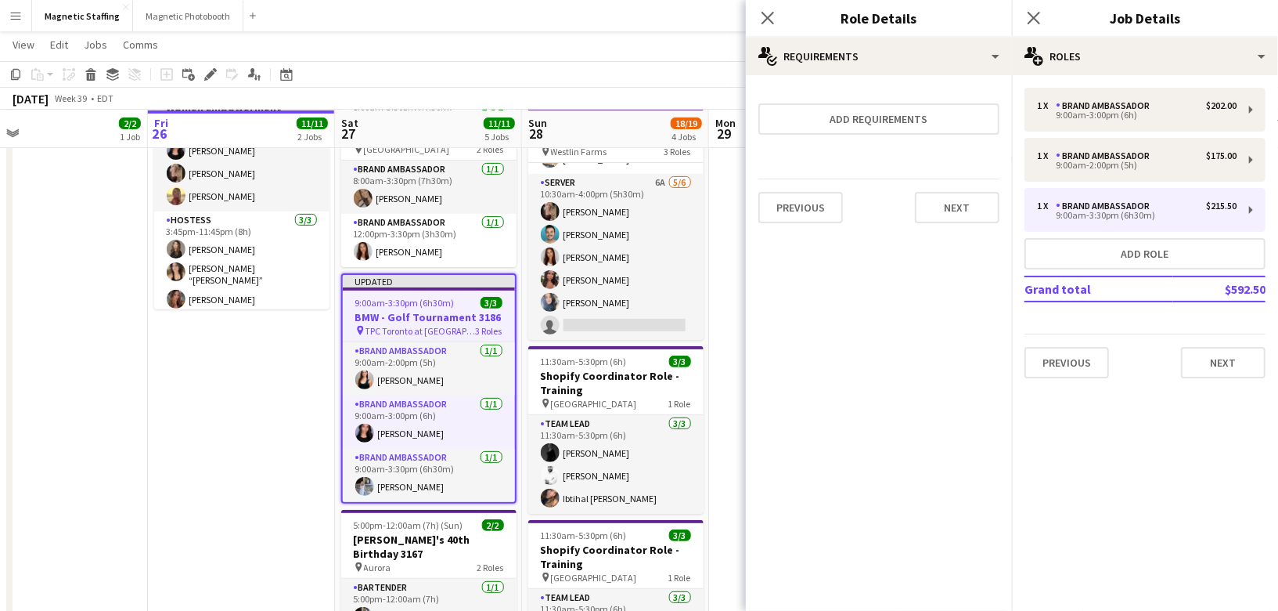
scroll to position [0, 0]
click at [956, 240] on mat-expansion-panel "medal-empty Requirements Add requirements Previous Next" at bounding box center [879, 342] width 266 height 535
click at [957, 232] on div "Previous Next" at bounding box center [879, 206] width 241 height 57
click at [965, 206] on button "Next" at bounding box center [957, 207] width 85 height 31
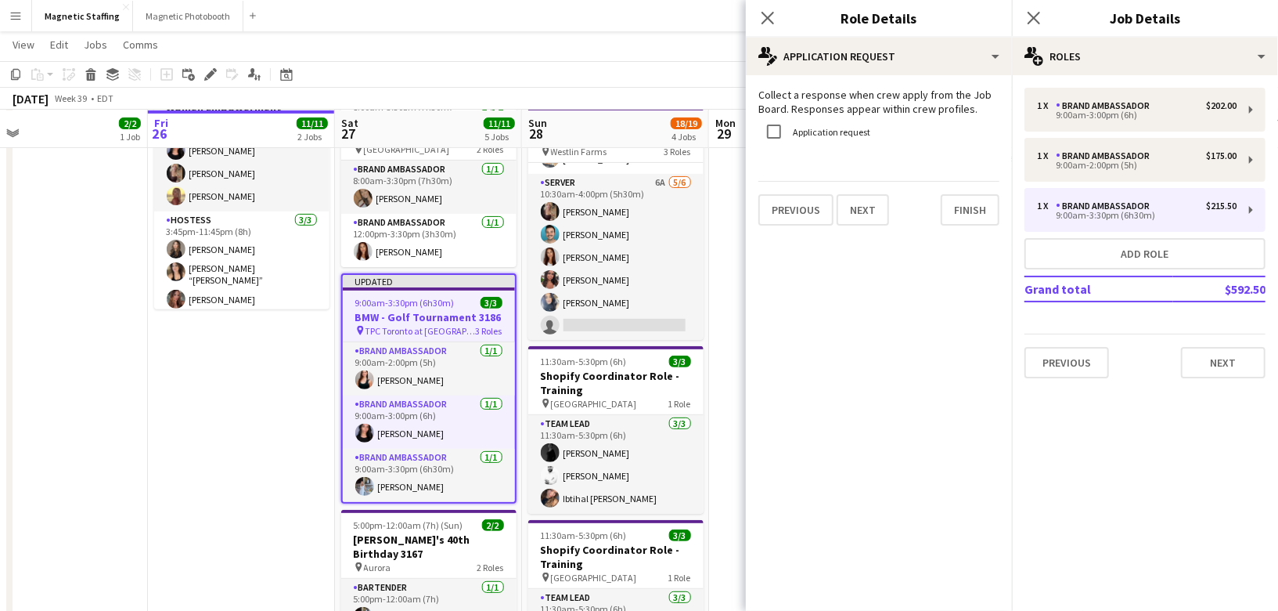
click at [993, 192] on div "Previous Next Finish" at bounding box center [879, 203] width 241 height 45
click at [984, 211] on button "Finish" at bounding box center [970, 209] width 59 height 31
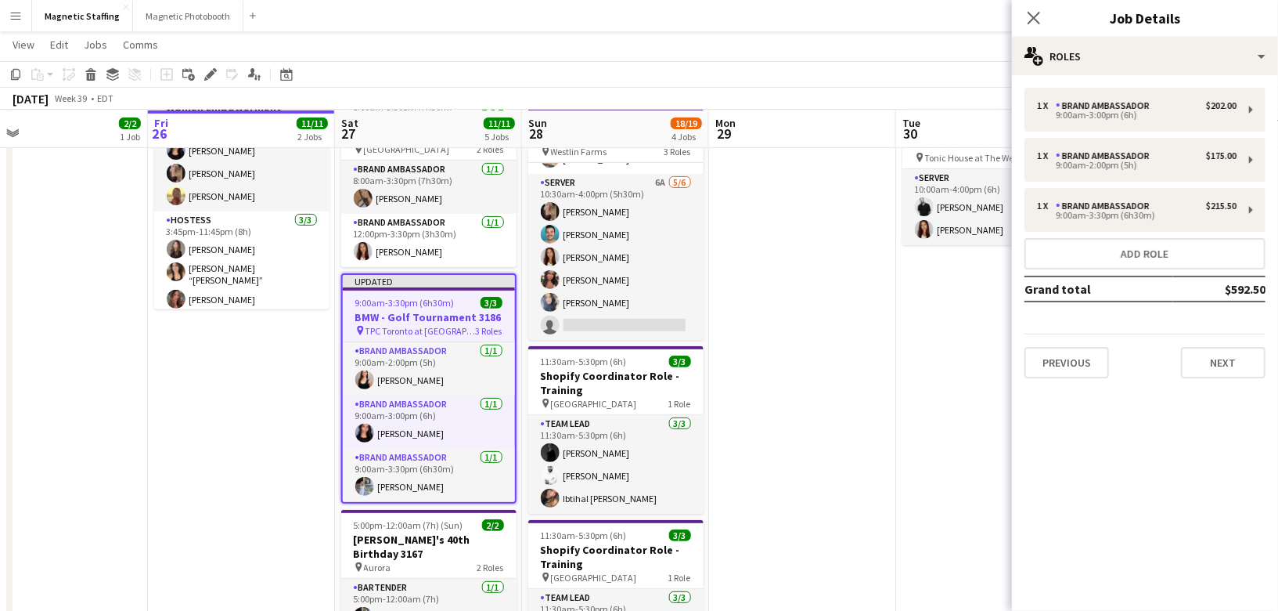
click at [810, 251] on app-date-cell at bounding box center [802, 381] width 187 height 939
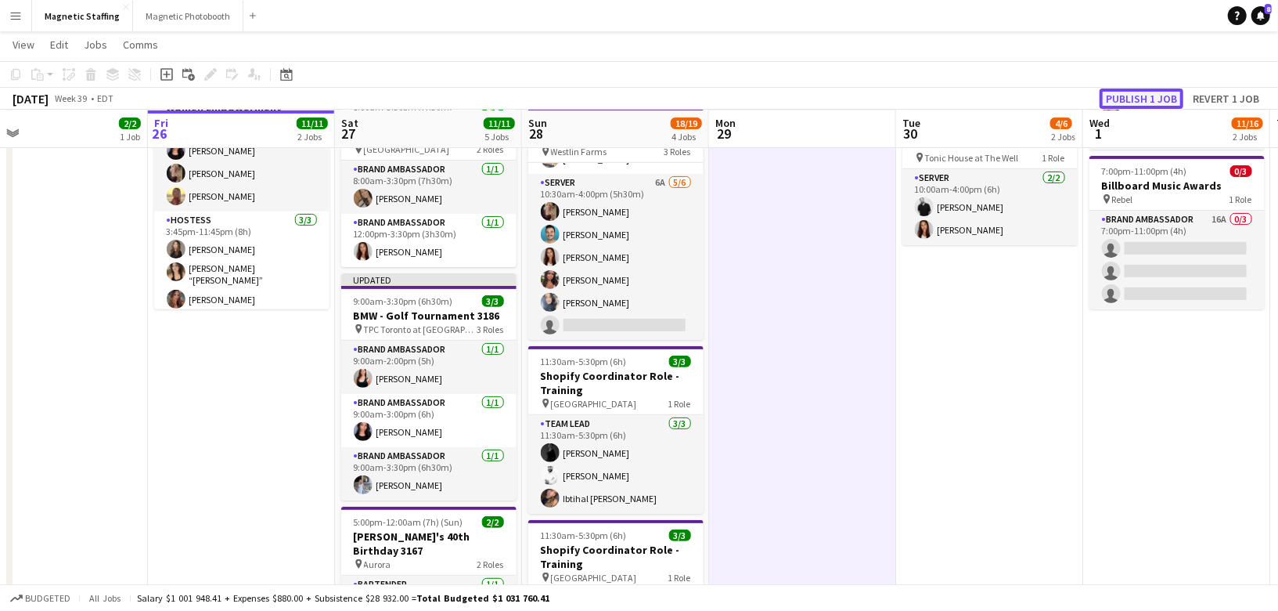
click at [1126, 100] on button "Publish 1 job" at bounding box center [1142, 98] width 84 height 20
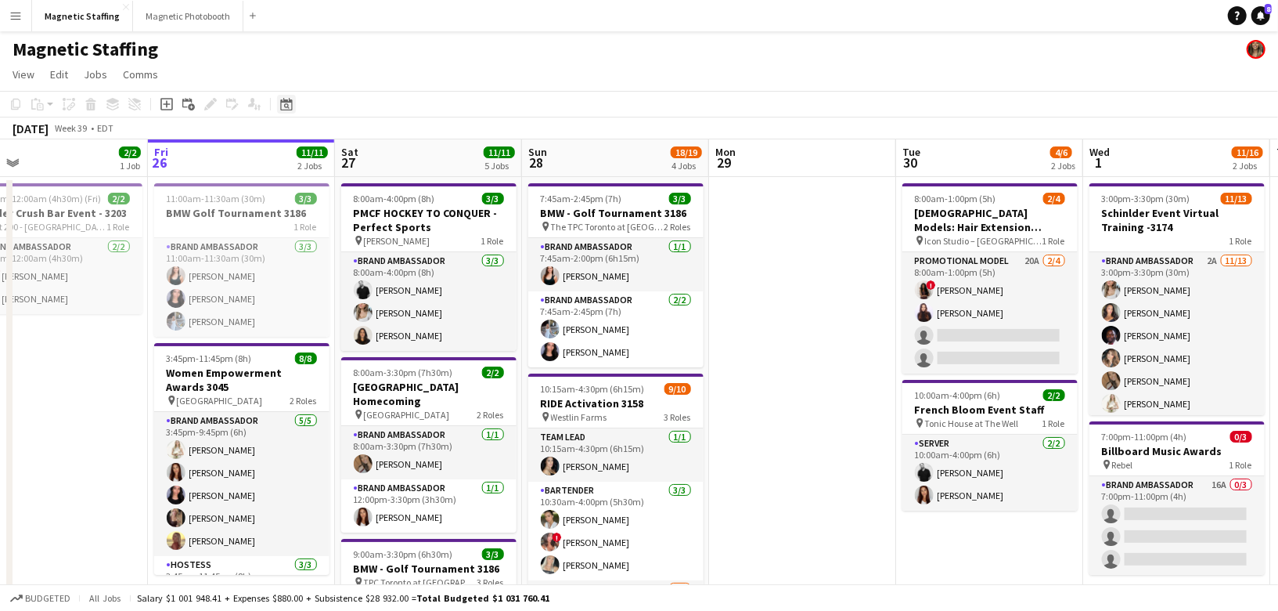
click at [281, 98] on div "Date picker" at bounding box center [286, 104] width 19 height 19
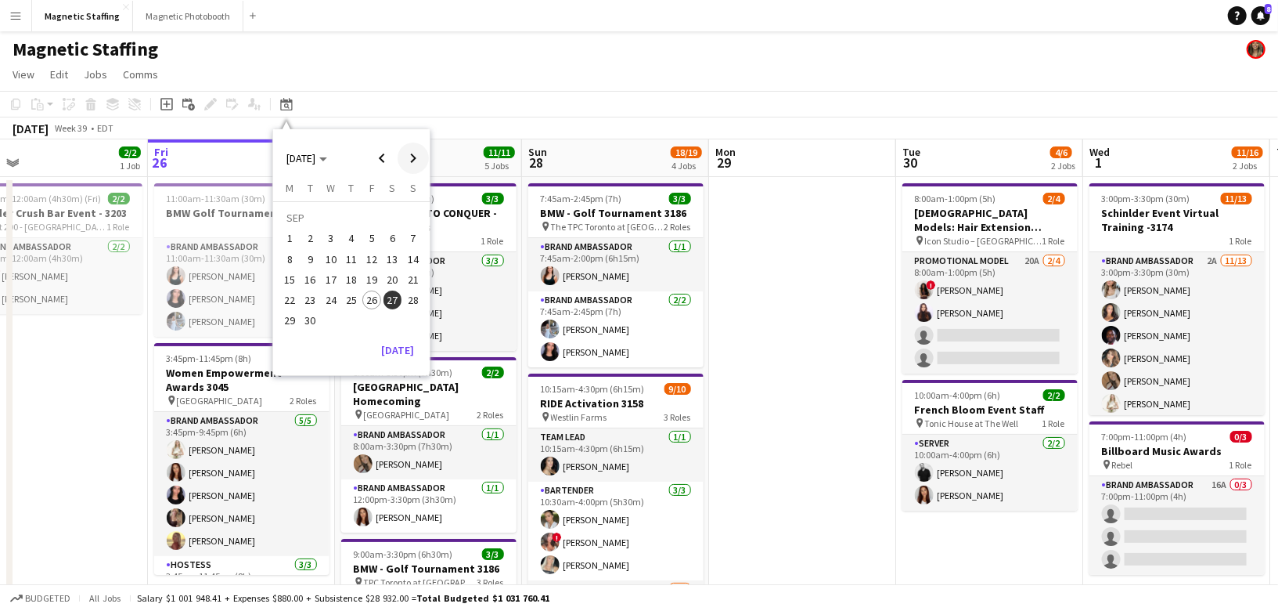
click at [413, 156] on span "Next month" at bounding box center [413, 157] width 31 height 31
click at [311, 254] on span "7" at bounding box center [310, 259] width 19 height 19
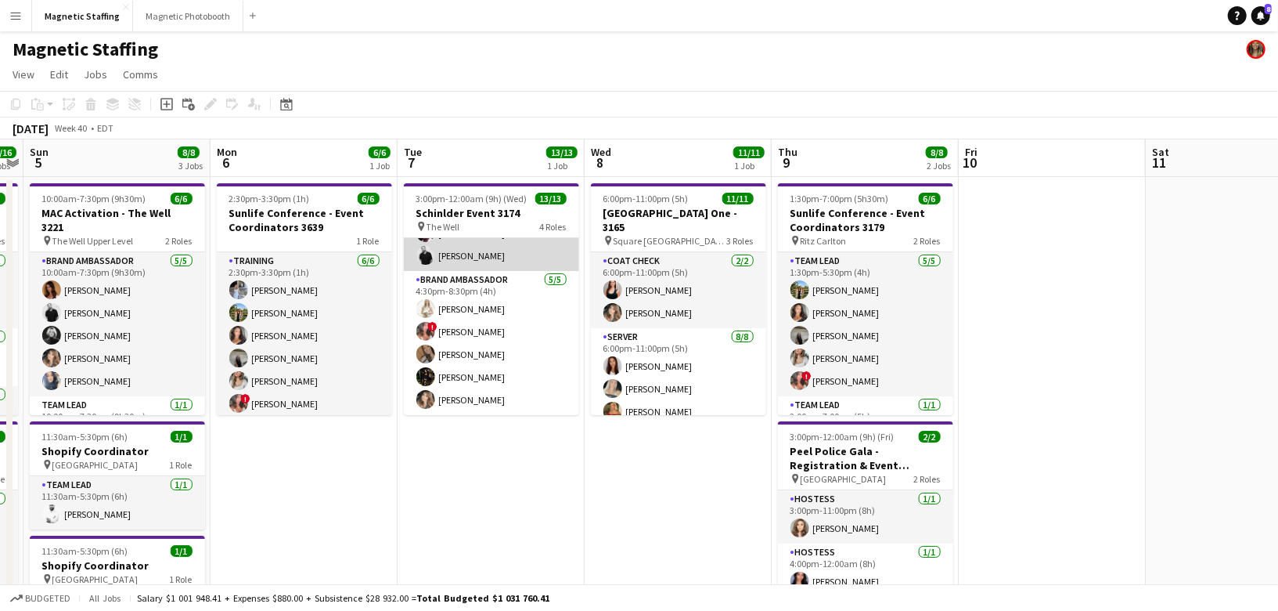
scroll to position [97, 0]
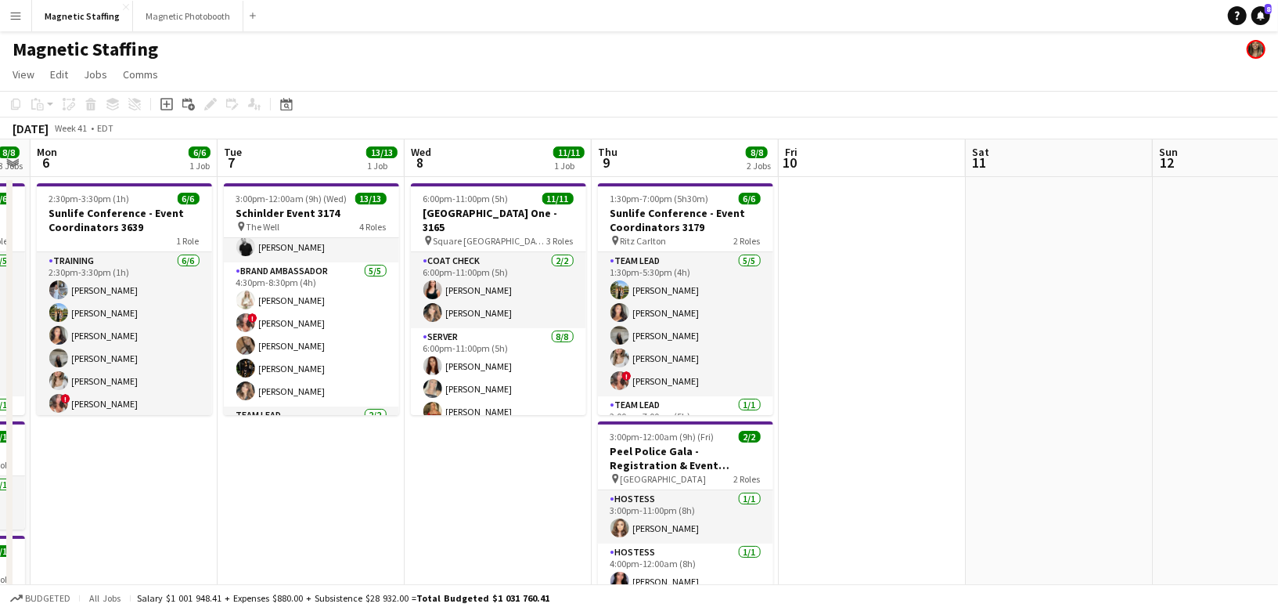
drag, startPoint x: 621, startPoint y: 456, endPoint x: 443, endPoint y: 456, distance: 177.7
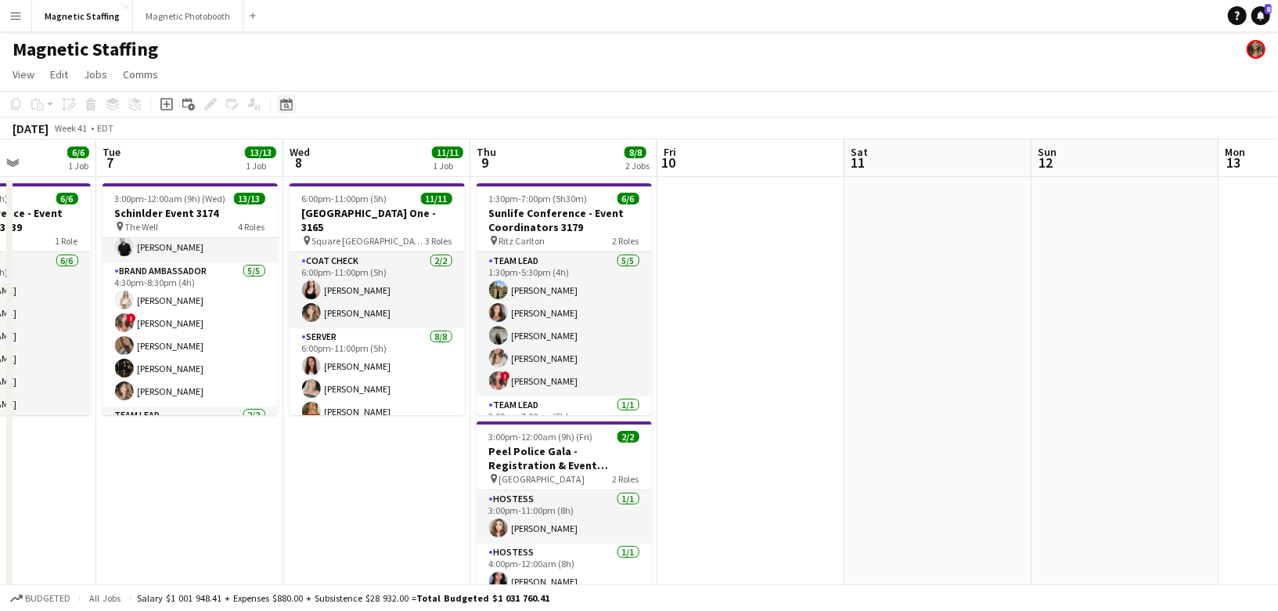
click at [284, 109] on icon "Date picker" at bounding box center [286, 104] width 13 height 13
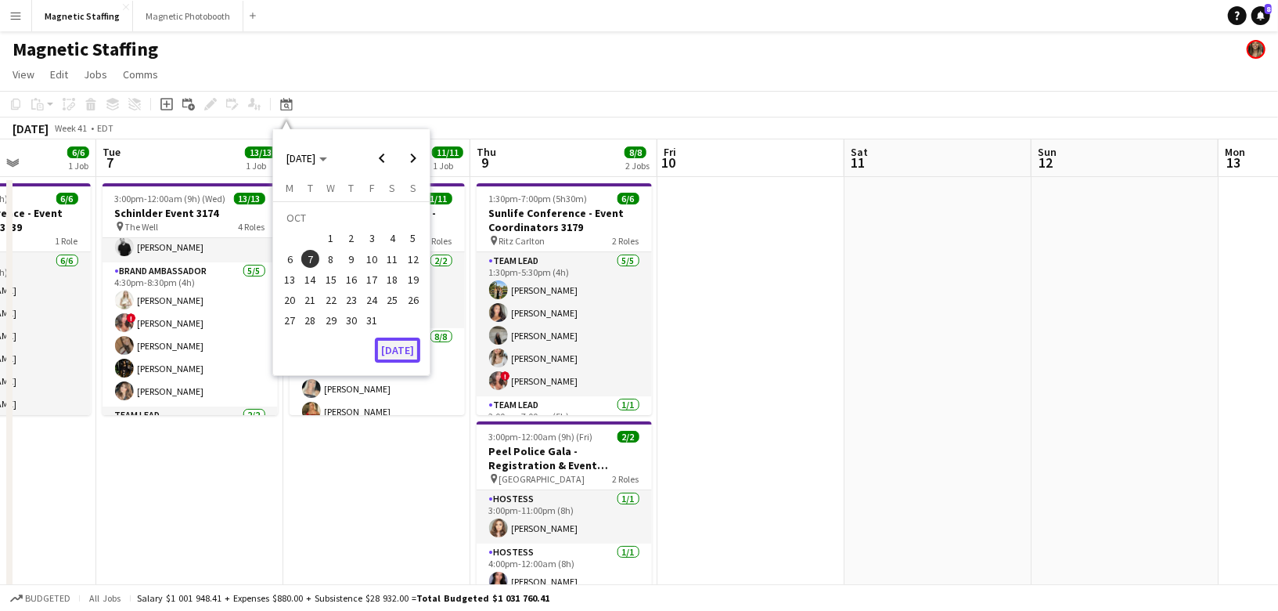
click at [398, 351] on button "[DATE]" at bounding box center [397, 349] width 45 height 25
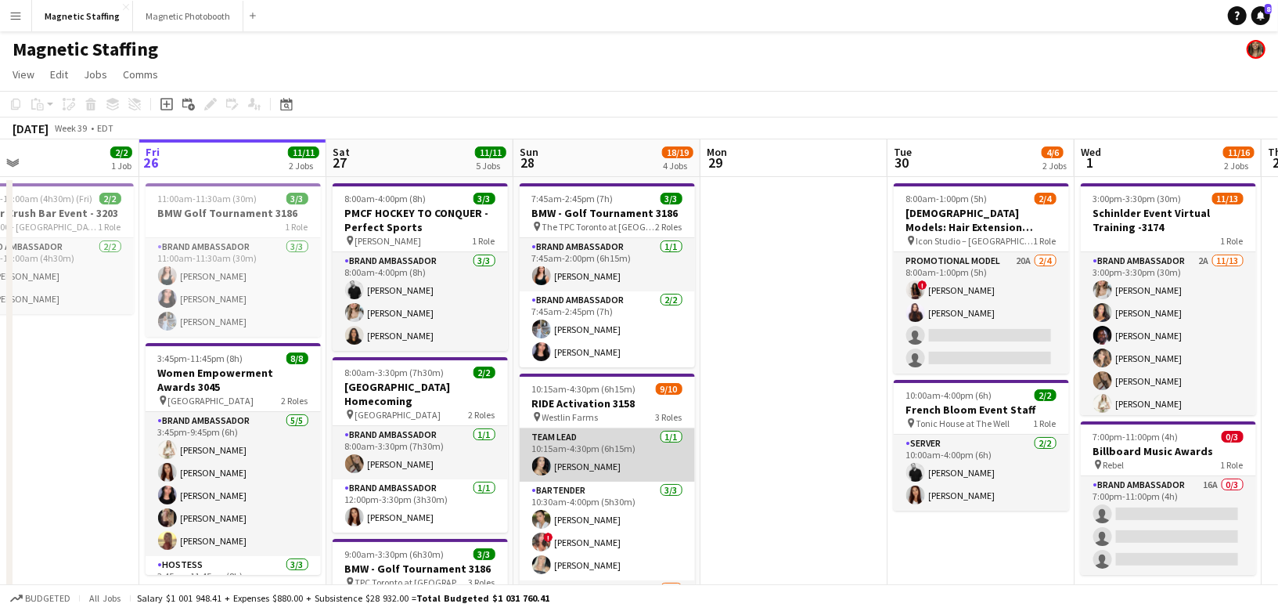
scroll to position [141, 0]
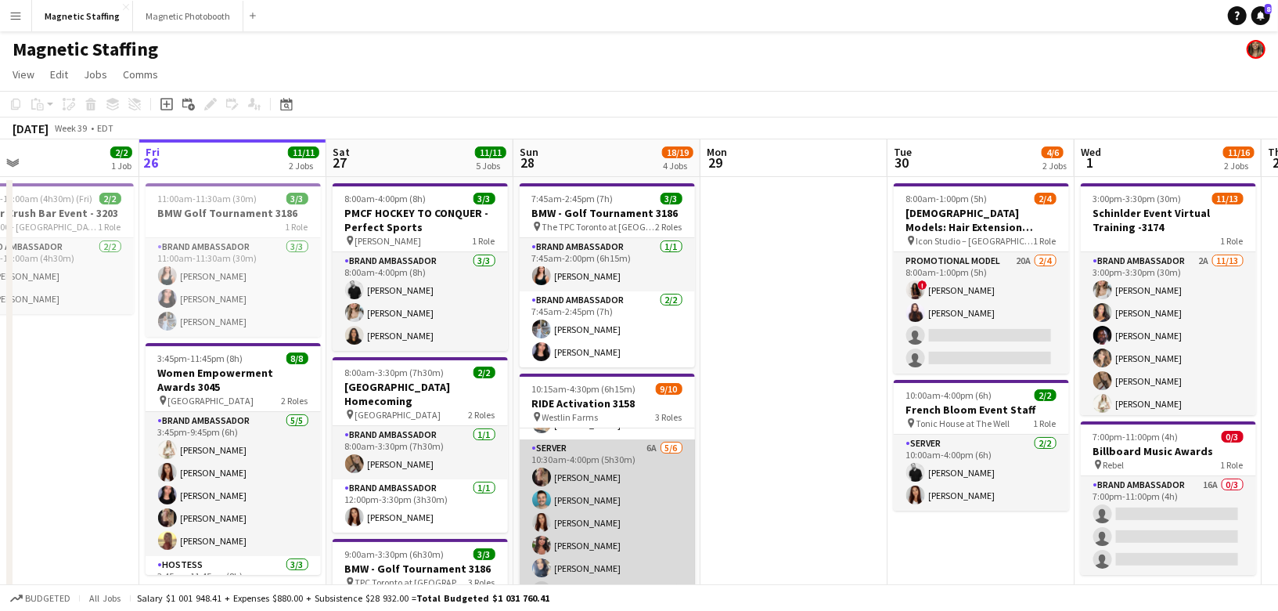
click at [577, 498] on app-card-role "Server 6A 5/6 10:30am-4:00pm (5h30m) Morgan Ballantyne Harrison Smith Luana Cim…" at bounding box center [607, 522] width 175 height 167
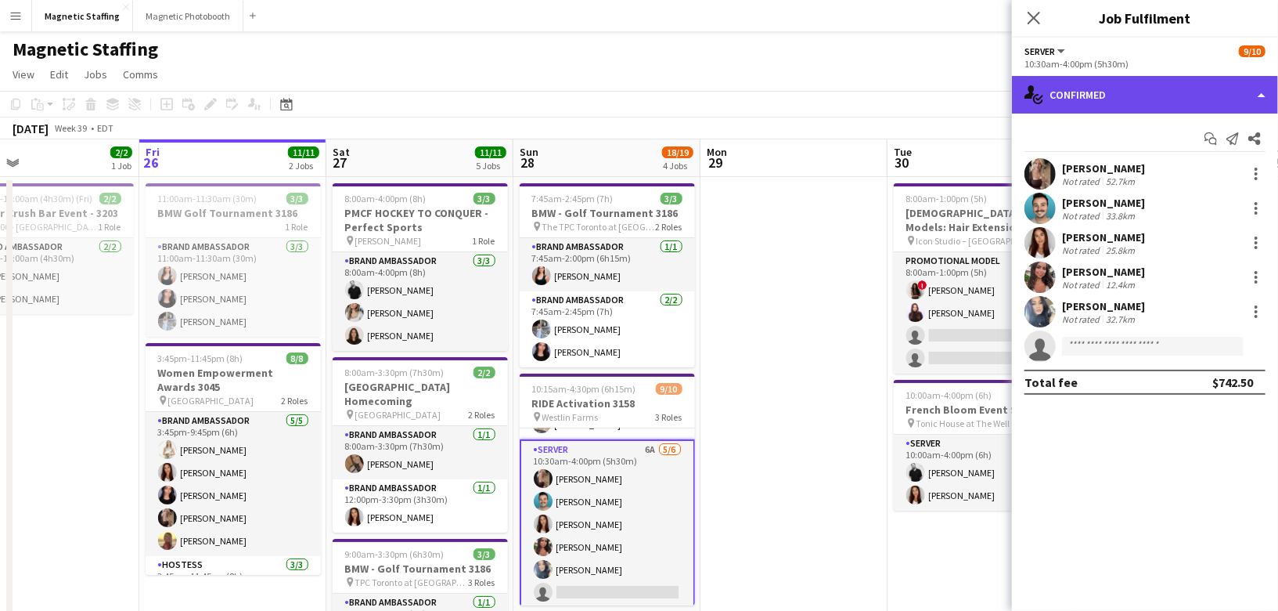
click at [1079, 92] on div "single-neutral-actions-check-2 Confirmed" at bounding box center [1145, 95] width 266 height 38
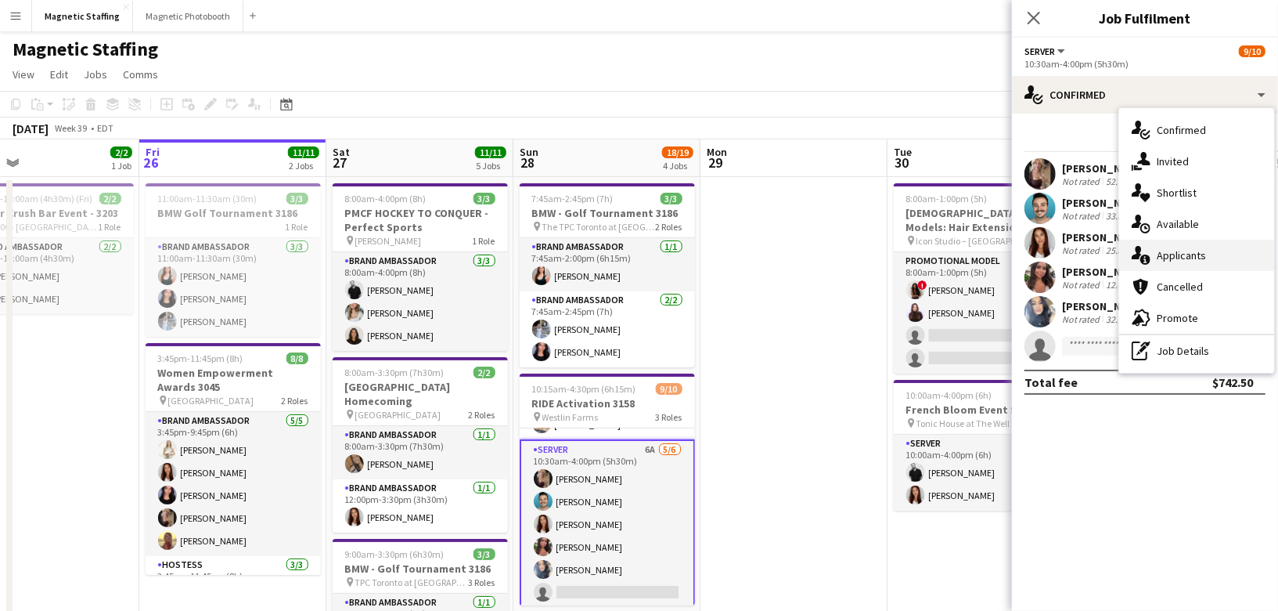
click at [1148, 255] on icon at bounding box center [1146, 259] width 10 height 10
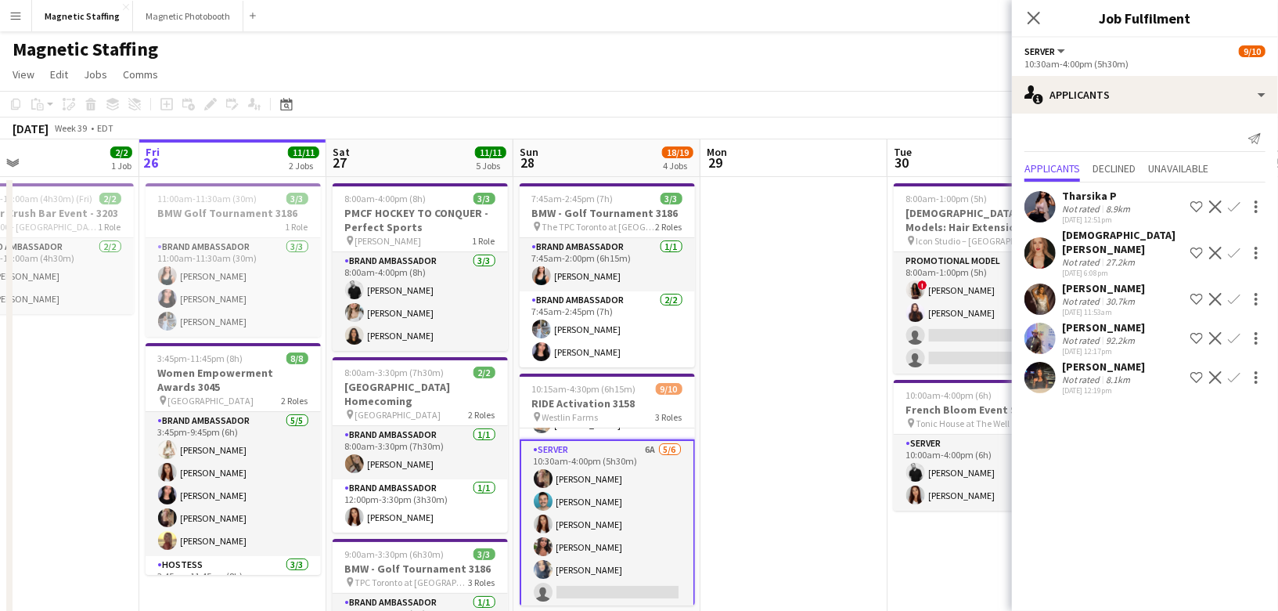
click at [1030, 372] on app-user-avatar at bounding box center [1040, 377] width 31 height 31
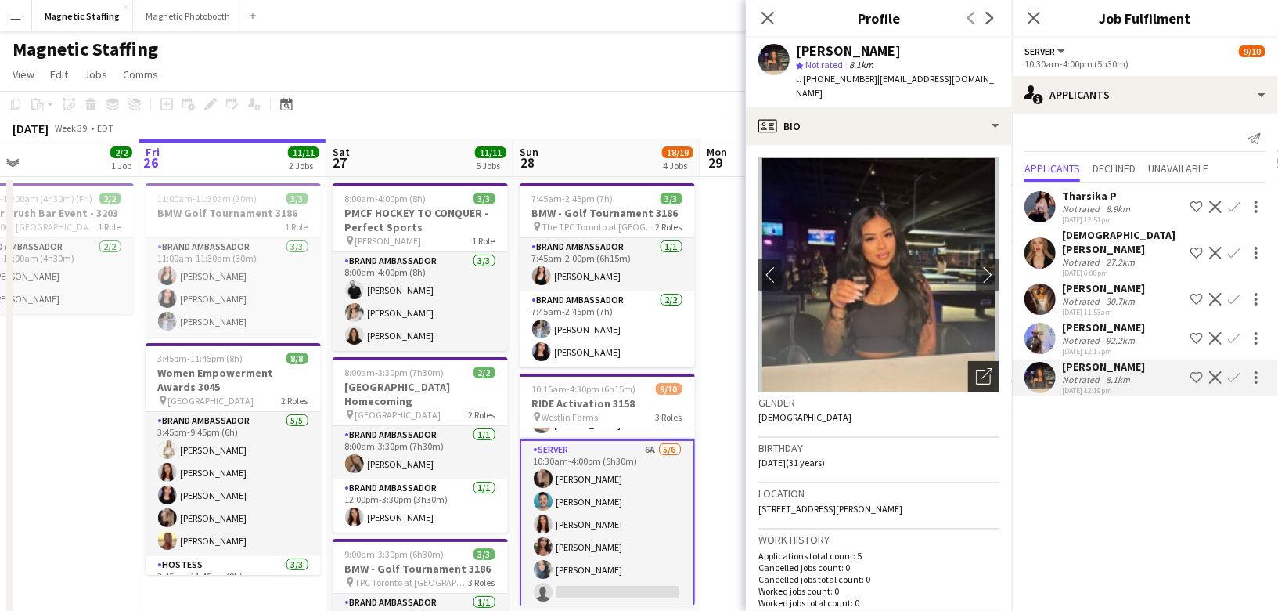
click at [980, 368] on icon "Open photos pop-in" at bounding box center [984, 376] width 16 height 16
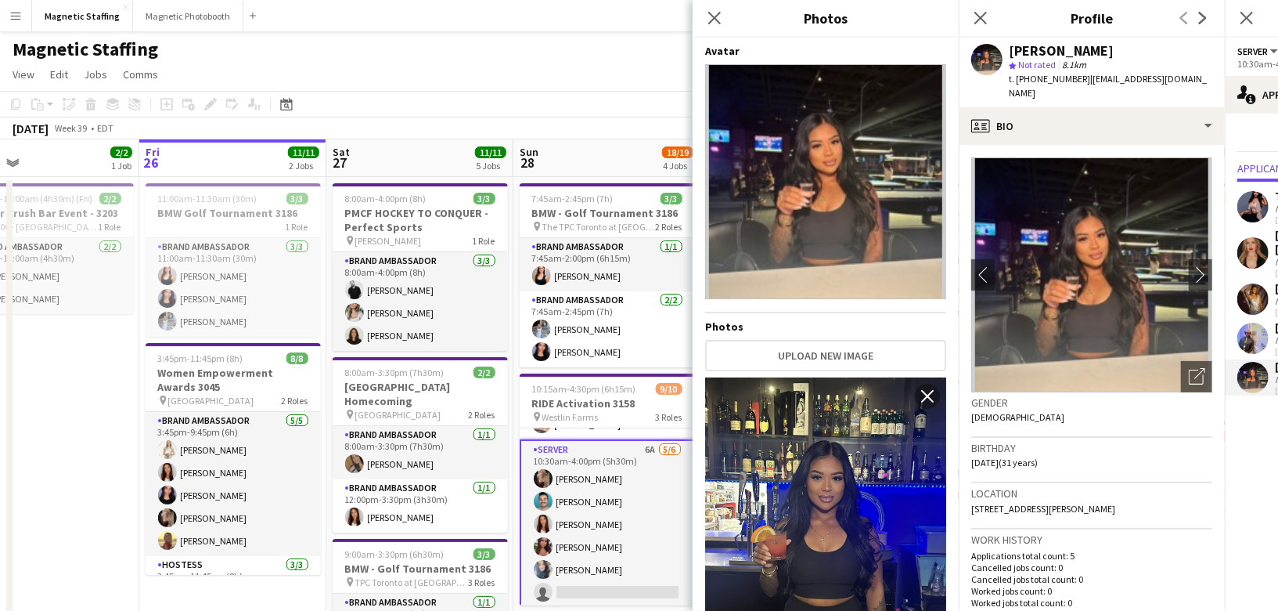
scroll to position [213, 0]
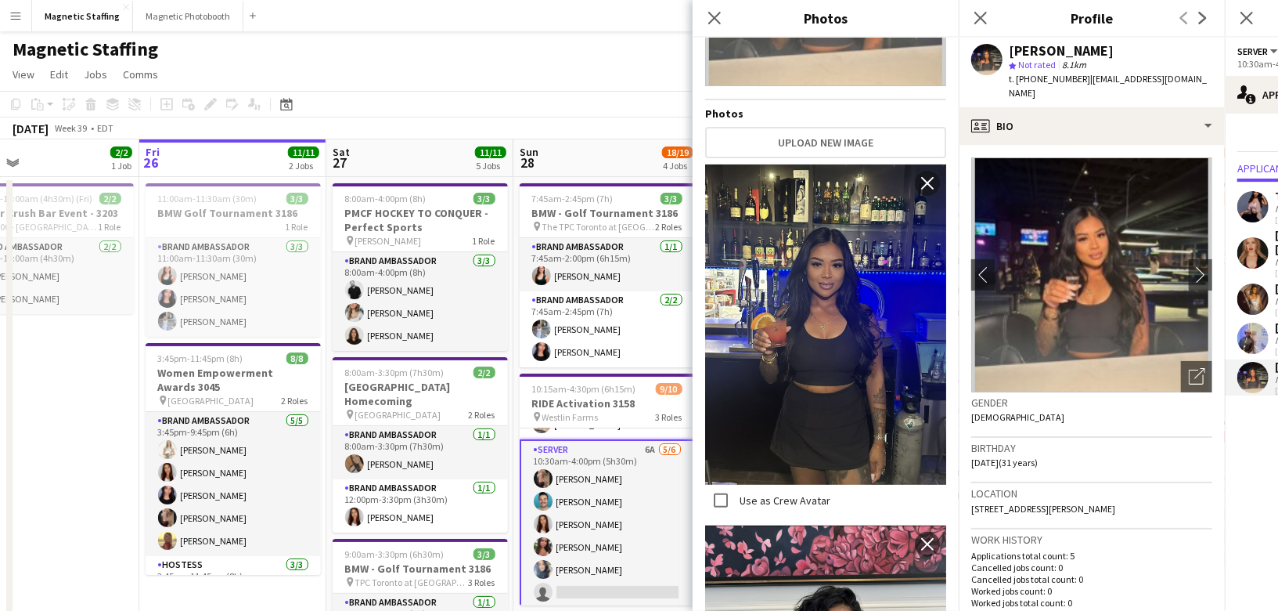
drag, startPoint x: 852, startPoint y: 309, endPoint x: 349, endPoint y: 8, distance: 586.7
click at [0, 0] on body "Menu Boards Boards Boards All jobs Status Workforce Workforce My Workforce Recr…" at bounding box center [639, 606] width 1278 height 1213
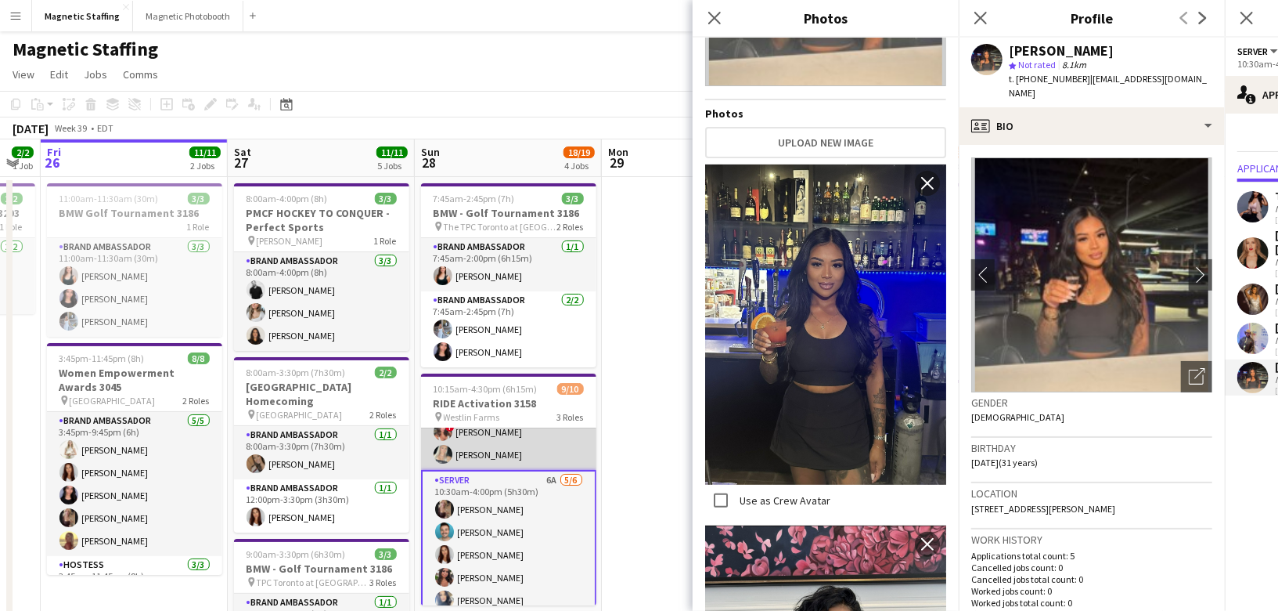
scroll to position [143, 0]
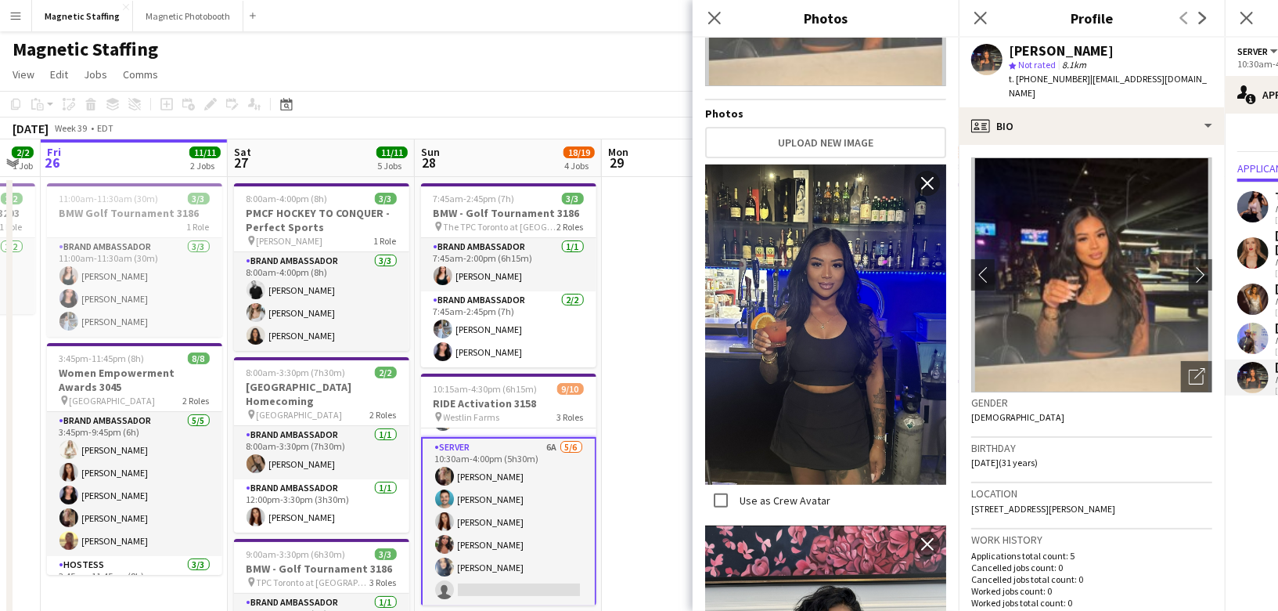
click at [479, 539] on app-card-role "Server 6A 5/6 10:30am-4:00pm (5h30m) Morgan Ballantyne Harrison Smith Luana Cim…" at bounding box center [508, 522] width 175 height 170
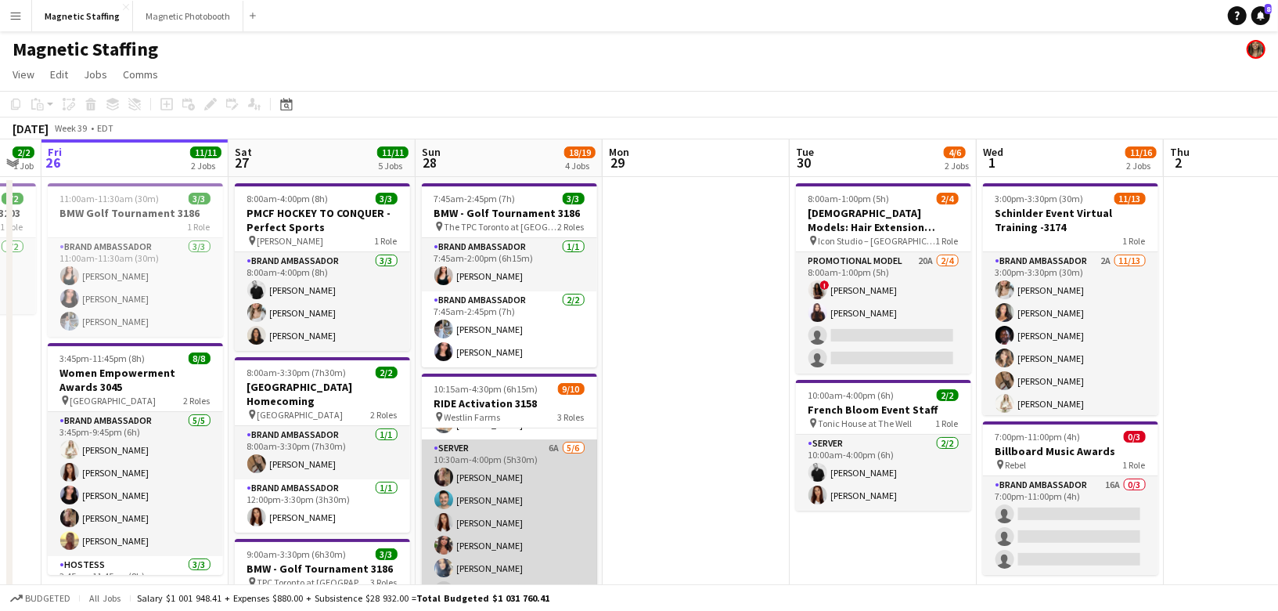
click at [479, 539] on app-card-role "Server 6A 5/6 10:30am-4:00pm (5h30m) Morgan Ballantyne Harrison Smith Luana Cim…" at bounding box center [509, 522] width 175 height 167
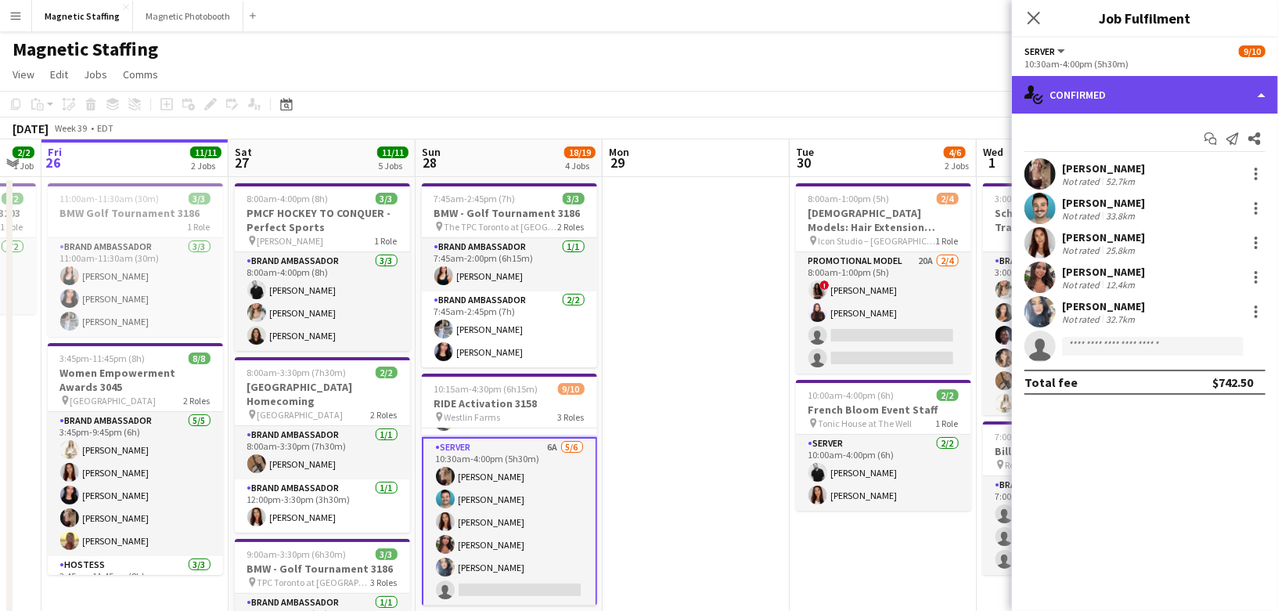
click at [1168, 81] on div "single-neutral-actions-check-2 Confirmed" at bounding box center [1145, 95] width 266 height 38
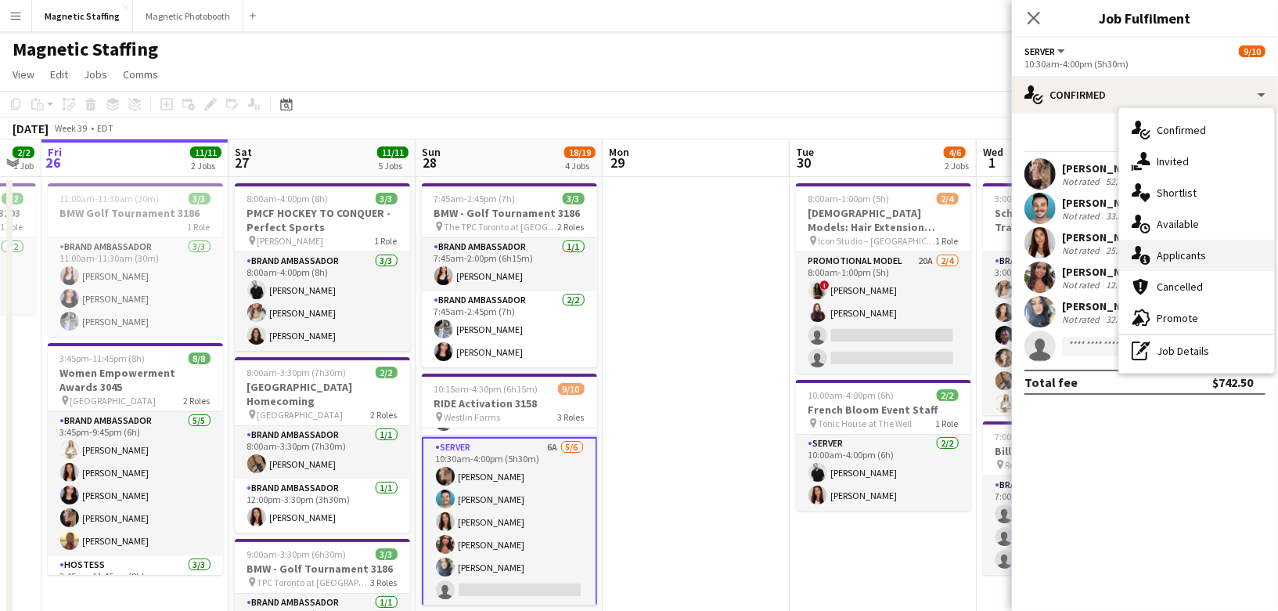
click at [1152, 254] on div "single-neutral-actions-information Applicants" at bounding box center [1196, 255] width 155 height 31
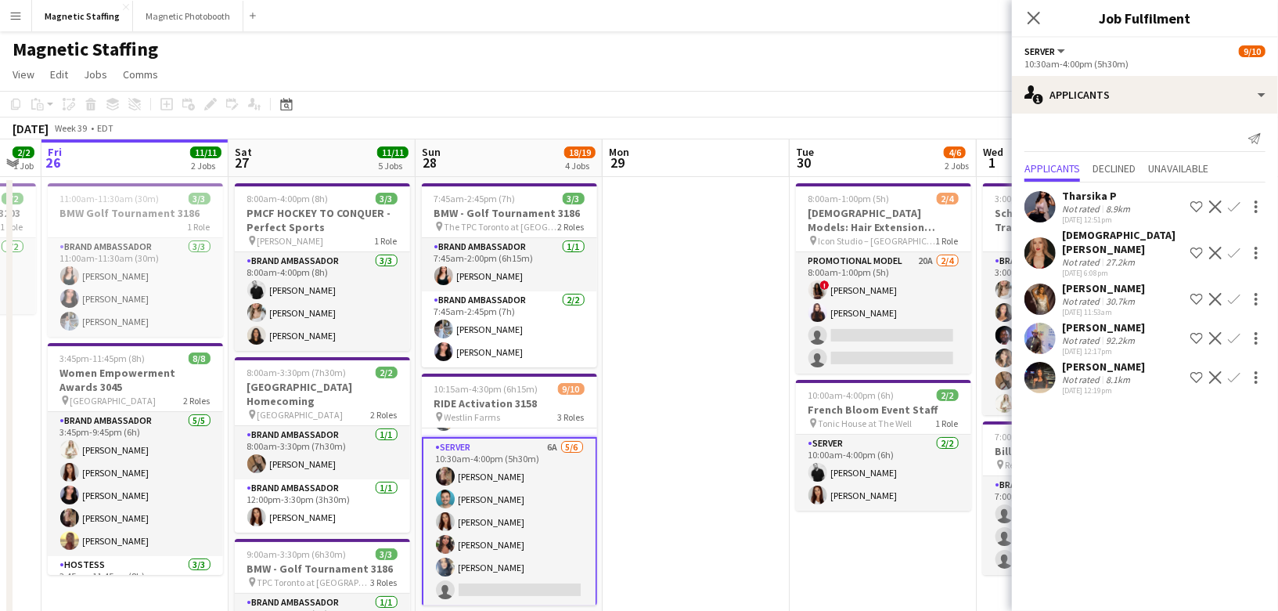
click at [1234, 371] on app-icon "Confirm" at bounding box center [1234, 377] width 13 height 13
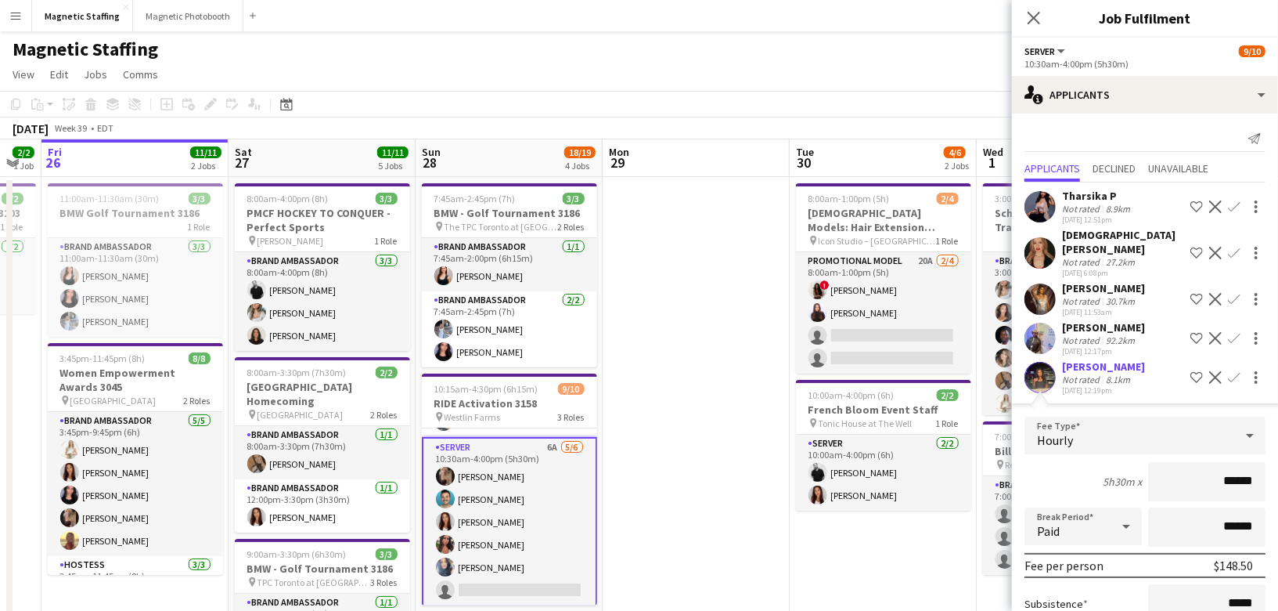
scroll to position [139, 0]
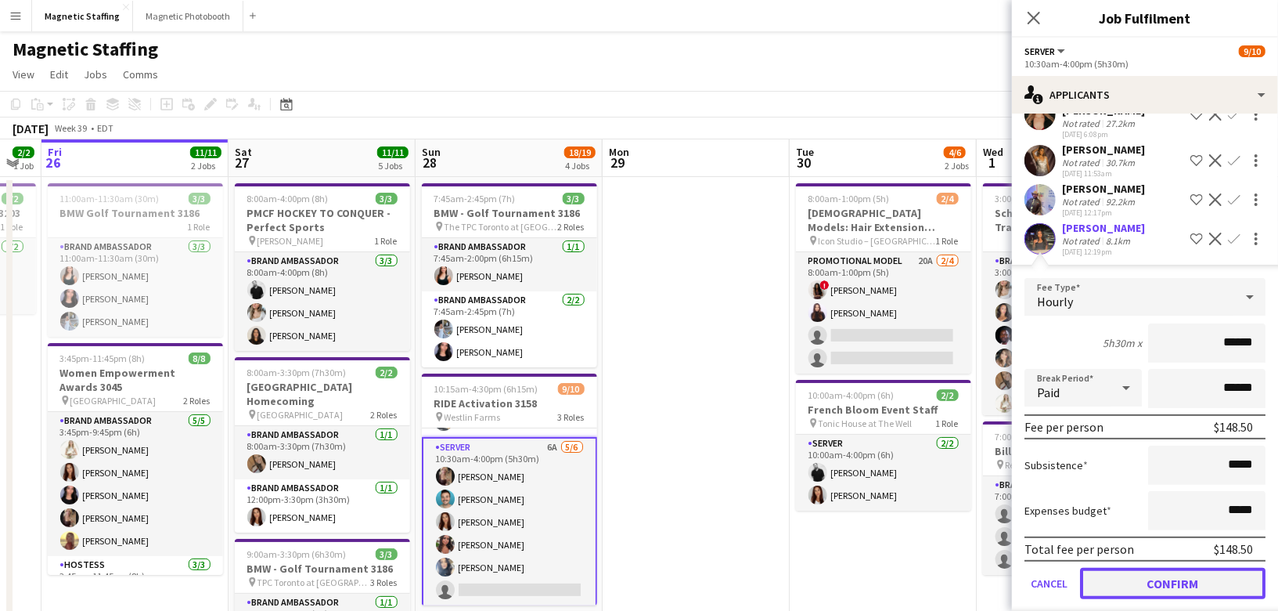
click at [1147, 568] on button "Confirm" at bounding box center [1173, 583] width 186 height 31
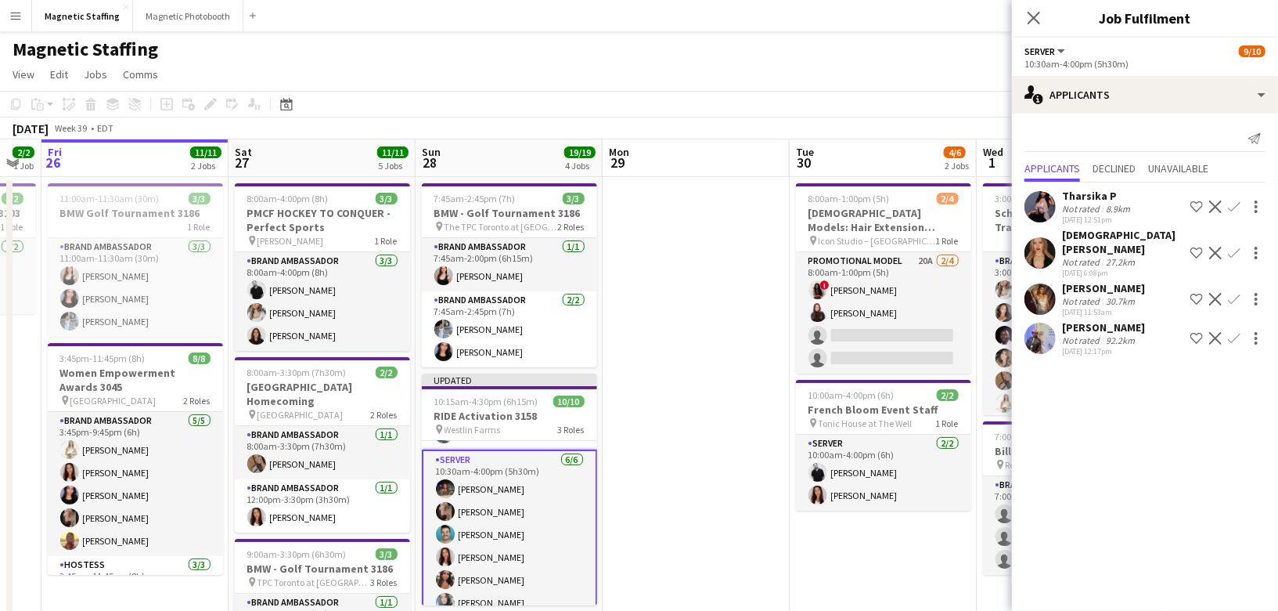
scroll to position [0, 0]
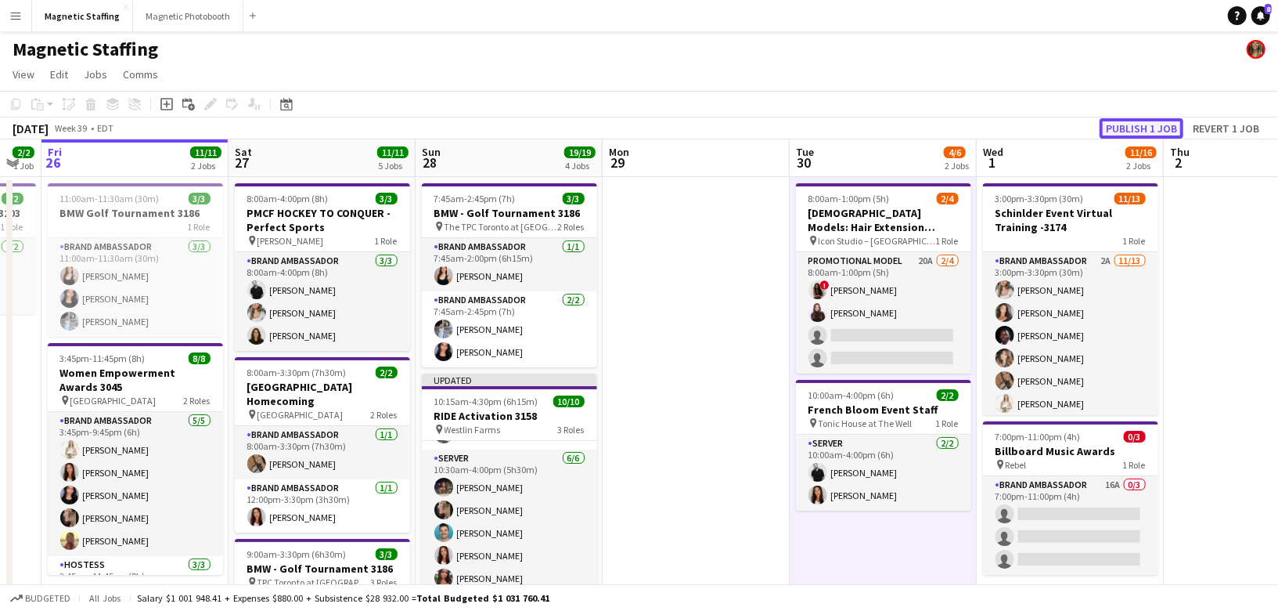
click at [1133, 126] on button "Publish 1 job" at bounding box center [1142, 128] width 84 height 20
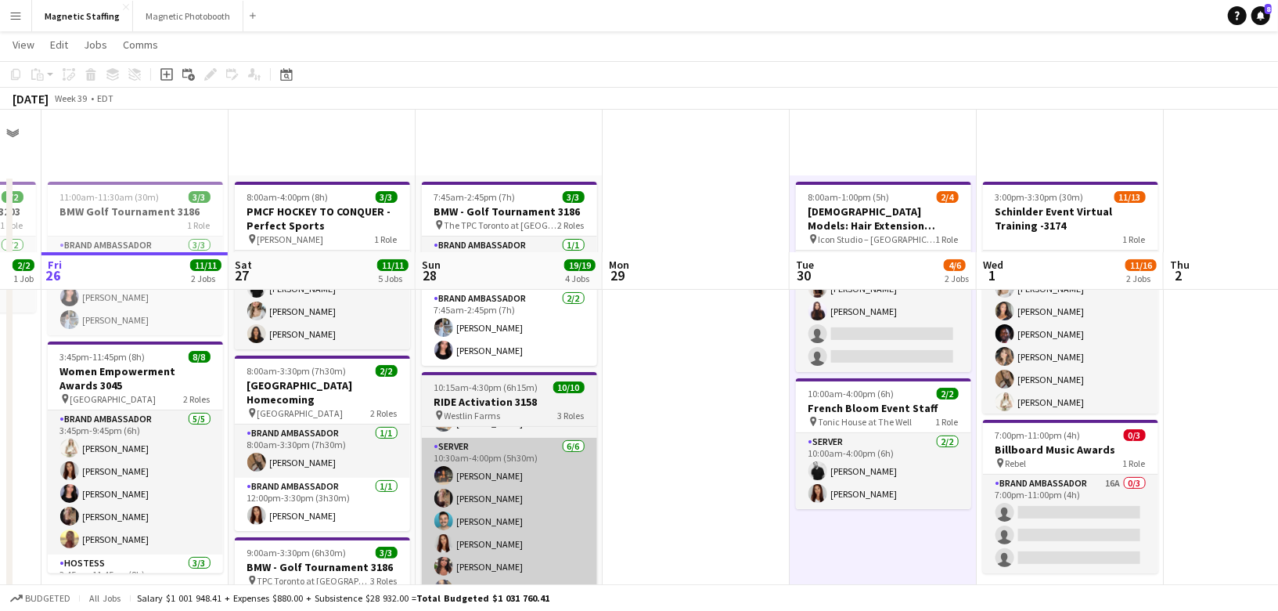
scroll to position [158, 0]
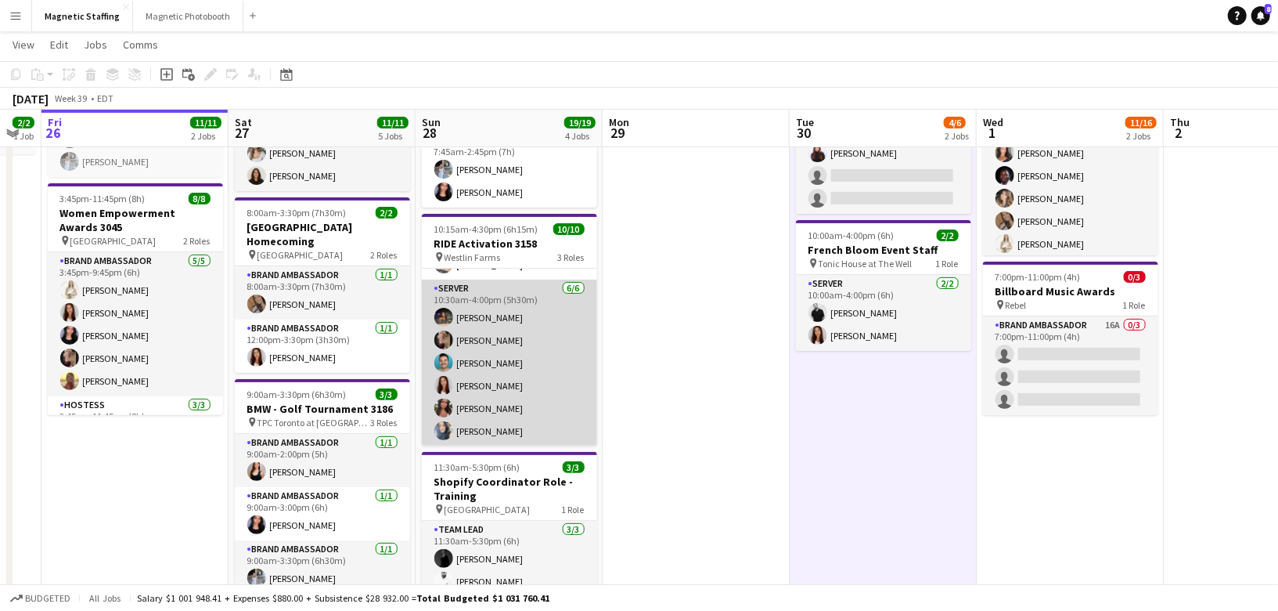
click at [560, 429] on app-card-role "Server 6/6 10:30am-4:00pm (5h30m) Alicia Jageshar Morgan Ballantyne Harrison Sm…" at bounding box center [509, 362] width 175 height 167
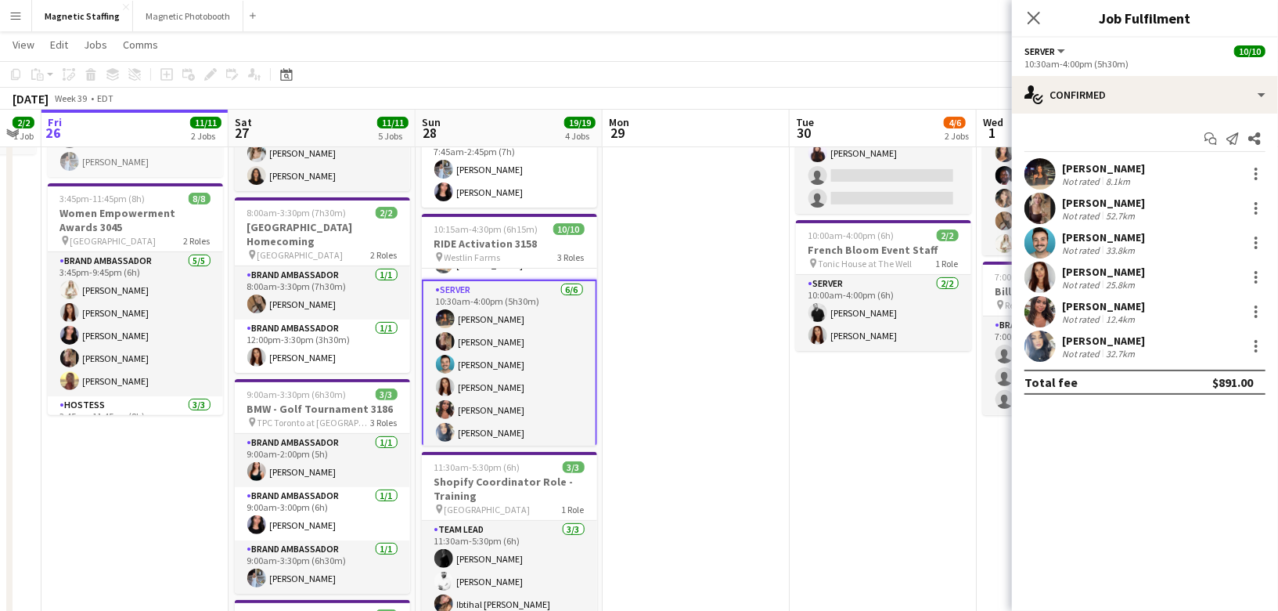
click at [1045, 178] on app-user-avatar at bounding box center [1040, 173] width 31 height 31
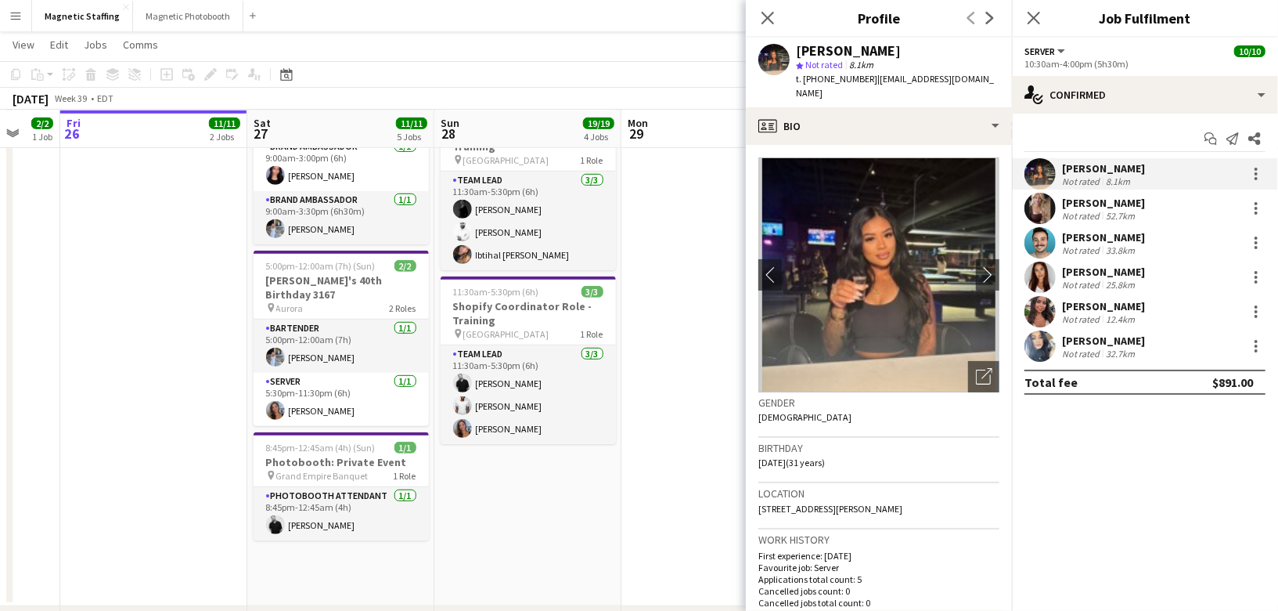
scroll to position [0, 565]
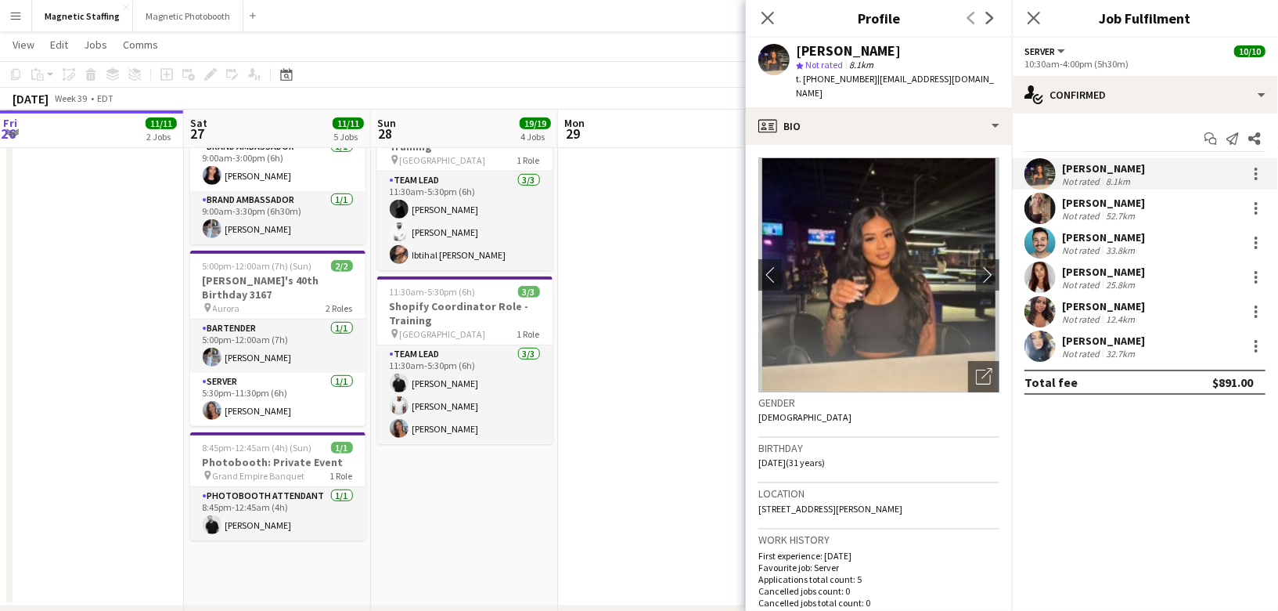
drag, startPoint x: 589, startPoint y: 409, endPoint x: 434, endPoint y: 407, distance: 155.0
click at [436, 409] on app-calendar-viewport "Tue 23 Wed 24 3/3 1 Job Thu 25 2/2 1 Job Fri 26 11/11 2 Jobs Sat 27 11/11 5 Job…" at bounding box center [639, 116] width 1278 height 1124
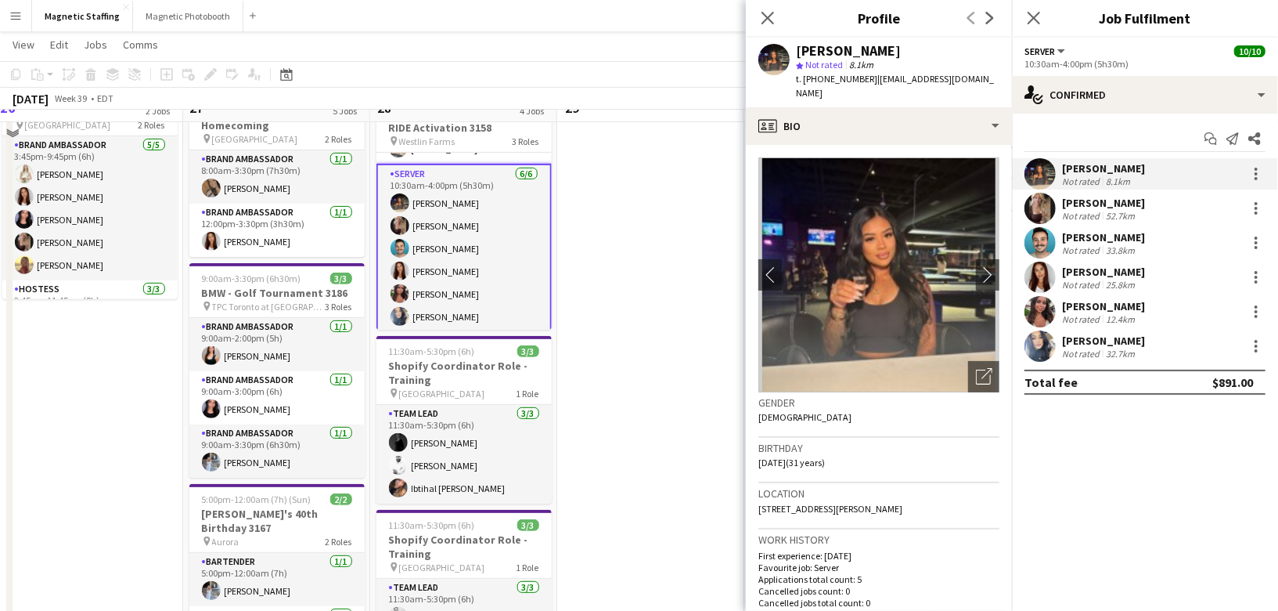
scroll to position [248, 0]
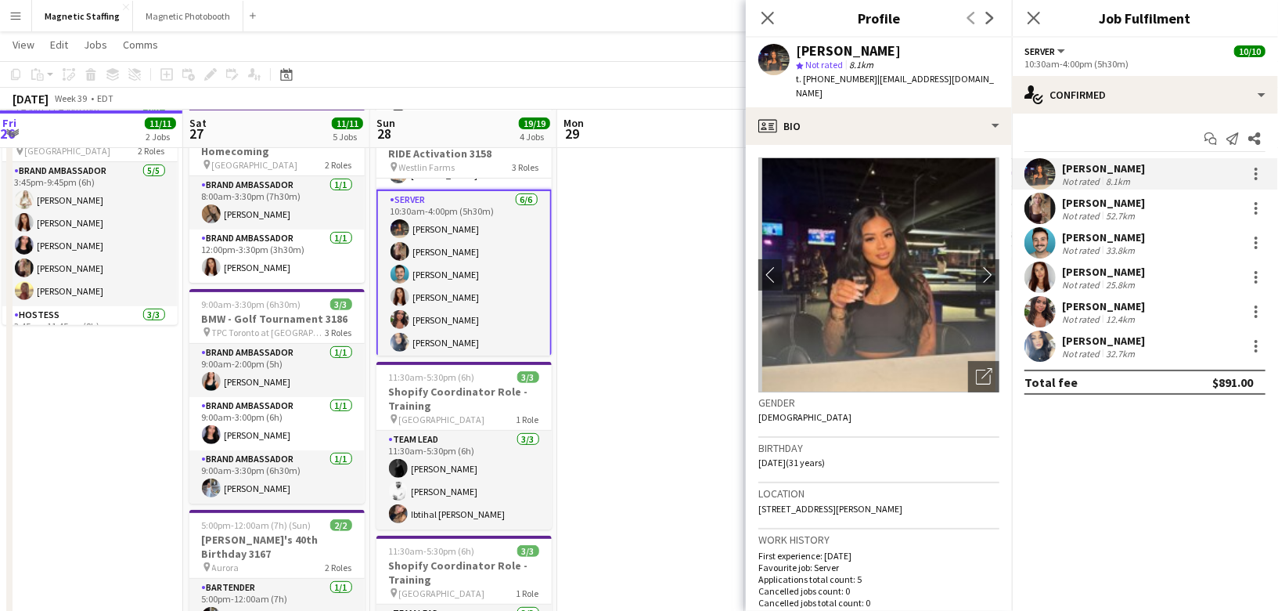
click at [475, 313] on app-card-role "Server 6/6 10:30am-4:00pm (5h30m) Alicia Jageshar Morgan Ballantyne Harrison Sm…" at bounding box center [464, 274] width 175 height 170
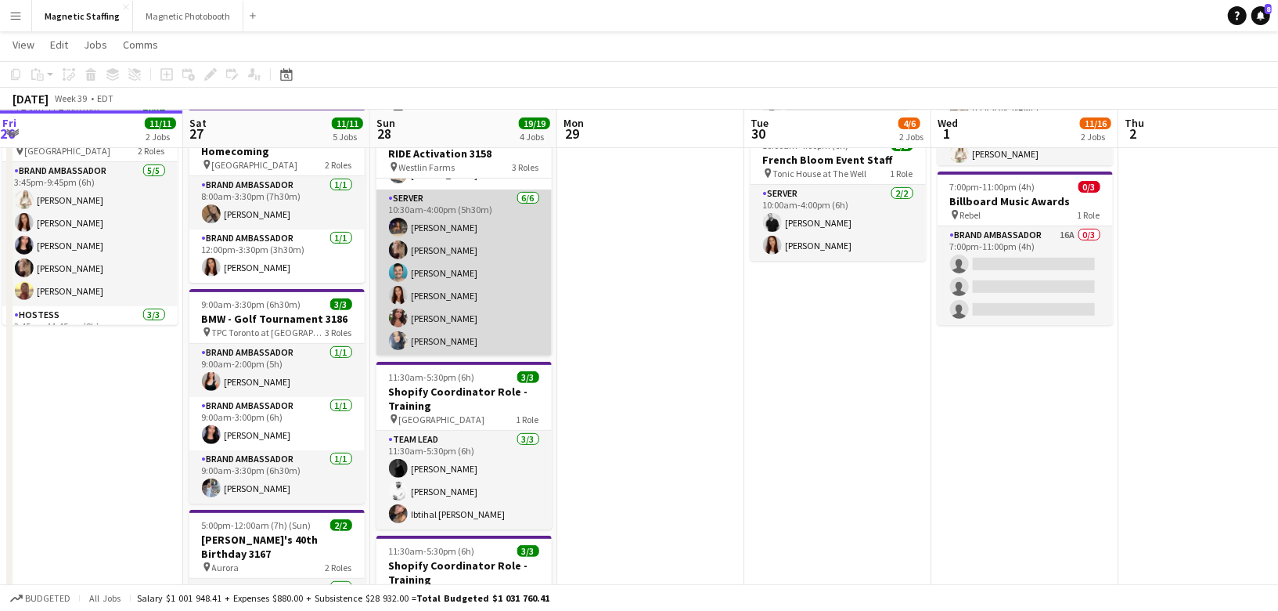
click at [520, 294] on app-card-role "Server 6/6 10:30am-4:00pm (5h30m) Alicia Jageshar Morgan Ballantyne Harrison Sm…" at bounding box center [464, 272] width 175 height 167
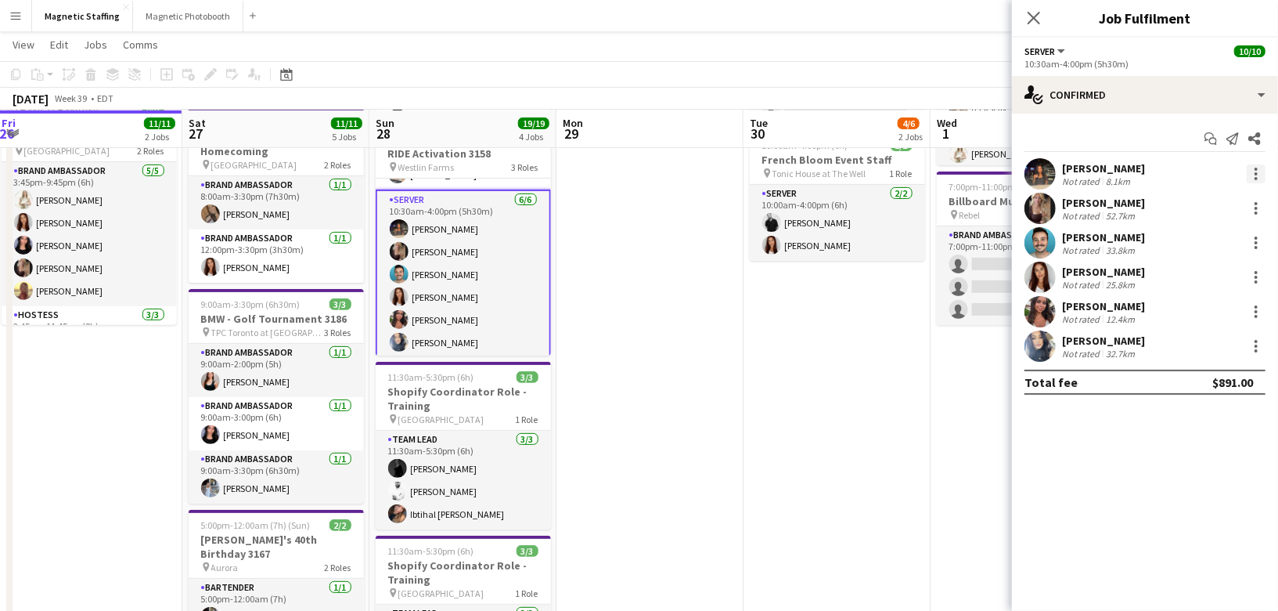
click at [1257, 168] on div at bounding box center [1256, 169] width 3 height 3
click at [1173, 355] on span "Remove" at bounding box center [1180, 351] width 47 height 13
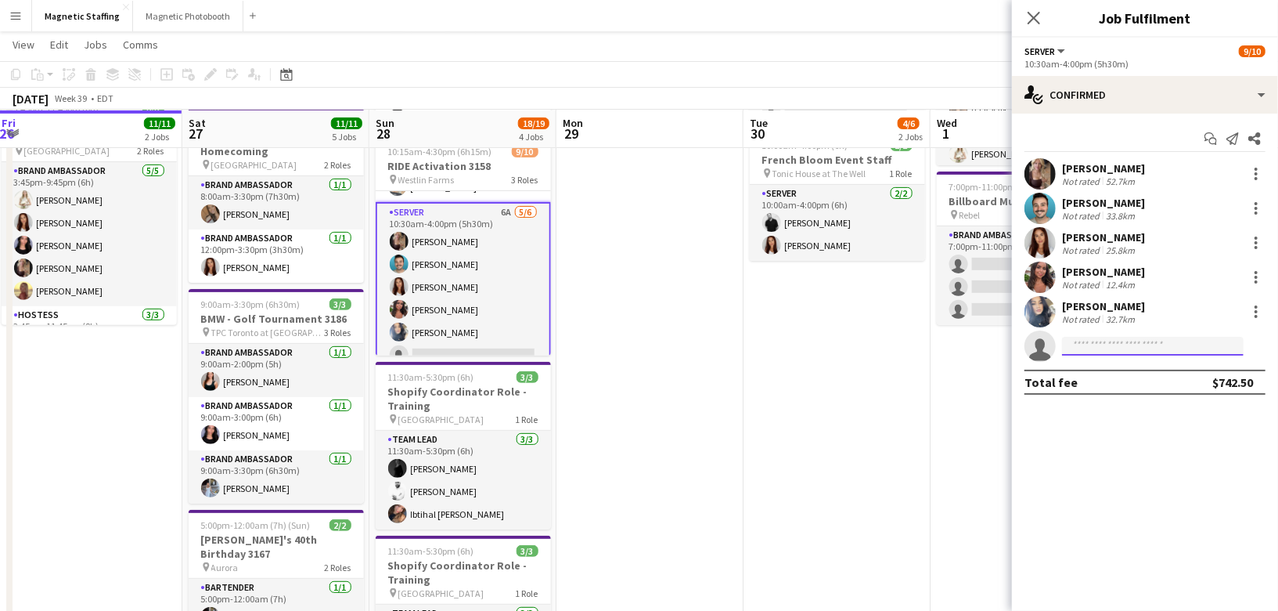
click at [1101, 344] on input at bounding box center [1153, 346] width 182 height 19
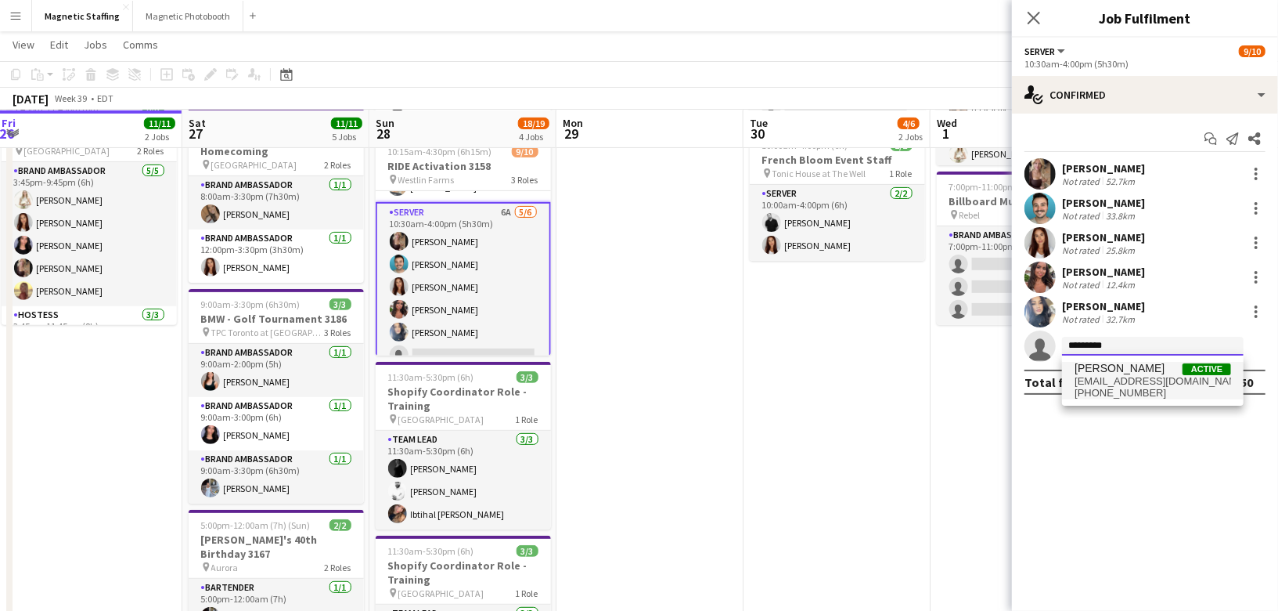
type input "*********"
click at [1109, 388] on span "+16472671538" at bounding box center [1153, 393] width 157 height 13
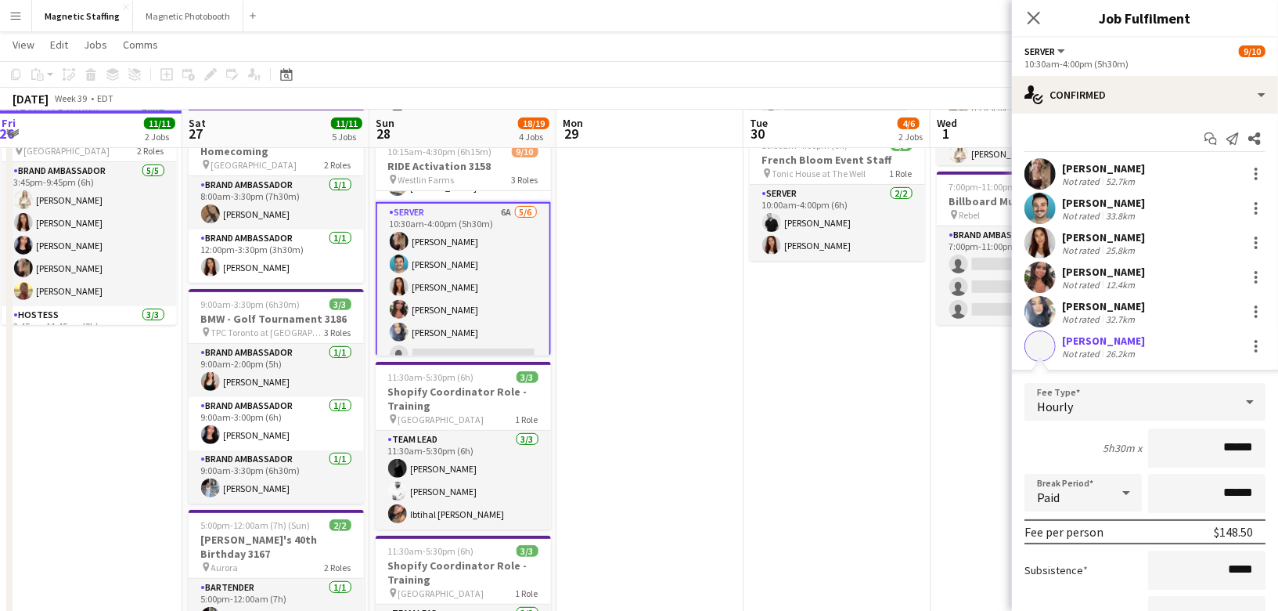
scroll to position [149, 0]
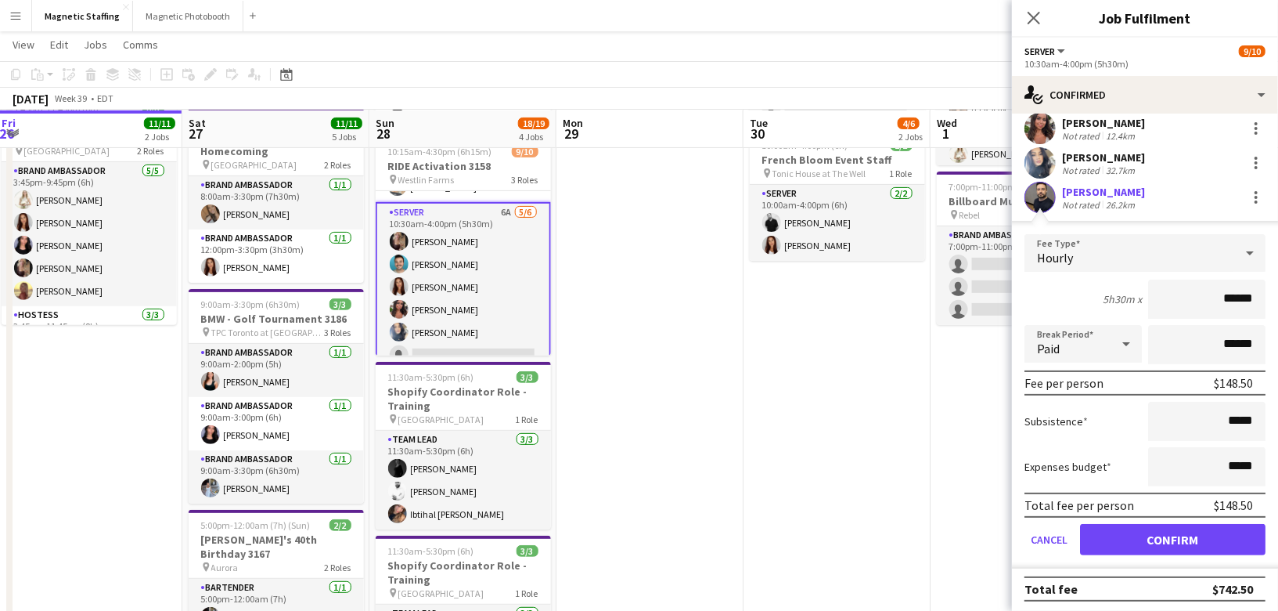
click at [1172, 555] on form "Fee Type Hourly 5h30m x ****** Break Period Paid ****** Fee per person $148.50 …" at bounding box center [1145, 401] width 266 height 334
click at [1172, 543] on button "Confirm" at bounding box center [1173, 539] width 186 height 31
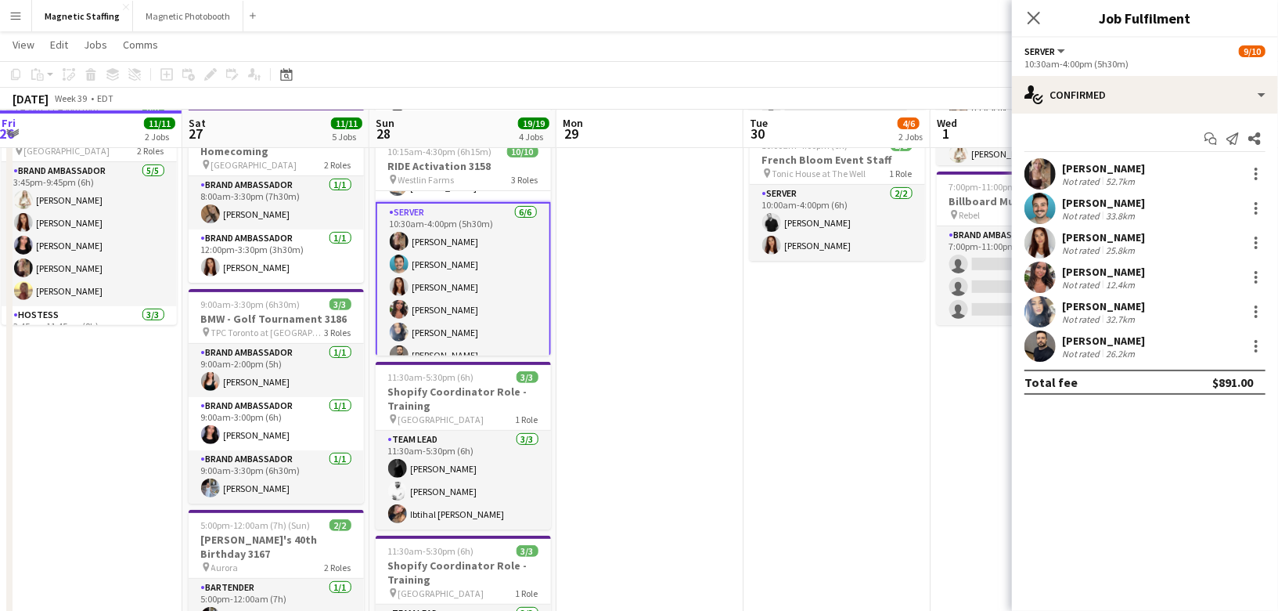
click at [847, 519] on app-date-cell "8:00am-1:00pm (5h) 2/4 Female Models: Hair Extension Models | 3321 pin Icon Stu…" at bounding box center [837, 396] width 187 height 938
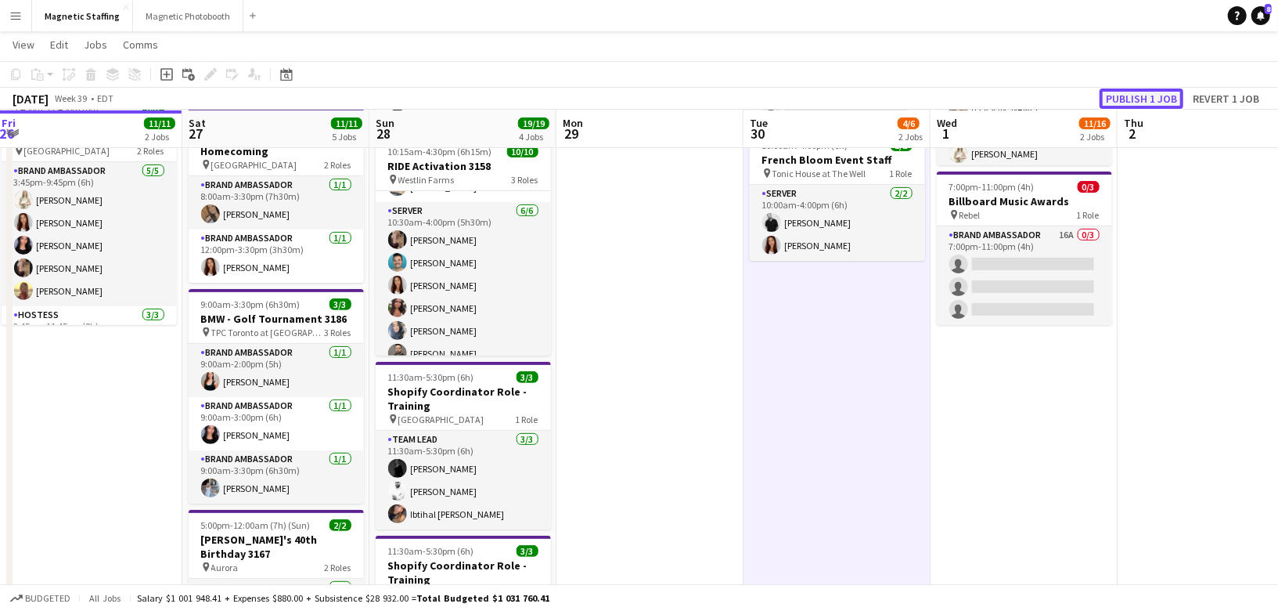
click at [1169, 99] on button "Publish 1 job" at bounding box center [1142, 98] width 84 height 20
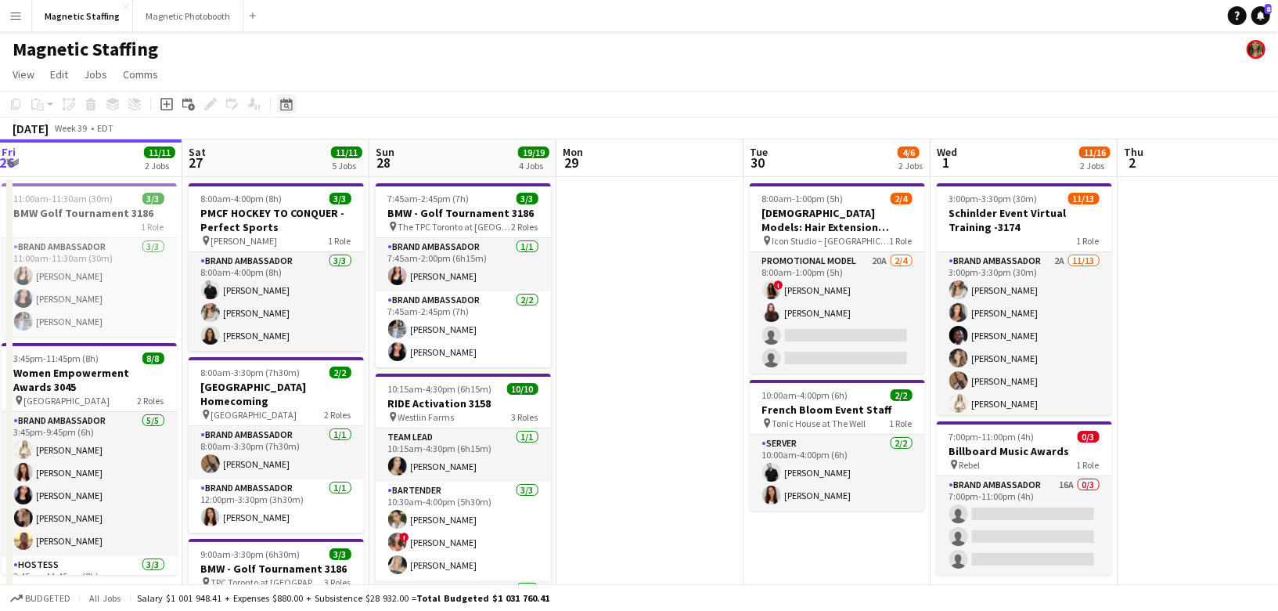
click at [288, 107] on icon at bounding box center [286, 105] width 5 height 5
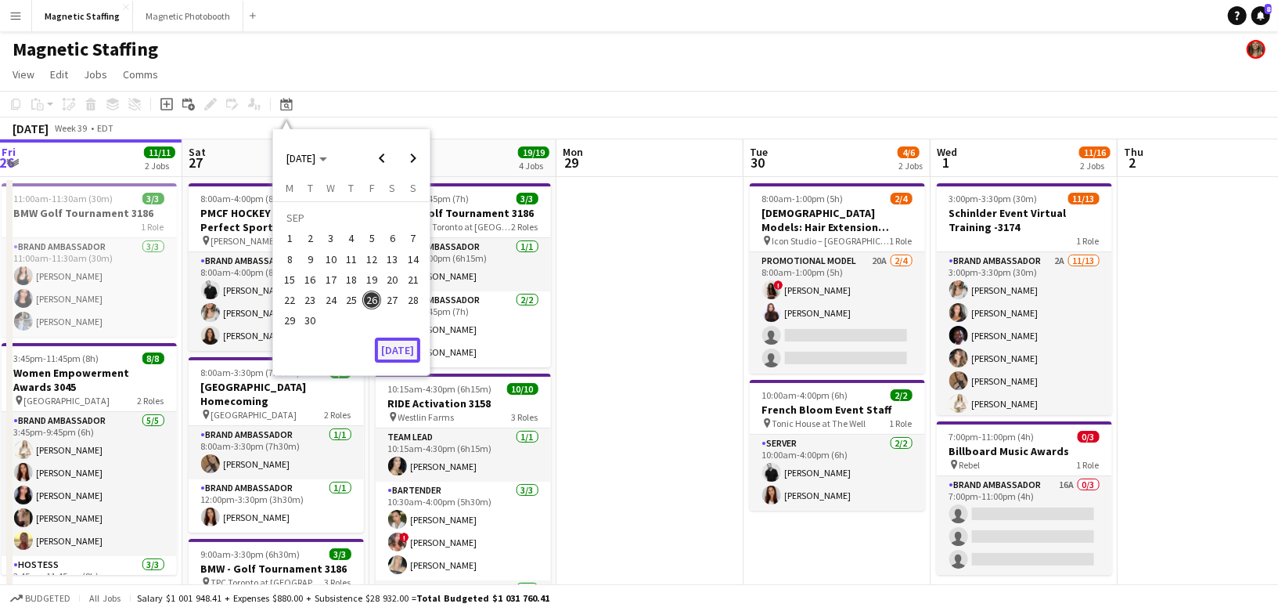
click at [402, 349] on button "[DATE]" at bounding box center [397, 349] width 45 height 25
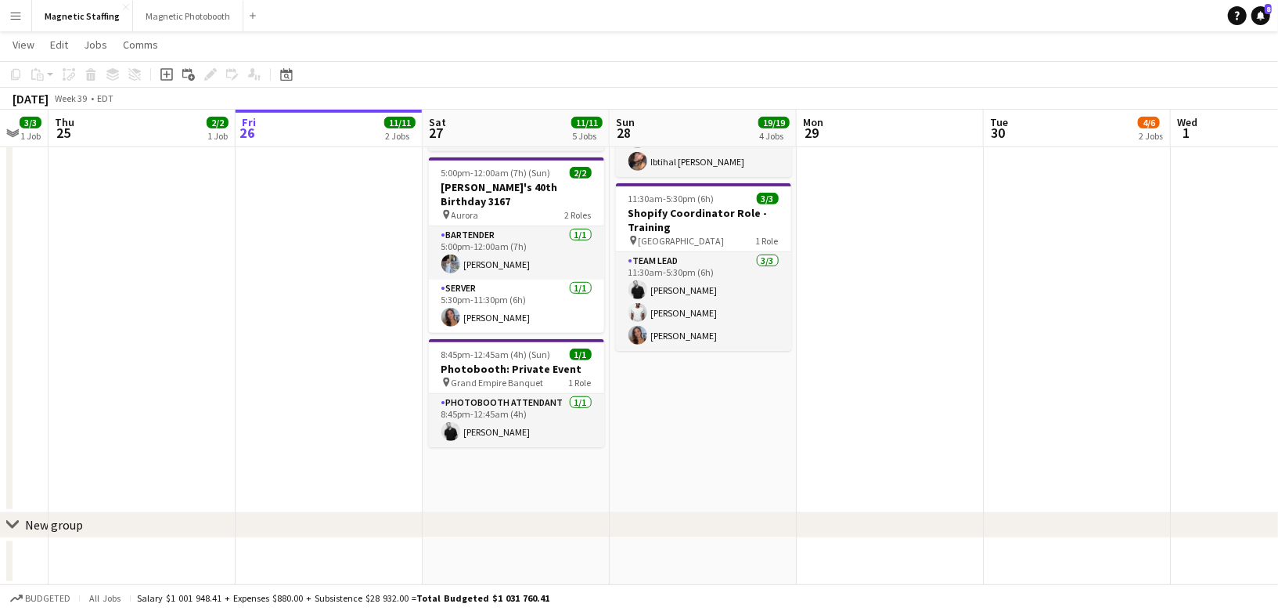
scroll to position [0, 529]
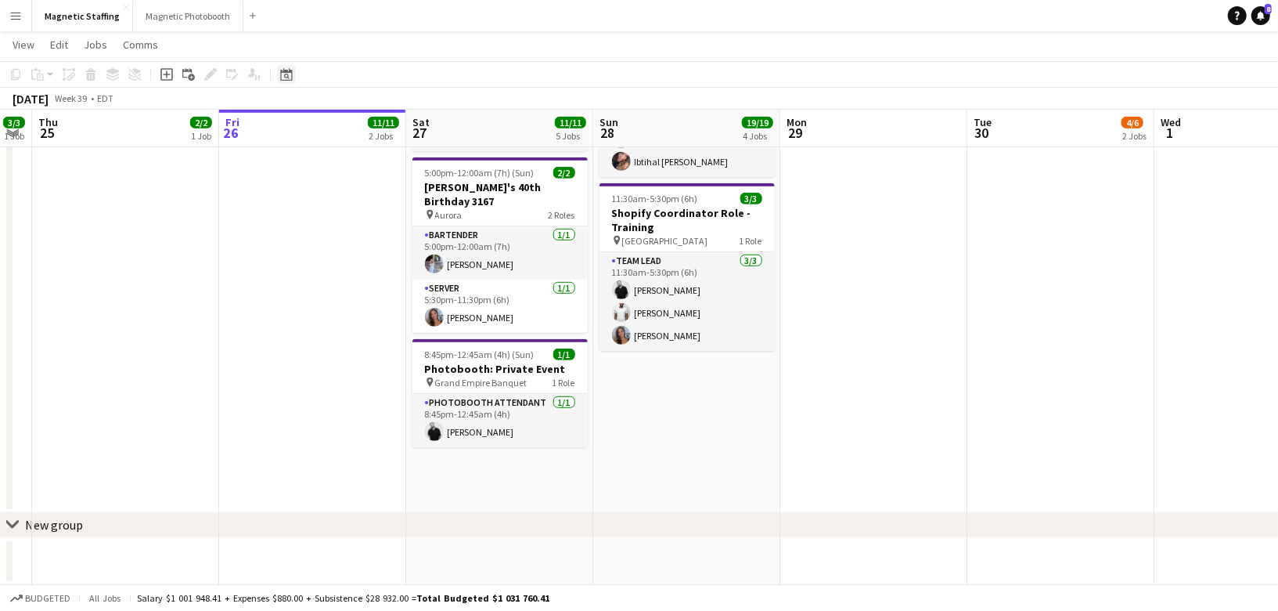
click at [285, 74] on icon at bounding box center [286, 76] width 5 height 5
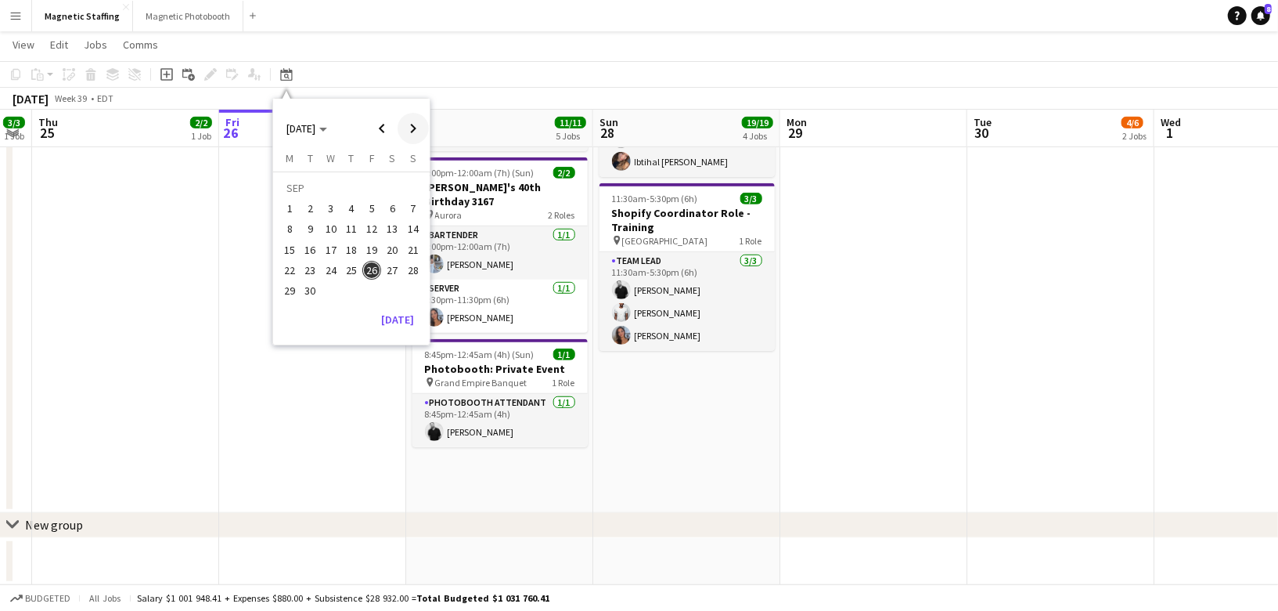
click at [406, 133] on span "Next month" at bounding box center [413, 128] width 31 height 31
click at [386, 189] on span "1" at bounding box center [393, 189] width 19 height 22
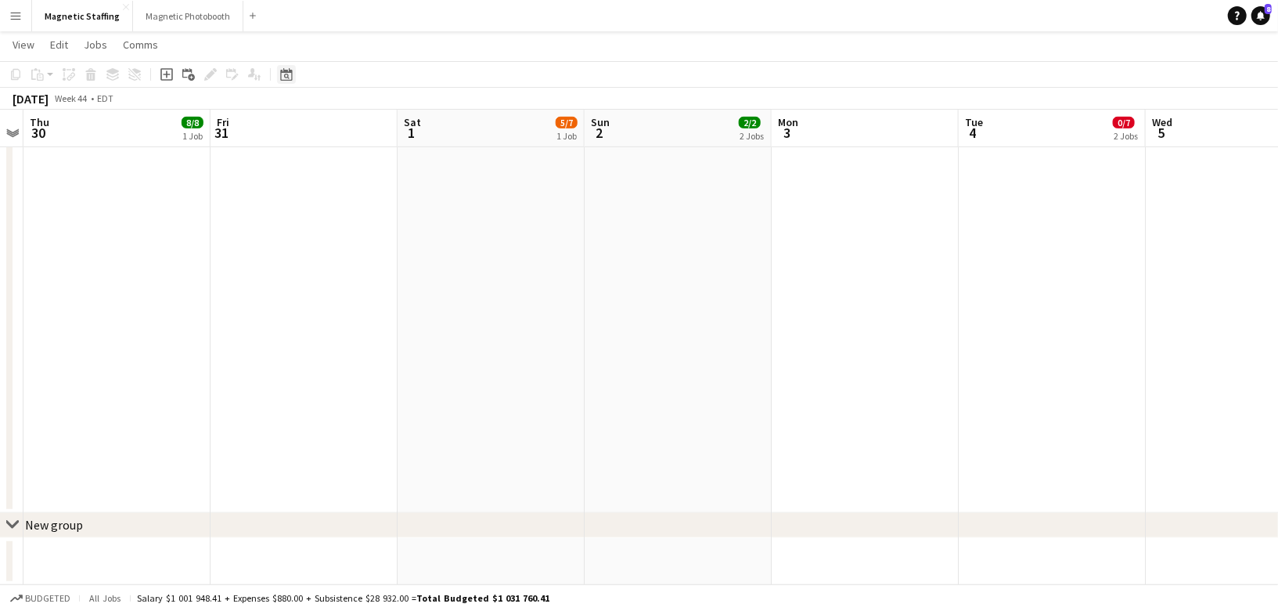
click at [291, 70] on icon at bounding box center [286, 74] width 12 height 13
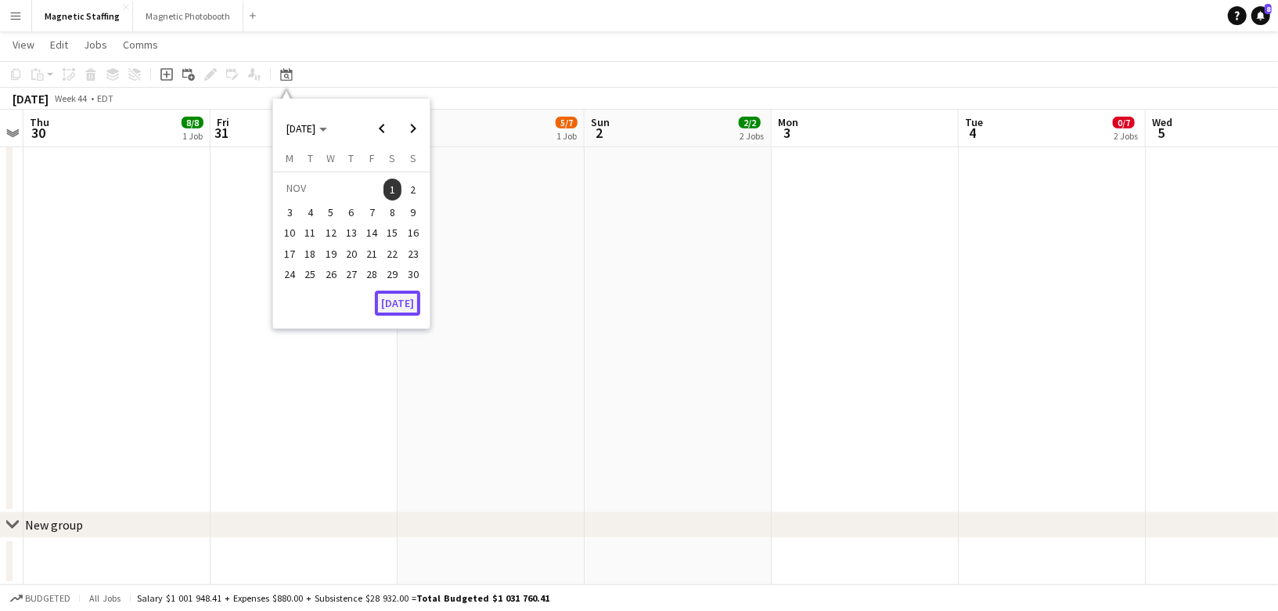
click at [390, 308] on button "[DATE]" at bounding box center [397, 302] width 45 height 25
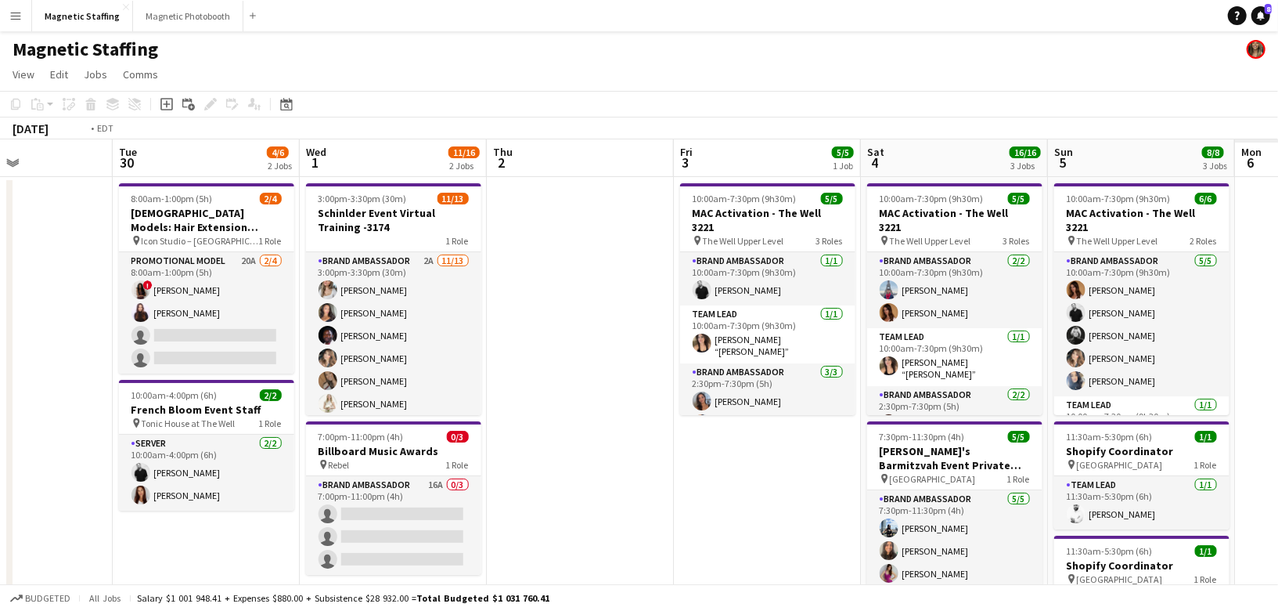
scroll to position [0, 588]
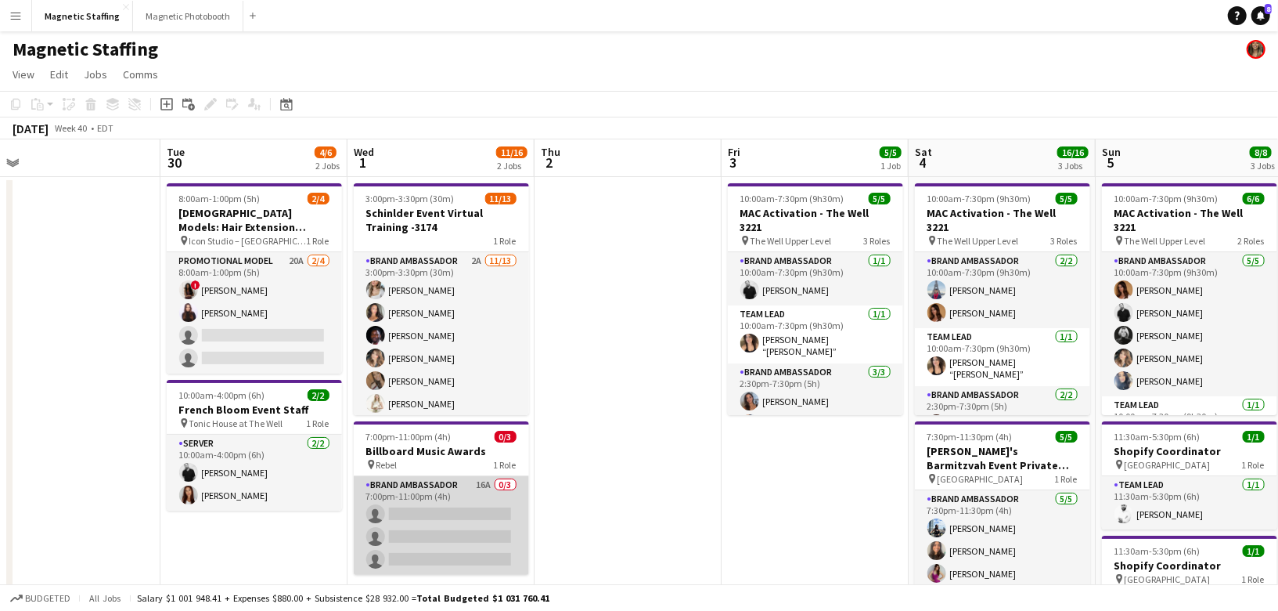
click at [389, 532] on app-card-role "Brand Ambassador 16A 0/3 7:00pm-11:00pm (4h) single-neutral-actions single-neut…" at bounding box center [441, 525] width 175 height 99
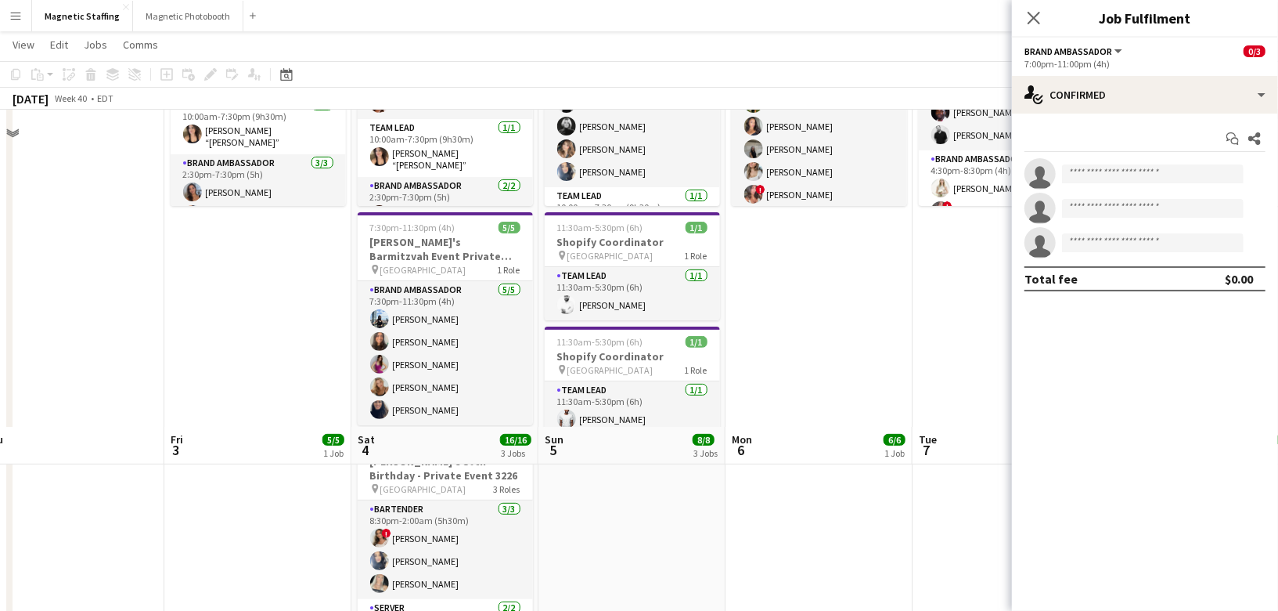
scroll to position [5, 0]
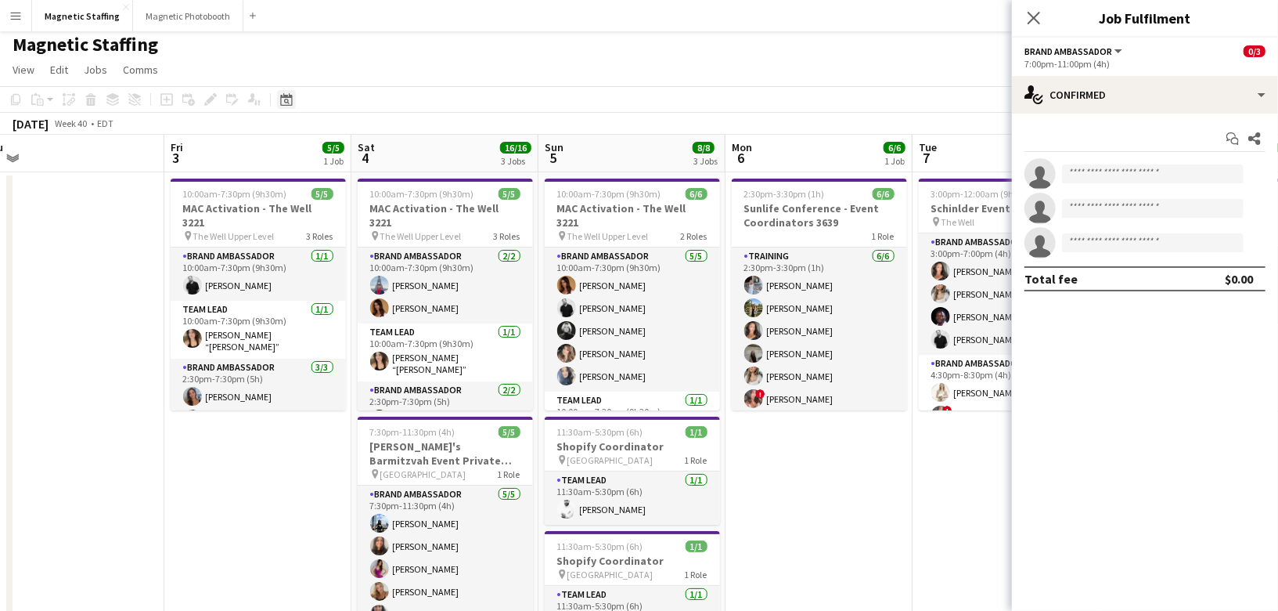
click at [287, 102] on icon at bounding box center [286, 101] width 5 height 5
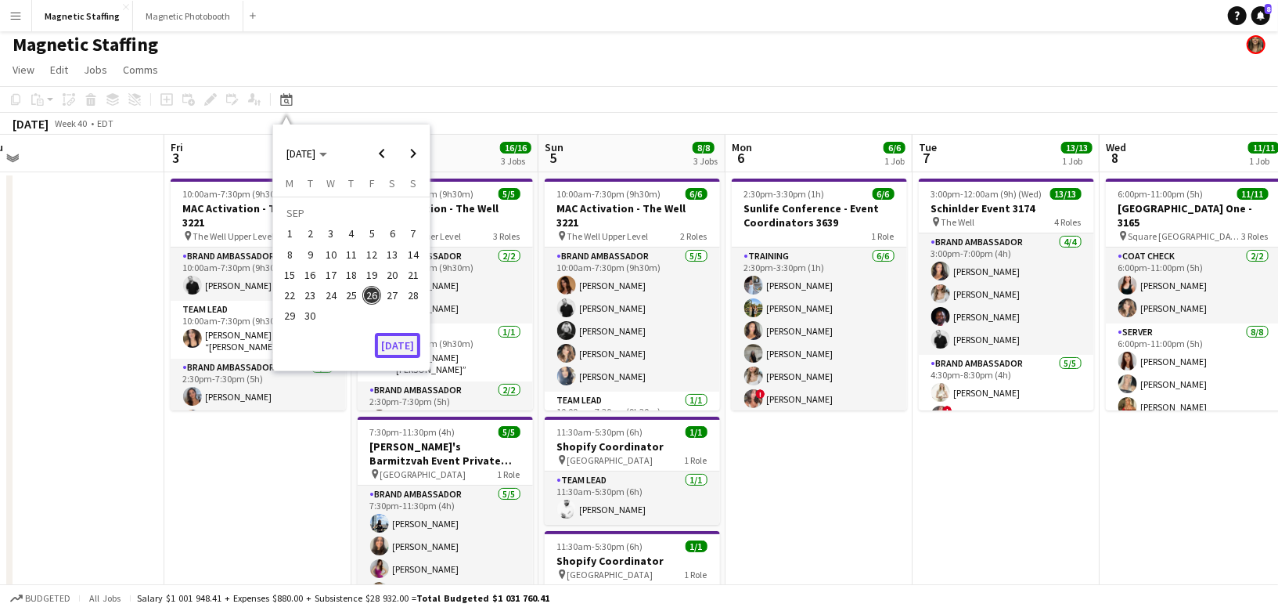
click at [407, 337] on button "[DATE]" at bounding box center [397, 345] width 45 height 25
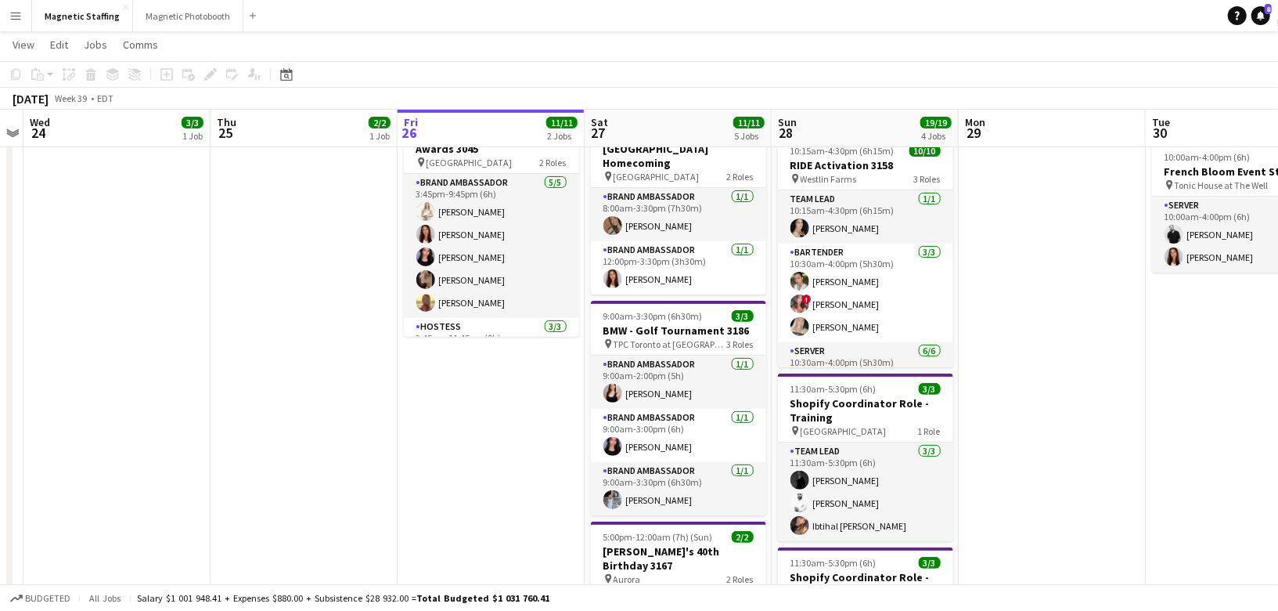
scroll to position [0, 618]
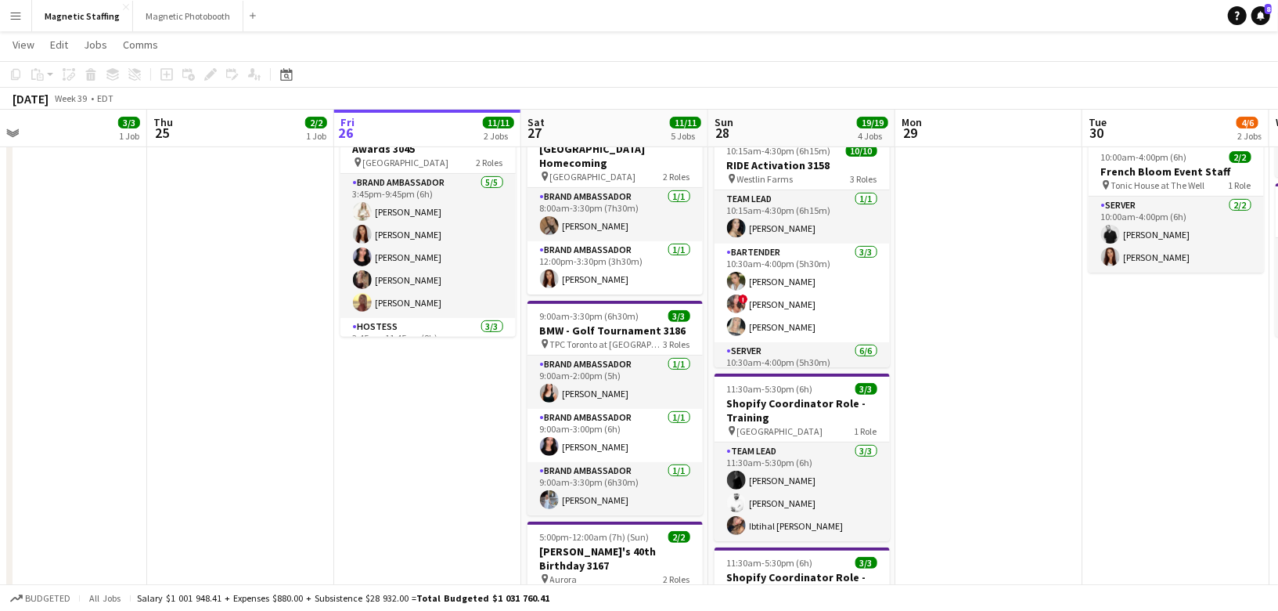
drag, startPoint x: 828, startPoint y: 317, endPoint x: 558, endPoint y: 322, distance: 270.1
click at [560, 322] on app-calendar-viewport "Sun 21 4/4 2 Jobs Mon 22 Tue 23 Wed 24 3/3 1 Job Thu 25 2/2 1 Job Fri 26 11/11 …" at bounding box center [639, 387] width 1278 height 1124
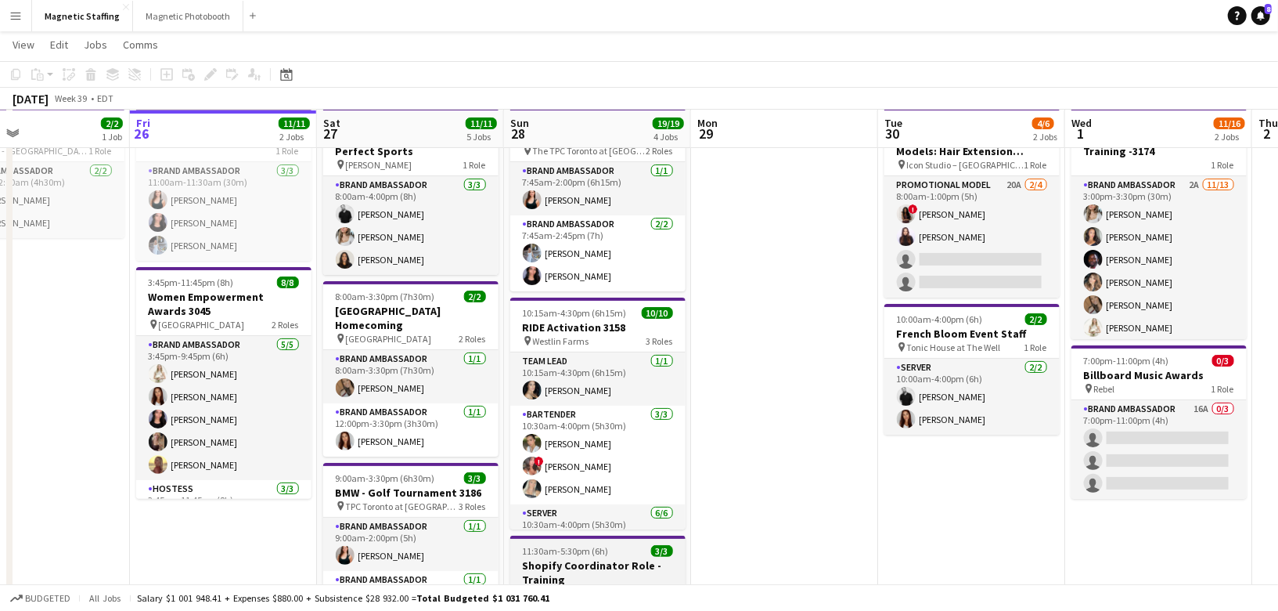
scroll to position [141, 0]
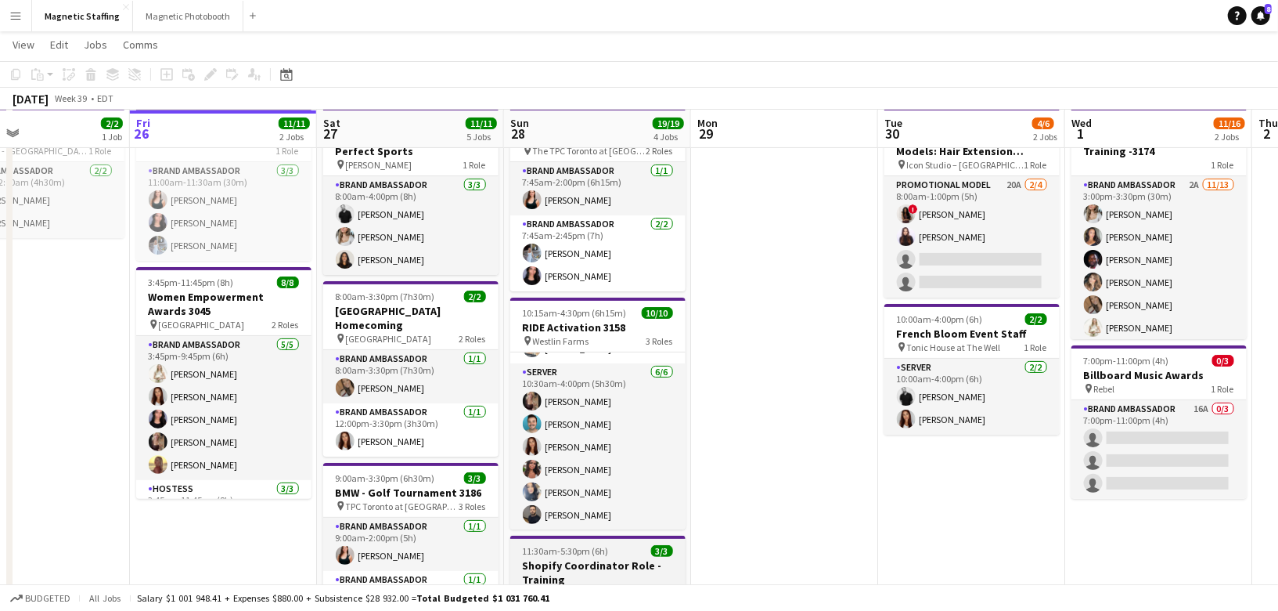
click at [575, 437] on app-card-role "Server 6/6 10:30am-4:00pm (5h30m) Morgan Ballantyne Harrison Smith Luana Cima S…" at bounding box center [597, 446] width 175 height 167
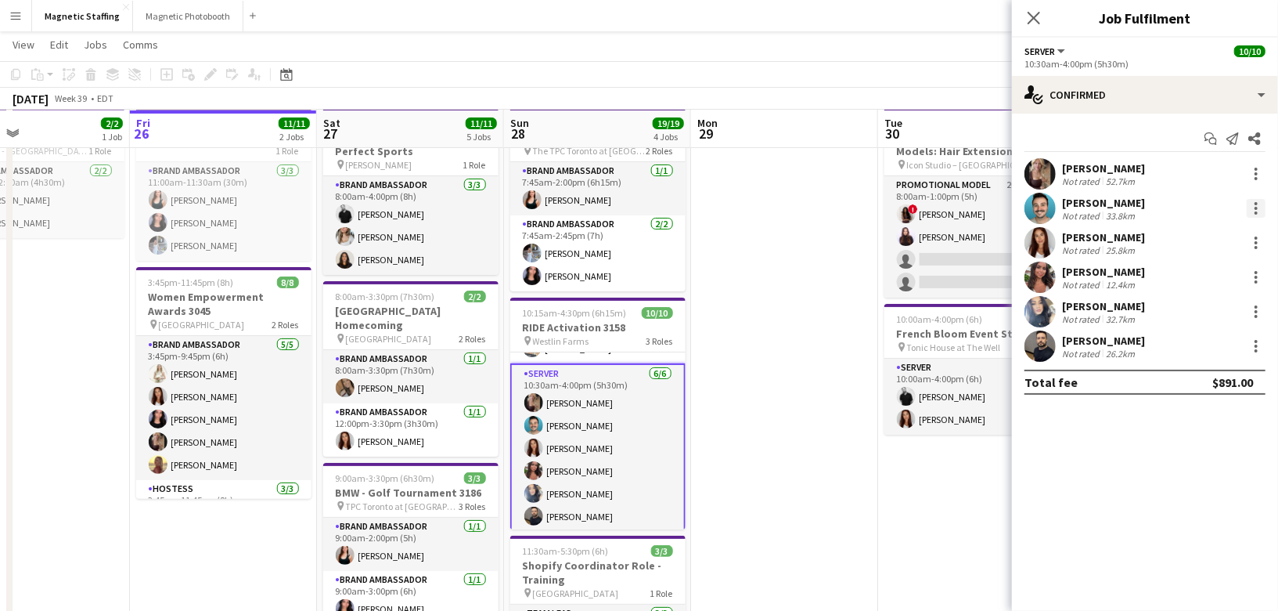
click at [1247, 207] on div at bounding box center [1256, 208] width 19 height 19
click at [1165, 380] on button "Remove" at bounding box center [1205, 388] width 122 height 38
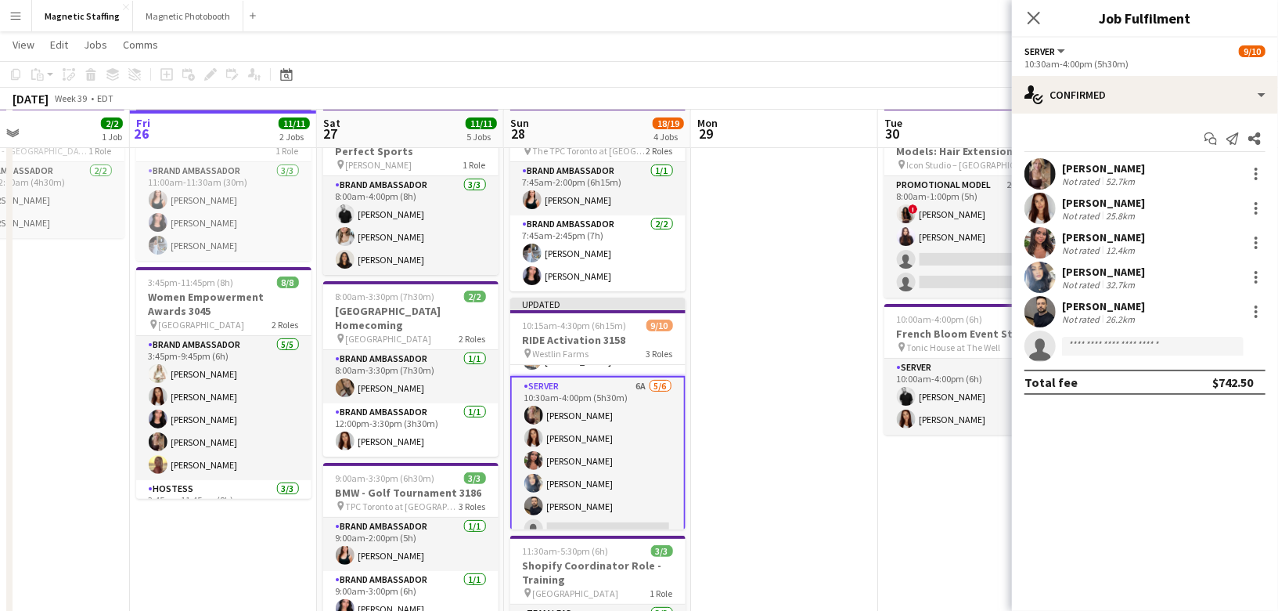
click at [885, 392] on app-card-role "Server 2/2 10:00am-4:00pm (6h) jean-philippe roy Luana Cima" at bounding box center [972, 397] width 175 height 76
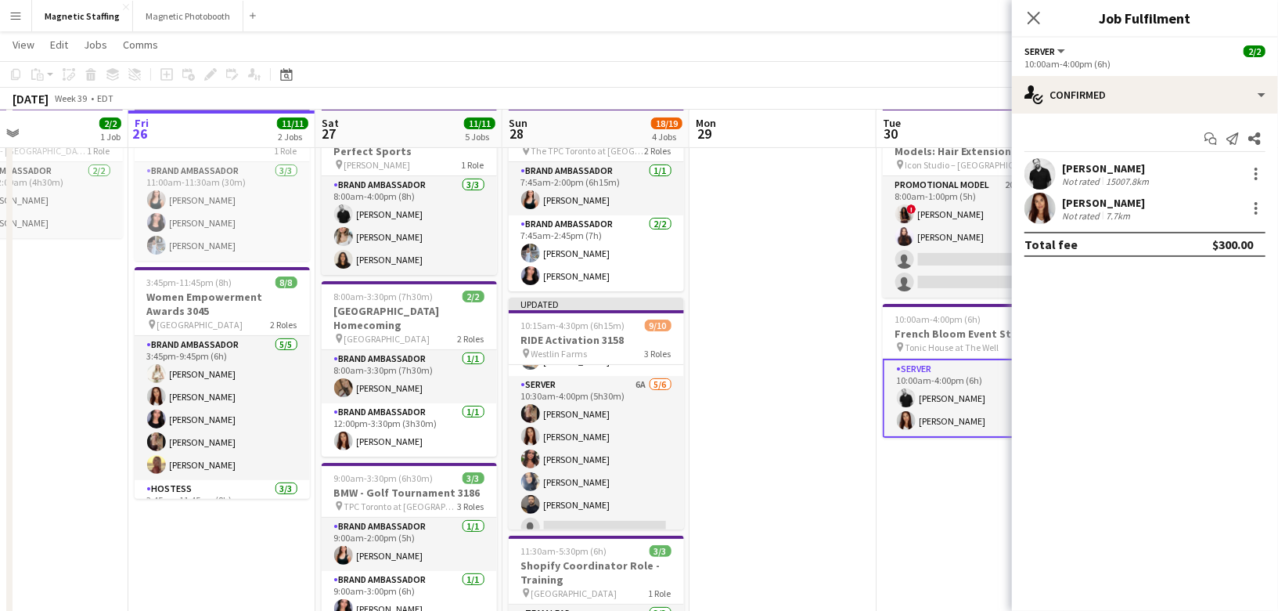
click at [795, 298] on app-date-cell at bounding box center [783, 570] width 187 height 938
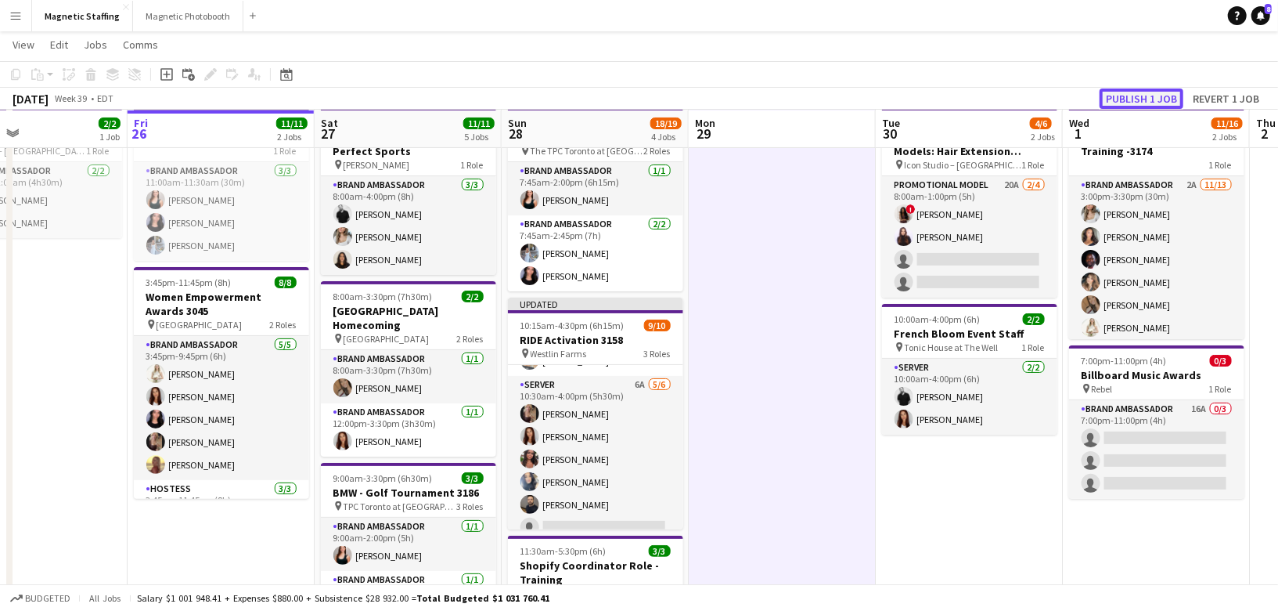
click at [1131, 96] on button "Publish 1 job" at bounding box center [1142, 98] width 84 height 20
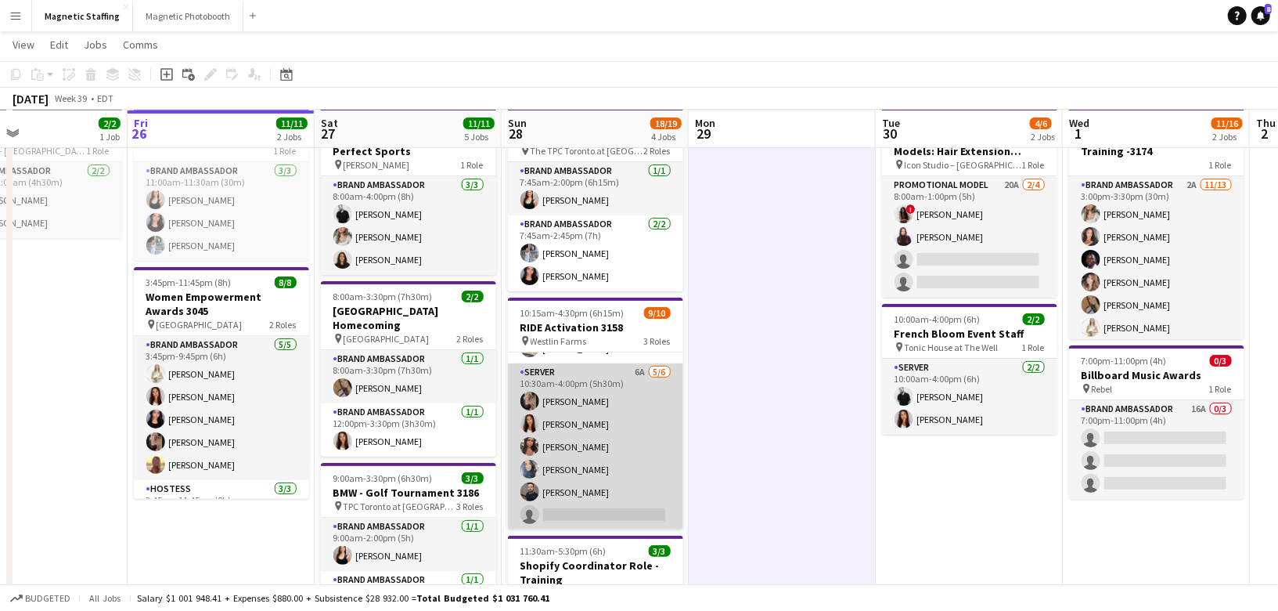
click at [635, 427] on app-card-role "Server 6A 5/6 10:30am-4:00pm (5h30m) Morgan Ballantyne Luana Cima Selina Banche…" at bounding box center [595, 446] width 175 height 167
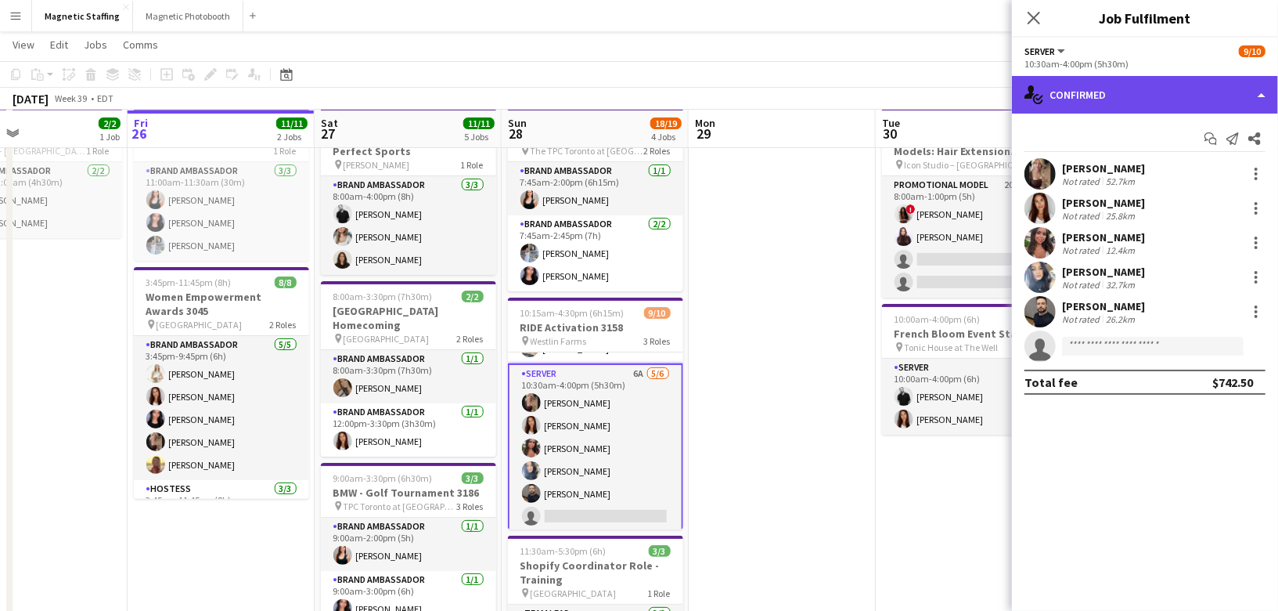
click at [1083, 99] on div "single-neutral-actions-check-2 Confirmed" at bounding box center [1145, 95] width 266 height 38
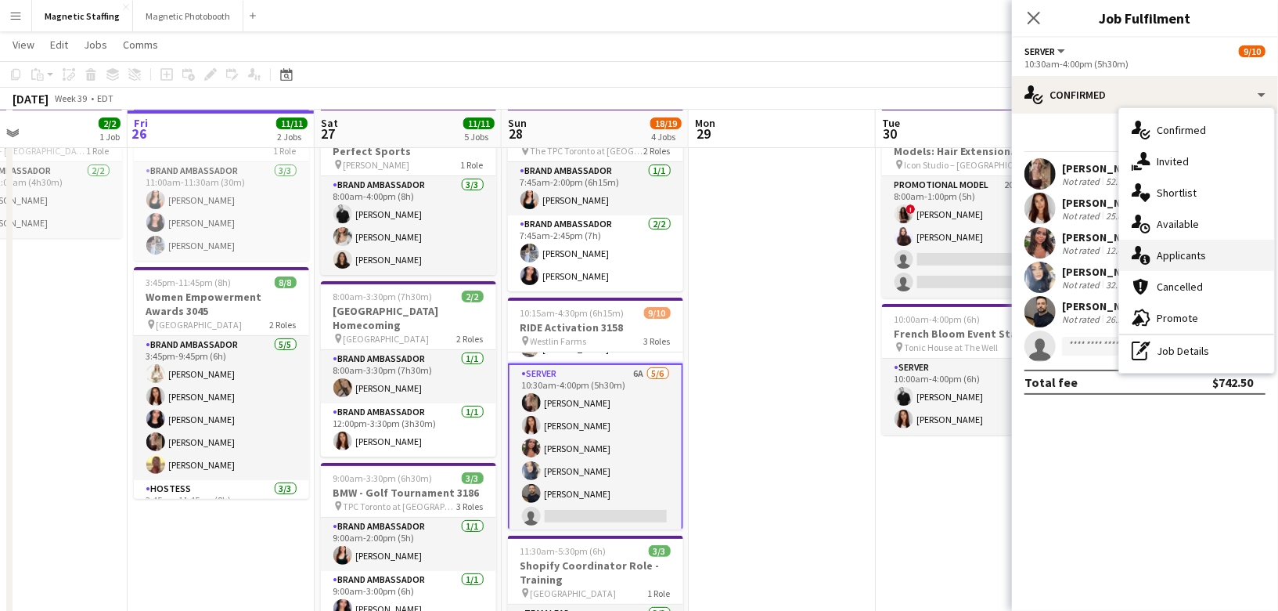
click at [1165, 259] on span "Applicants" at bounding box center [1181, 255] width 49 height 14
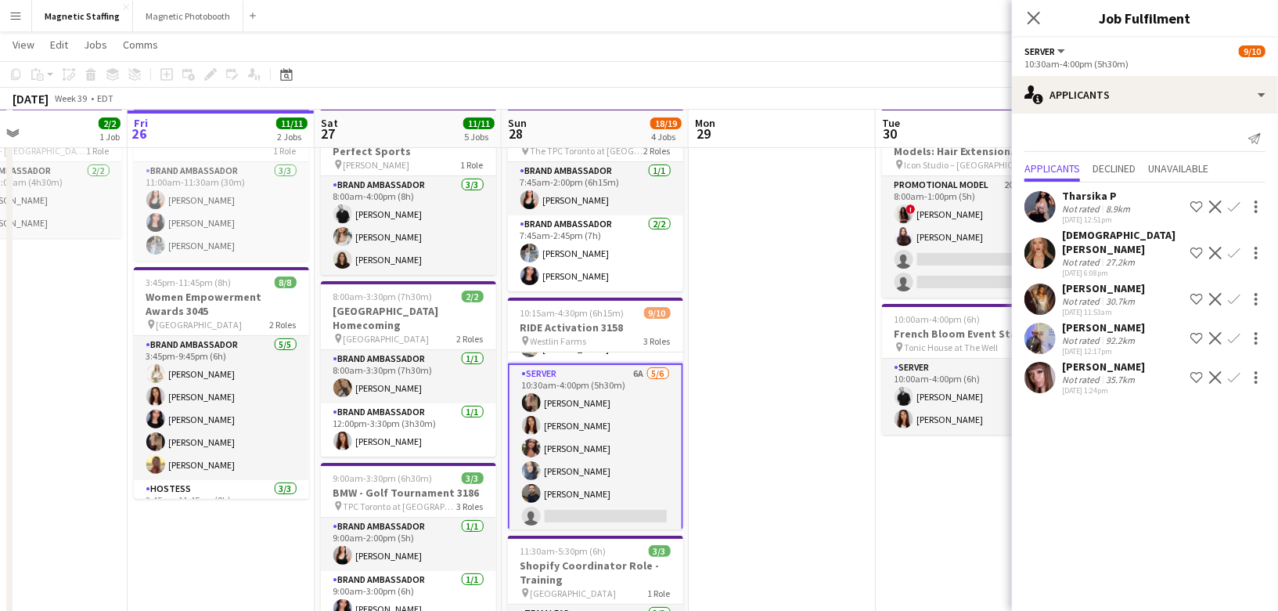
click at [1213, 332] on app-icon "Decline" at bounding box center [1215, 338] width 13 height 13
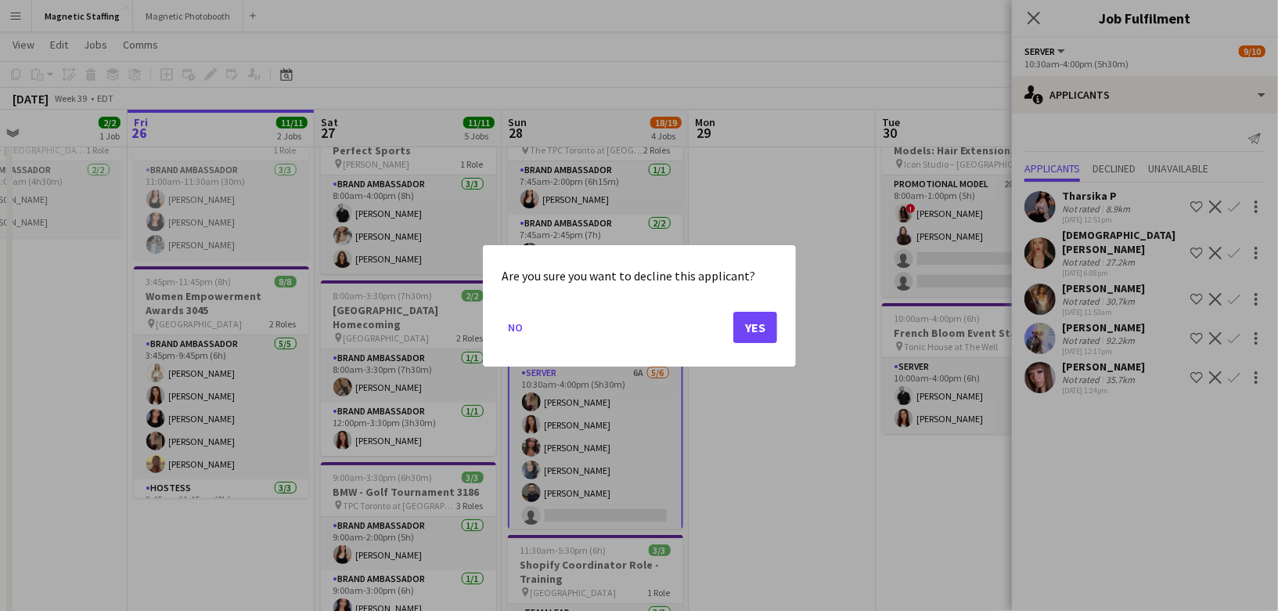
scroll to position [0, 0]
click at [765, 334] on button "Yes" at bounding box center [755, 326] width 44 height 31
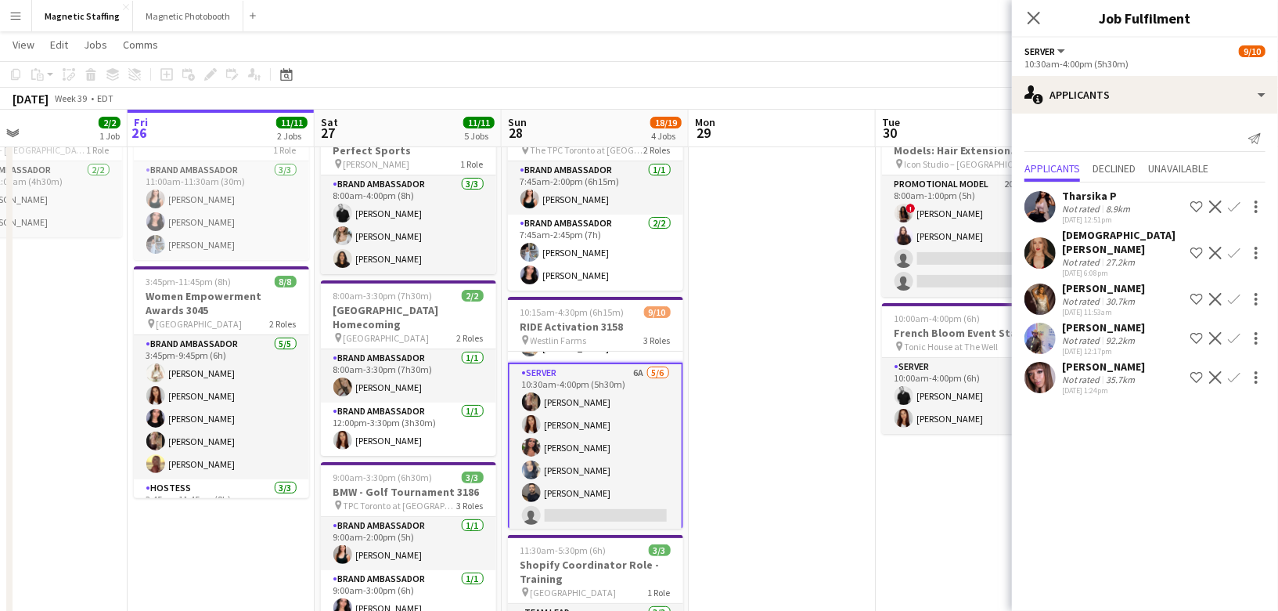
scroll to position [74, 0]
click at [765, 334] on app-date-cell at bounding box center [782, 569] width 187 height 938
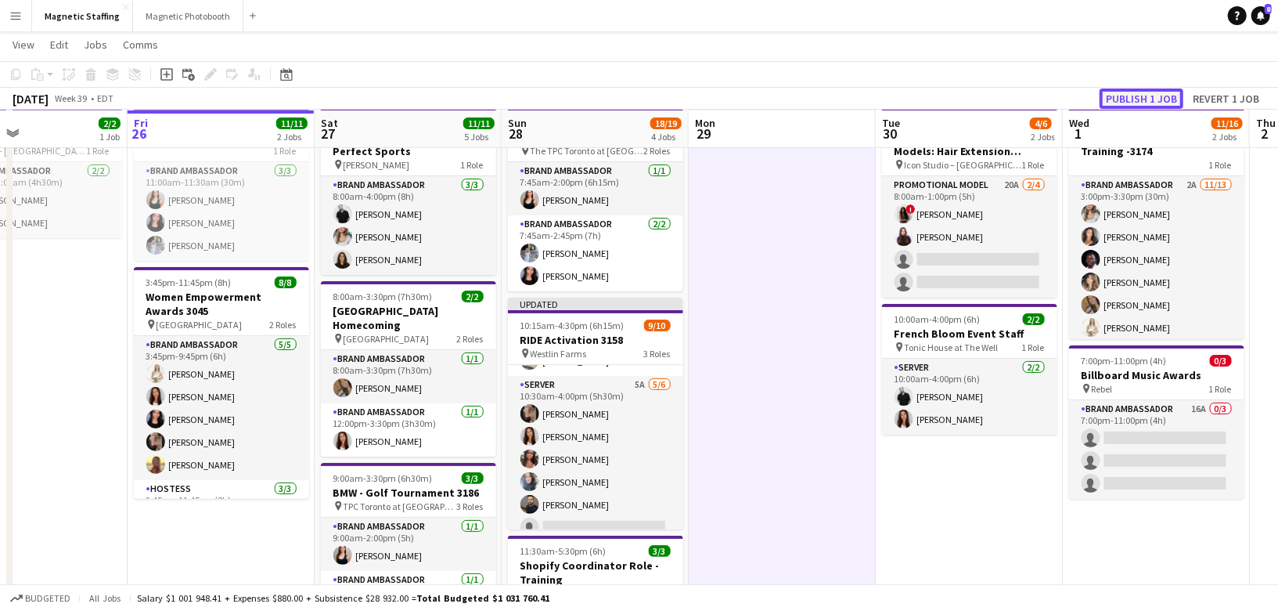
click at [1131, 92] on button "Publish 1 job" at bounding box center [1142, 98] width 84 height 20
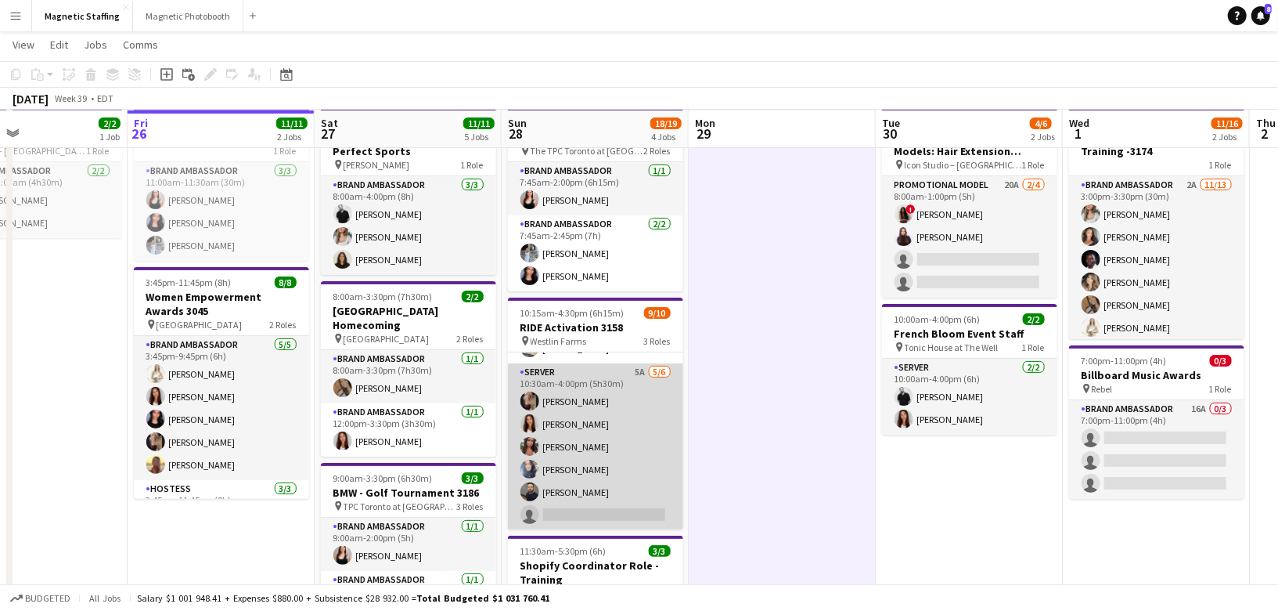
click at [657, 453] on app-card-role "Server 5A 5/6 10:30am-4:00pm (5h30m) Morgan Ballantyne Luana Cima Selina Banche…" at bounding box center [595, 446] width 175 height 167
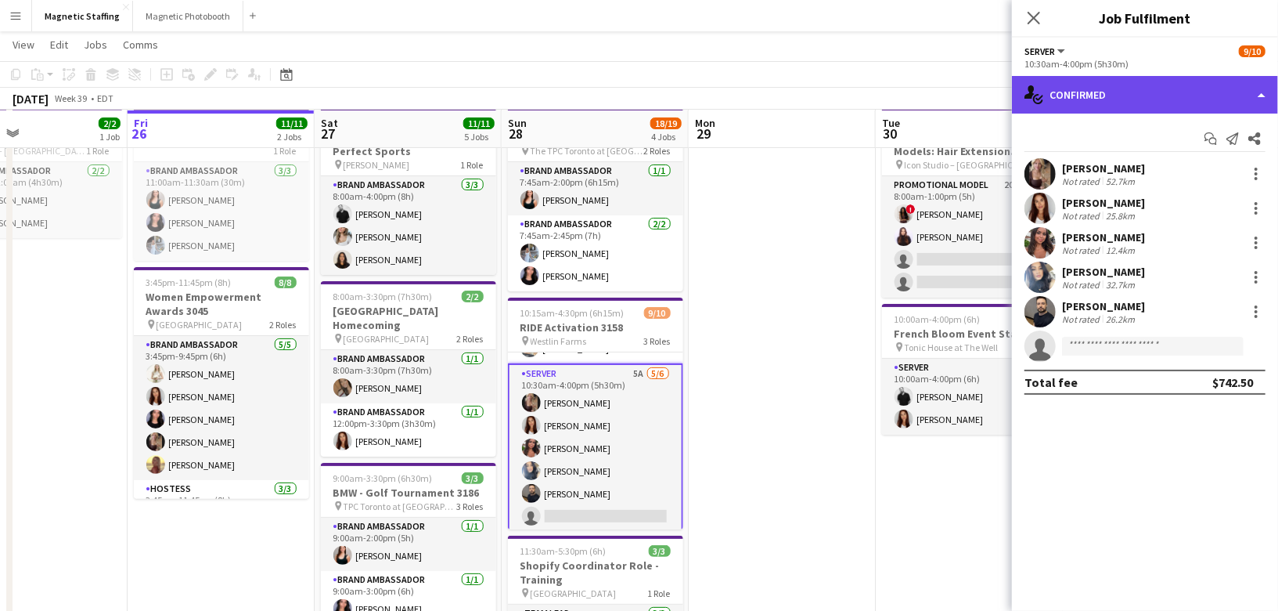
click at [1146, 98] on div "single-neutral-actions-check-2 Confirmed" at bounding box center [1145, 95] width 266 height 38
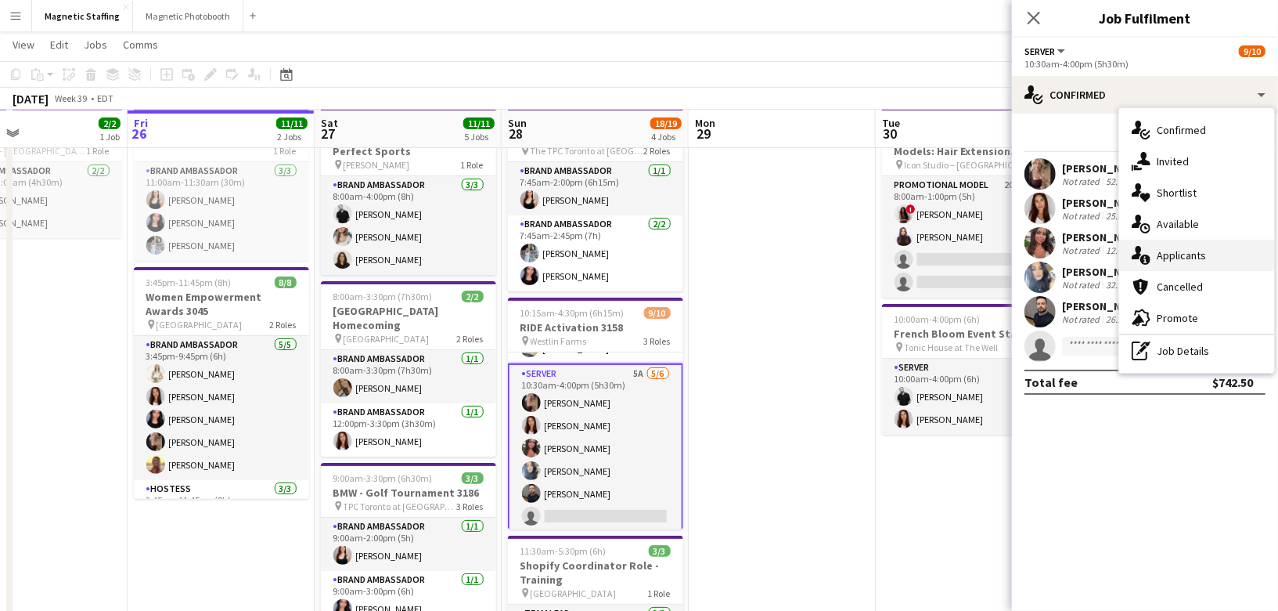
click at [1146, 262] on icon at bounding box center [1146, 259] width 10 height 10
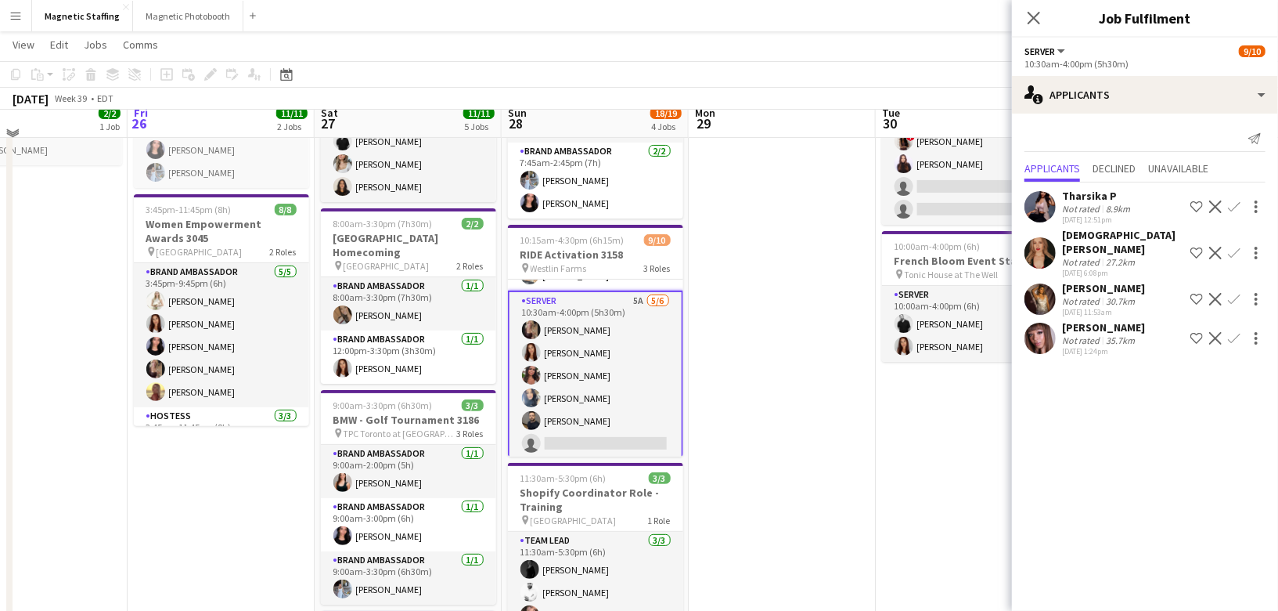
scroll to position [168, 0]
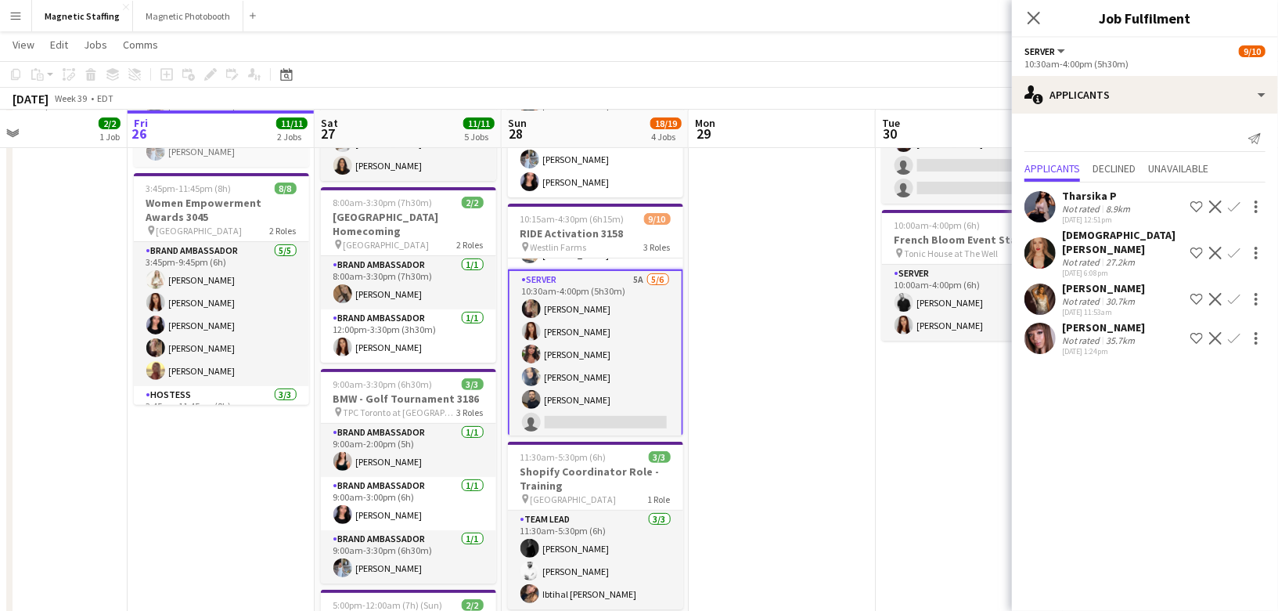
click at [1238, 332] on app-icon "Confirm" at bounding box center [1234, 338] width 13 height 13
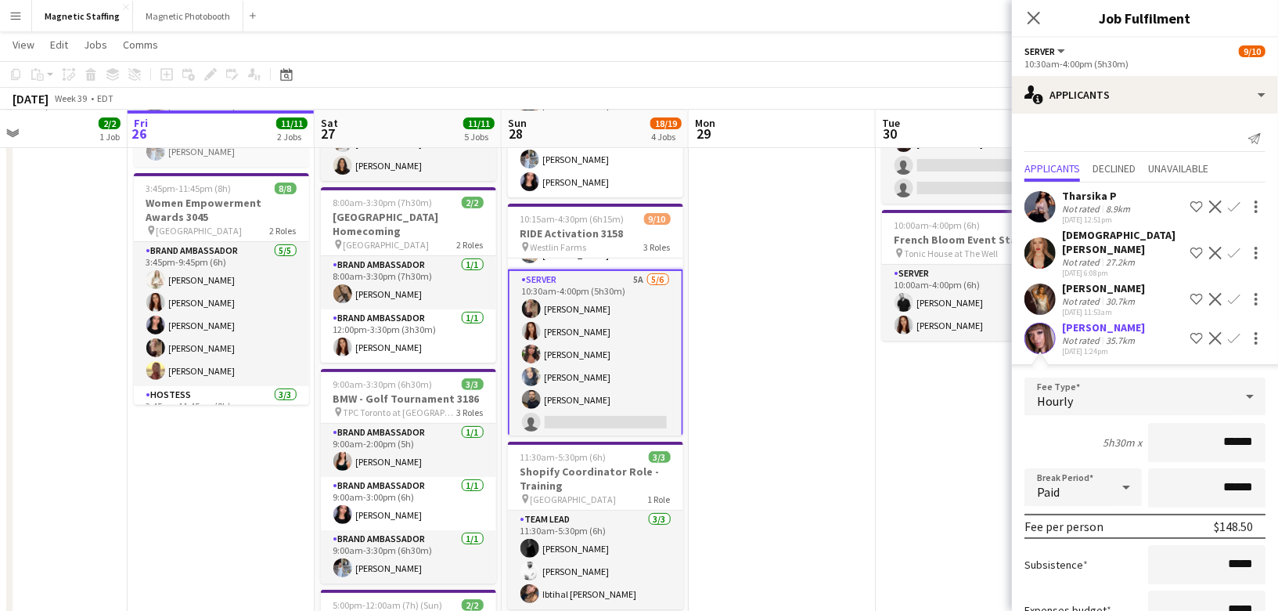
scroll to position [99, 0]
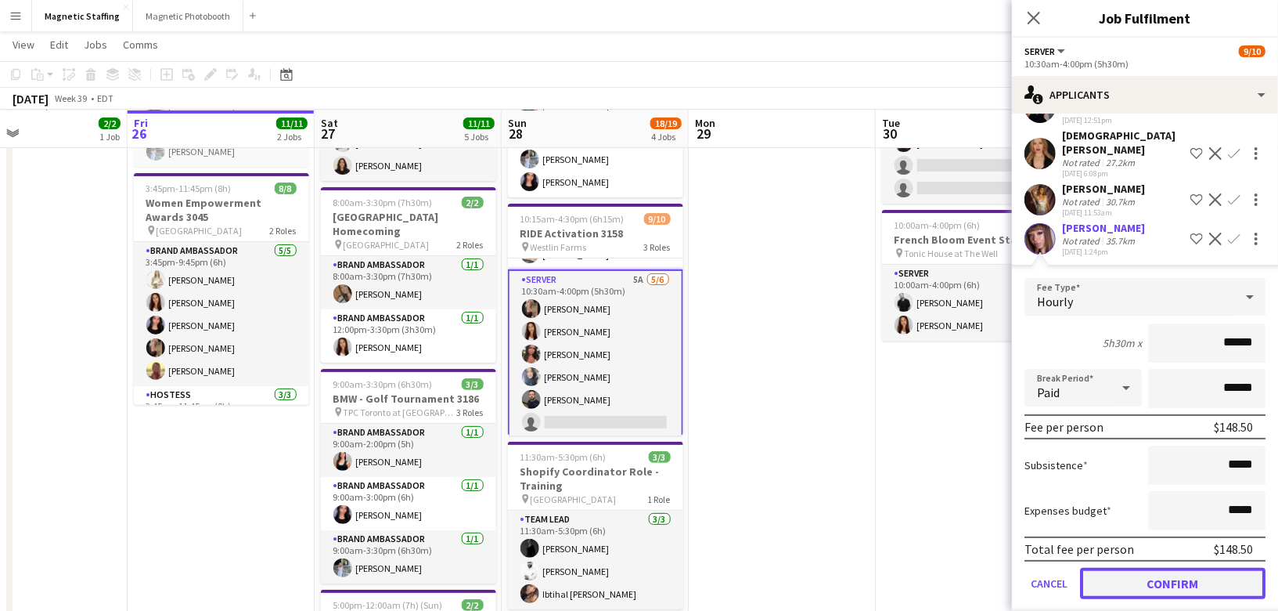
click at [1123, 568] on button "Confirm" at bounding box center [1173, 583] width 186 height 31
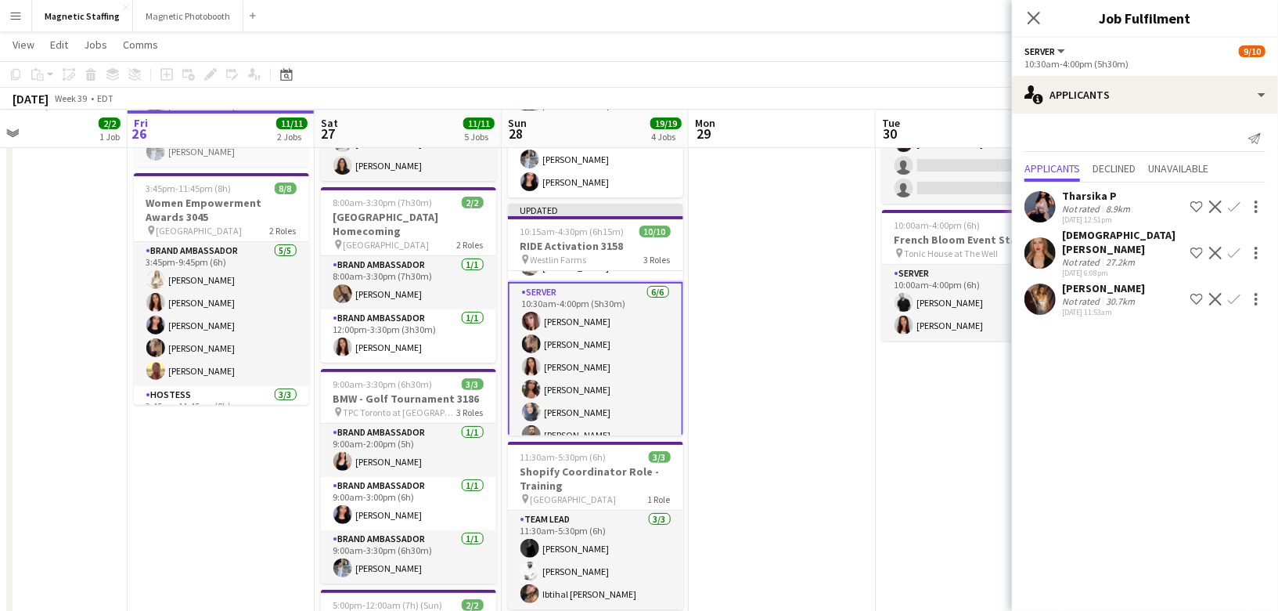
click at [849, 489] on app-date-cell at bounding box center [782, 476] width 187 height 938
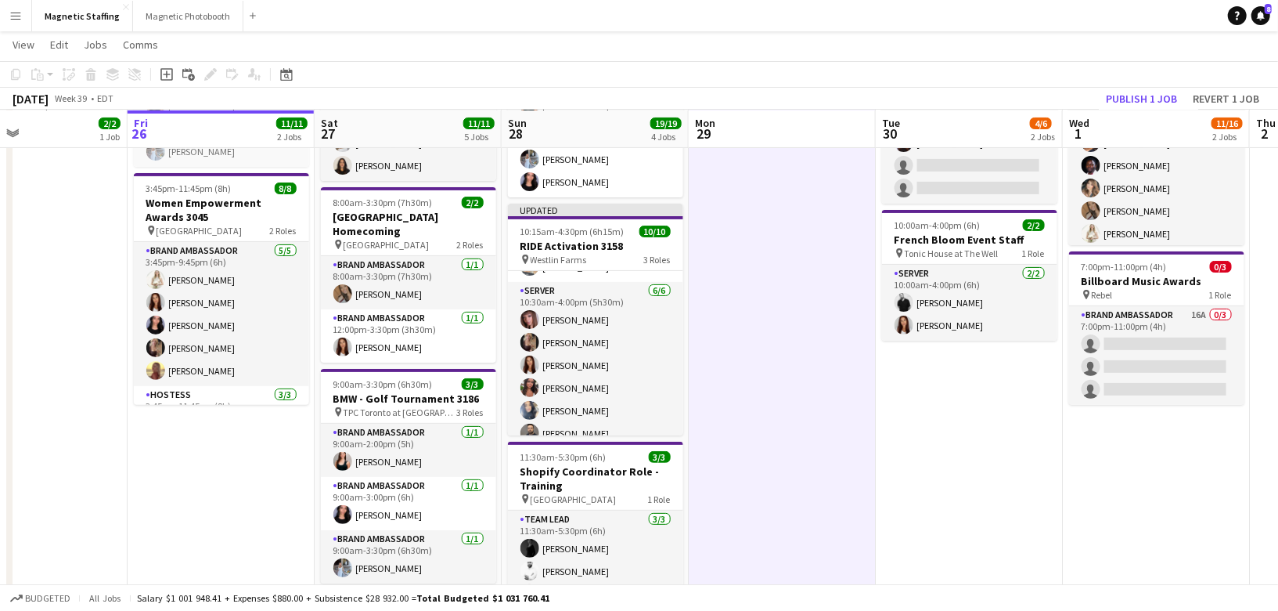
scroll to position [0, 623]
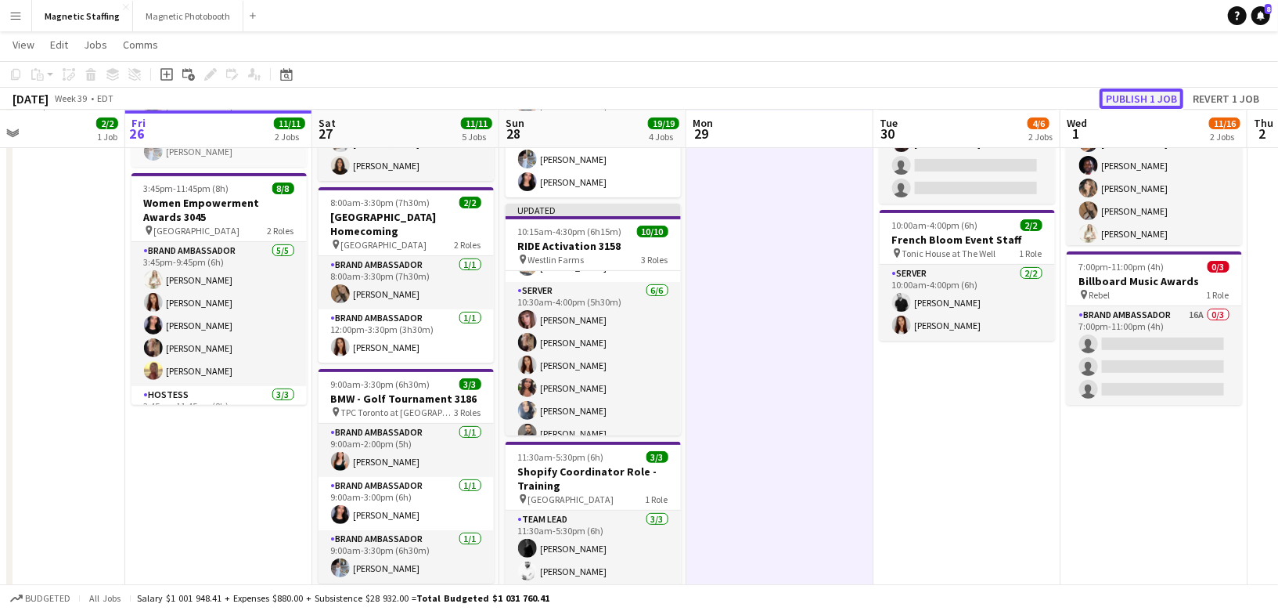
click at [1155, 95] on button "Publish 1 job" at bounding box center [1142, 98] width 84 height 20
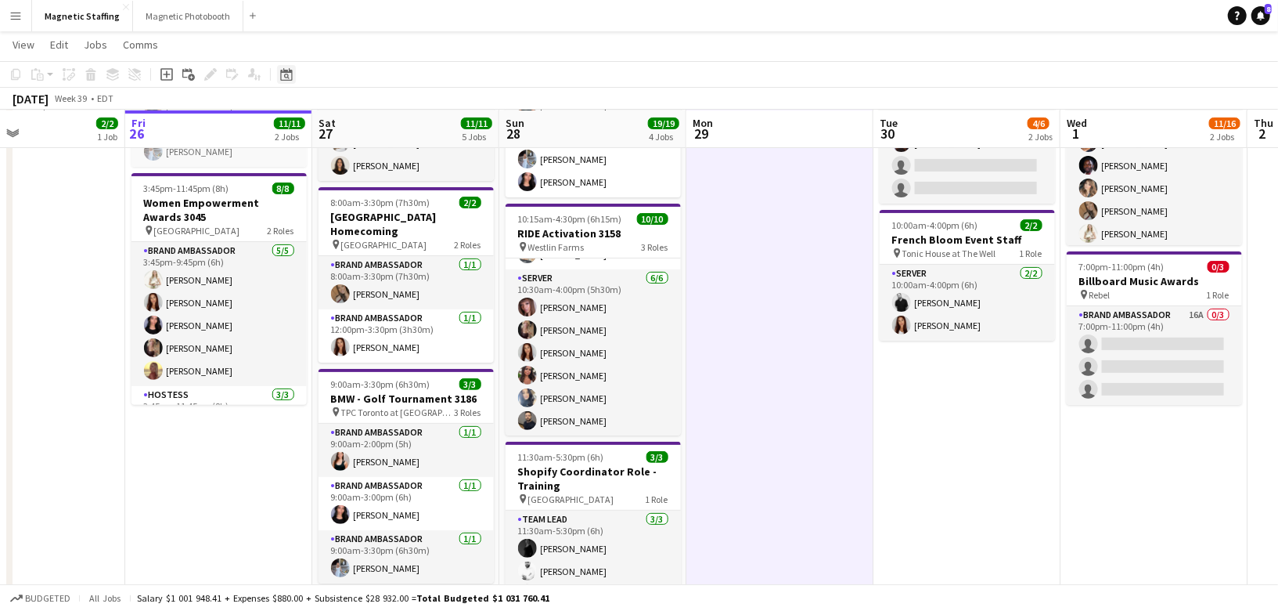
click at [290, 70] on icon at bounding box center [286, 74] width 12 height 13
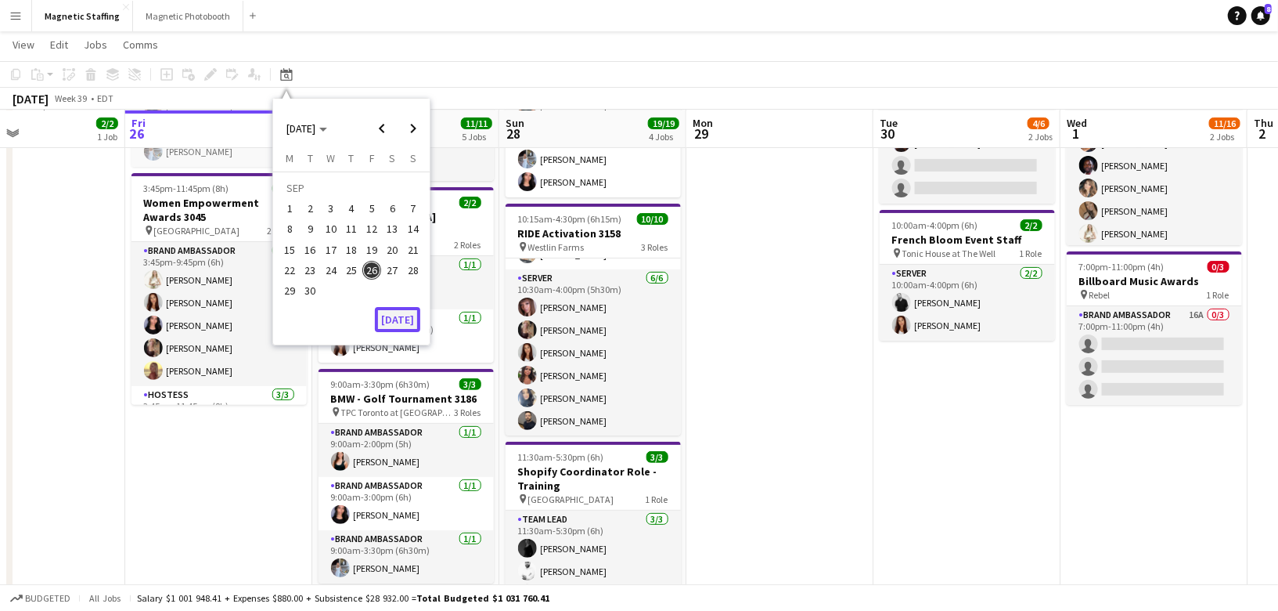
click at [395, 318] on button "[DATE]" at bounding box center [397, 319] width 45 height 25
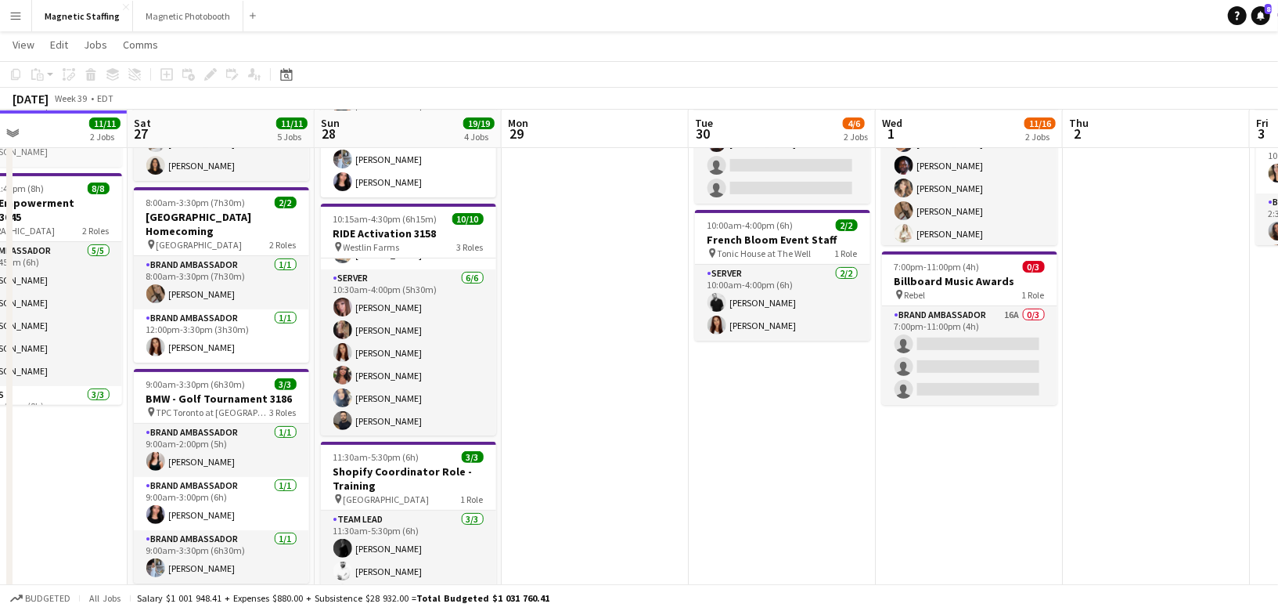
drag, startPoint x: 465, startPoint y: 351, endPoint x: 274, endPoint y: 364, distance: 191.4
click at [274, 364] on app-calendar-viewport "Tue 23 Wed 24 3/3 1 Job Thu 25 2/2 1 Job Fri 26 11/11 2 Jobs Sat 27 11/11 5 Job…" at bounding box center [639, 455] width 1278 height 1124
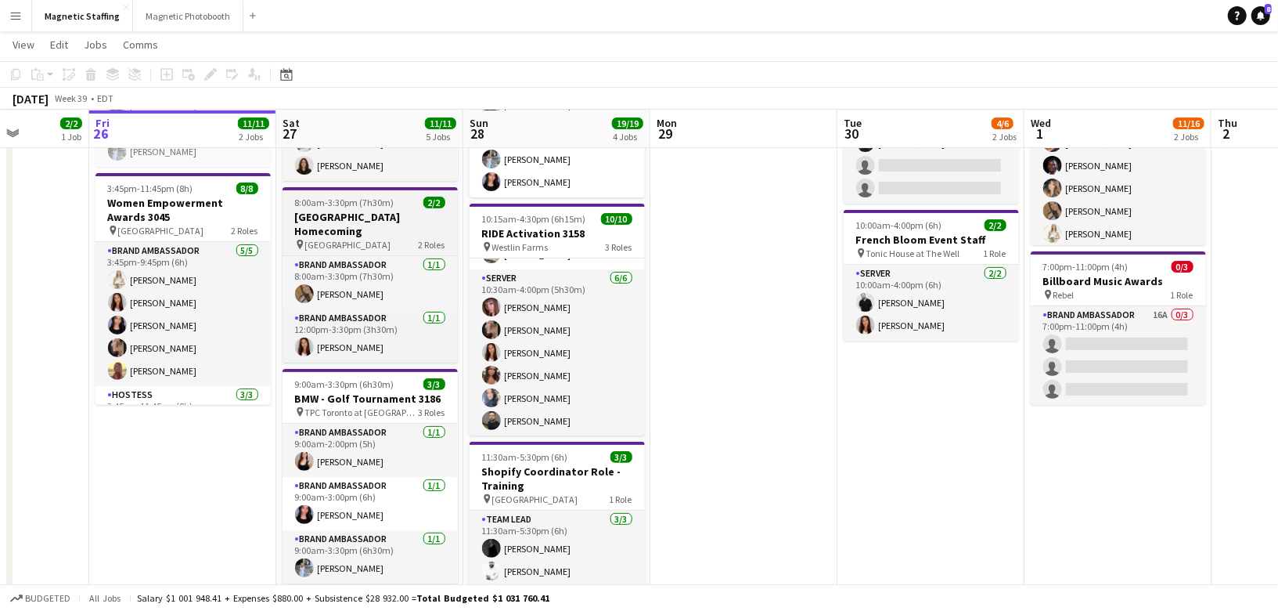
click at [342, 211] on h3 "[GEOGRAPHIC_DATA] Homecoming" at bounding box center [370, 224] width 175 height 28
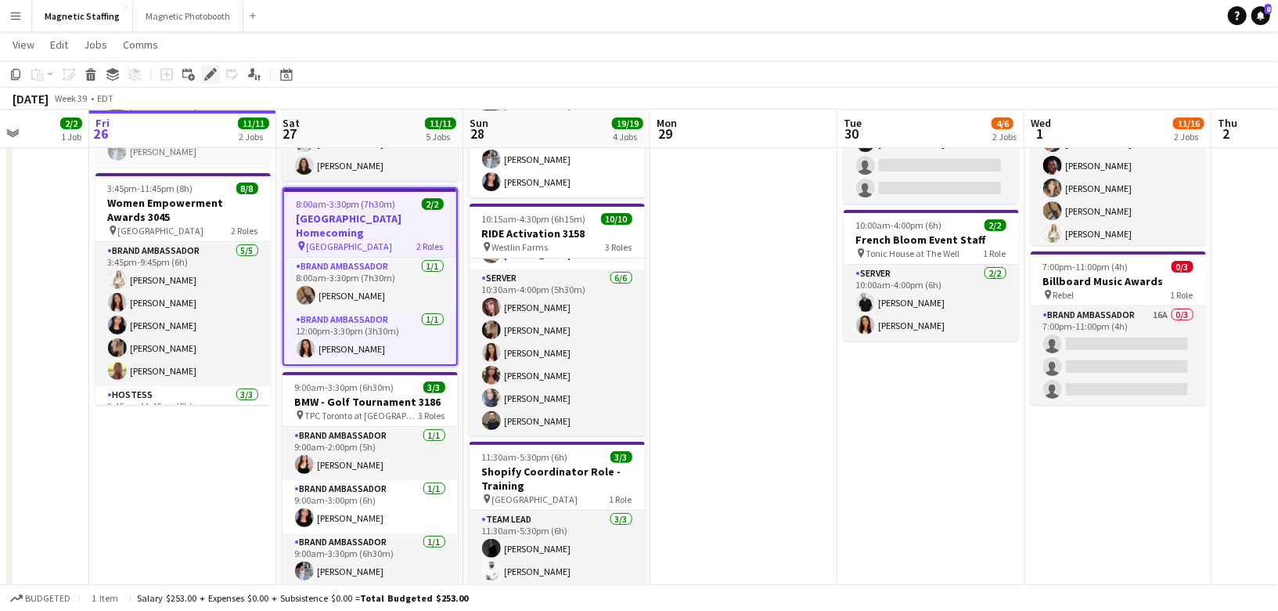
click at [208, 77] on icon at bounding box center [210, 74] width 9 height 9
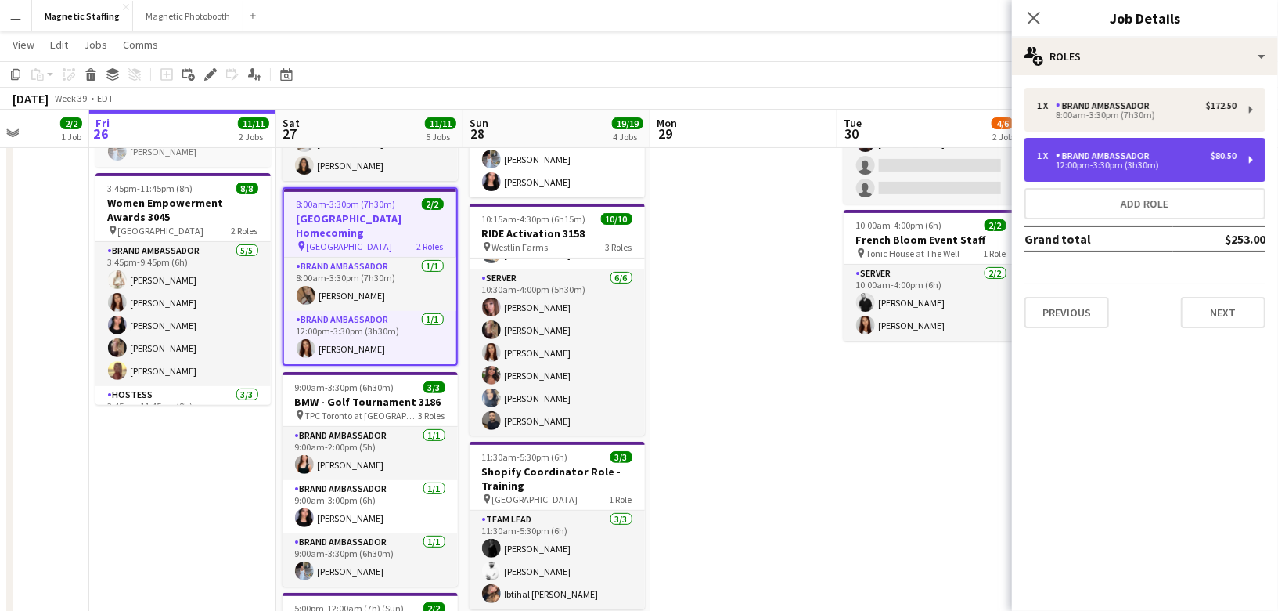
click at [1139, 148] on div "1 x Brand Ambassador $80.50 12:00pm-3:30pm (3h30m)" at bounding box center [1145, 160] width 241 height 44
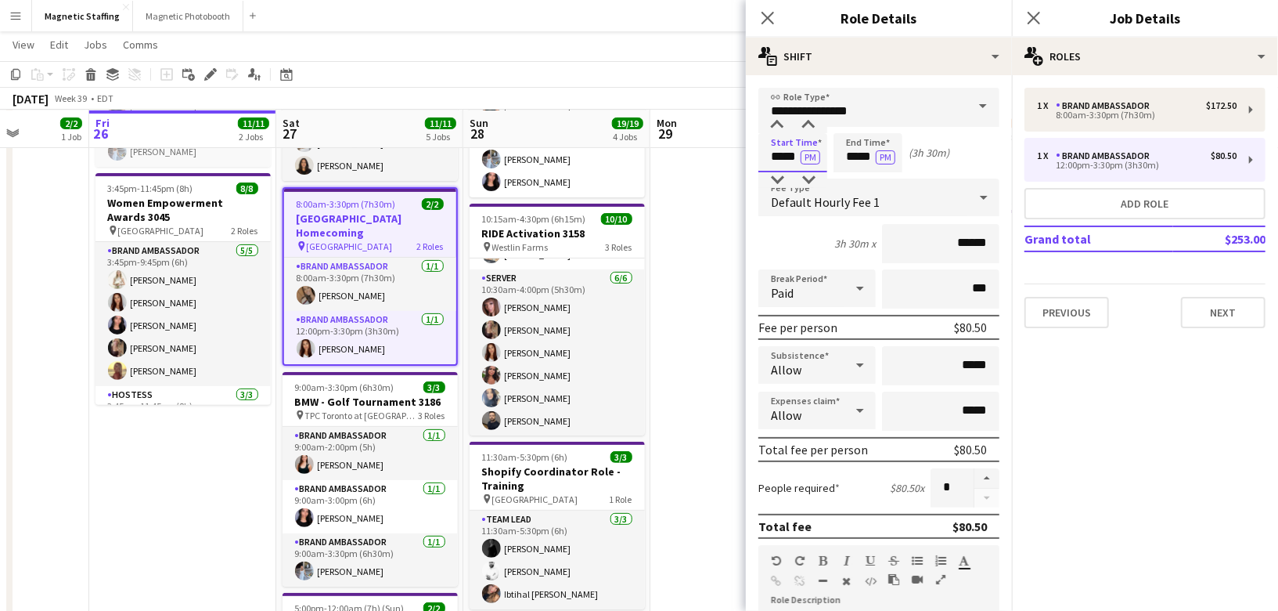
drag, startPoint x: 798, startPoint y: 160, endPoint x: 650, endPoint y: 160, distance: 147.9
click at [654, 160] on body "Menu Boards Boards Boards All jobs Status Workforce Workforce My Workforce Recr…" at bounding box center [639, 438] width 1278 height 1212
type input "*****"
click at [812, 156] on button "PM" at bounding box center [811, 157] width 20 height 14
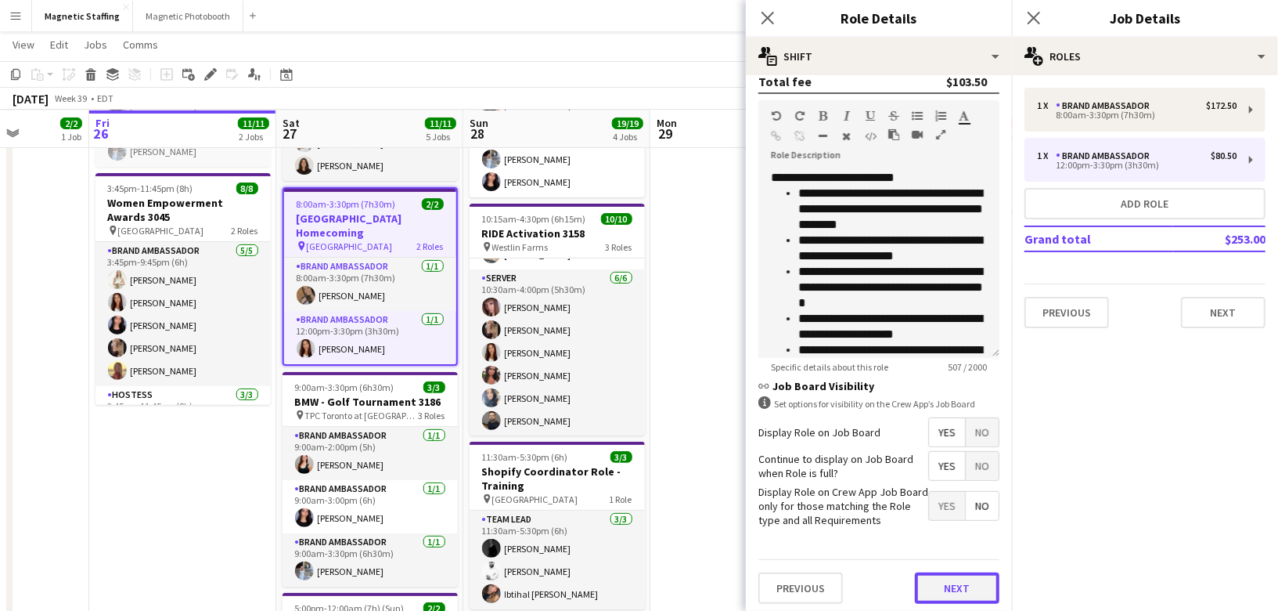
click at [937, 588] on button "Next" at bounding box center [957, 587] width 85 height 31
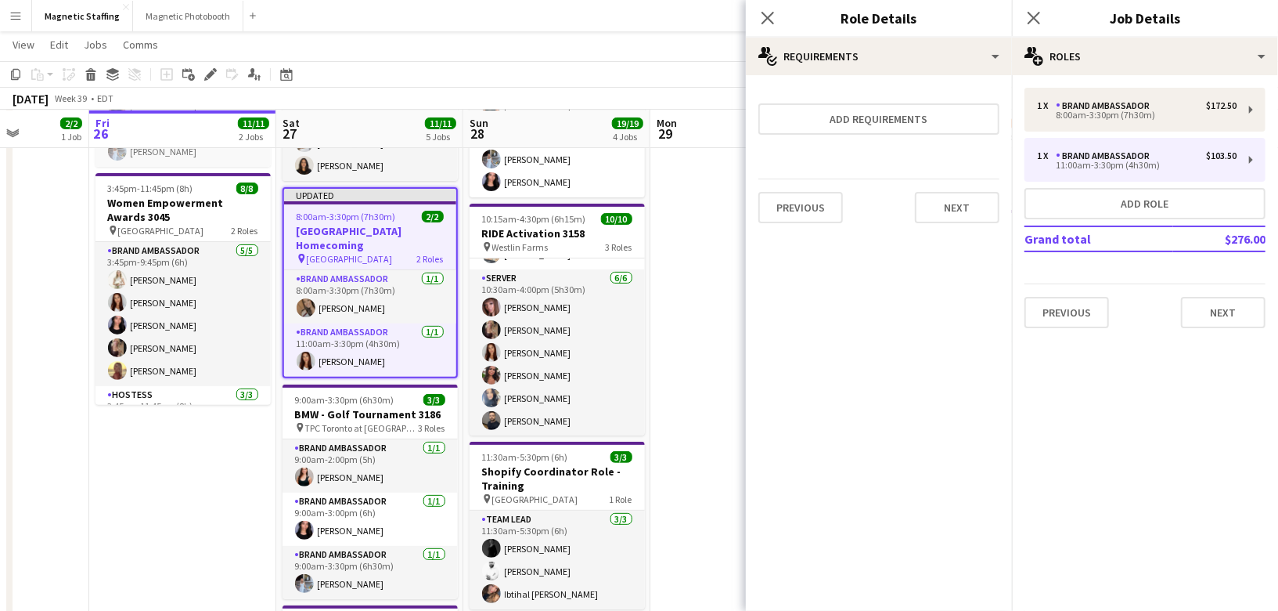
scroll to position [0, 0]
click at [964, 204] on button "Next" at bounding box center [957, 207] width 85 height 31
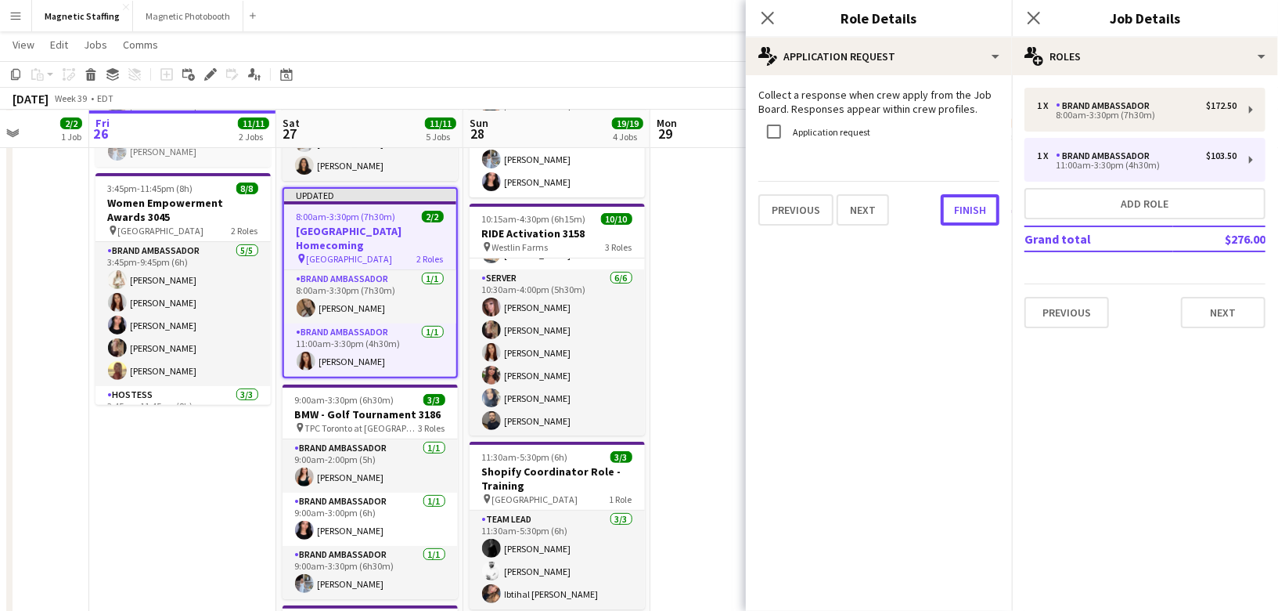
click at [964, 204] on button "Finish" at bounding box center [970, 209] width 59 height 31
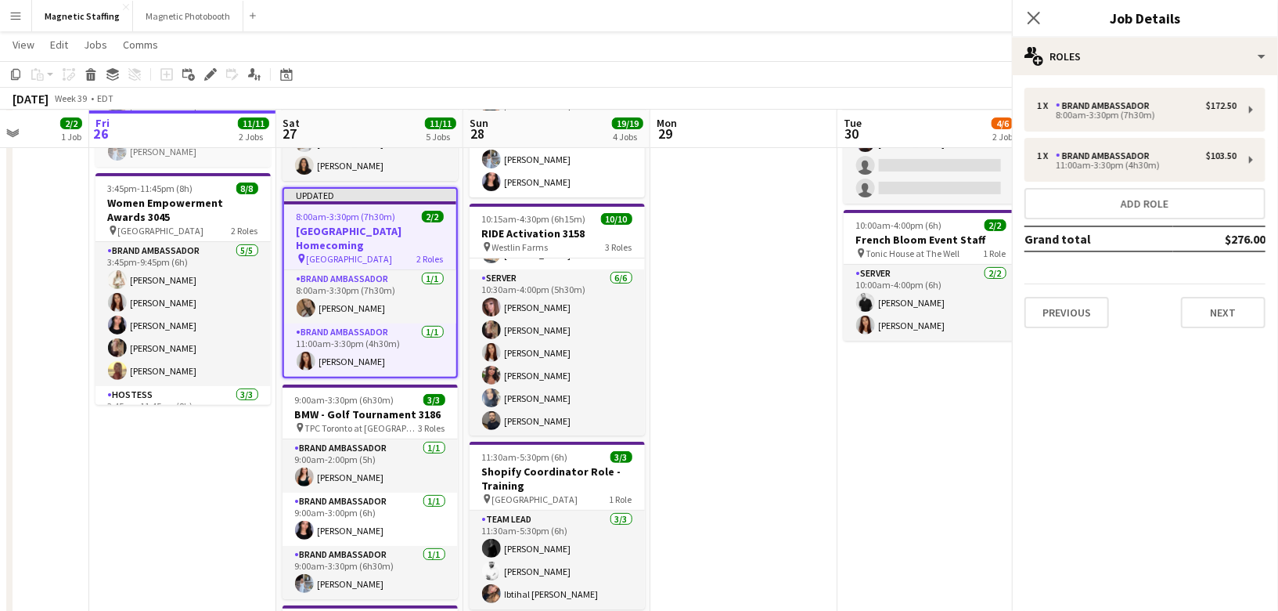
click at [701, 341] on app-date-cell at bounding box center [744, 482] width 187 height 950
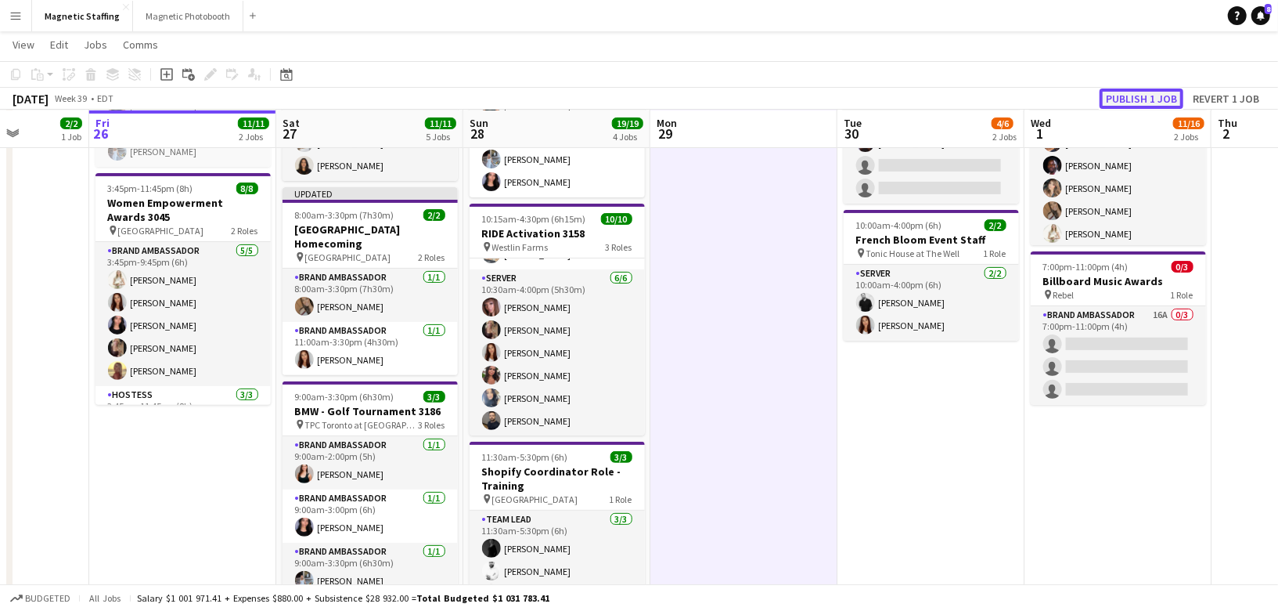
click at [1141, 102] on button "Publish 1 job" at bounding box center [1142, 98] width 84 height 20
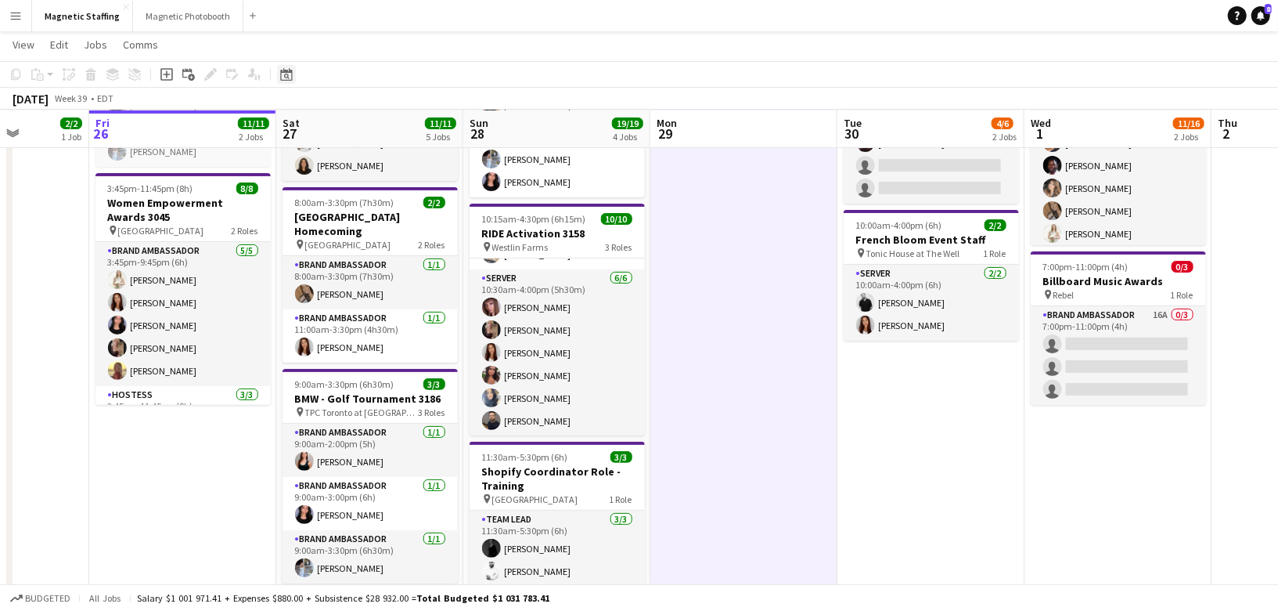
click at [290, 70] on icon at bounding box center [286, 74] width 12 height 13
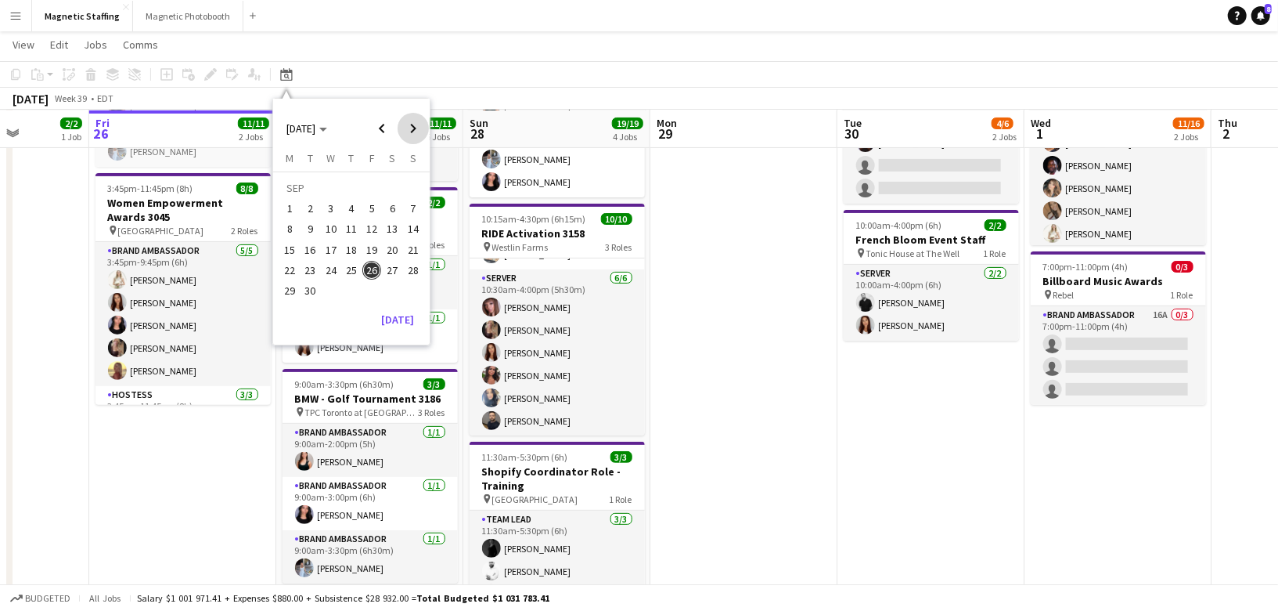
click at [408, 120] on span "Next month" at bounding box center [413, 128] width 31 height 31
click at [334, 206] on span "1" at bounding box center [331, 208] width 19 height 19
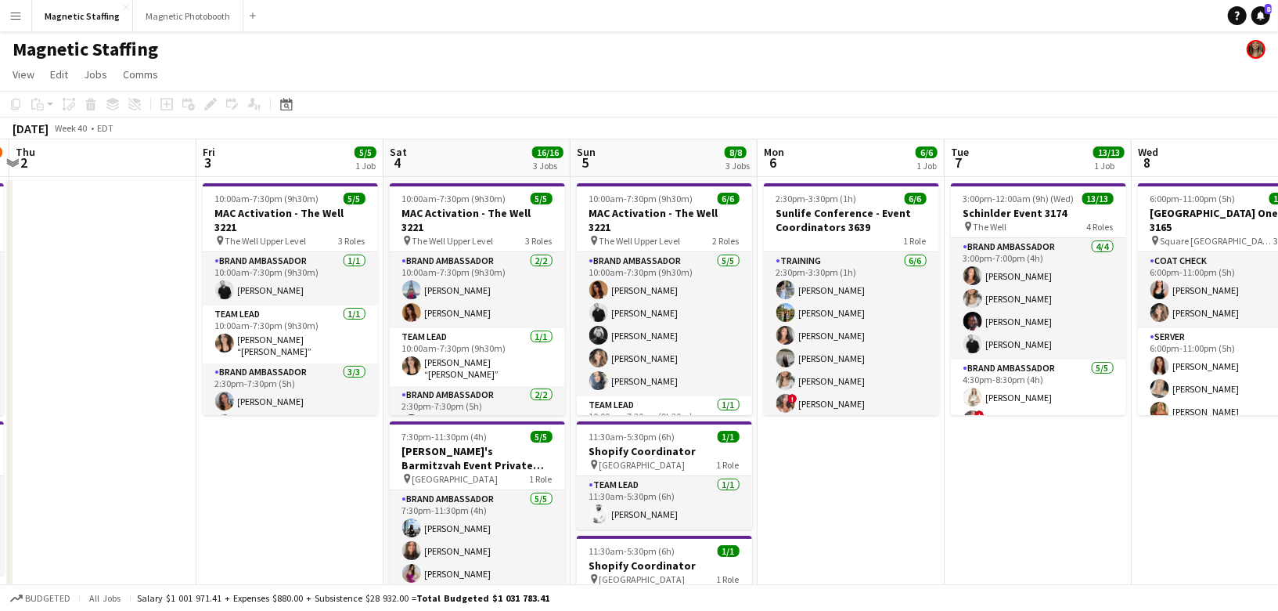
drag, startPoint x: 742, startPoint y: 319, endPoint x: 169, endPoint y: 362, distance: 574.6
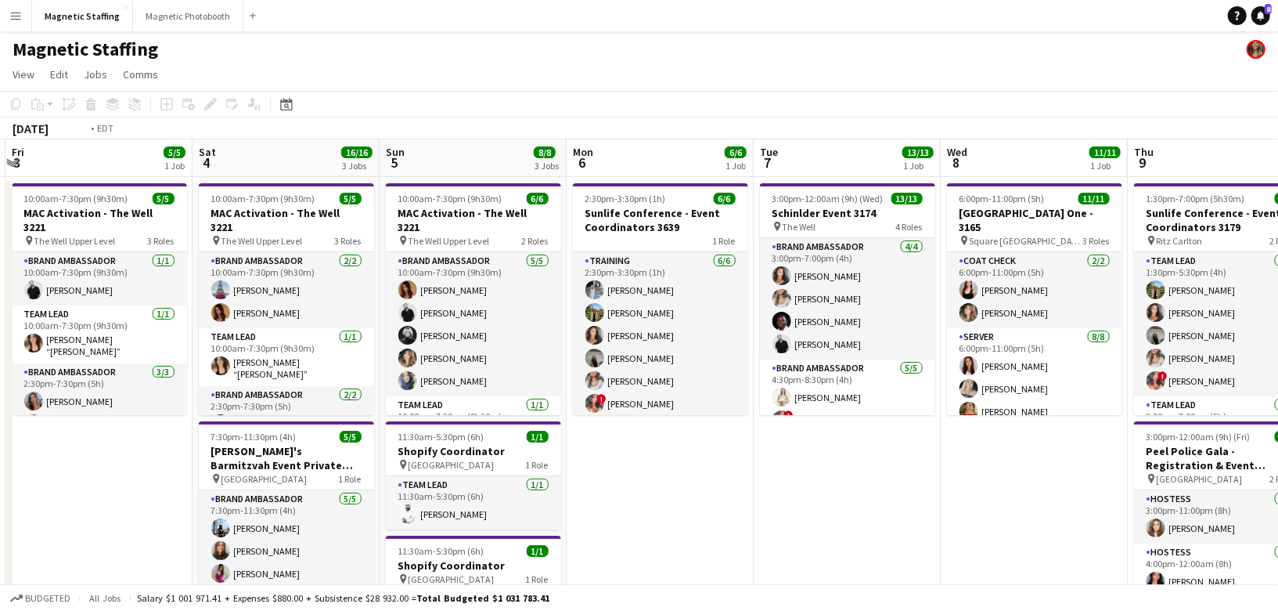
drag, startPoint x: 747, startPoint y: 348, endPoint x: 0, endPoint y: 400, distance: 748.6
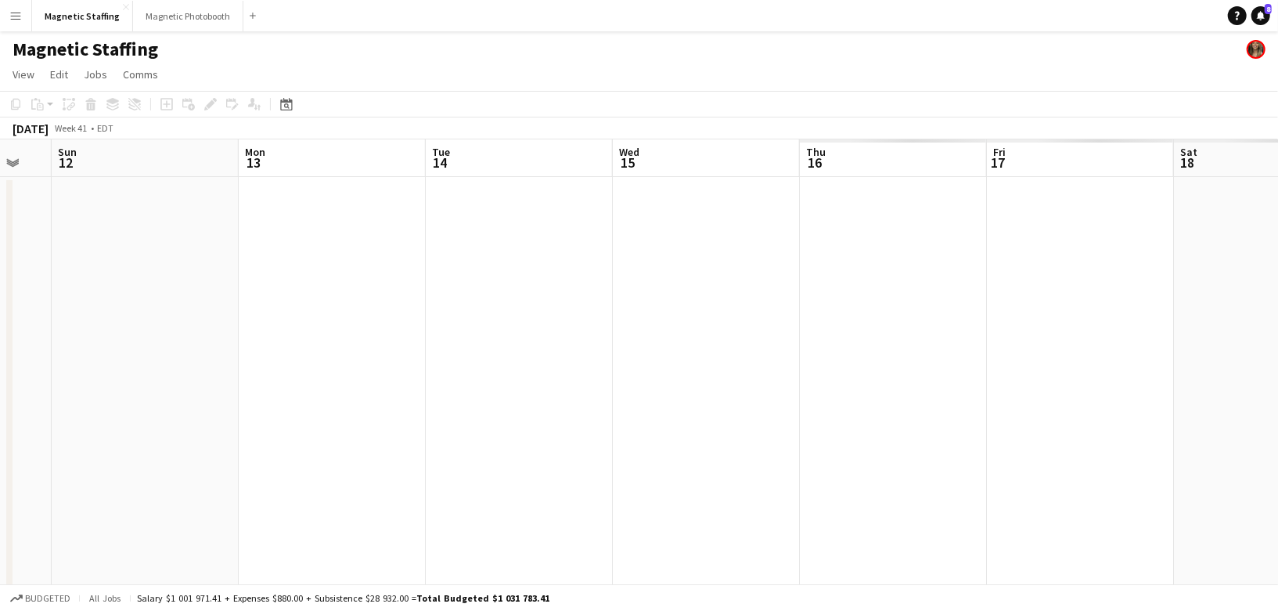
drag, startPoint x: 875, startPoint y: 320, endPoint x: 3, endPoint y: 442, distance: 880.5
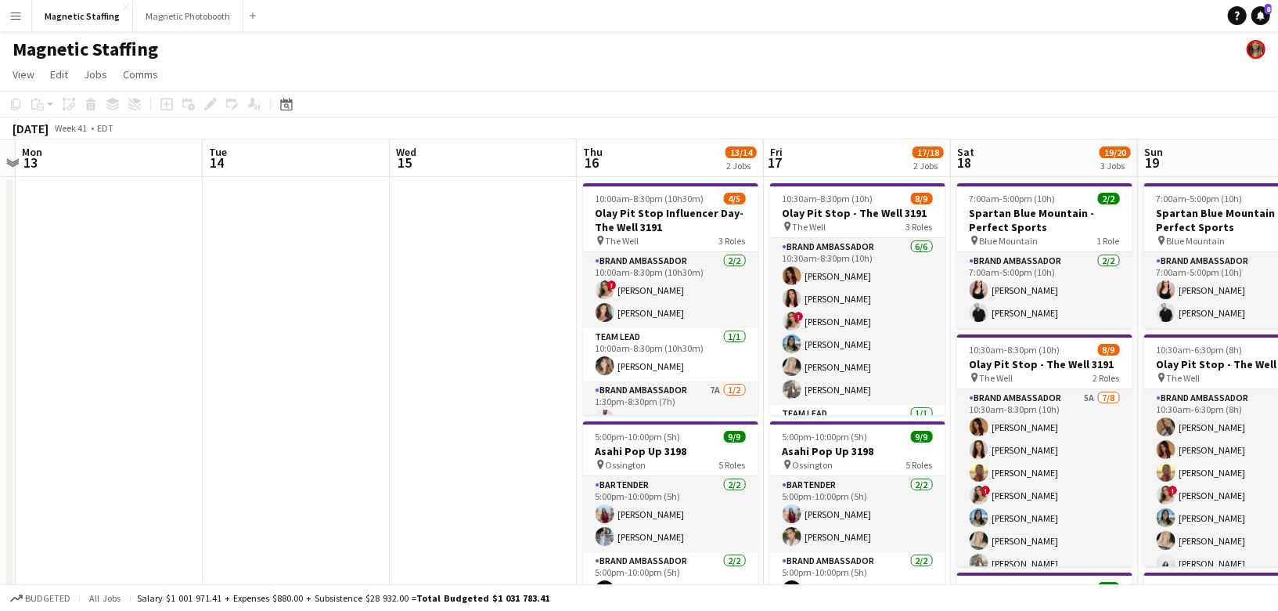
scroll to position [0, 549]
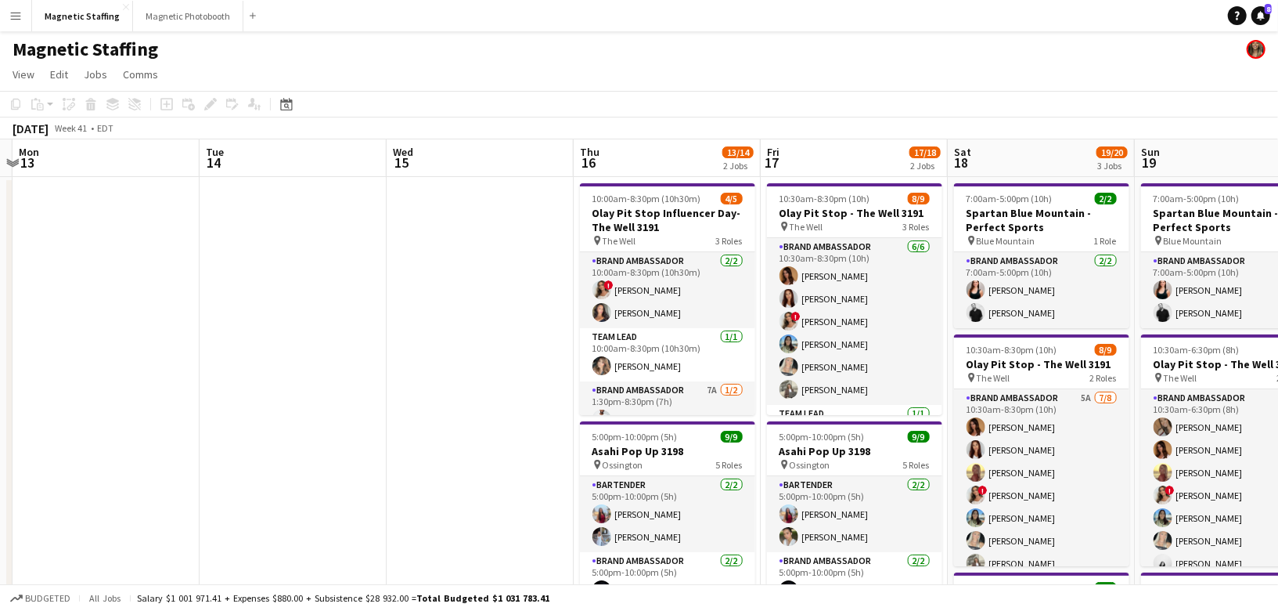
drag, startPoint x: 687, startPoint y: 417, endPoint x: 459, endPoint y: 412, distance: 227.9
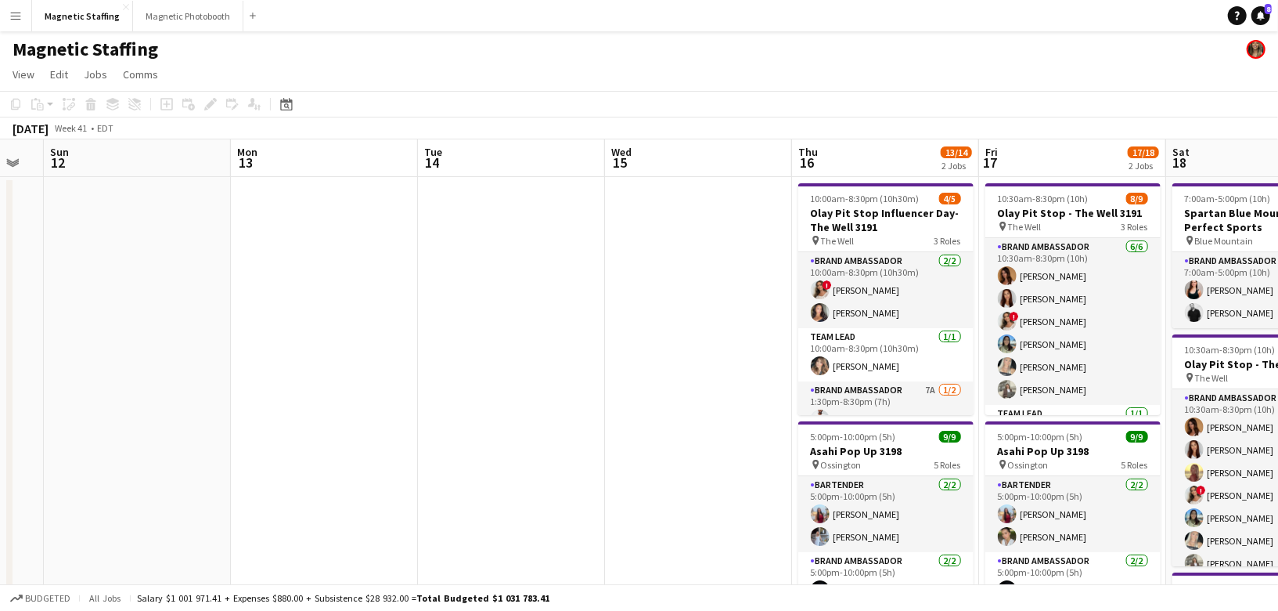
drag, startPoint x: 129, startPoint y: 448, endPoint x: 1275, endPoint y: 340, distance: 1151.1
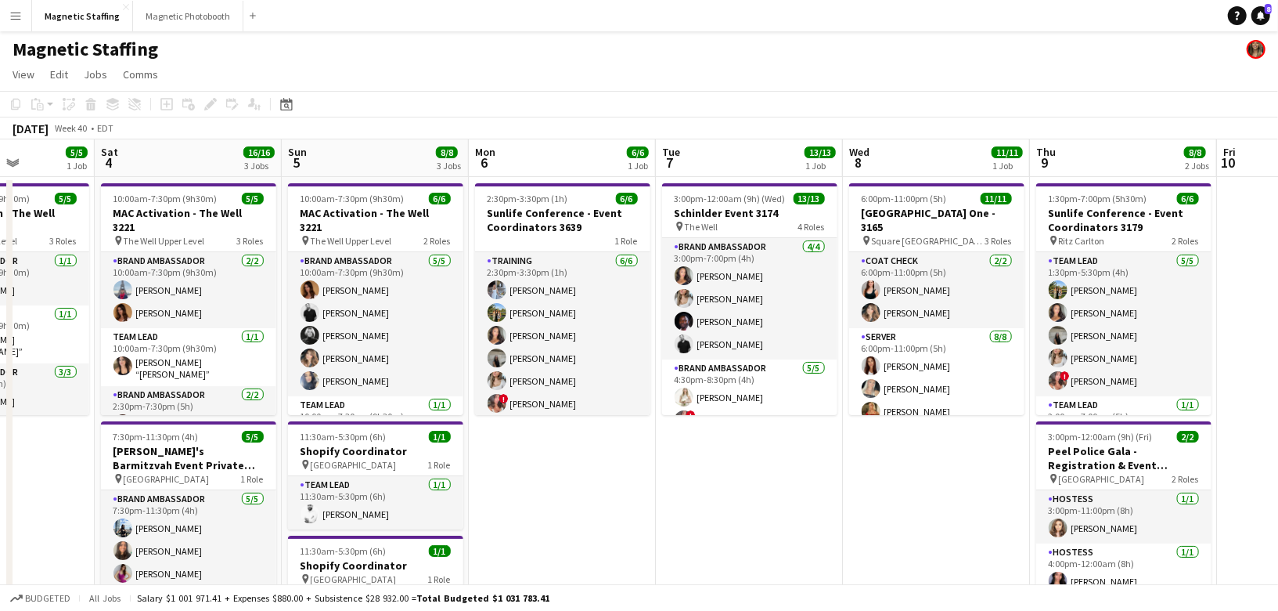
drag, startPoint x: 924, startPoint y: 317, endPoint x: 1221, endPoint y: 311, distance: 297.5
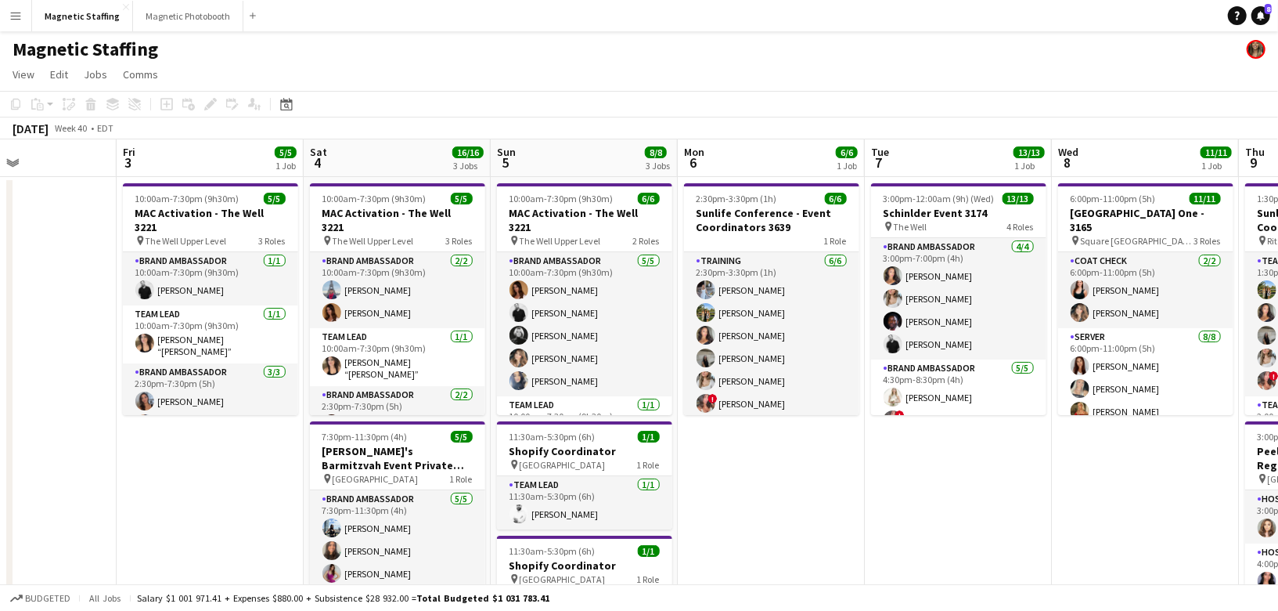
drag, startPoint x: 598, startPoint y: 395, endPoint x: 994, endPoint y: 369, distance: 396.9
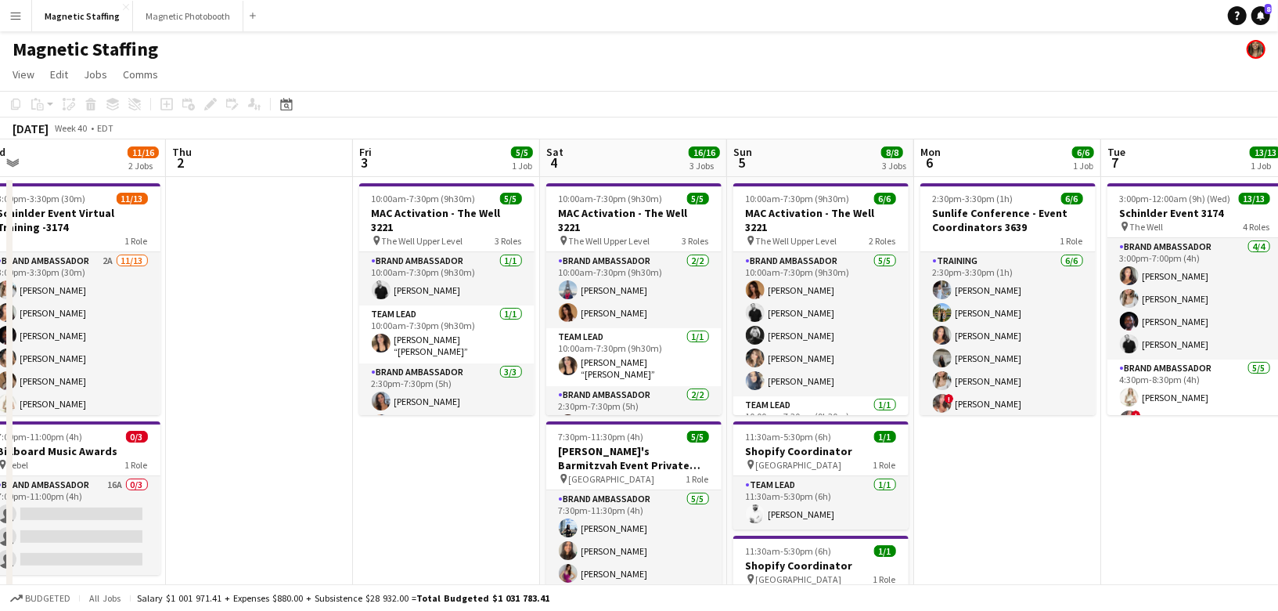
drag, startPoint x: 302, startPoint y: 327, endPoint x: 727, endPoint y: 309, distance: 425.4
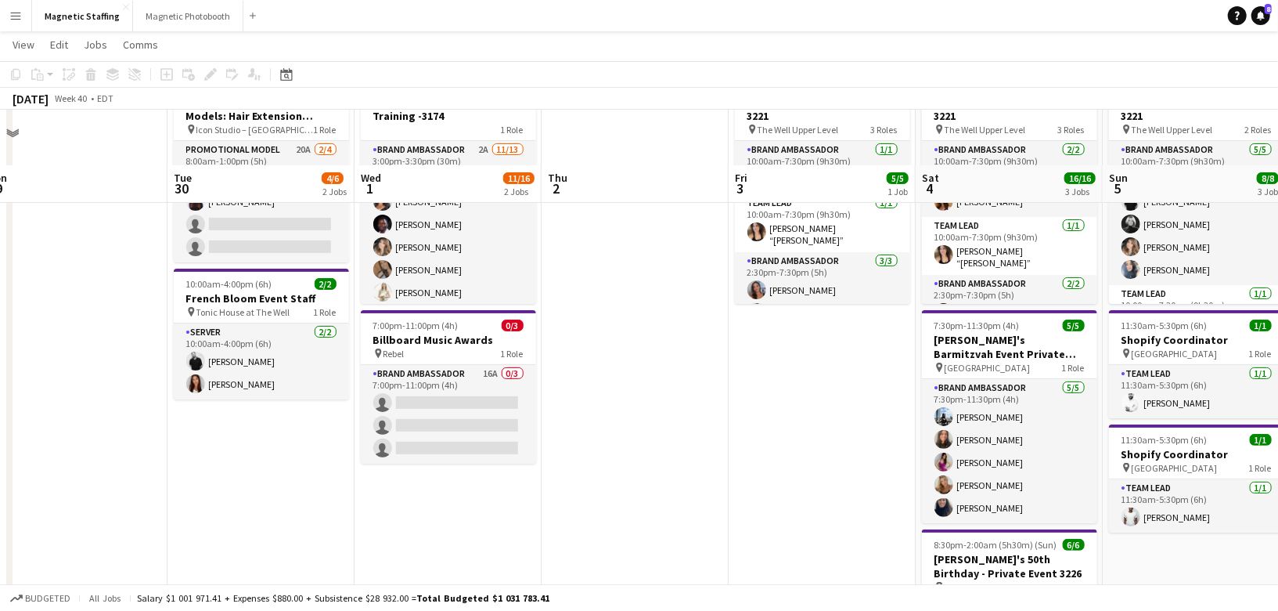
scroll to position [192, 0]
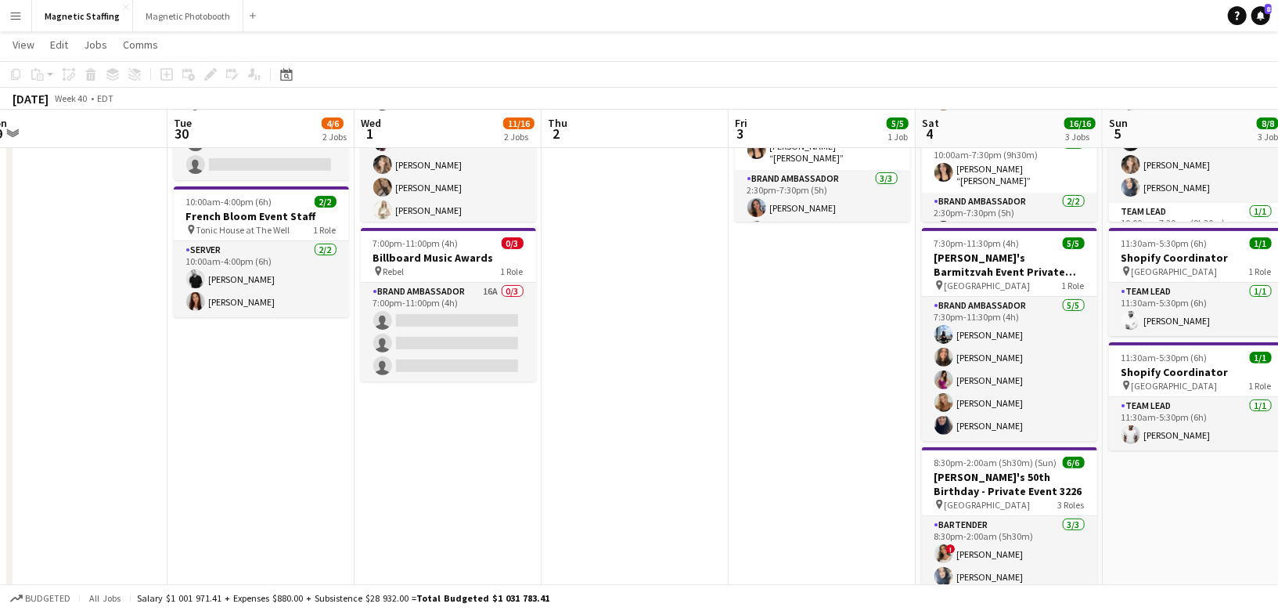
click at [402, 412] on app-date-cell "3:00pm-3:30pm (30m) 11/13 Schinlder Event Virtual Training -3174 1 Role Brand A…" at bounding box center [448, 453] width 187 height 938
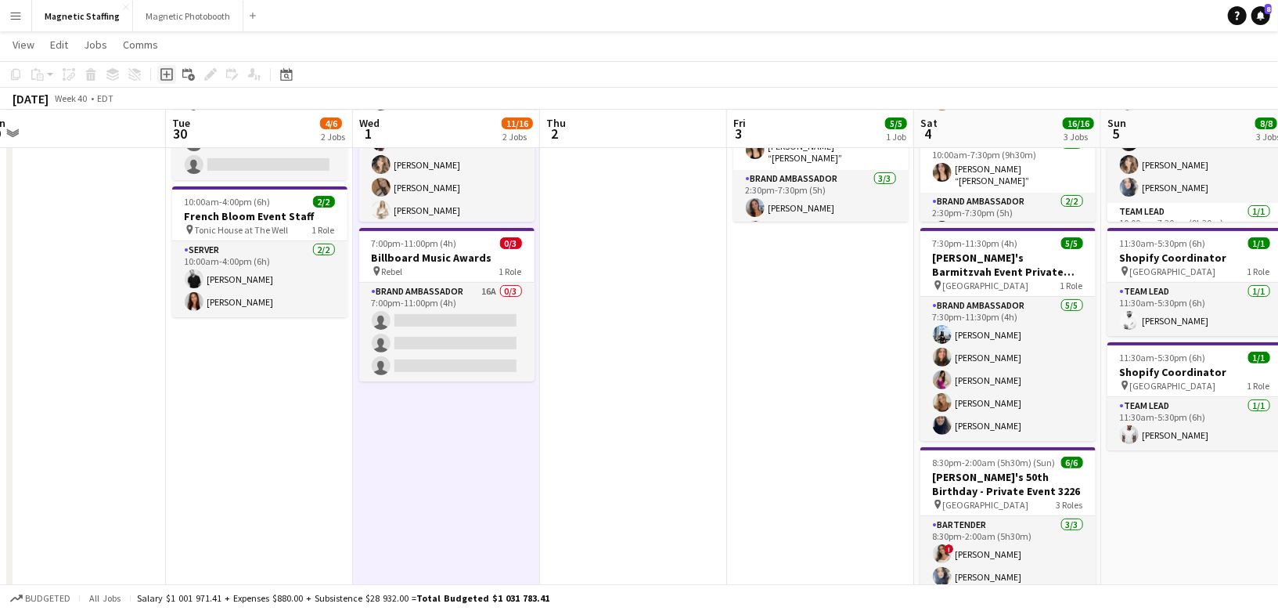
click at [163, 75] on icon "Add job" at bounding box center [166, 74] width 13 height 13
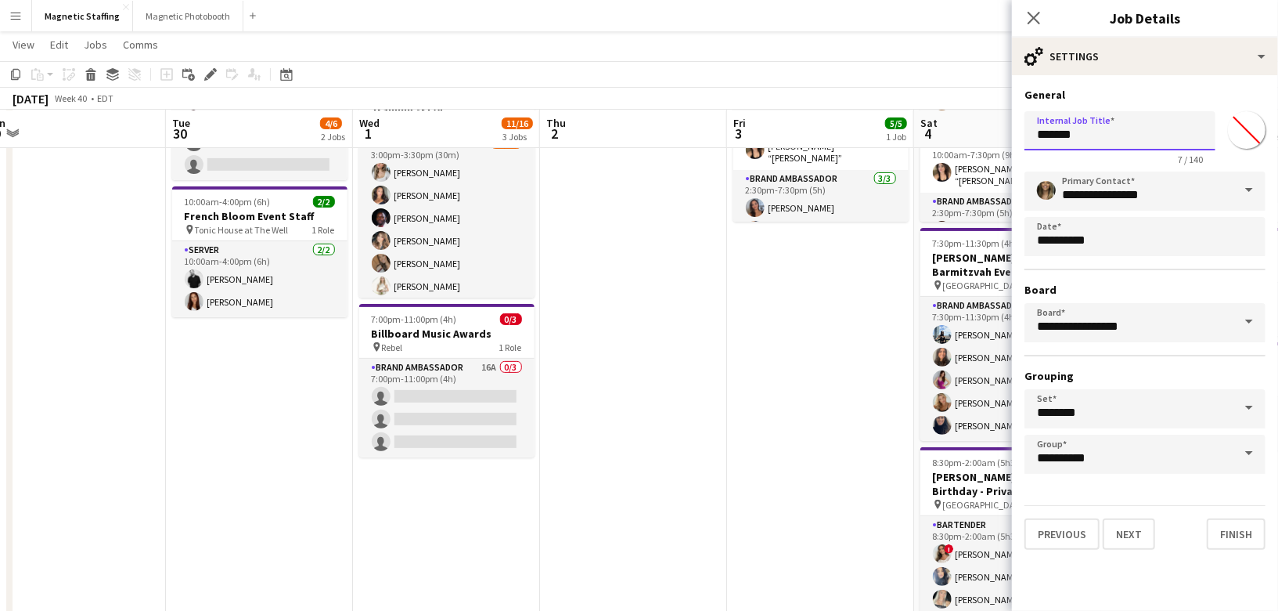
drag, startPoint x: 1097, startPoint y: 139, endPoint x: 938, endPoint y: 133, distance: 159.8
click at [940, 139] on body "Menu Boards Boards Boards All jobs Status Workforce Workforce My Workforce Recr…" at bounding box center [639, 414] width 1278 height 1212
click at [1105, 139] on input "**********" at bounding box center [1120, 130] width 191 height 39
type input "**********"
click at [1130, 525] on button "Next" at bounding box center [1129, 533] width 52 height 31
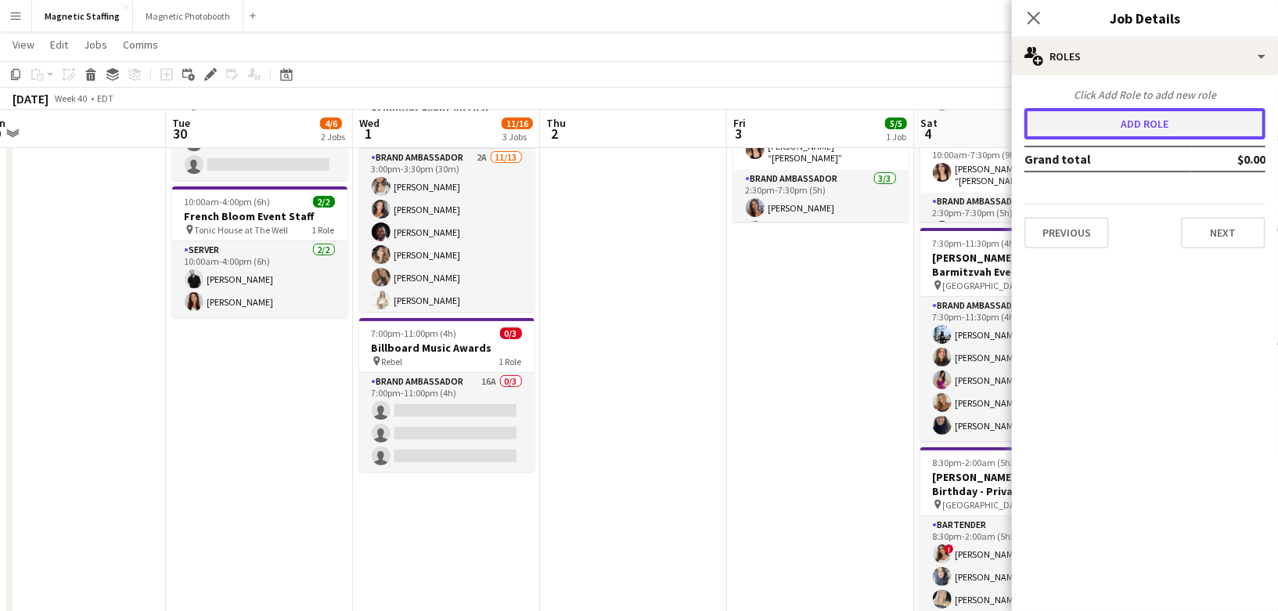
click at [1194, 126] on button "Add role" at bounding box center [1145, 123] width 241 height 31
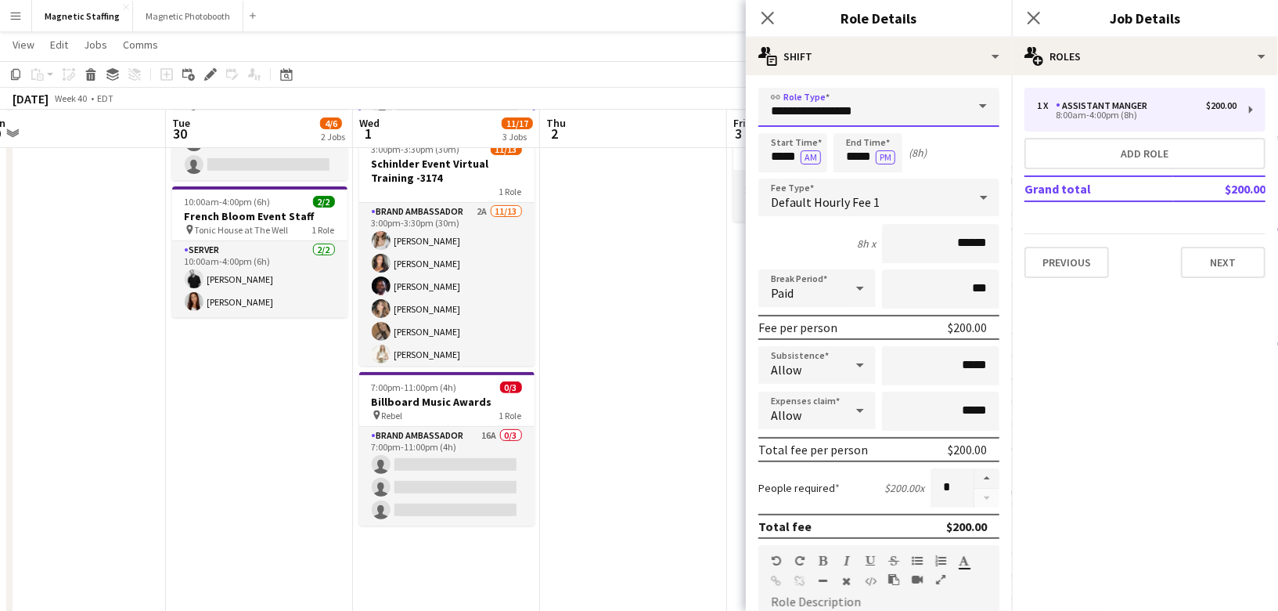
drag, startPoint x: 847, startPoint y: 116, endPoint x: 589, endPoint y: 106, distance: 257.7
click at [596, 112] on body "Menu Boards Boards Boards All jobs Status Workforce Workforce My Workforce Recr…" at bounding box center [639, 414] width 1278 height 1212
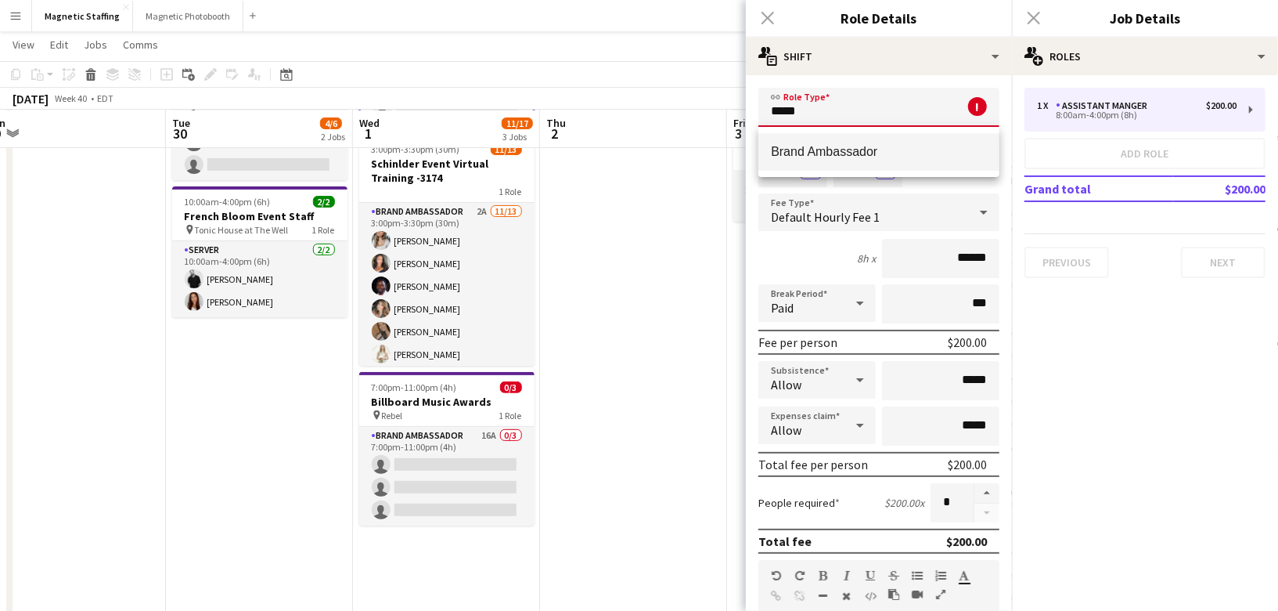
click at [818, 153] on span "Brand Ambassador" at bounding box center [879, 151] width 216 height 15
type input "**********"
type input "******"
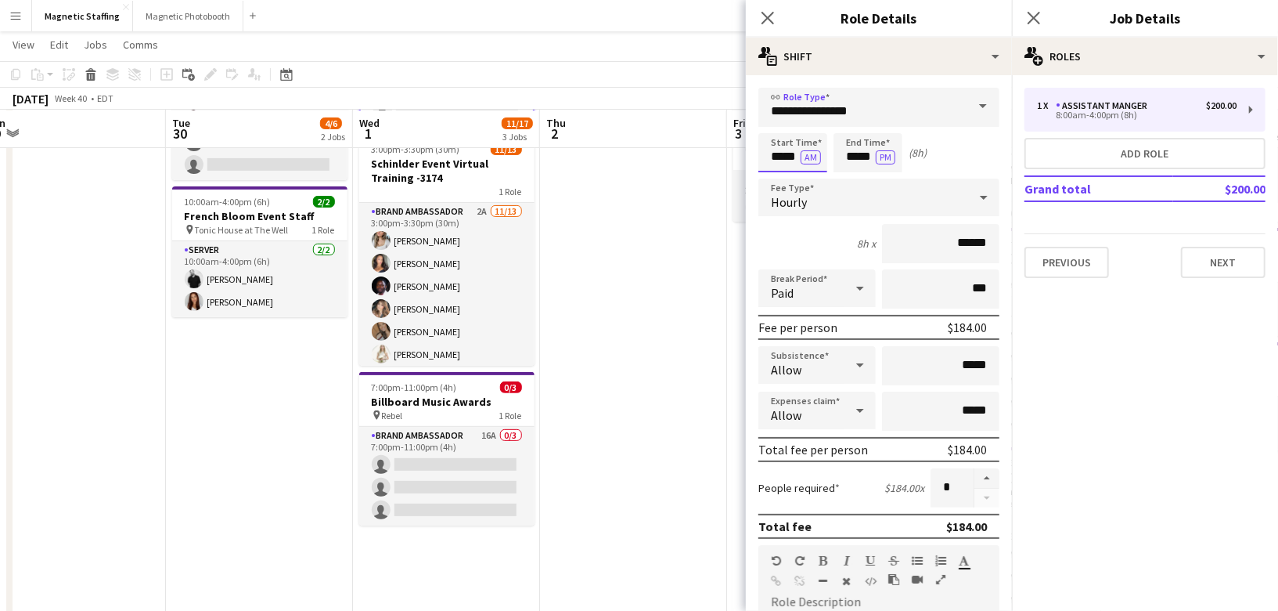
drag, startPoint x: 798, startPoint y: 156, endPoint x: 659, endPoint y: 153, distance: 138.6
click at [667, 155] on body "Menu Boards Boards Boards All jobs Status Workforce Workforce My Workforce Recr…" at bounding box center [639, 414] width 1278 height 1212
type input "*****"
drag, startPoint x: 874, startPoint y: 156, endPoint x: 747, endPoint y: 150, distance: 127.0
click at [755, 153] on form "**********" at bounding box center [879, 574] width 266 height 973
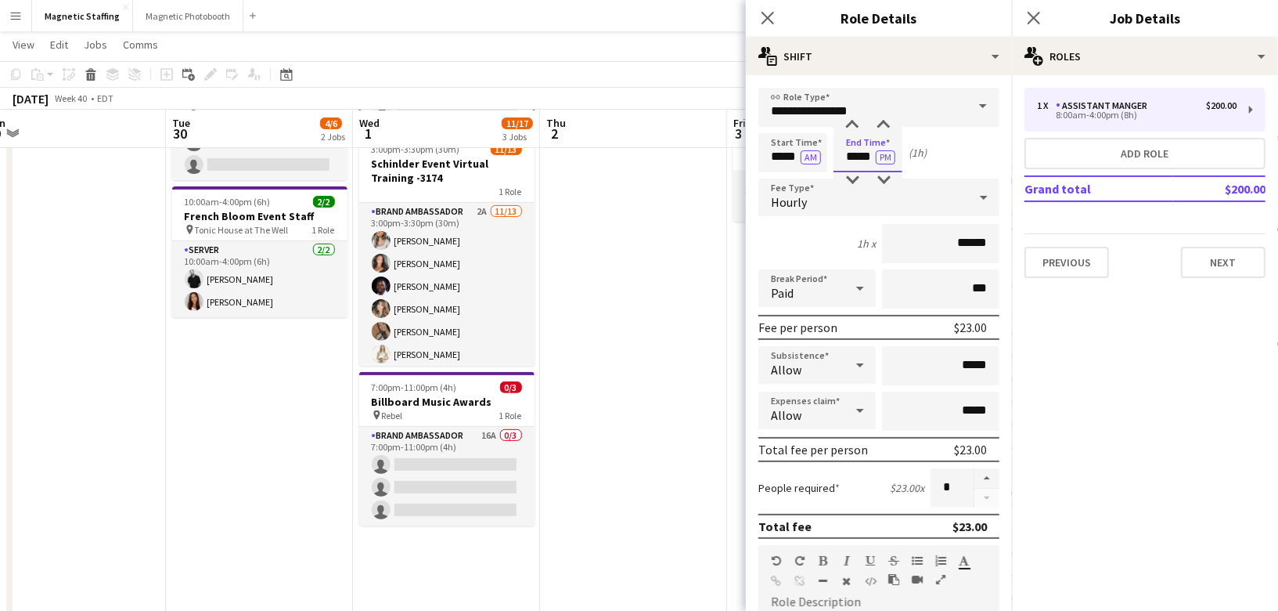
type input "*****"
click at [968, 241] on input "******" at bounding box center [940, 243] width 117 height 39
type input "******"
click at [989, 479] on button "button" at bounding box center [987, 478] width 25 height 20
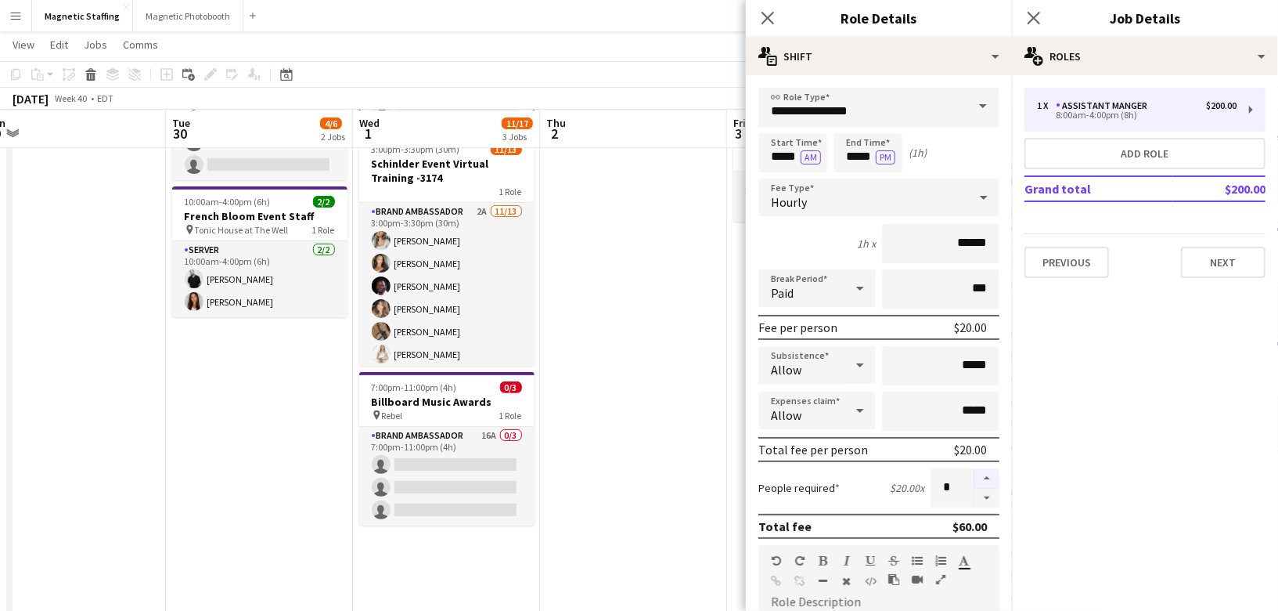
click at [989, 479] on button "button" at bounding box center [987, 478] width 25 height 20
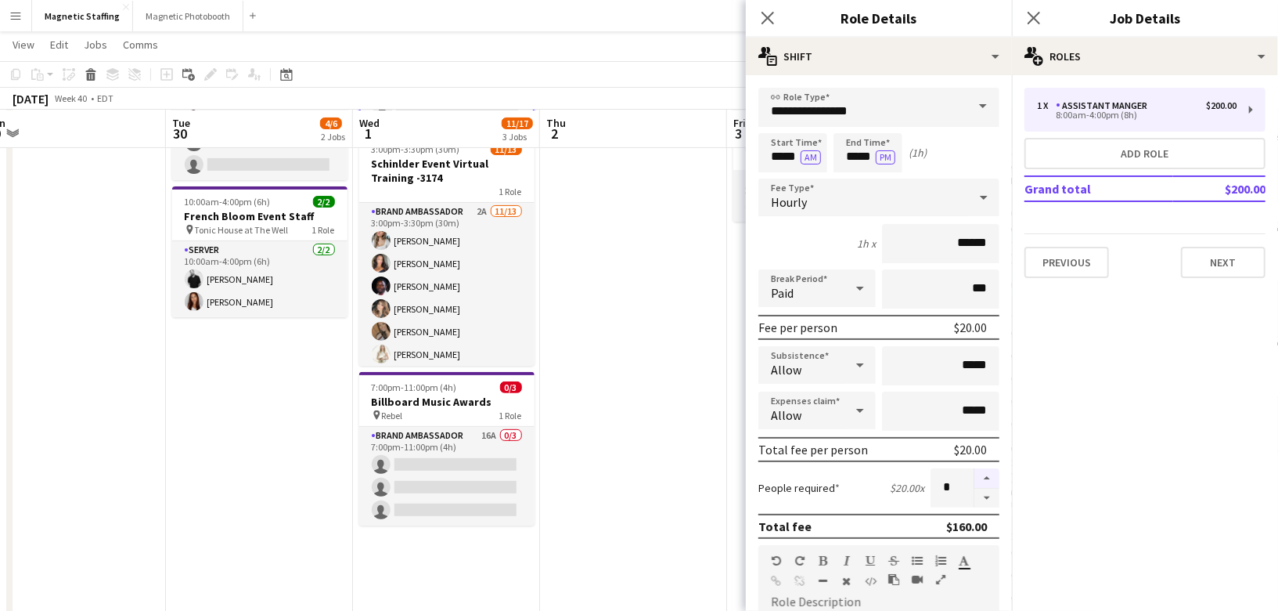
click at [986, 478] on button "button" at bounding box center [987, 478] width 25 height 20
type input "**"
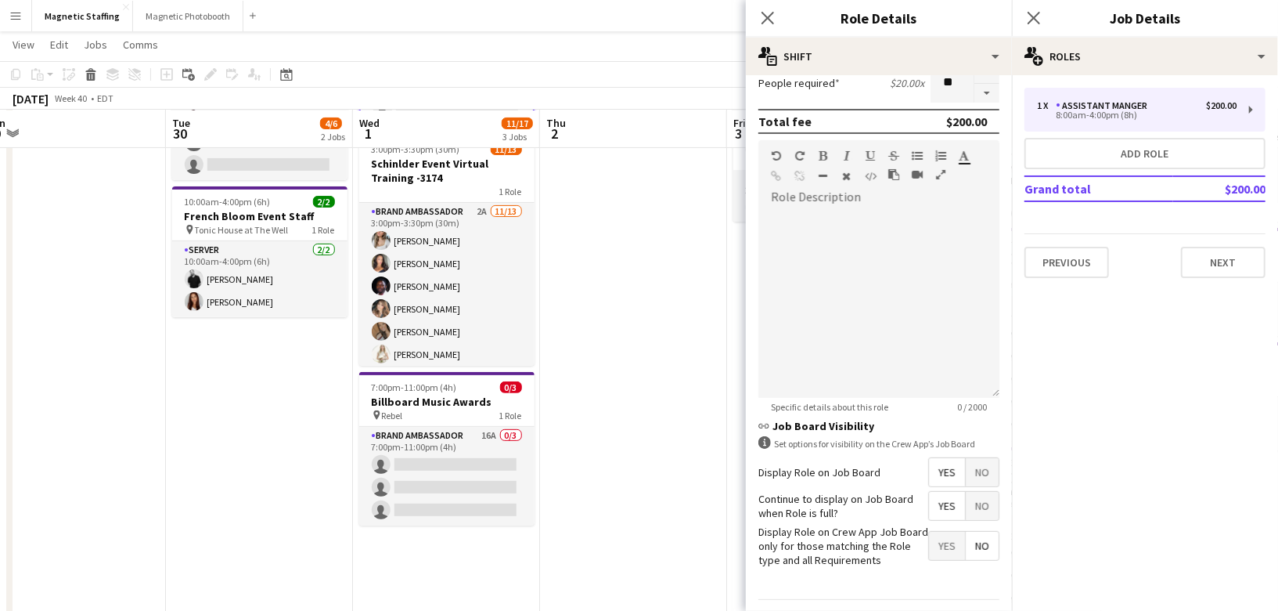
scroll to position [445, 0]
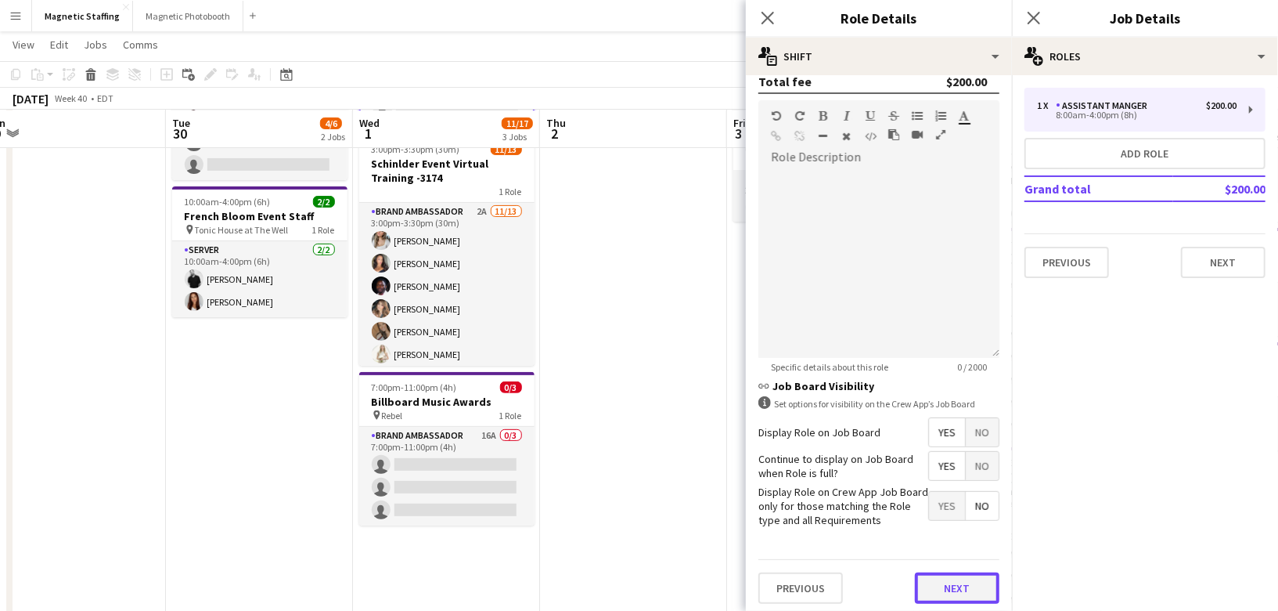
click at [954, 583] on button "Next" at bounding box center [957, 587] width 85 height 31
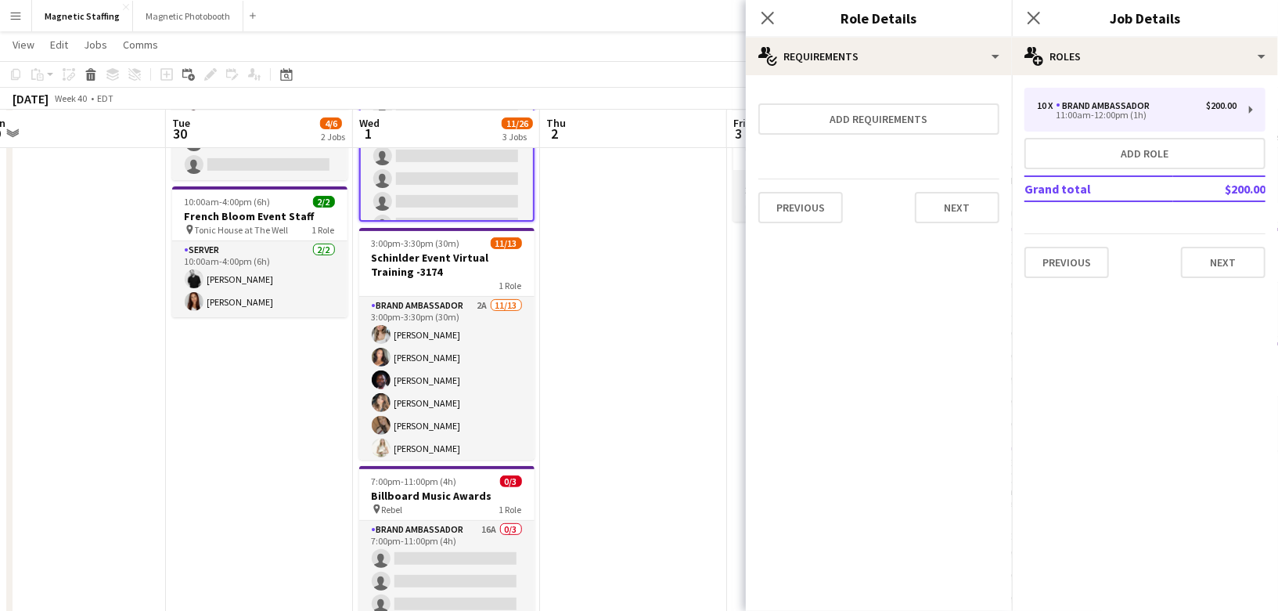
scroll to position [0, 0]
click at [981, 226] on div "Previous Next" at bounding box center [879, 206] width 241 height 57
click at [981, 204] on button "Next" at bounding box center [957, 207] width 85 height 31
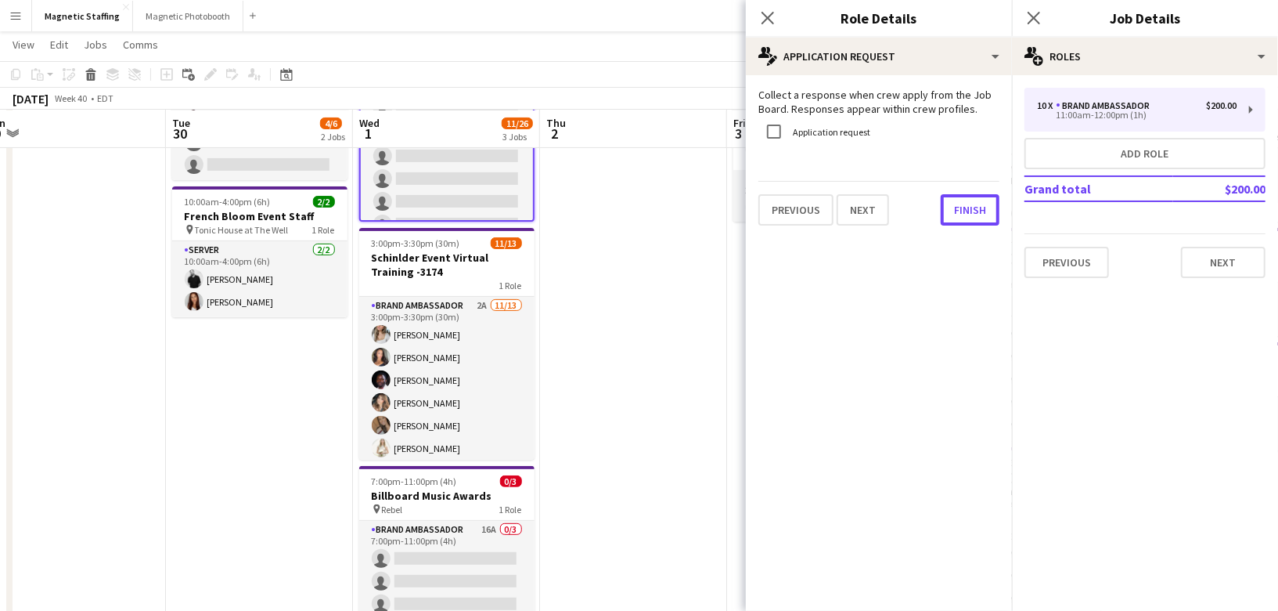
click at [981, 204] on button "Finish" at bounding box center [970, 209] width 59 height 31
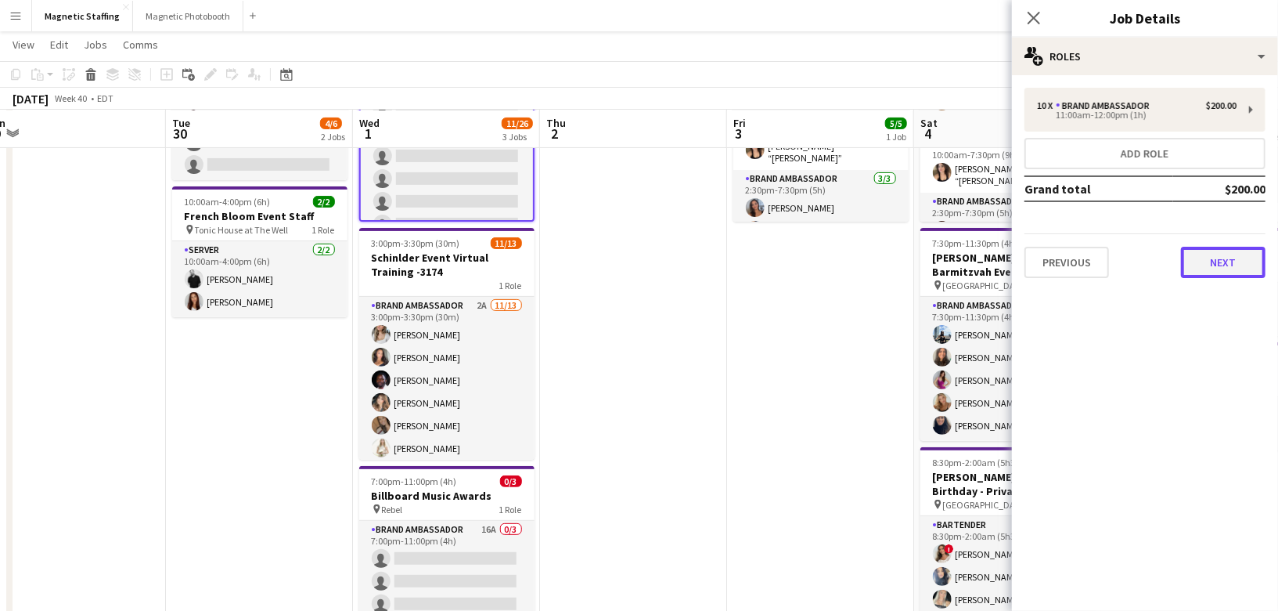
click at [1229, 259] on button "Next" at bounding box center [1223, 262] width 85 height 31
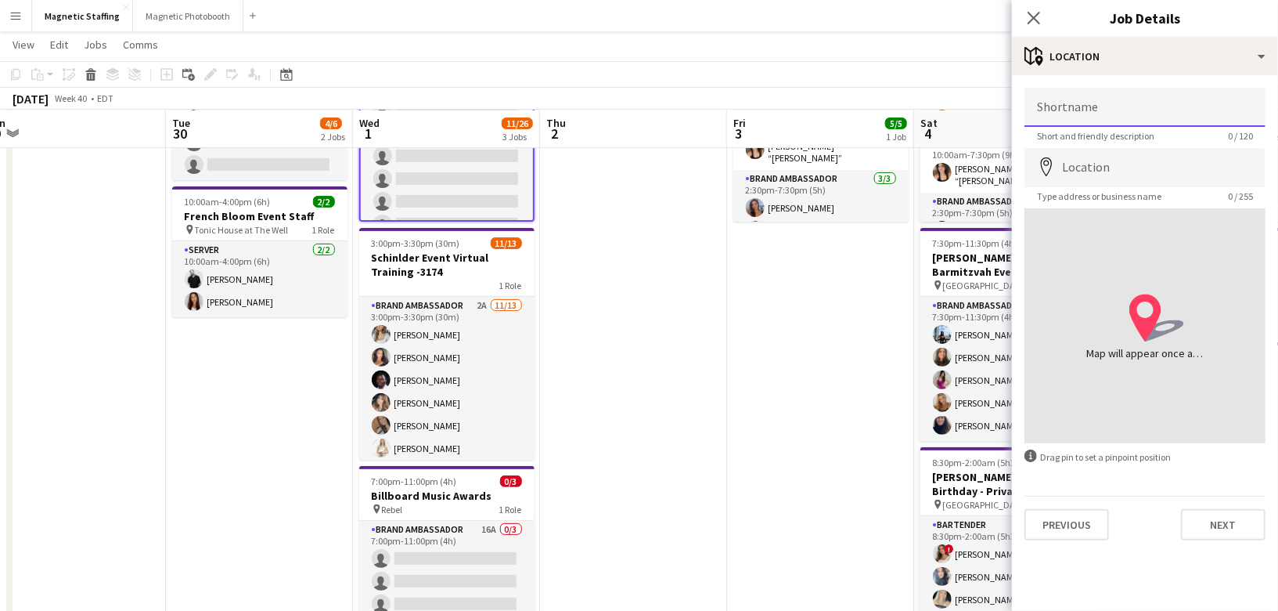
click at [1153, 99] on input "Shortname" at bounding box center [1145, 107] width 241 height 39
type input "*******"
click at [863, 444] on app-date-cell "10:00am-7:30pm (9h30m) 5/5 MAC Activation - The Well 3221 pin The Well Upper Le…" at bounding box center [820, 453] width 187 height 938
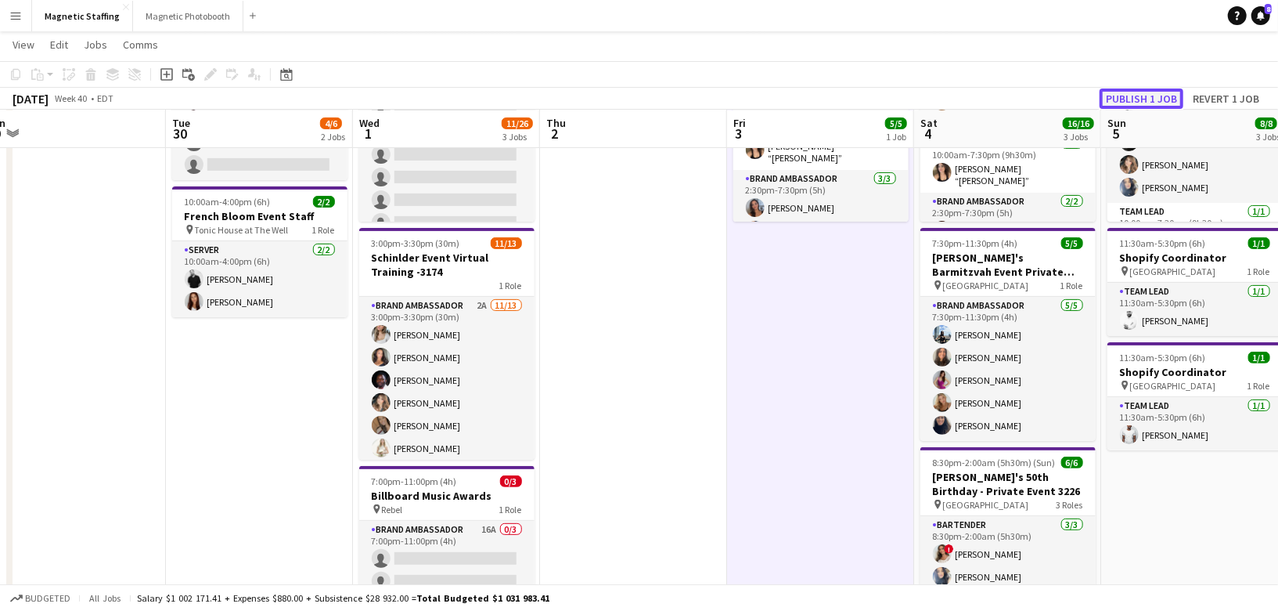
click at [1149, 103] on button "Publish 1 job" at bounding box center [1142, 98] width 84 height 20
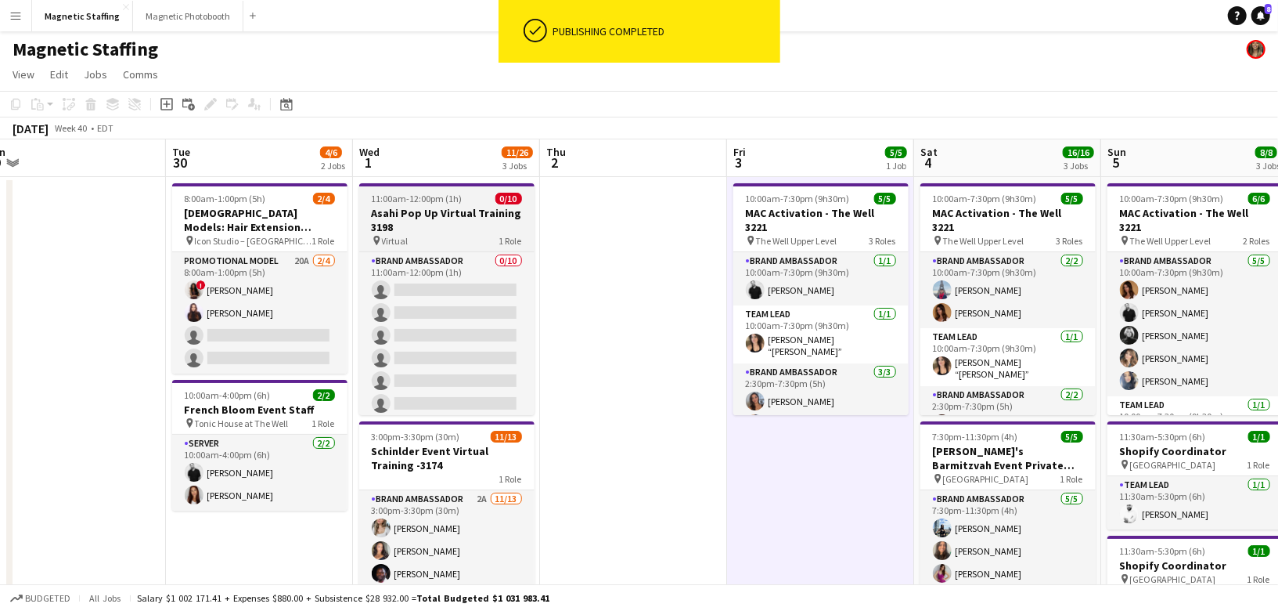
click at [443, 218] on h3 "Asahi Pop Up Virtual Training 3198" at bounding box center [446, 220] width 175 height 28
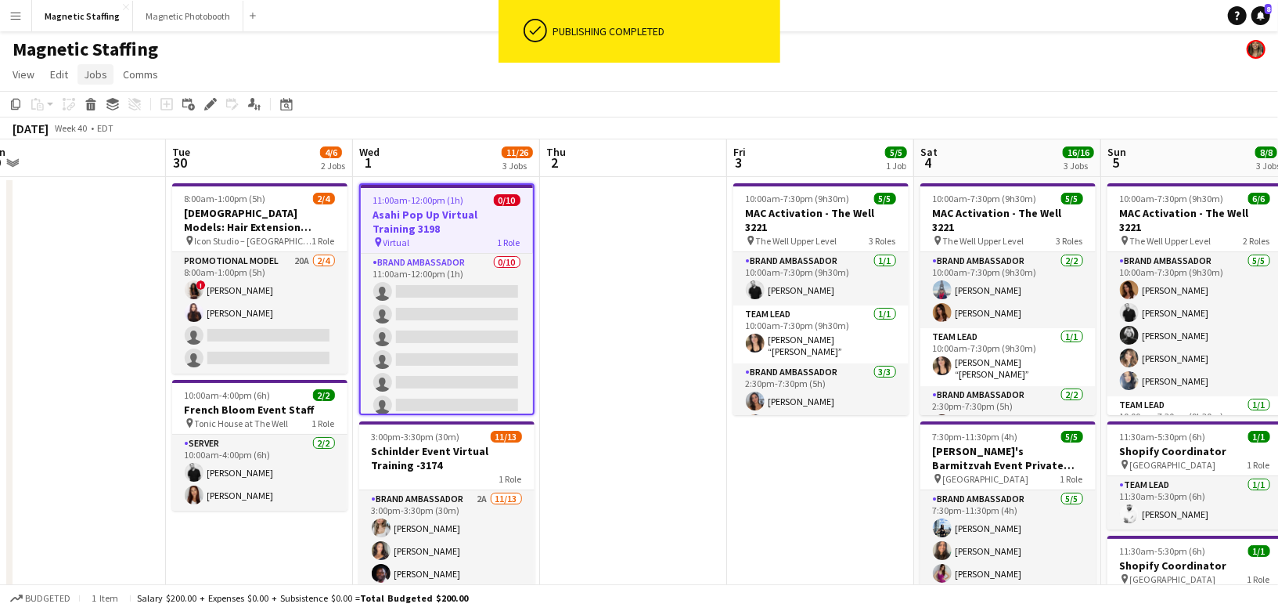
click at [100, 79] on span "Jobs" at bounding box center [95, 74] width 23 height 14
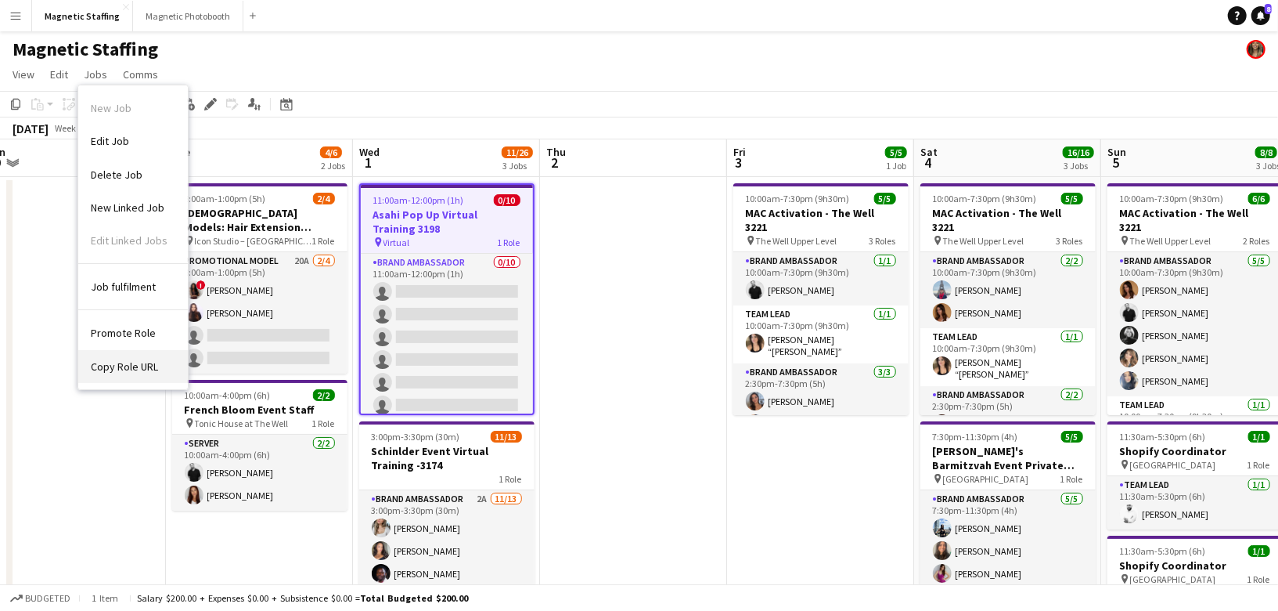
click at [110, 370] on span "Copy Role URL" at bounding box center [124, 366] width 67 height 14
type textarea "**********"
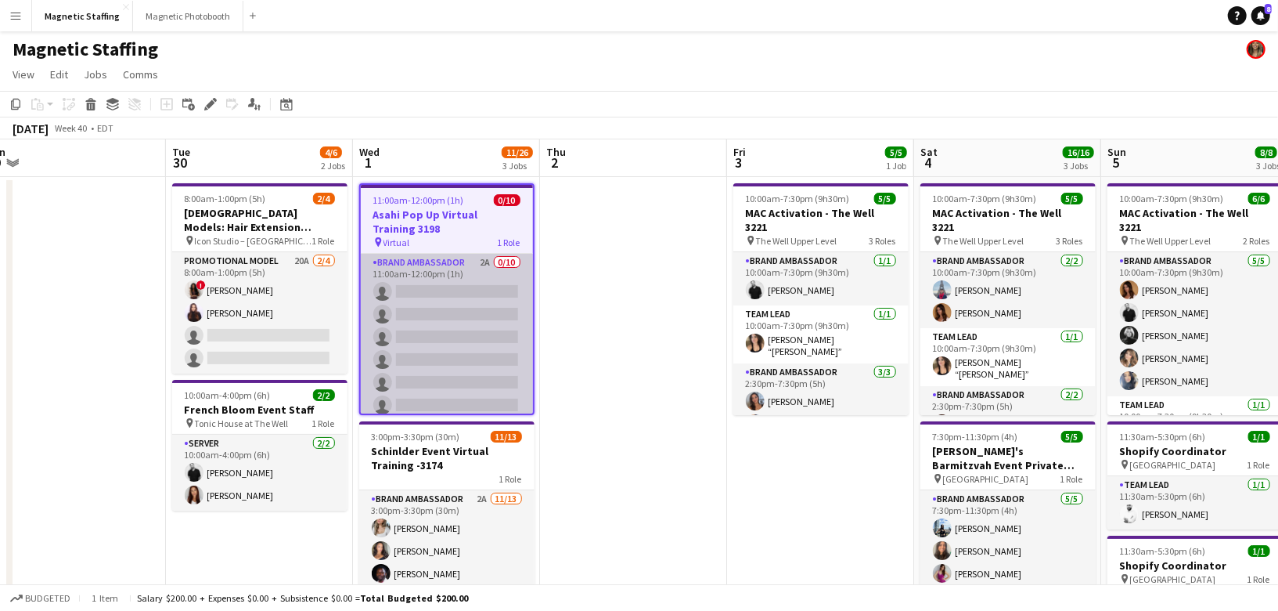
click at [431, 280] on app-card-role "Brand Ambassador 2A 0/10 11:00am-12:00pm (1h) single-neutral-actions single-neu…" at bounding box center [447, 383] width 172 height 258
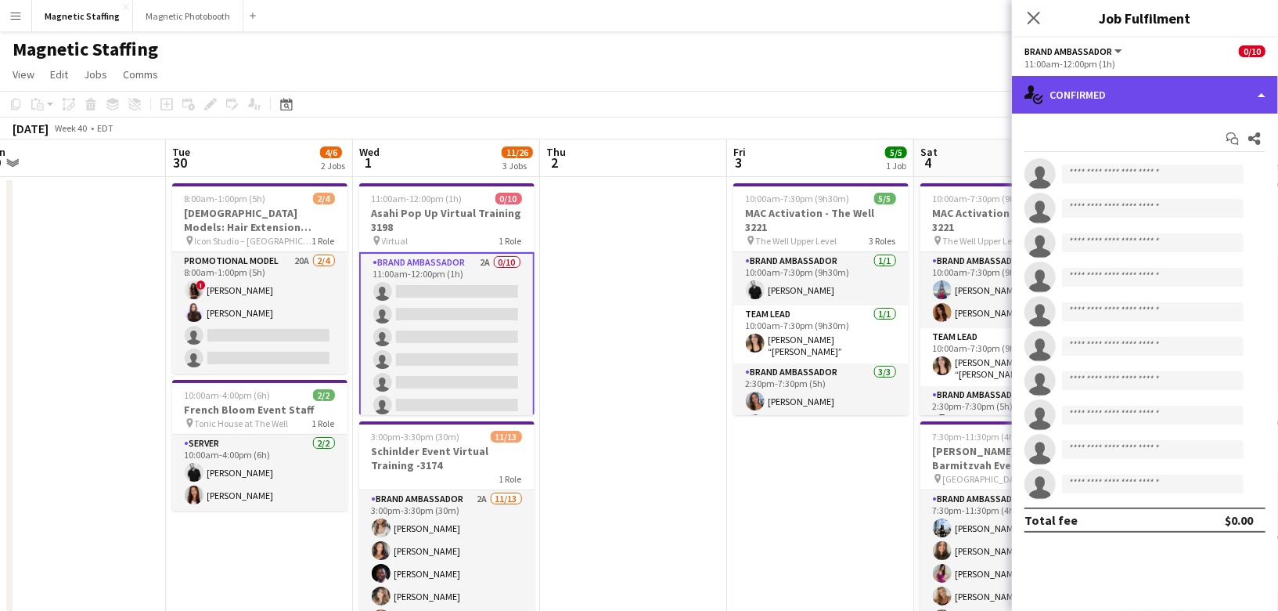
click at [1069, 93] on div "single-neutral-actions-check-2 Confirmed" at bounding box center [1145, 95] width 266 height 38
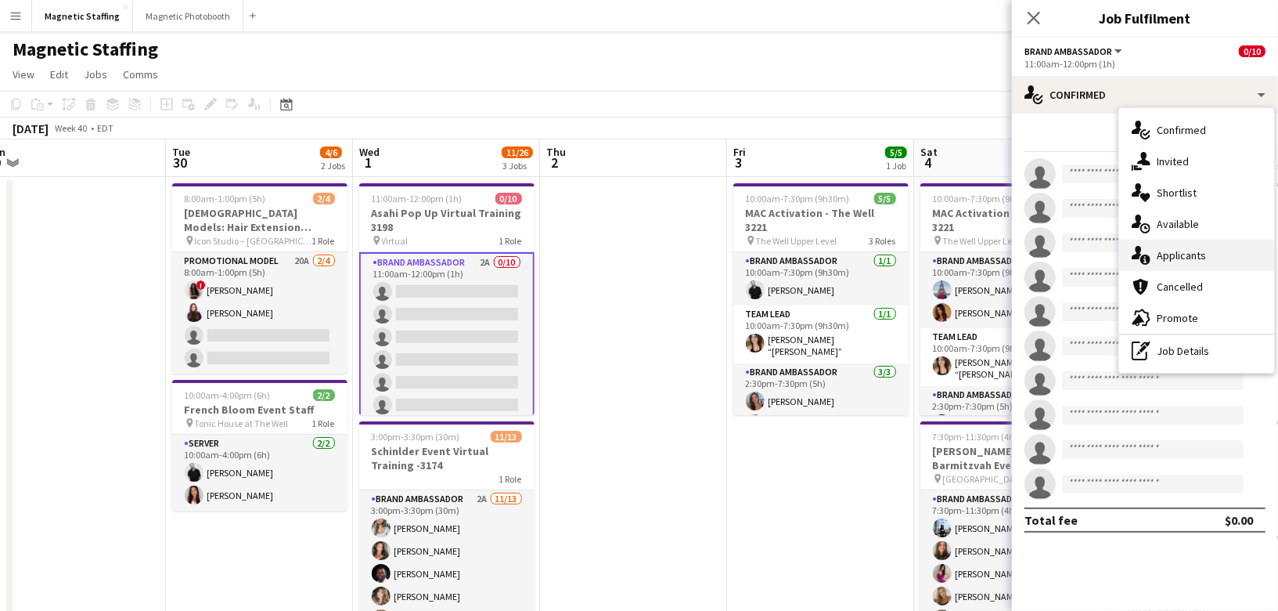
click at [1149, 251] on icon "single-neutral-actions-information" at bounding box center [1141, 255] width 19 height 19
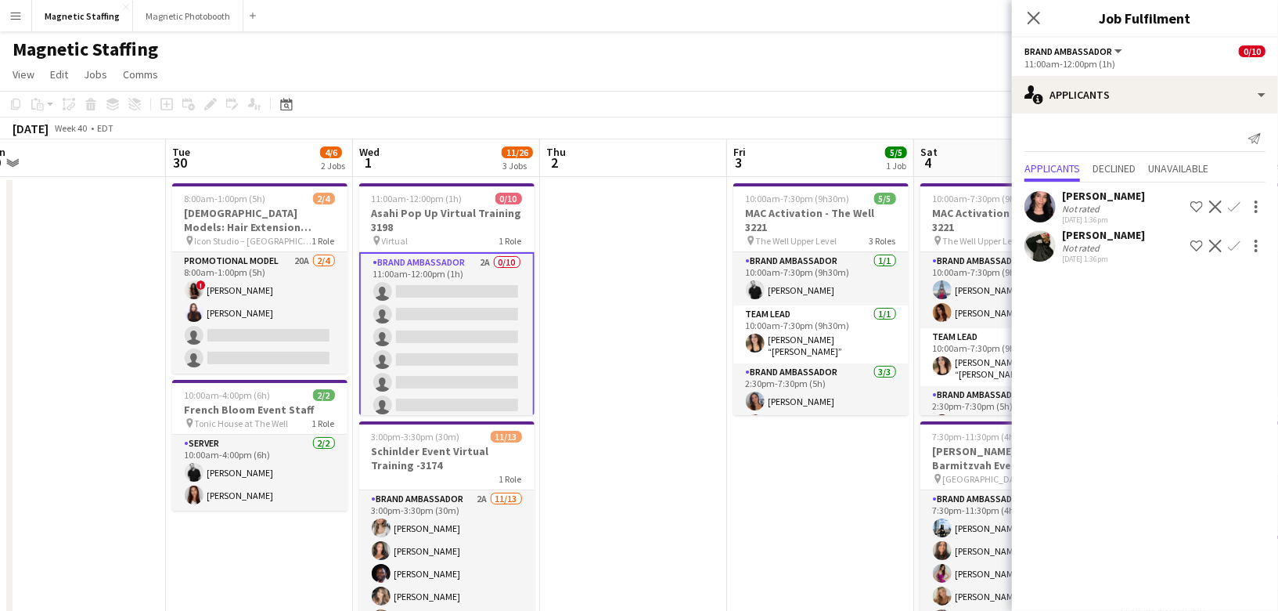
click at [1234, 200] on app-icon "Confirm" at bounding box center [1234, 206] width 13 height 13
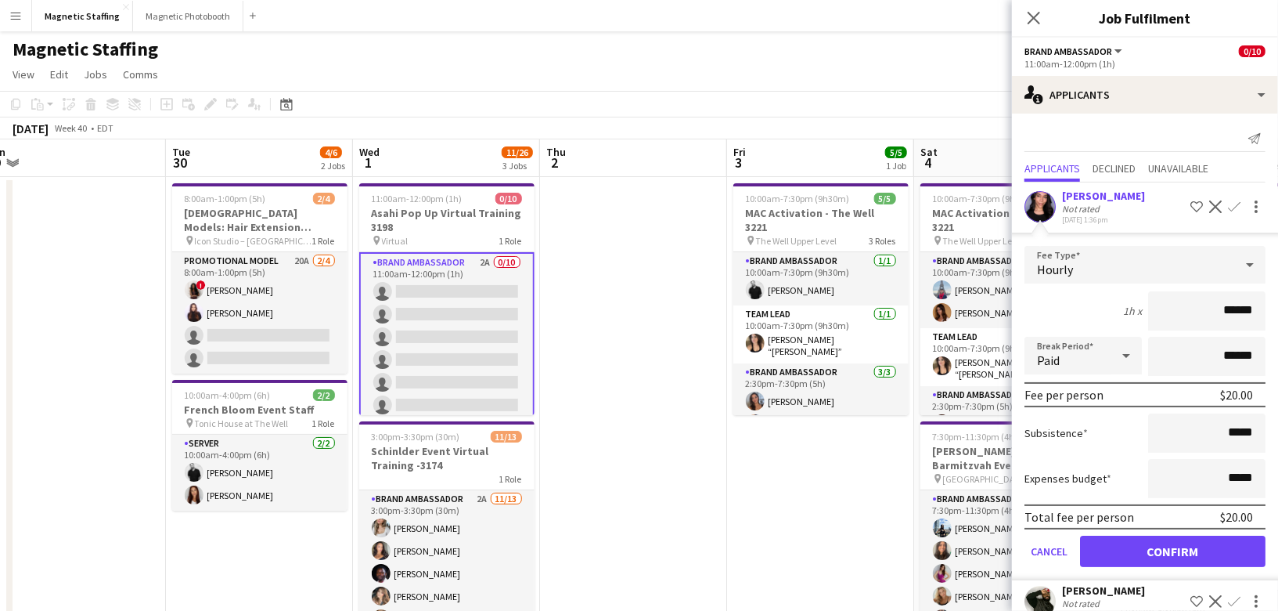
scroll to position [1, 0]
click at [1148, 550] on button "Confirm" at bounding box center [1173, 550] width 186 height 31
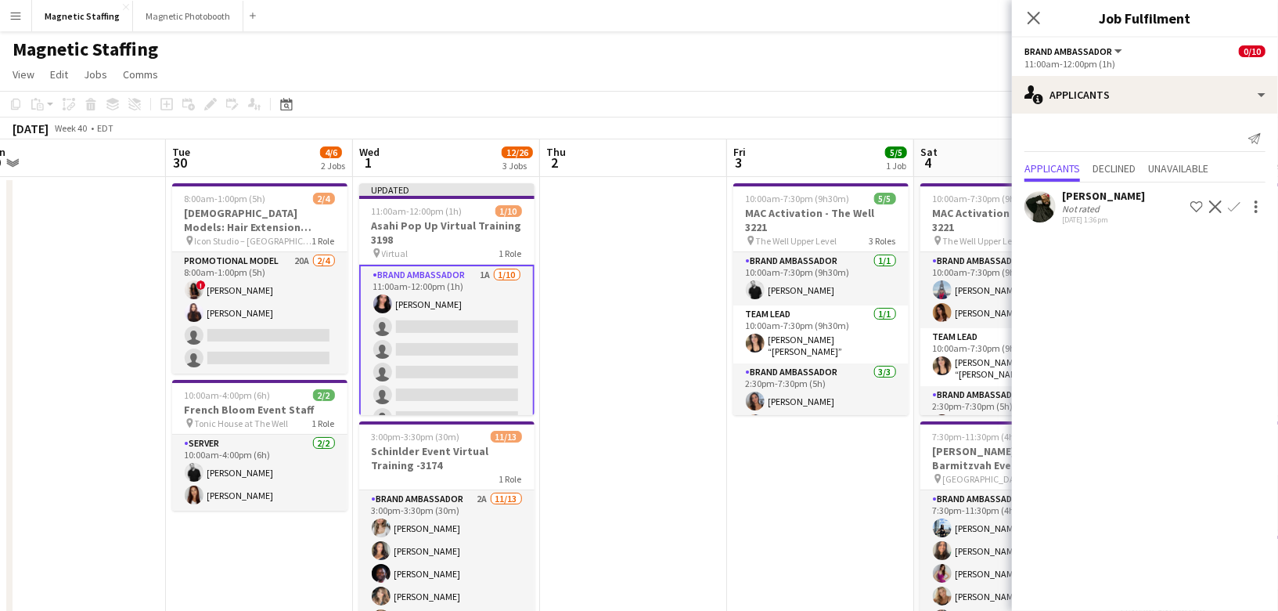
scroll to position [0, 0]
click at [1237, 206] on app-icon "Confirm" at bounding box center [1234, 206] width 13 height 13
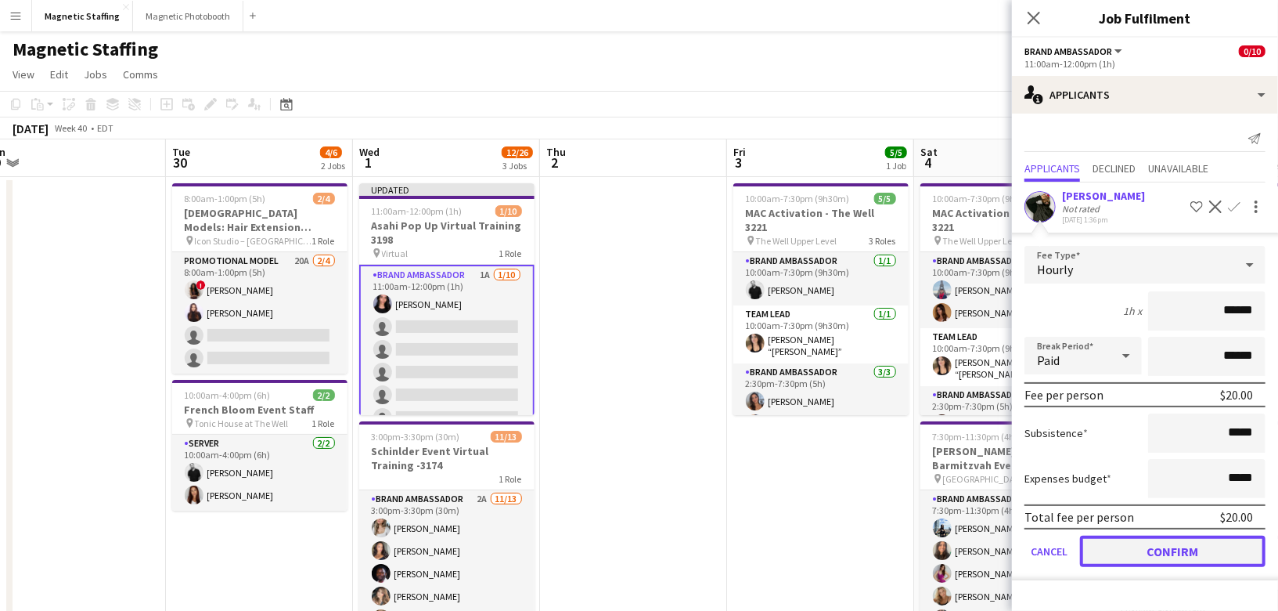
click at [1153, 550] on button "Confirm" at bounding box center [1173, 550] width 186 height 31
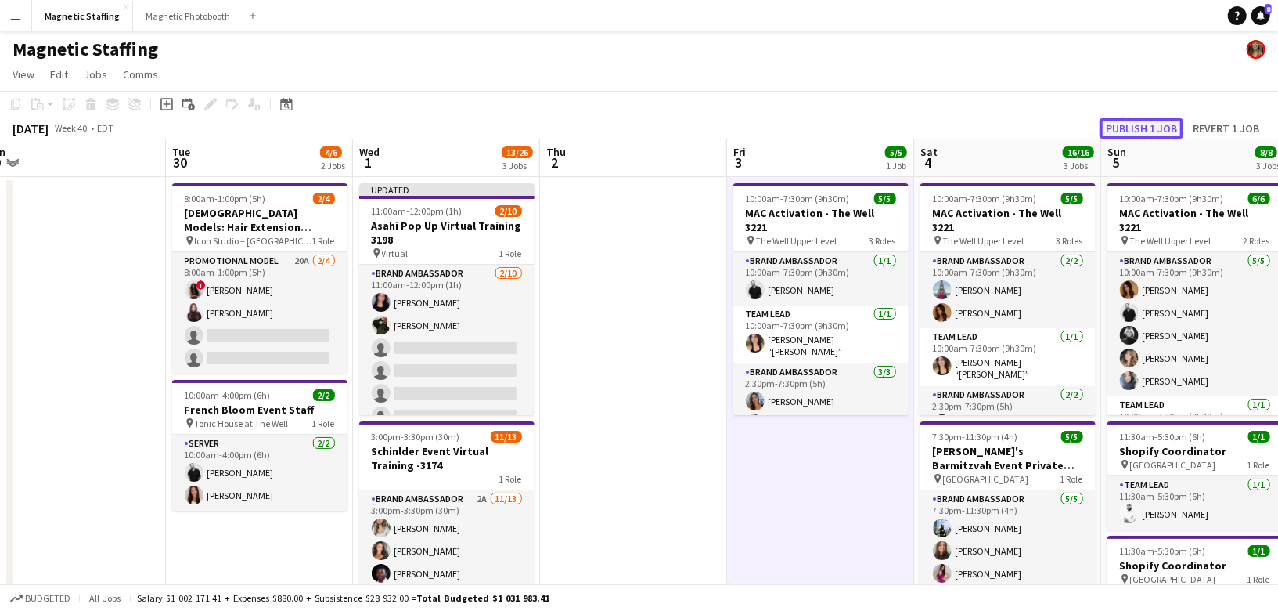
click at [1159, 128] on button "Publish 1 job" at bounding box center [1142, 128] width 84 height 20
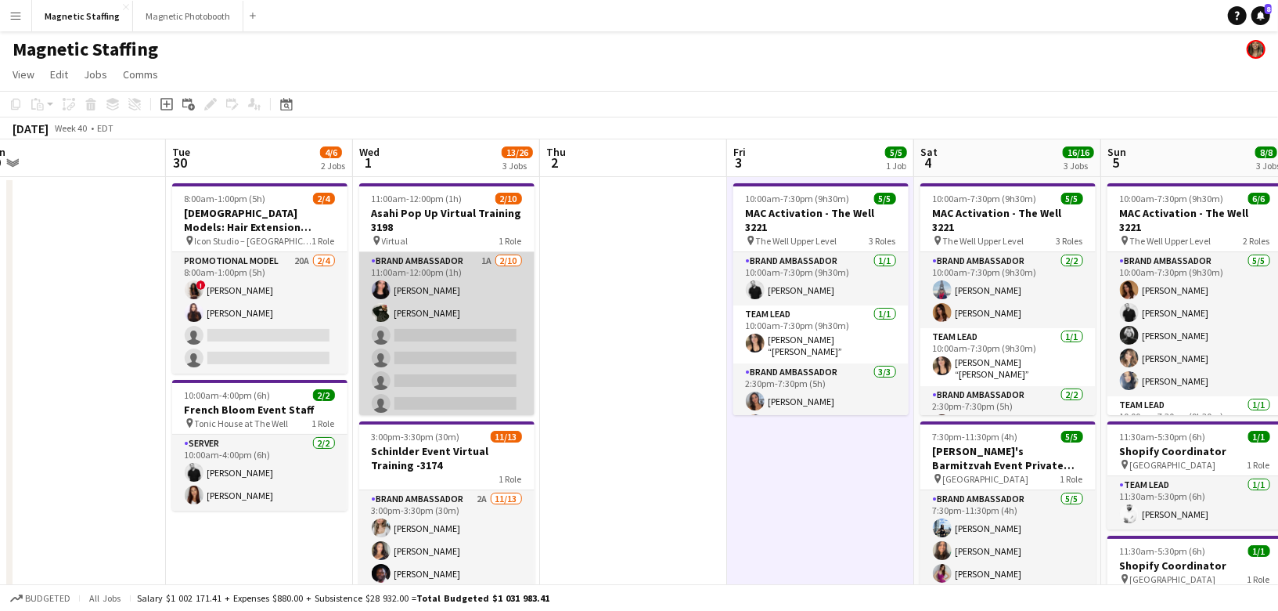
click at [405, 326] on app-card-role "Brand Ambassador 1A 2/10 11:00am-12:00pm (1h) Jennifer Bigirimana Cameron Rodge…" at bounding box center [446, 381] width 175 height 258
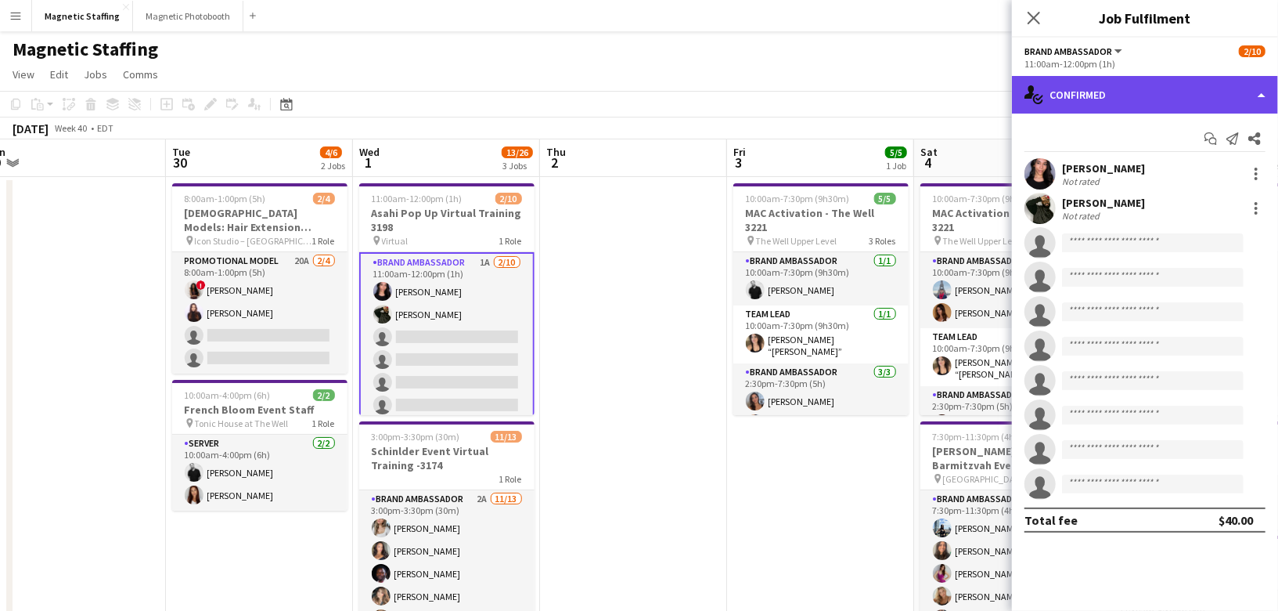
click at [1140, 92] on div "single-neutral-actions-check-2 Confirmed" at bounding box center [1145, 95] width 266 height 38
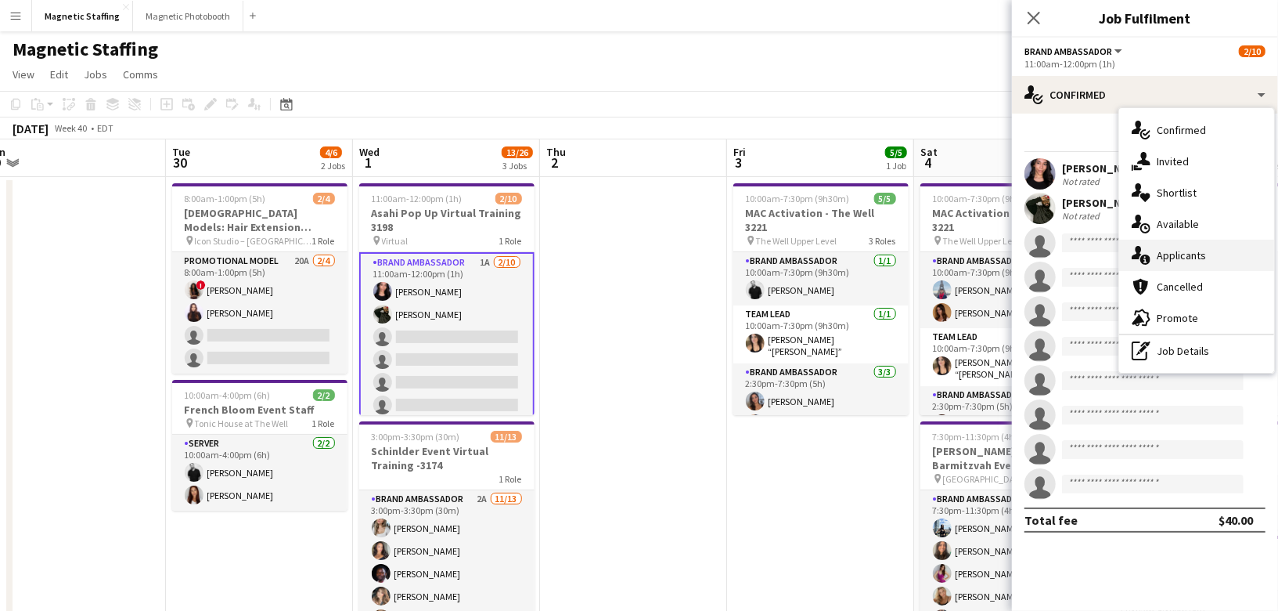
click at [1143, 256] on icon at bounding box center [1146, 259] width 10 height 10
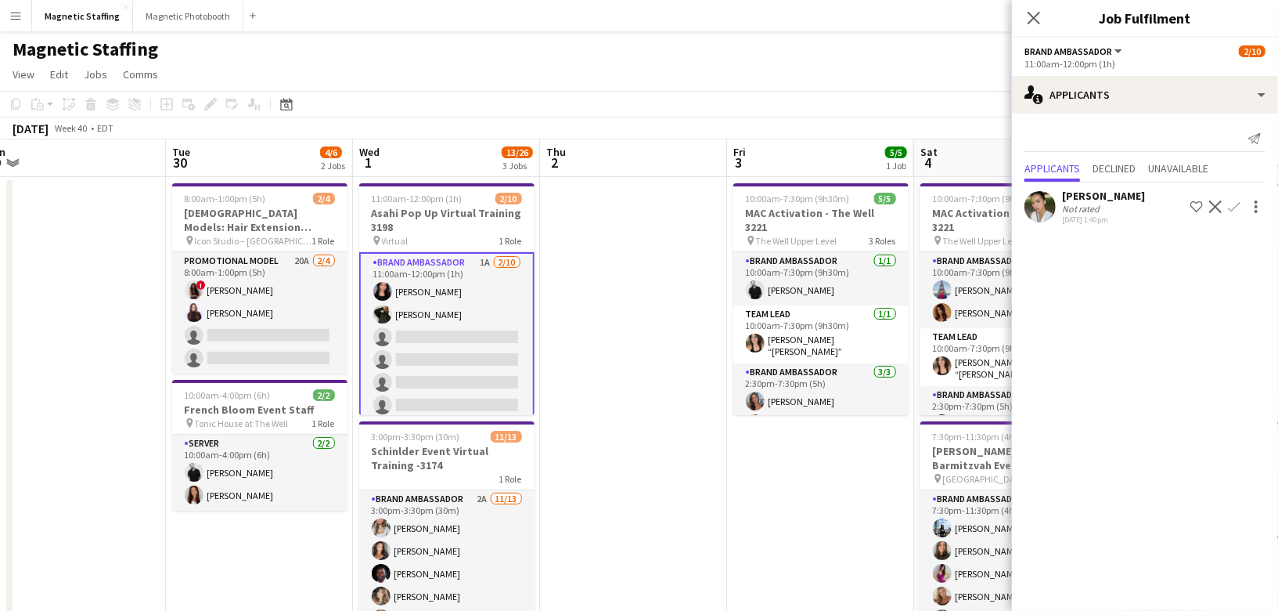
click at [1239, 207] on app-icon "Confirm" at bounding box center [1234, 206] width 13 height 13
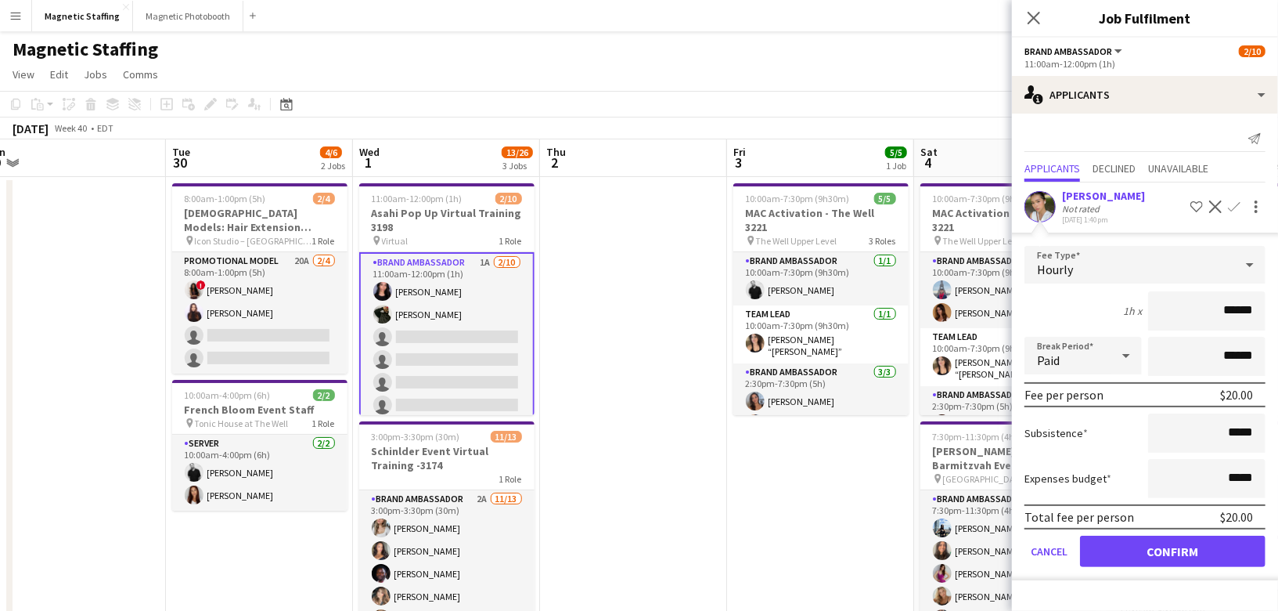
scroll to position [106, 0]
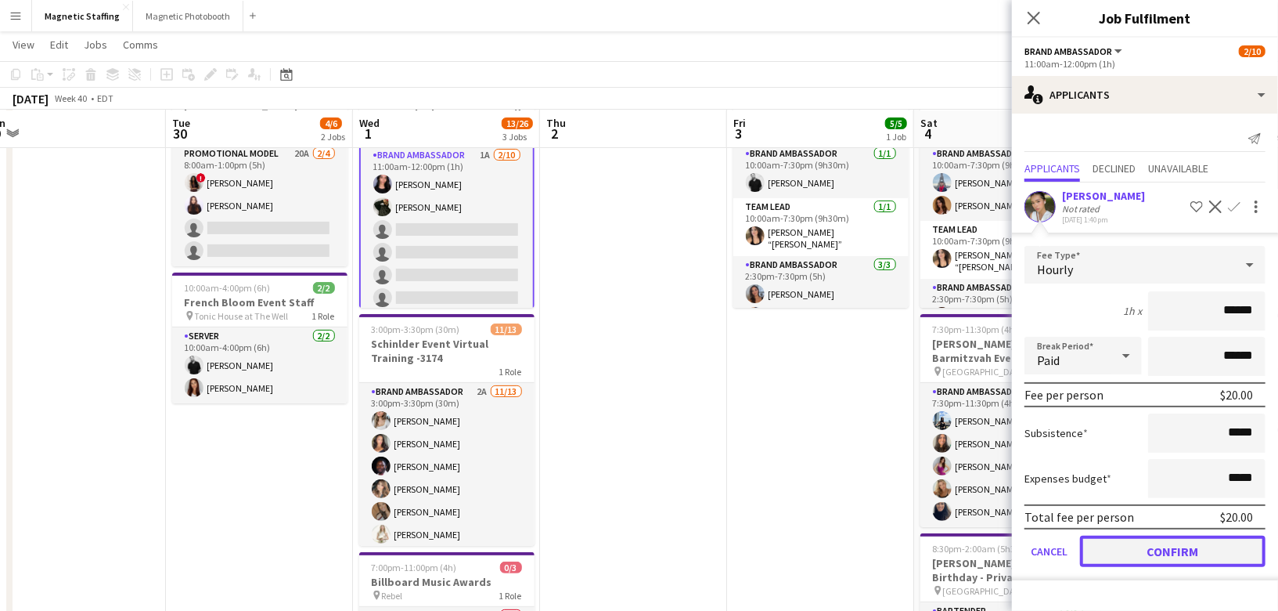
click at [1130, 552] on button "Confirm" at bounding box center [1173, 550] width 186 height 31
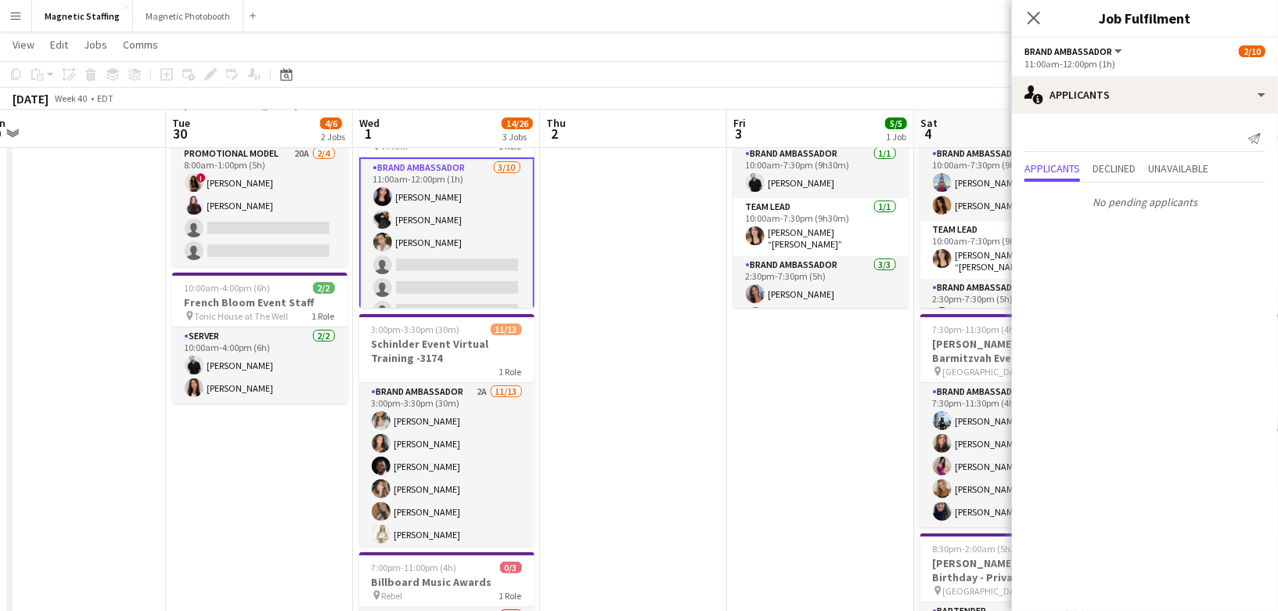
click at [841, 505] on app-date-cell "10:00am-7:30pm (9h30m) 5/5 MAC Activation - The Well 3221 pin The Well Upper Le…" at bounding box center [820, 539] width 187 height 938
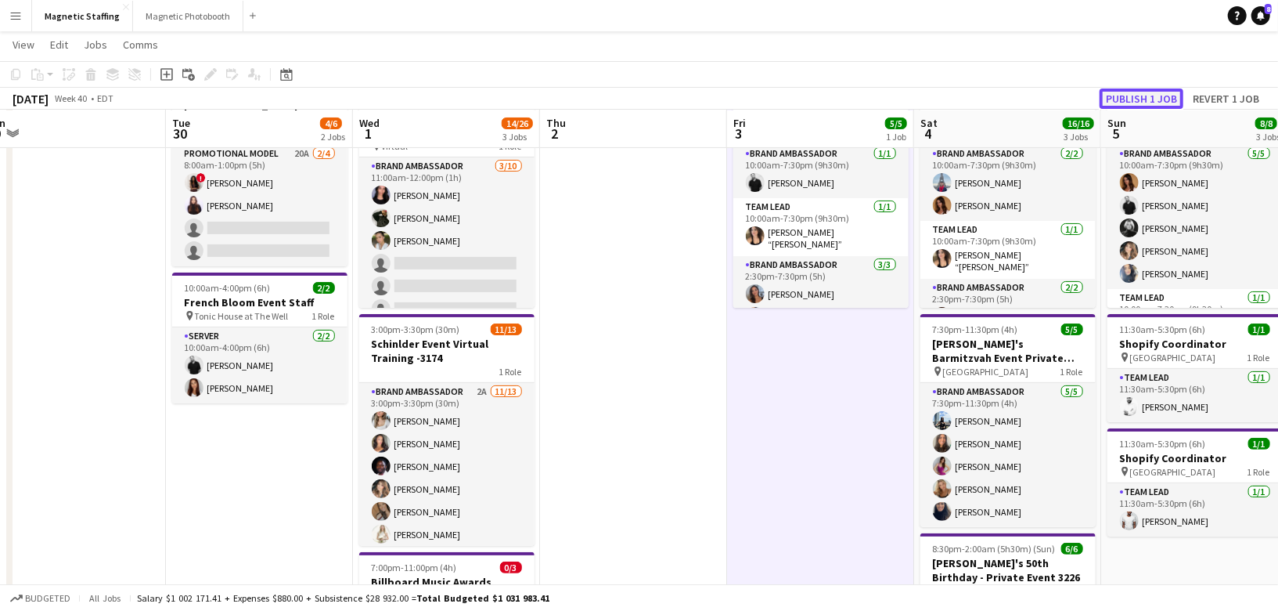
click at [1144, 94] on button "Publish 1 job" at bounding box center [1142, 98] width 84 height 20
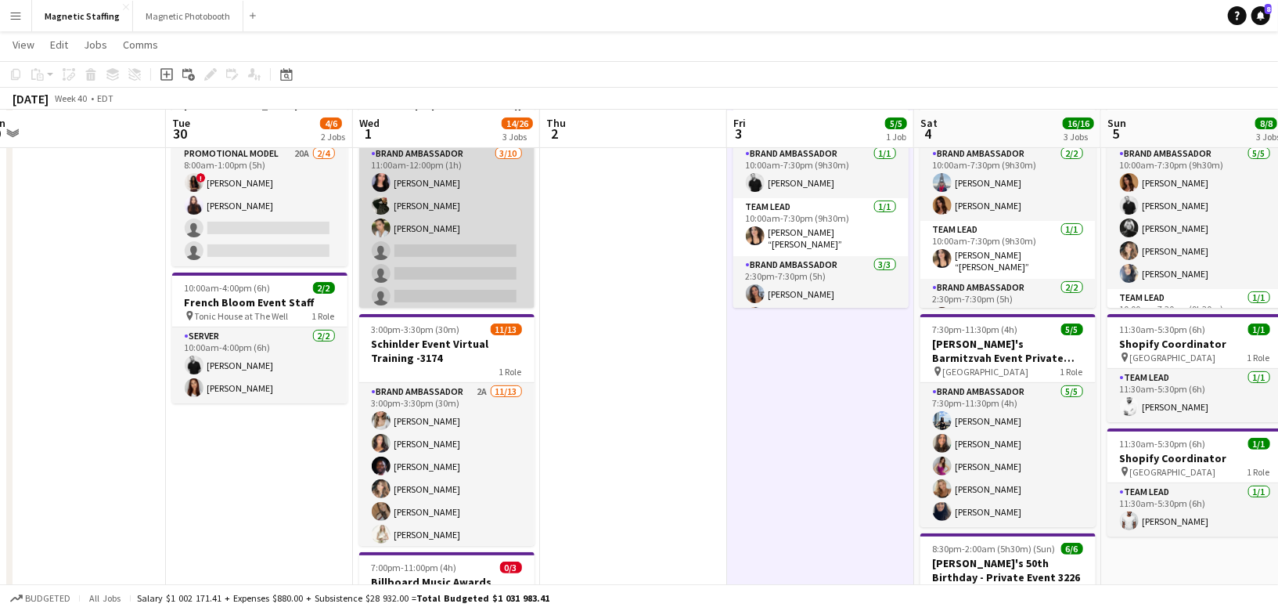
click at [463, 278] on app-card-role "Brand Ambassador 3/10 11:00am-12:00pm (1h) Jennifer Bigirimana Cameron Rodgers …" at bounding box center [446, 274] width 175 height 258
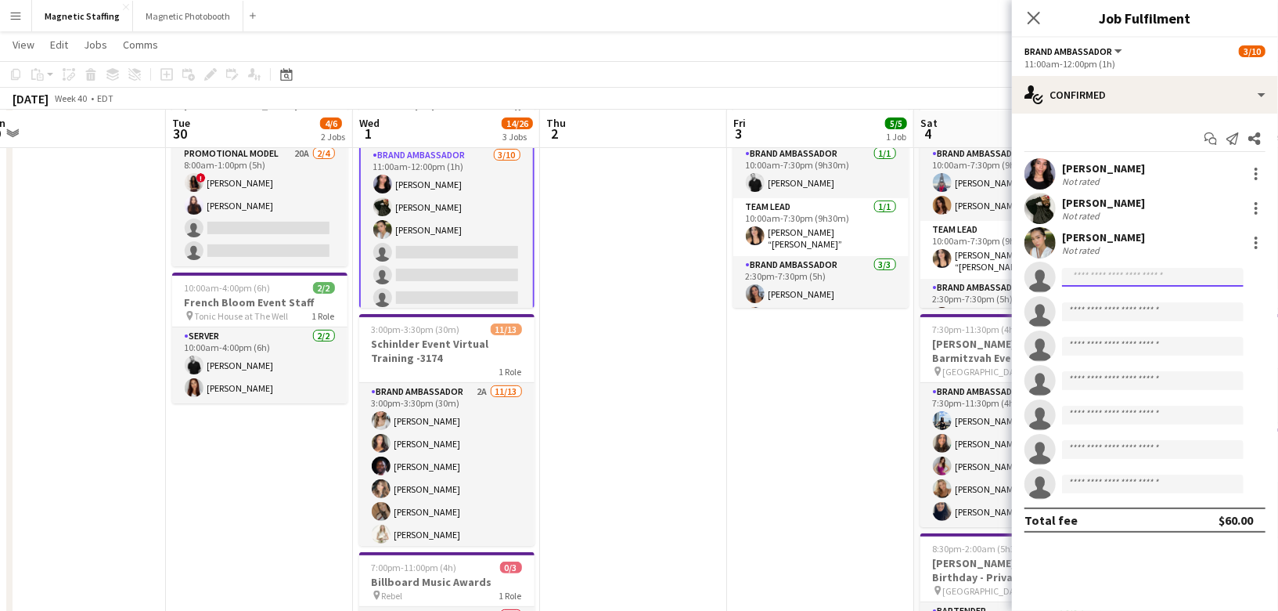
click at [1115, 272] on input at bounding box center [1153, 277] width 182 height 19
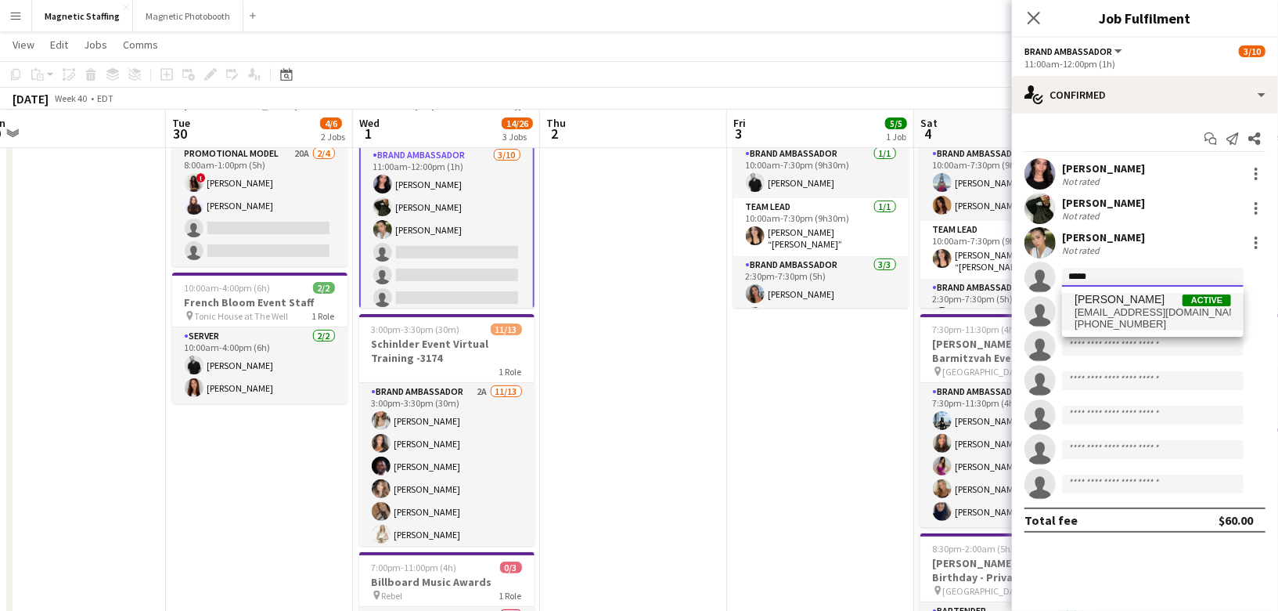
type input "*****"
click at [1108, 312] on span "aaroncampbell017@gmail.com" at bounding box center [1153, 312] width 157 height 13
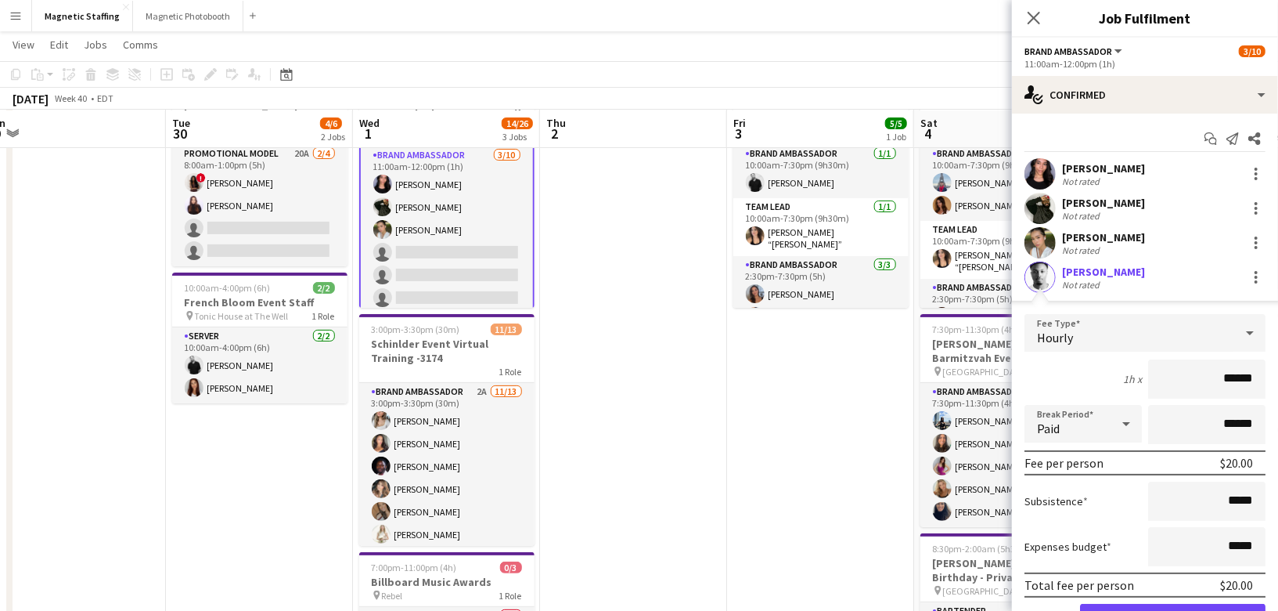
scroll to position [145, 0]
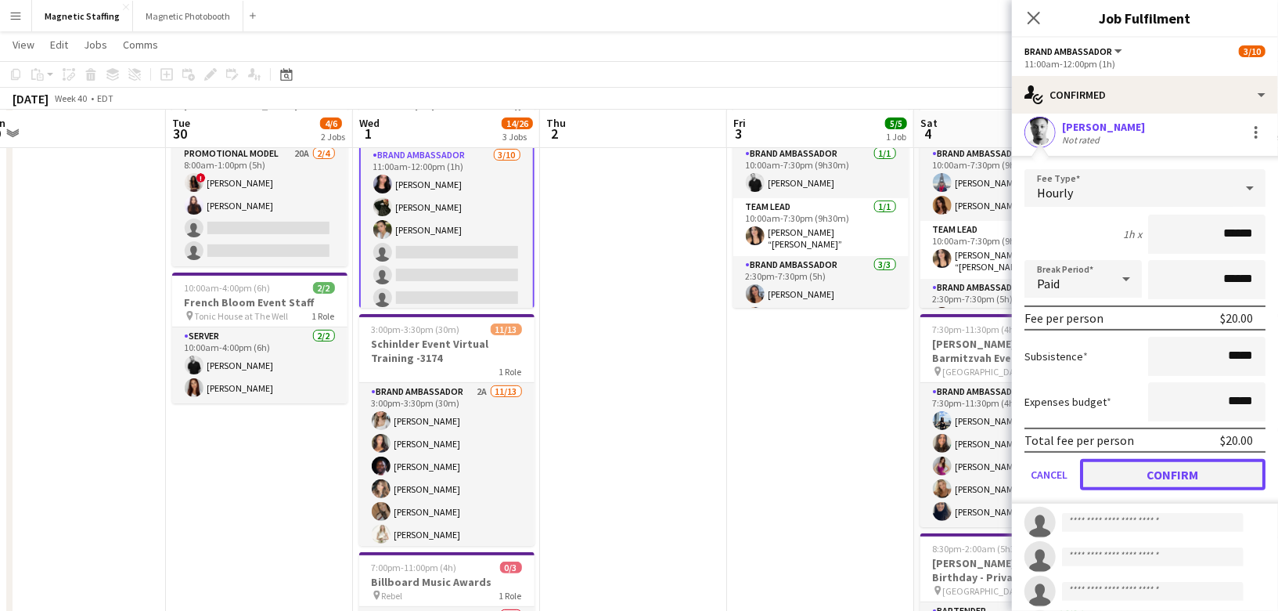
click at [1125, 478] on button "Confirm" at bounding box center [1173, 474] width 186 height 31
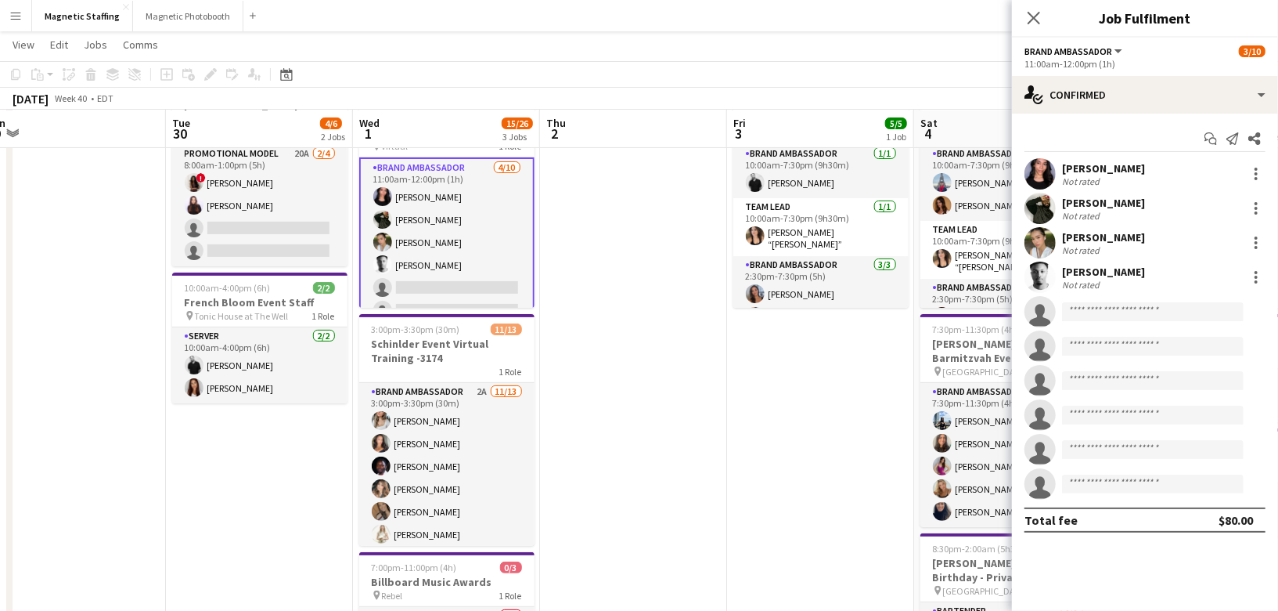
click at [1124, 323] on app-invite-slot "single-neutral-actions" at bounding box center [1145, 311] width 266 height 31
click at [1122, 312] on input at bounding box center [1153, 311] width 182 height 19
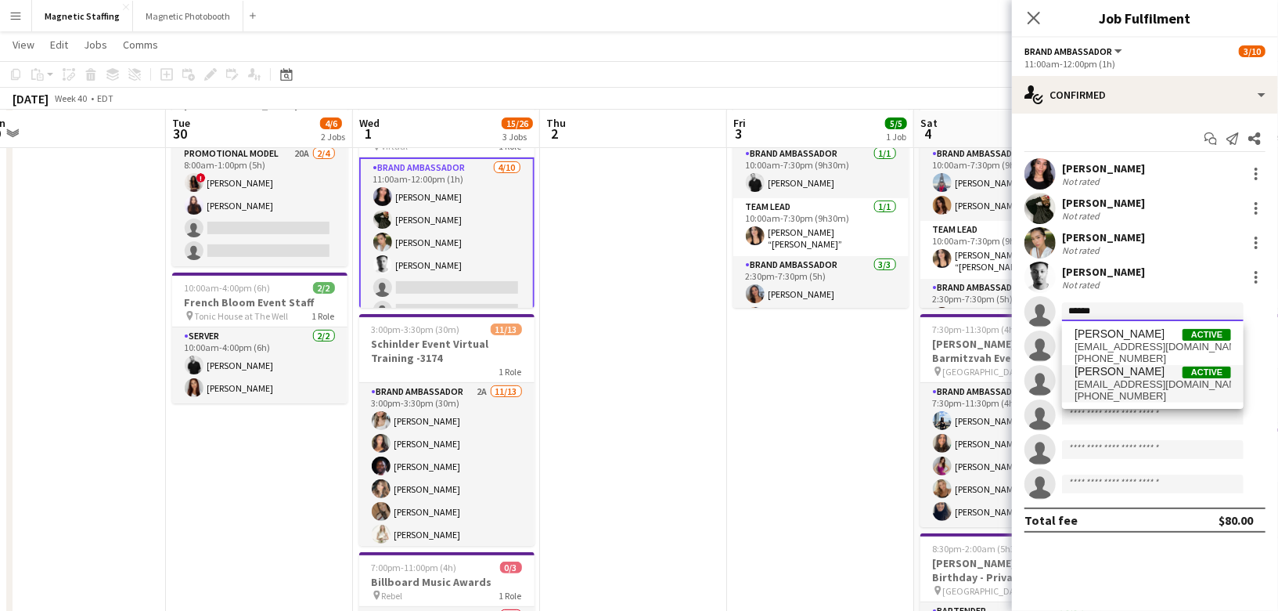
type input "*****"
click at [1103, 383] on span "kiarabriones@yahoo.com" at bounding box center [1153, 384] width 157 height 13
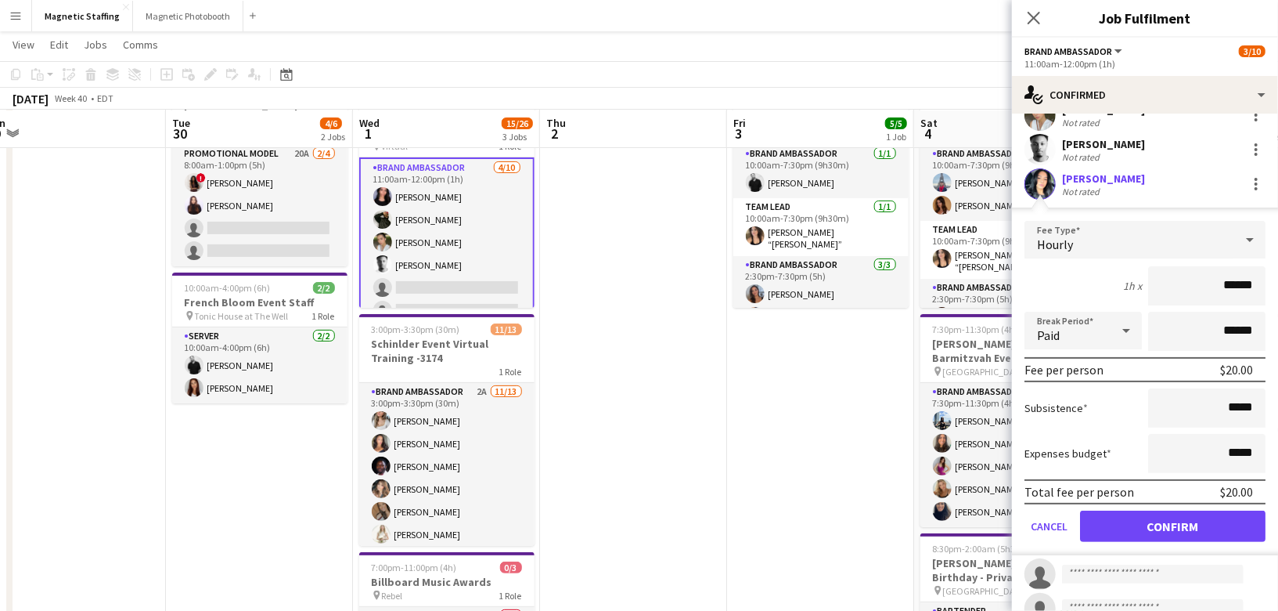
scroll to position [220, 0]
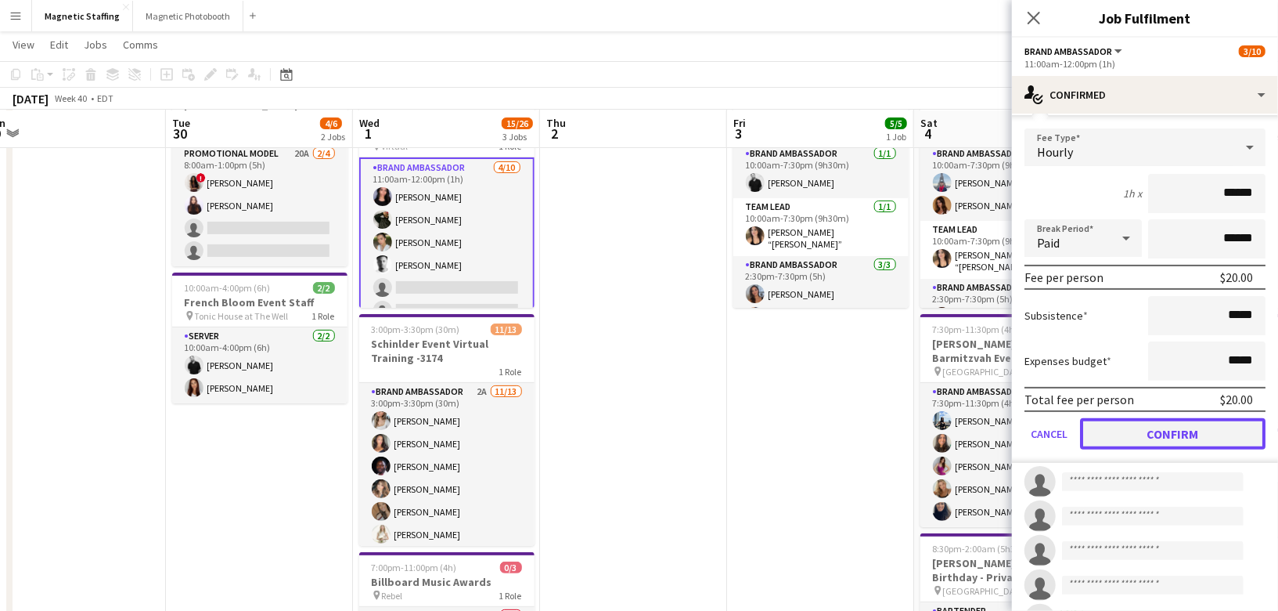
click at [1124, 432] on button "Confirm" at bounding box center [1173, 433] width 186 height 31
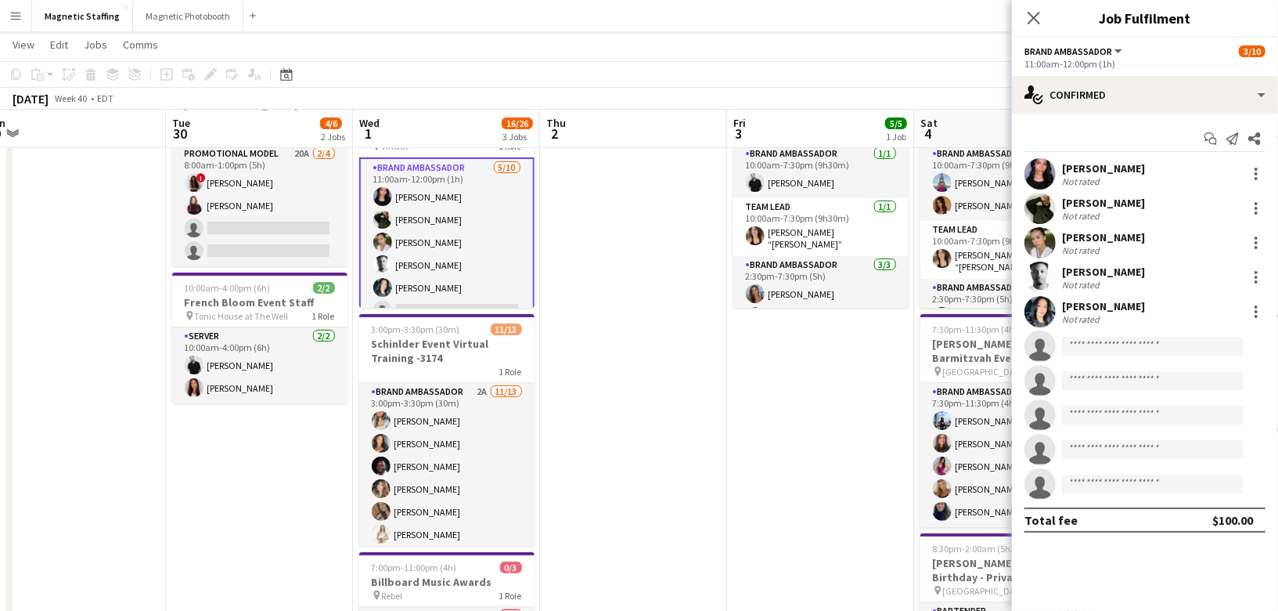
scroll to position [0, 0]
click at [1086, 349] on input at bounding box center [1153, 346] width 182 height 19
drag, startPoint x: 1083, startPoint y: 347, endPoint x: 1012, endPoint y: 333, distance: 71.8
click at [1014, 339] on app-invite-slot "single-neutral-actions *****" at bounding box center [1145, 345] width 266 height 31
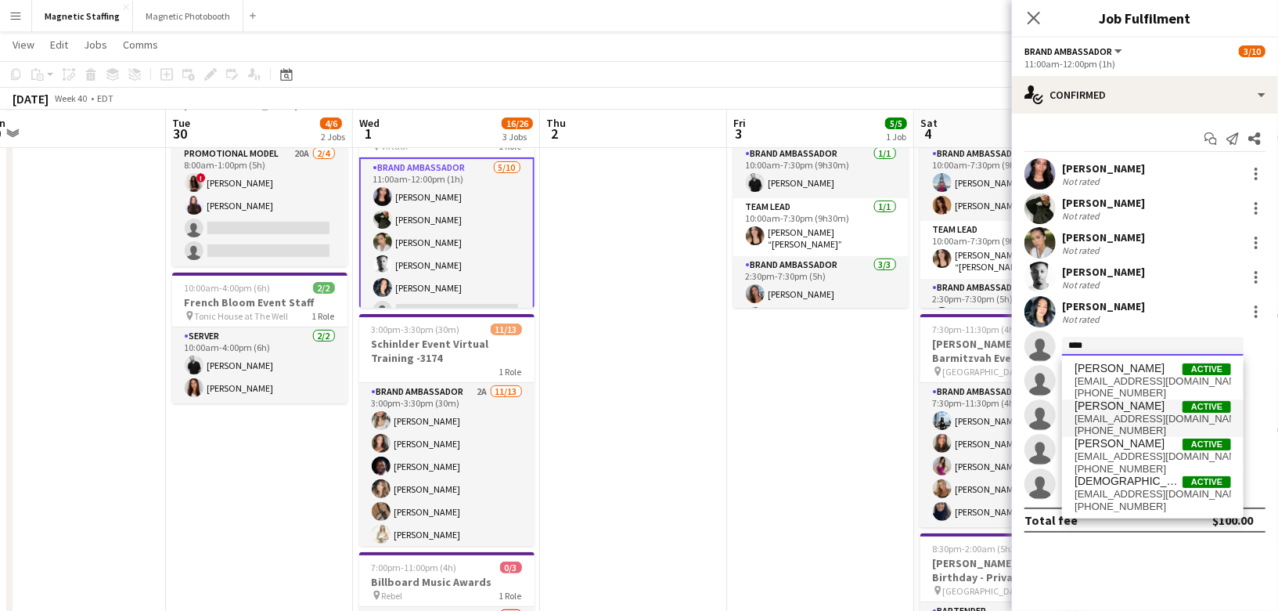
type input "****"
click at [1162, 416] on span "moe.nassa@gmail.com" at bounding box center [1153, 419] width 157 height 13
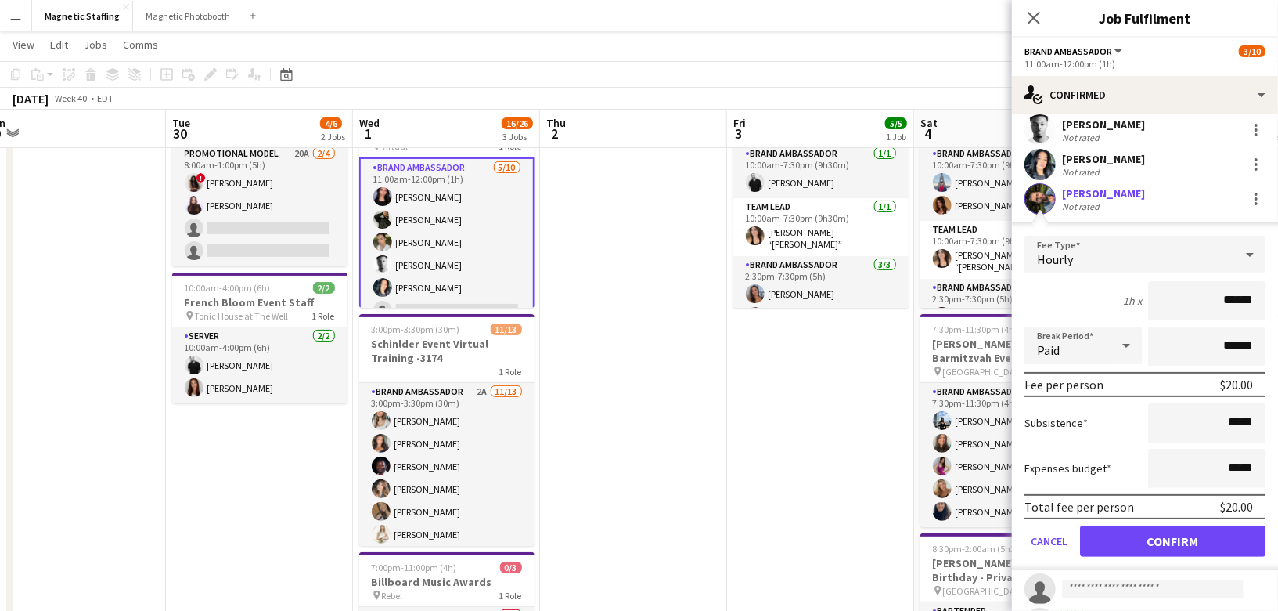
scroll to position [247, 0]
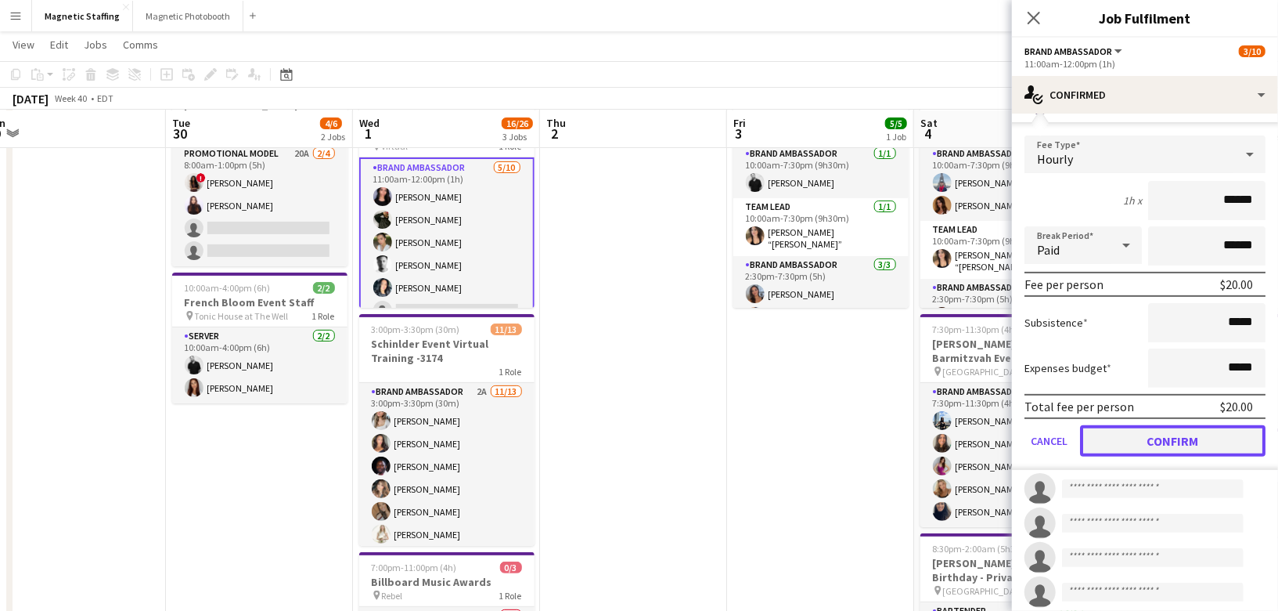
click at [1145, 434] on button "Confirm" at bounding box center [1173, 440] width 186 height 31
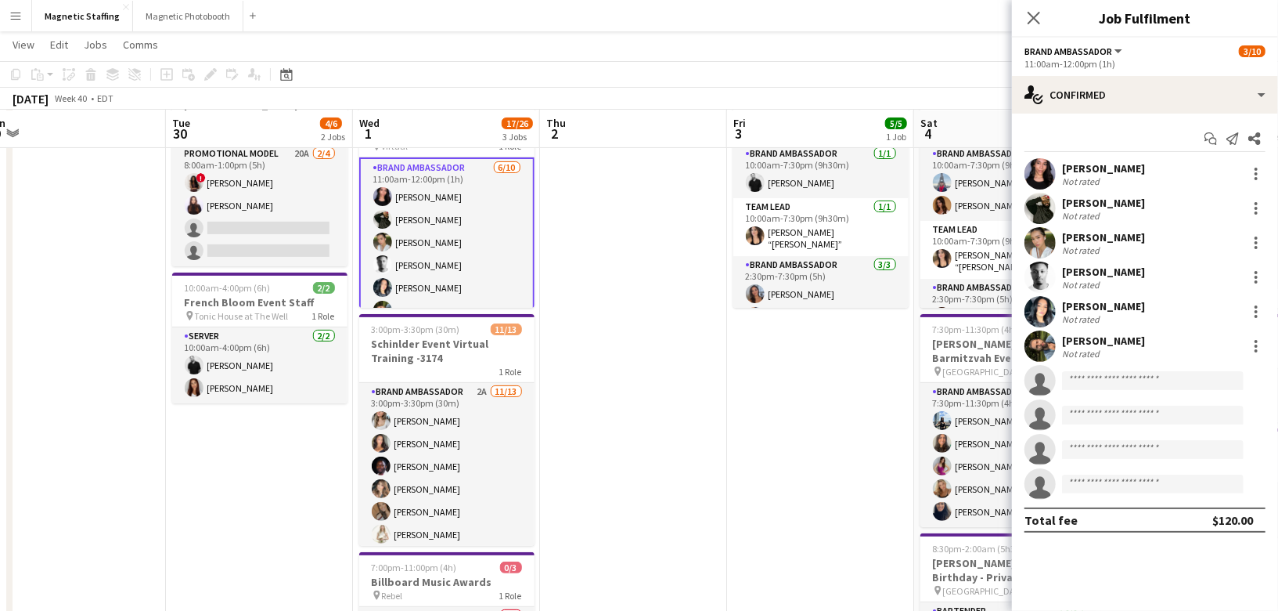
scroll to position [0, 0]
click at [1087, 377] on input at bounding box center [1153, 380] width 182 height 19
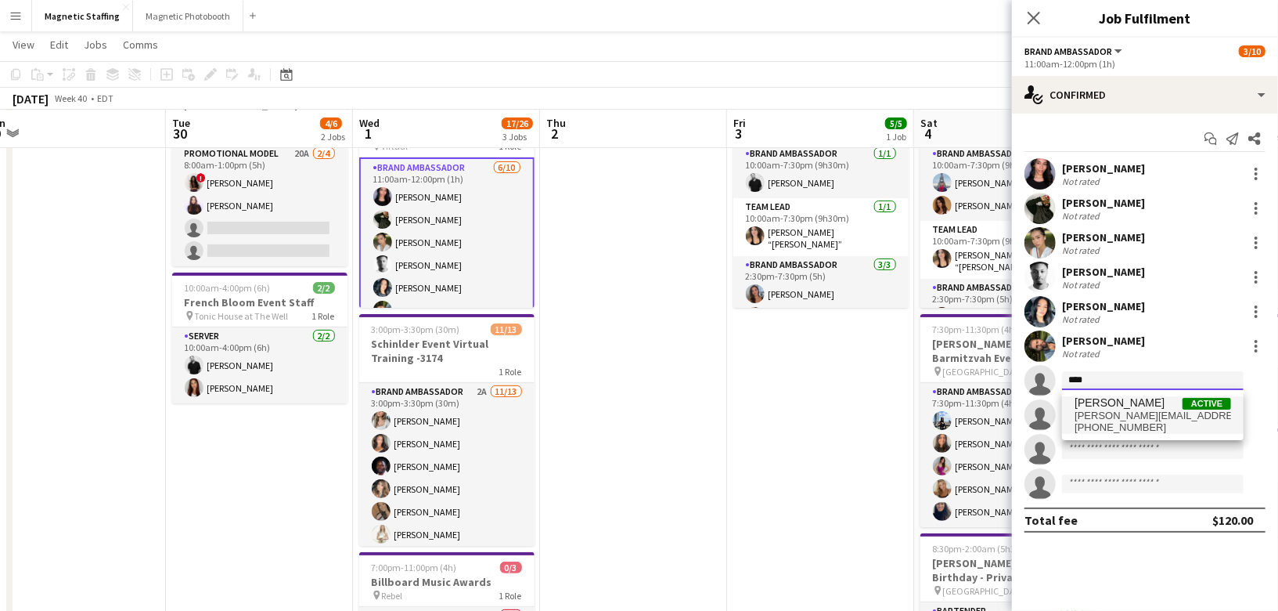
type input "****"
click at [1106, 409] on span "Philip Kim Active kim.phil1@outlook.com +16474602265" at bounding box center [1153, 415] width 157 height 38
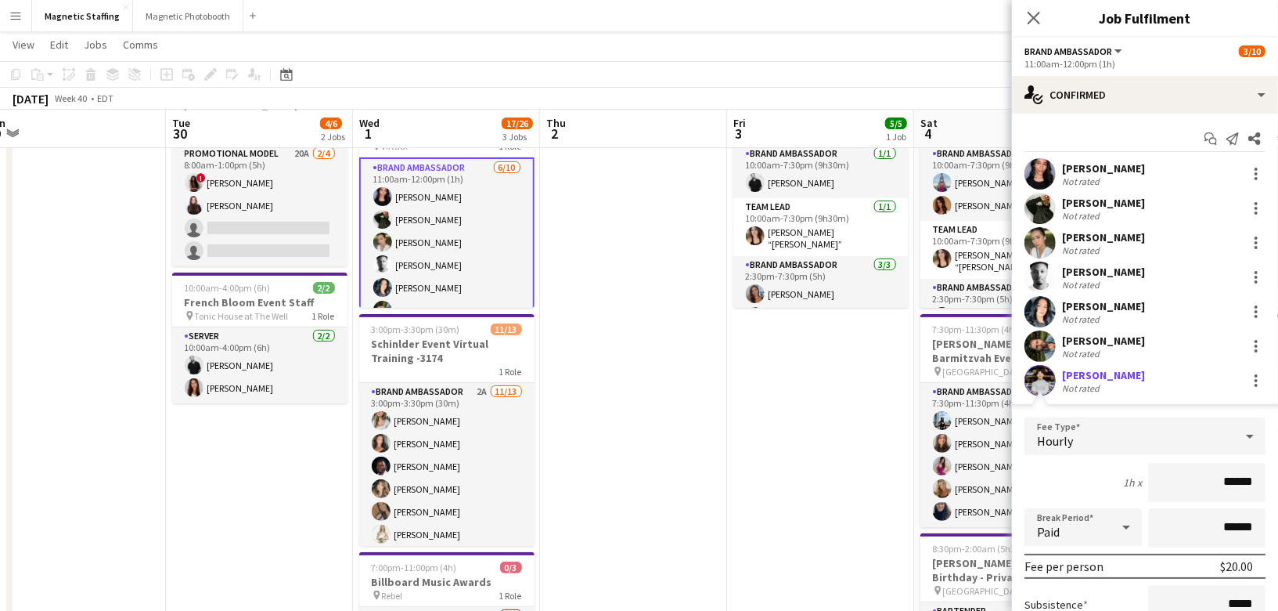
scroll to position [246, 0]
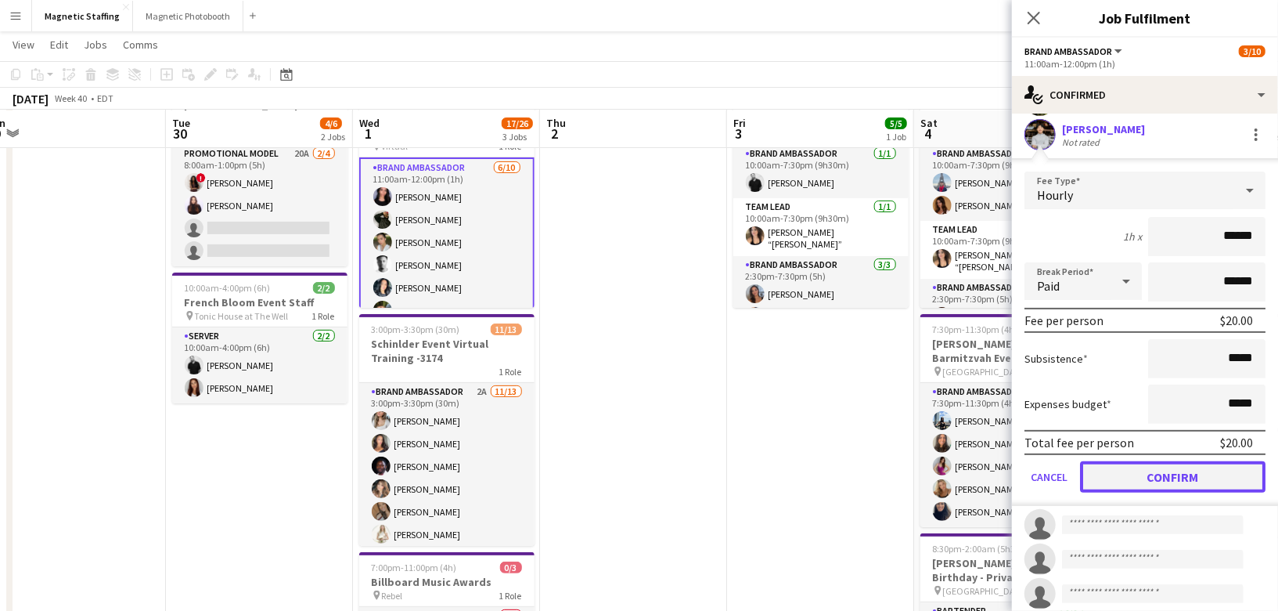
click at [1151, 471] on button "Confirm" at bounding box center [1173, 476] width 186 height 31
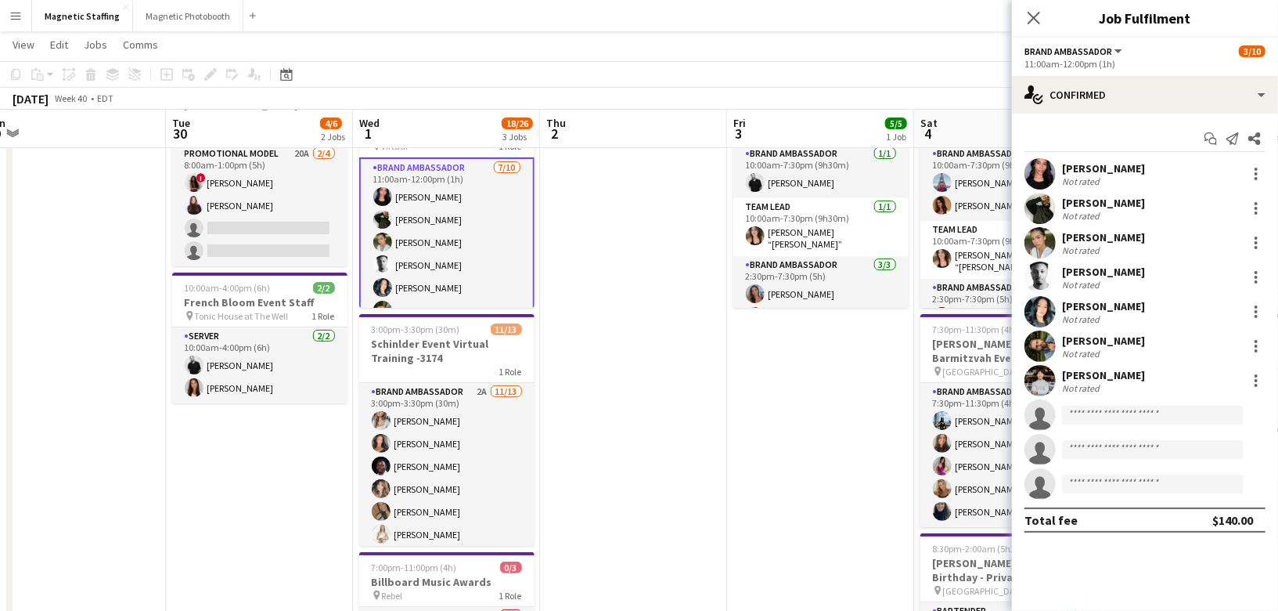
scroll to position [0, 0]
click at [884, 491] on app-date-cell "10:00am-7:30pm (9h30m) 5/5 MAC Activation - The Well 3221 pin The Well Upper Le…" at bounding box center [820, 539] width 187 height 938
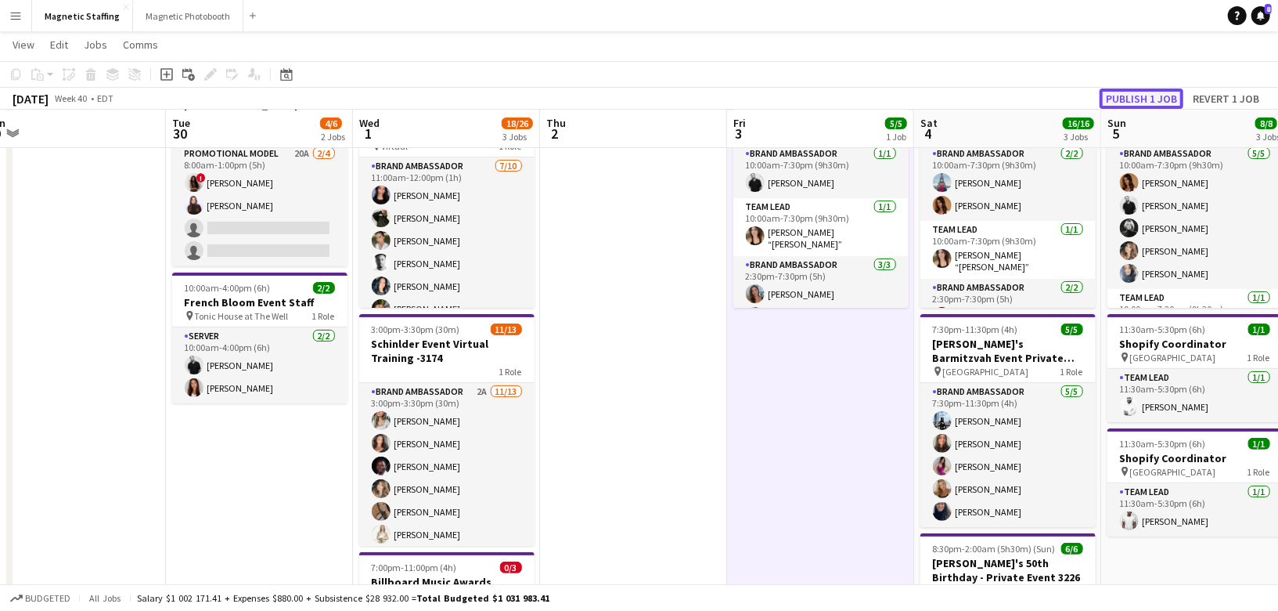
click at [1162, 98] on button "Publish 1 job" at bounding box center [1142, 98] width 84 height 20
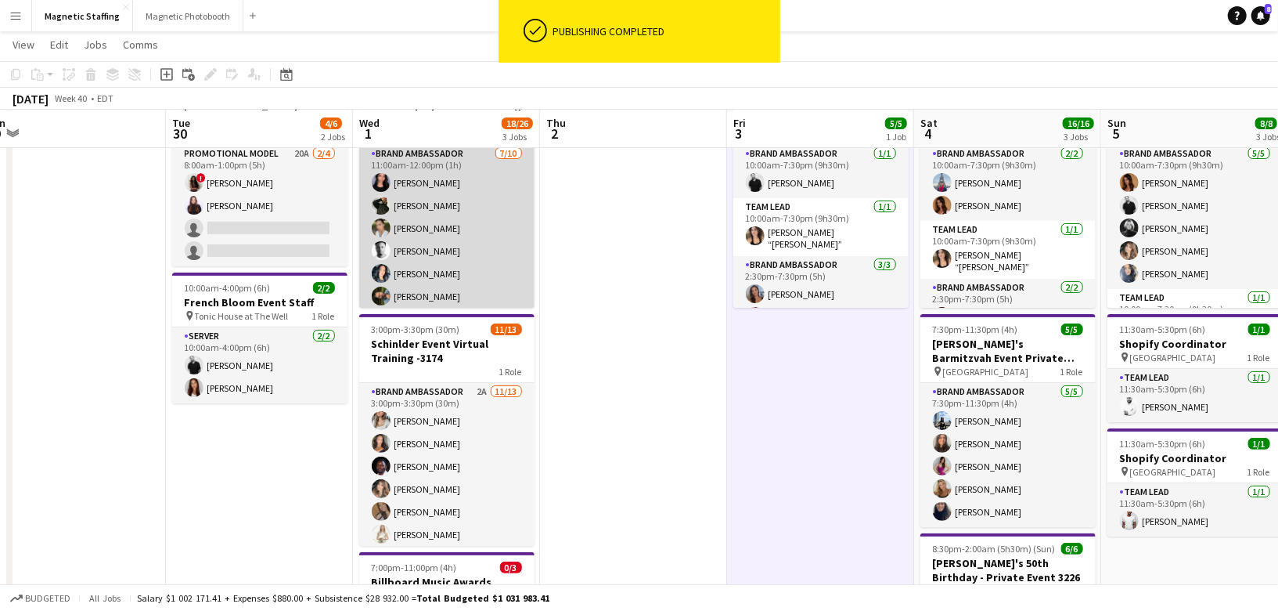
click at [476, 265] on app-card-role "Brand Ambassador 7/10 11:00am-12:00pm (1h) Jennifer Bigirimana Cameron Rodgers …" at bounding box center [446, 274] width 175 height 258
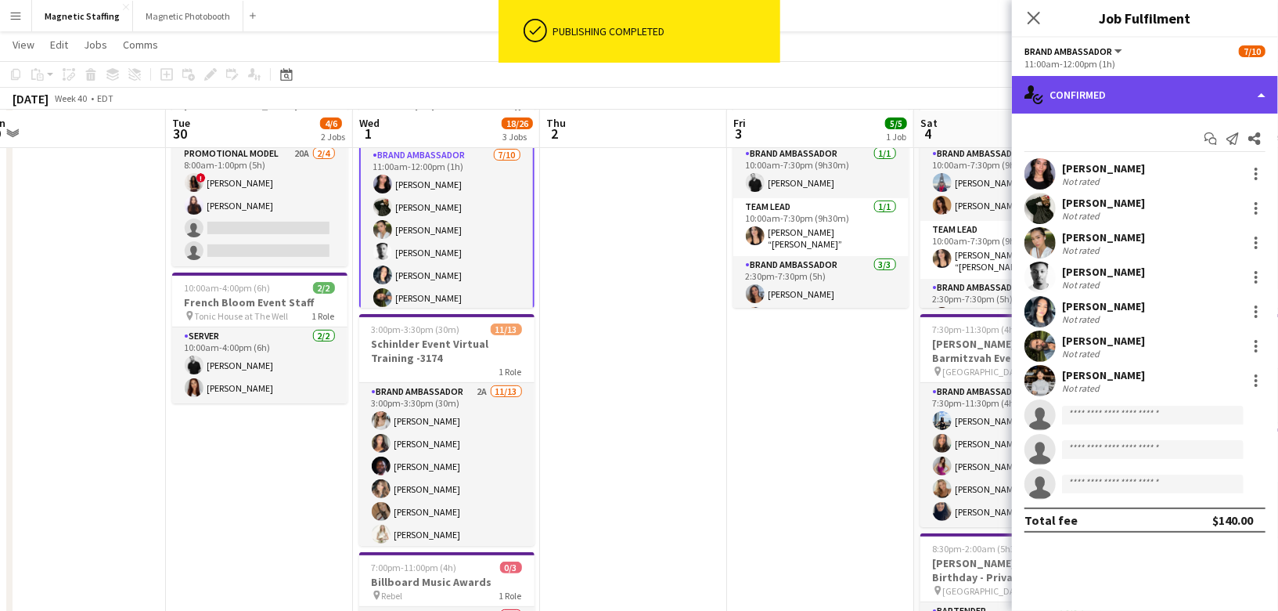
click at [1102, 109] on div "single-neutral-actions-check-2 Confirmed" at bounding box center [1145, 95] width 266 height 38
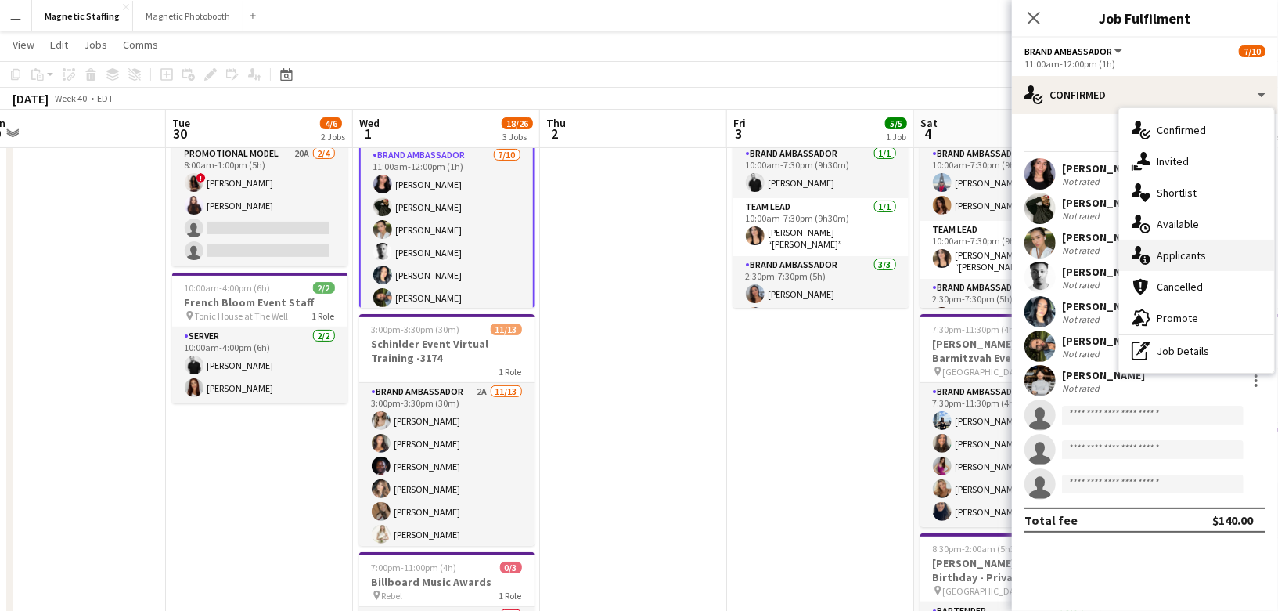
click at [1153, 251] on div "single-neutral-actions-information Applicants" at bounding box center [1196, 255] width 155 height 31
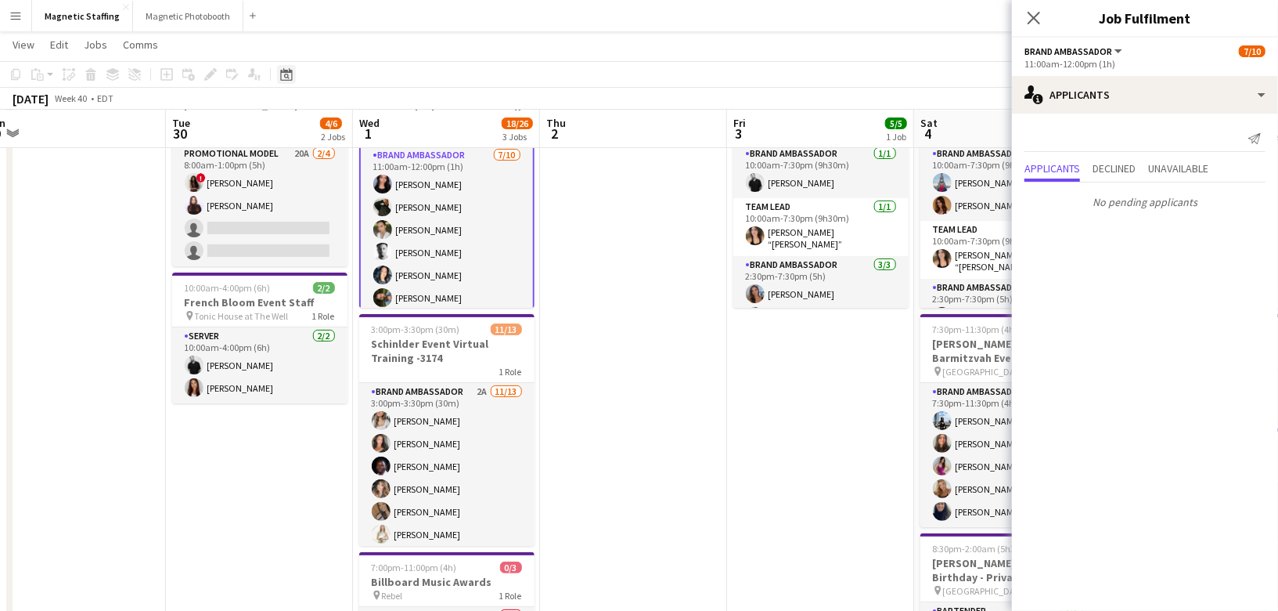
click at [291, 75] on icon "Date picker" at bounding box center [286, 74] width 13 height 13
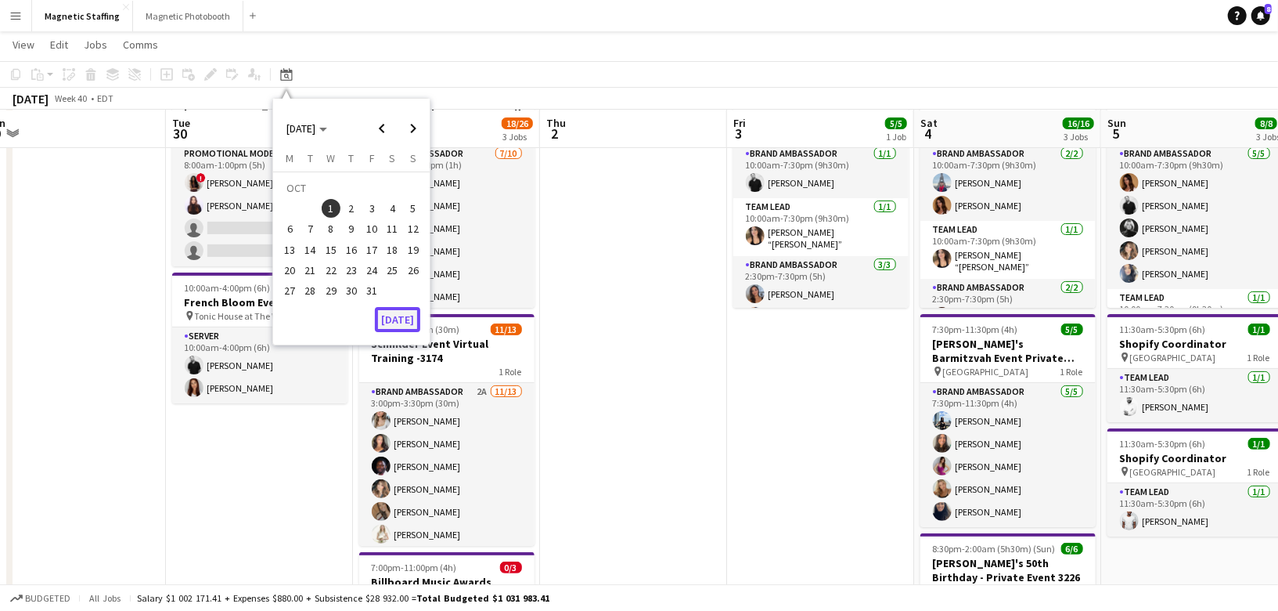
click at [403, 326] on button "[DATE]" at bounding box center [397, 319] width 45 height 25
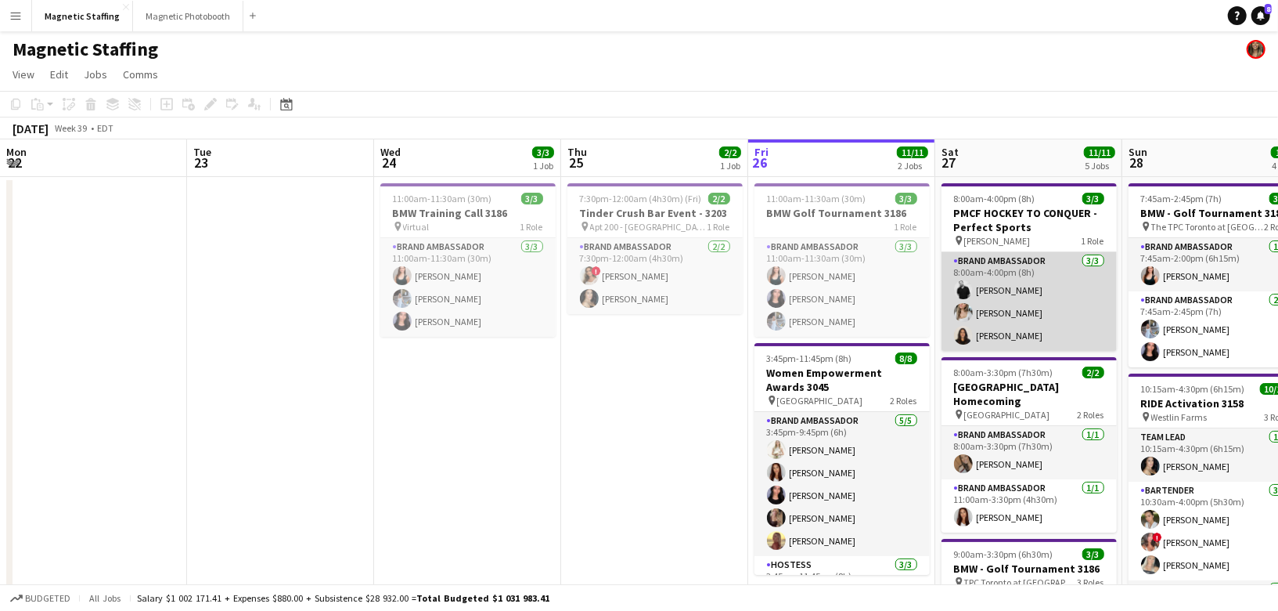
scroll to position [0, 470]
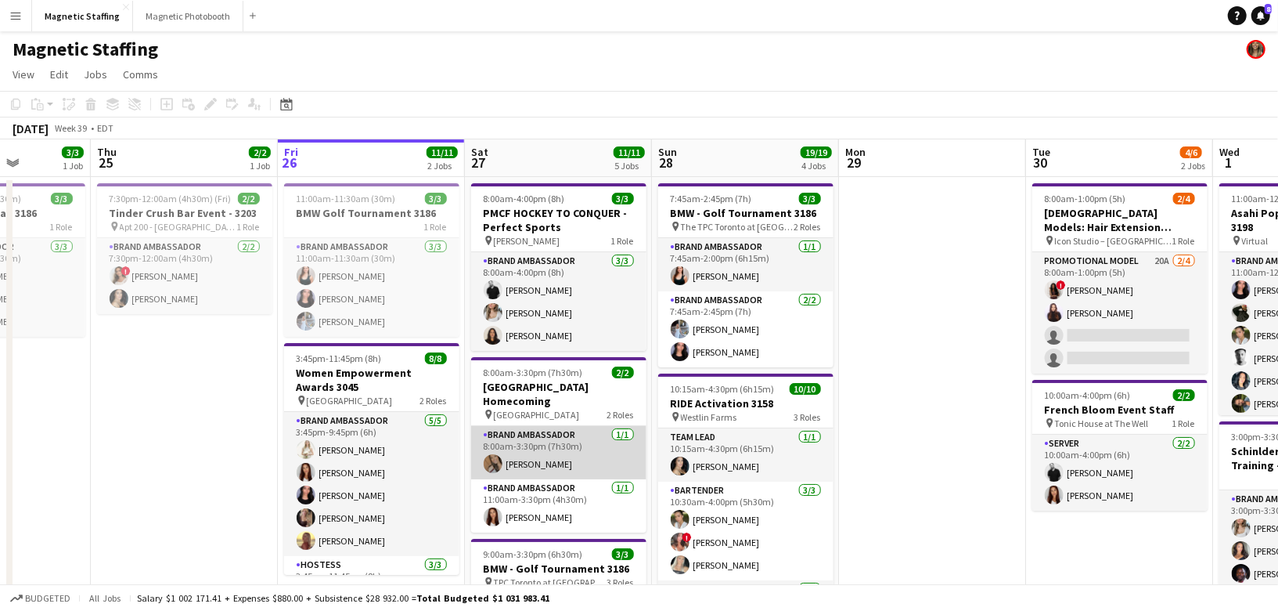
click at [545, 433] on app-card-role "Brand Ambassador [DATE] 8:00am-3:30pm (7h30m) [PERSON_NAME]" at bounding box center [558, 452] width 175 height 53
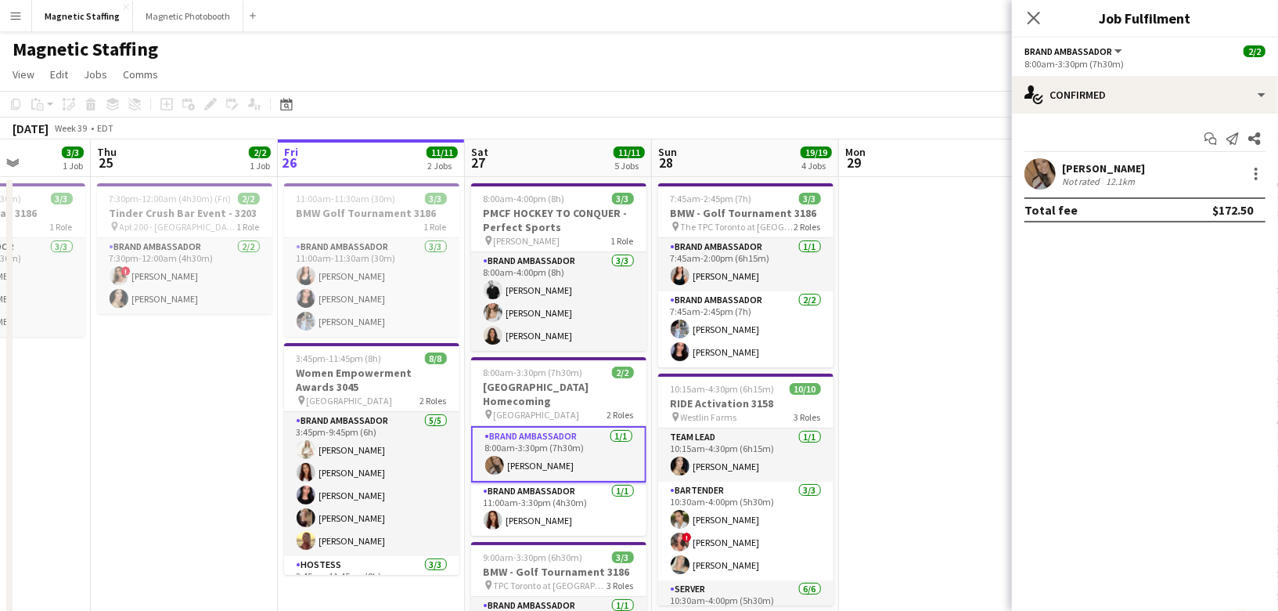
click at [1251, 162] on div "[PERSON_NAME] Not rated 12.1km" at bounding box center [1145, 173] width 266 height 31
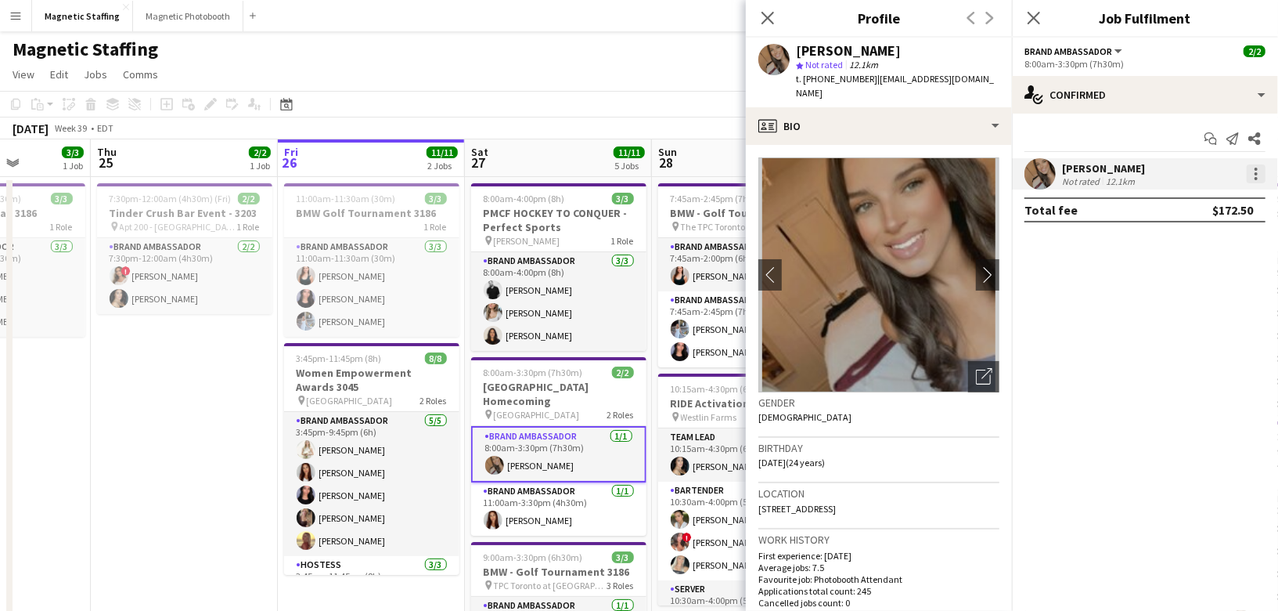
click at [1252, 173] on div at bounding box center [1256, 173] width 19 height 19
click at [1228, 200] on span "Edit fee" at bounding box center [1205, 202] width 97 height 14
